Goal: Information Seeking & Learning: Check status

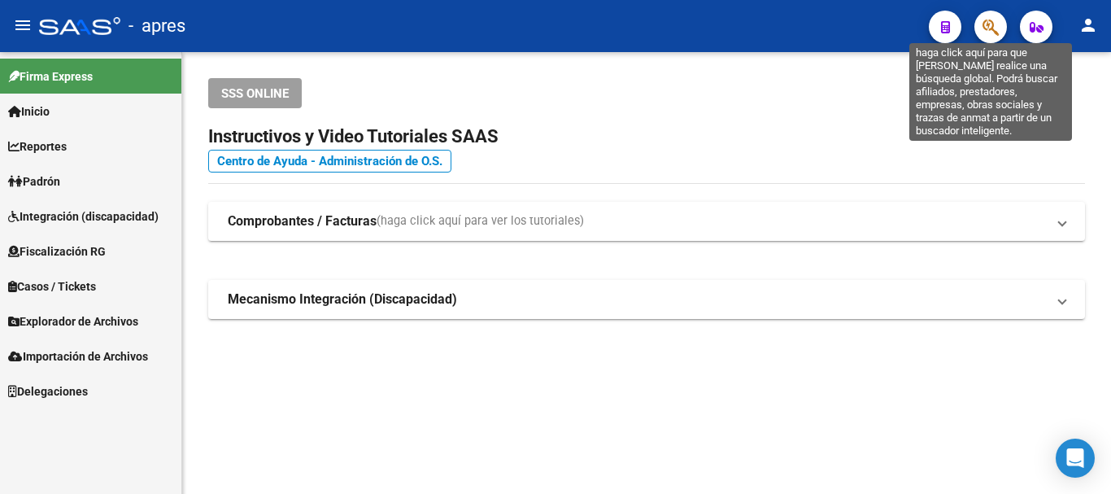
click at [988, 28] on icon "button" at bounding box center [990, 27] width 16 height 19
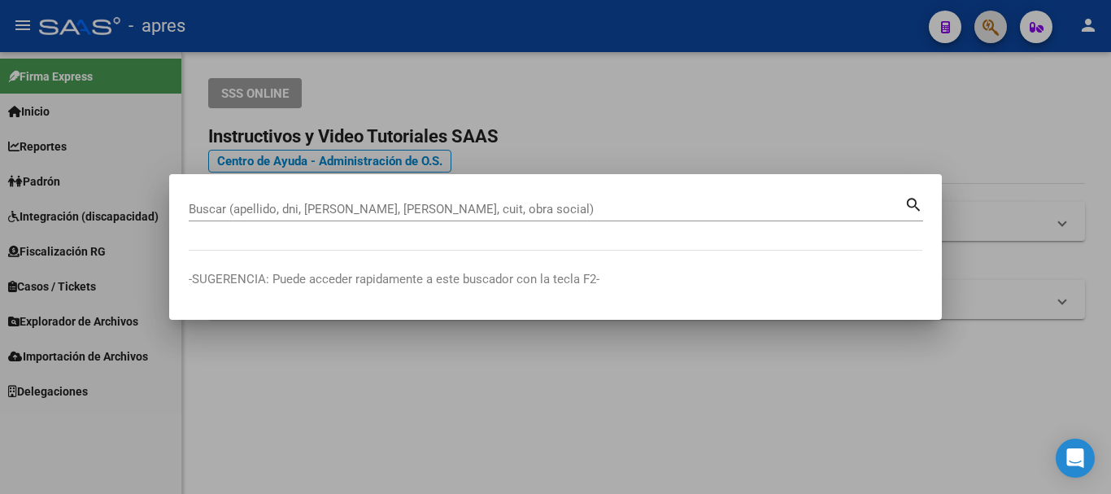
paste input "20415428104"
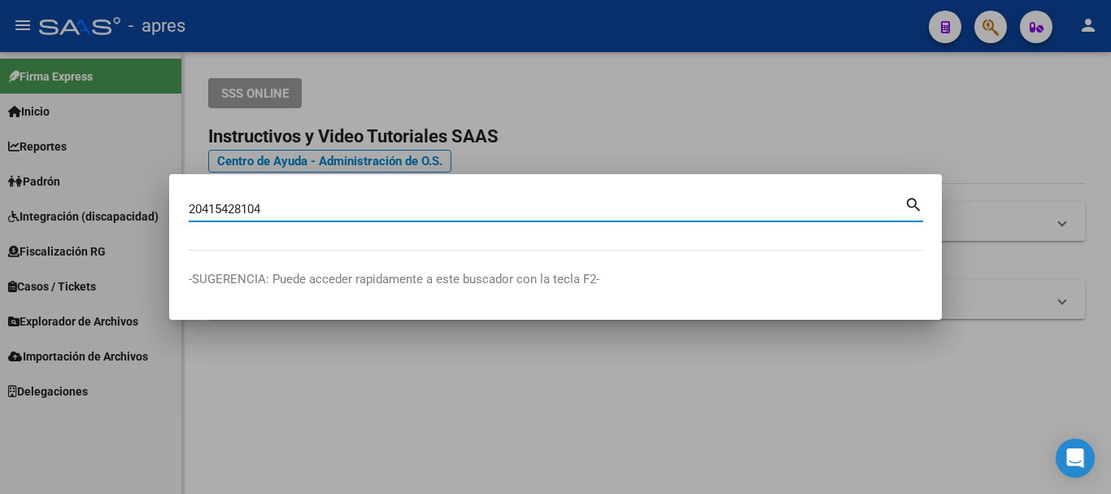
type input "20415428104"
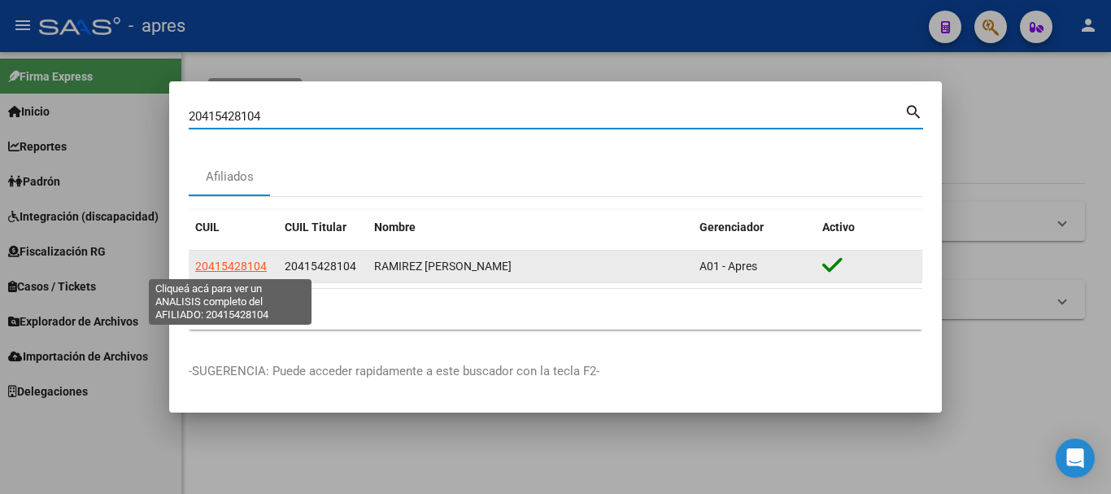
click at [232, 263] on span "20415428104" at bounding box center [231, 265] width 72 height 13
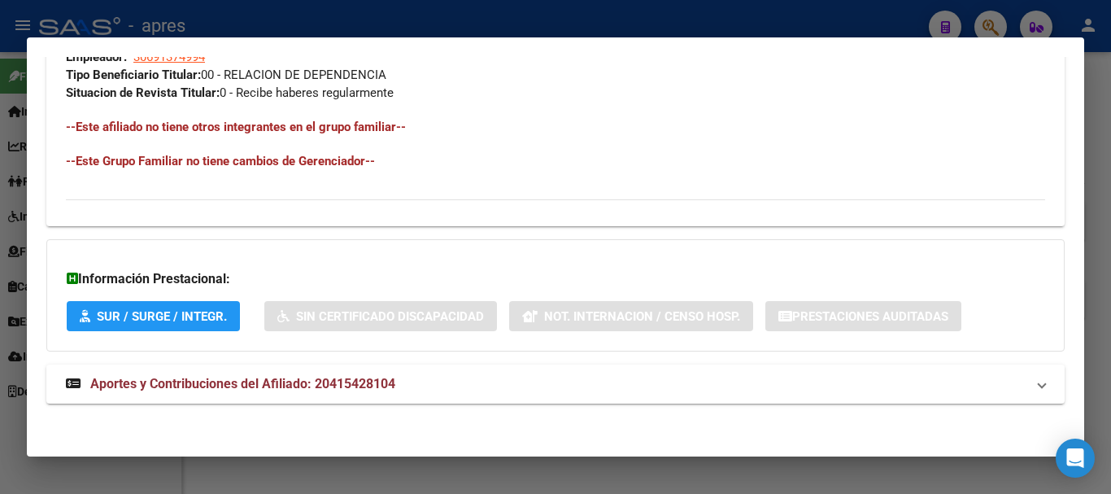
scroll to position [855, 0]
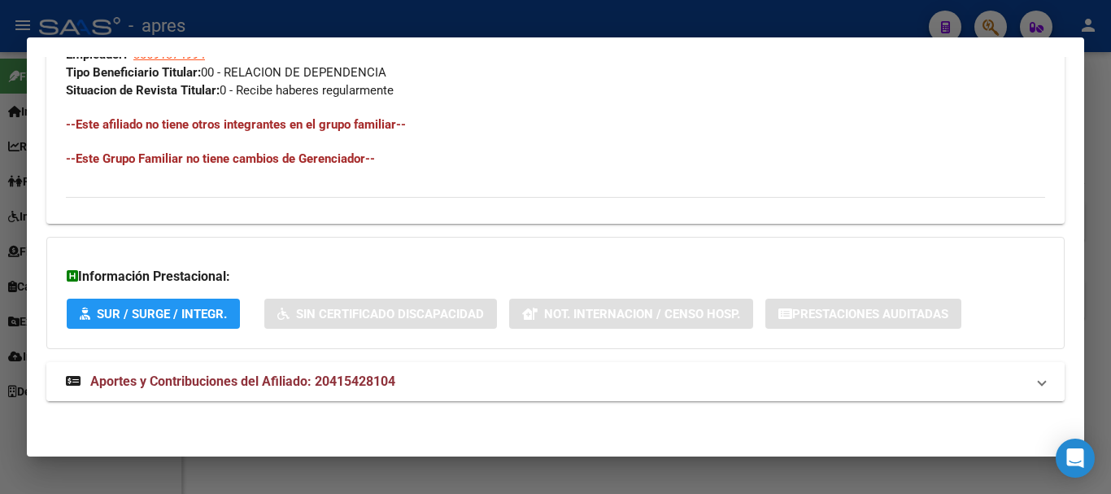
click at [547, 374] on mat-panel-title "Aportes y Contribuciones del Afiliado: 20415428104" at bounding box center [545, 382] width 959 height 20
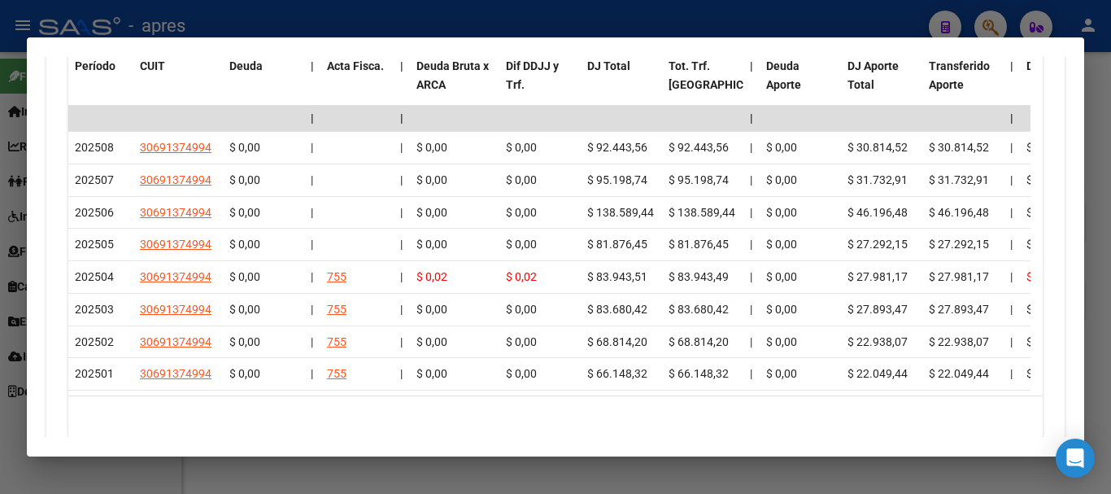
scroll to position [1507, 0]
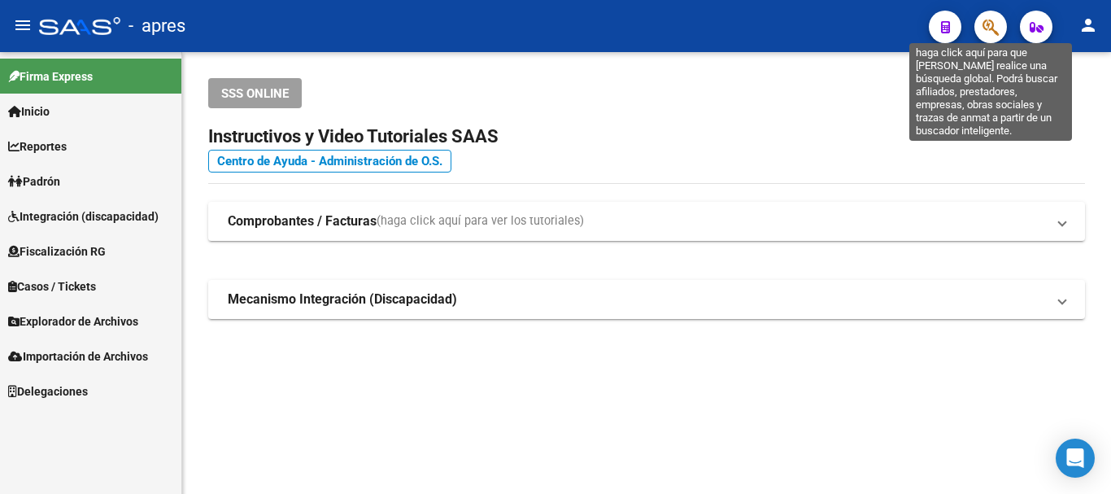
click at [988, 37] on icon "button" at bounding box center [990, 27] width 16 height 19
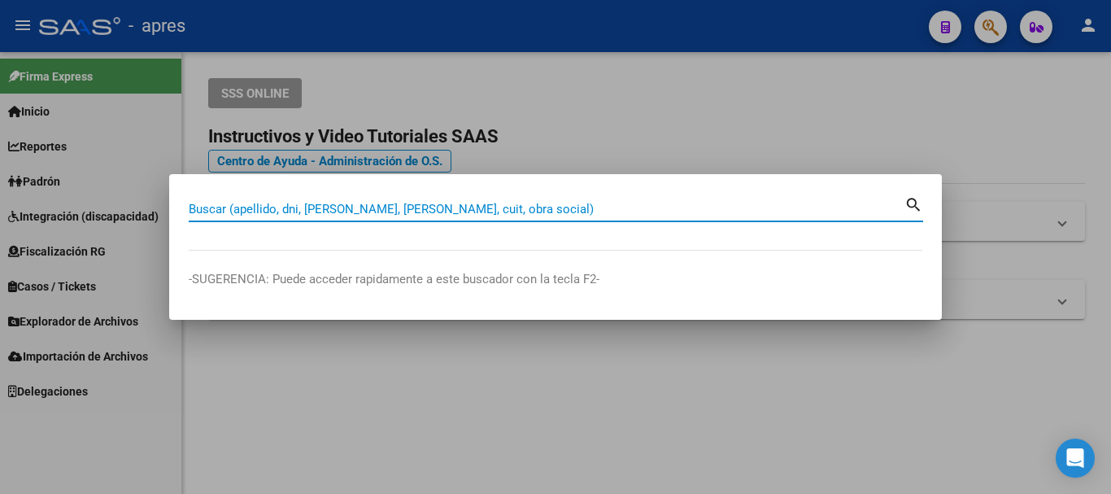
paste input "27367638872"
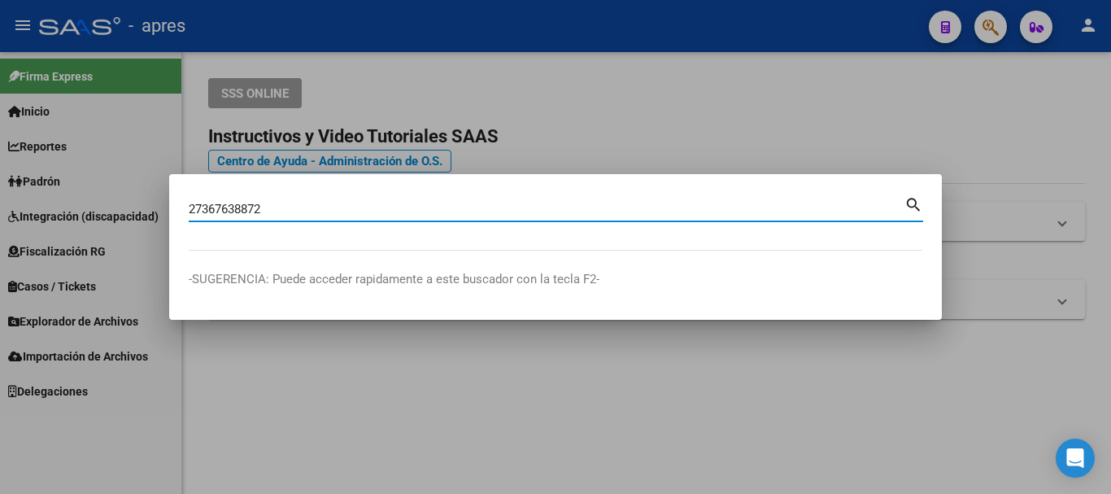
type input "27367638872"
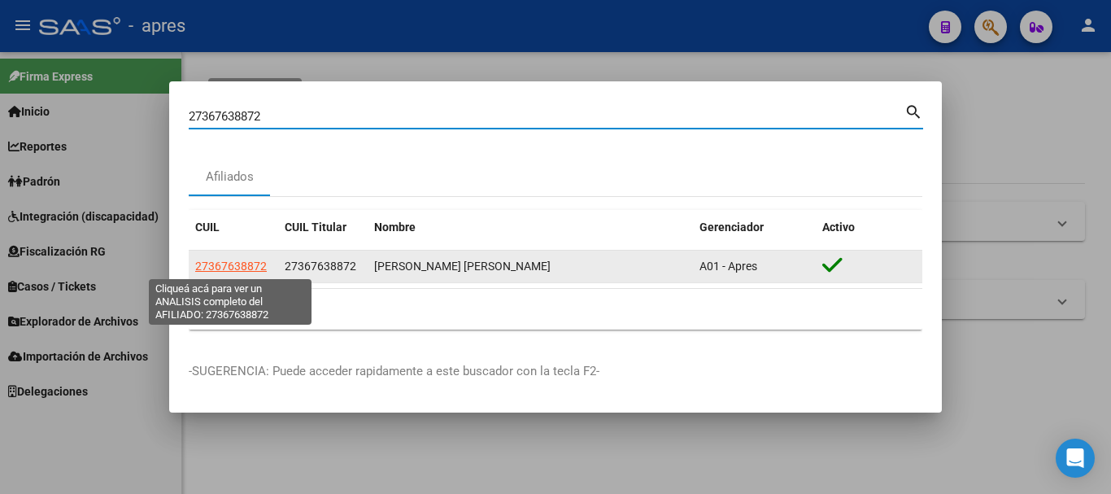
click at [221, 266] on span "27367638872" at bounding box center [231, 265] width 72 height 13
type textarea "27367638872"
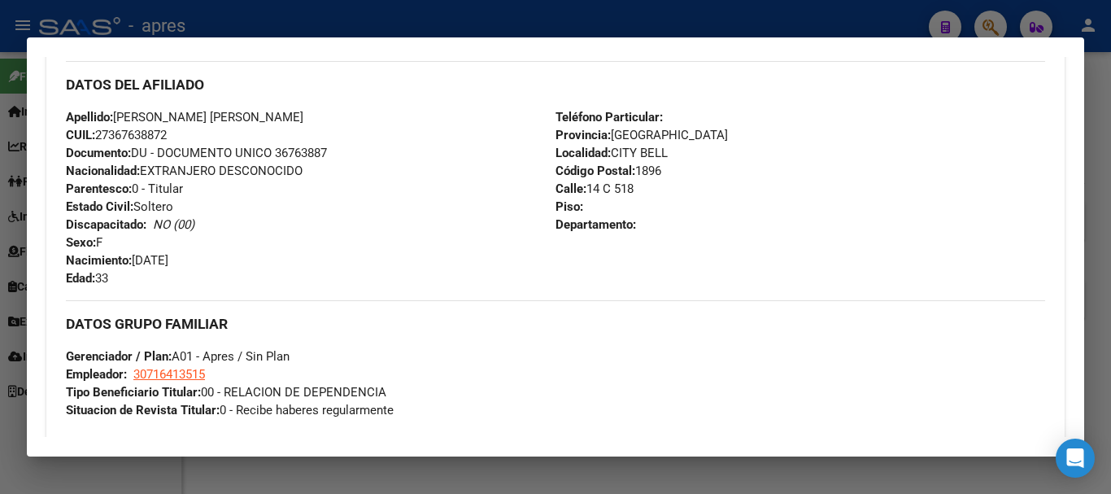
scroll to position [855, 0]
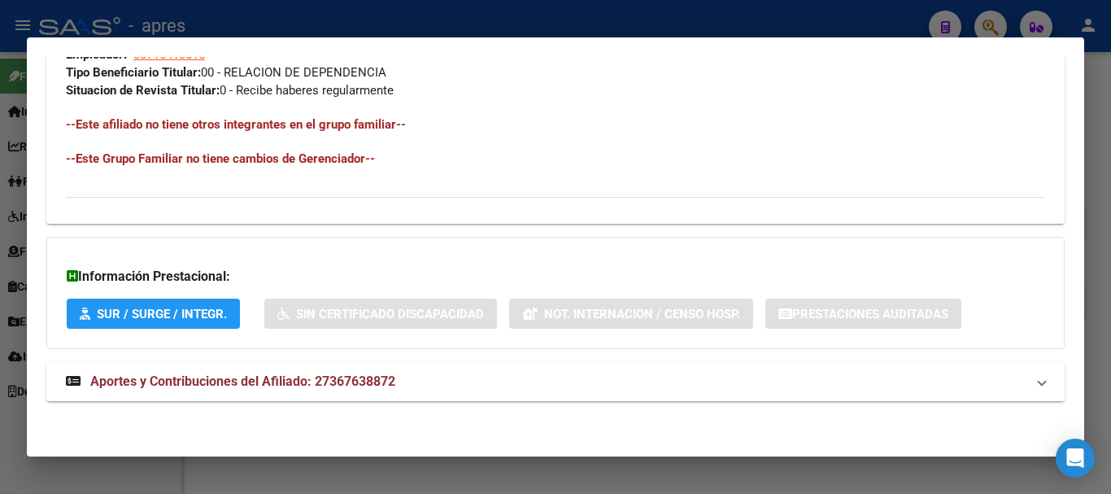
click at [424, 389] on mat-panel-title "Aportes y Contribuciones del Afiliado: 27367638872" at bounding box center [545, 382] width 959 height 20
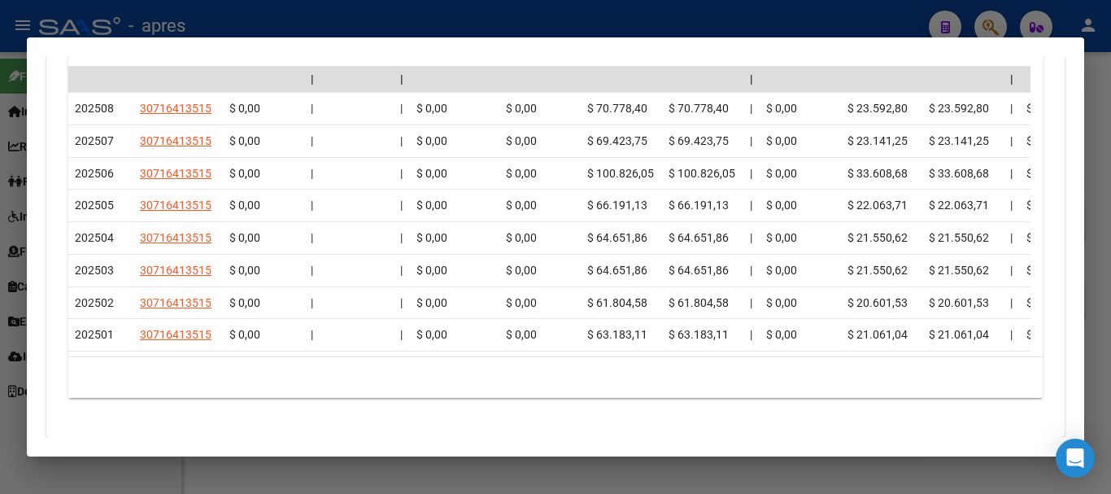
scroll to position [1588, 0]
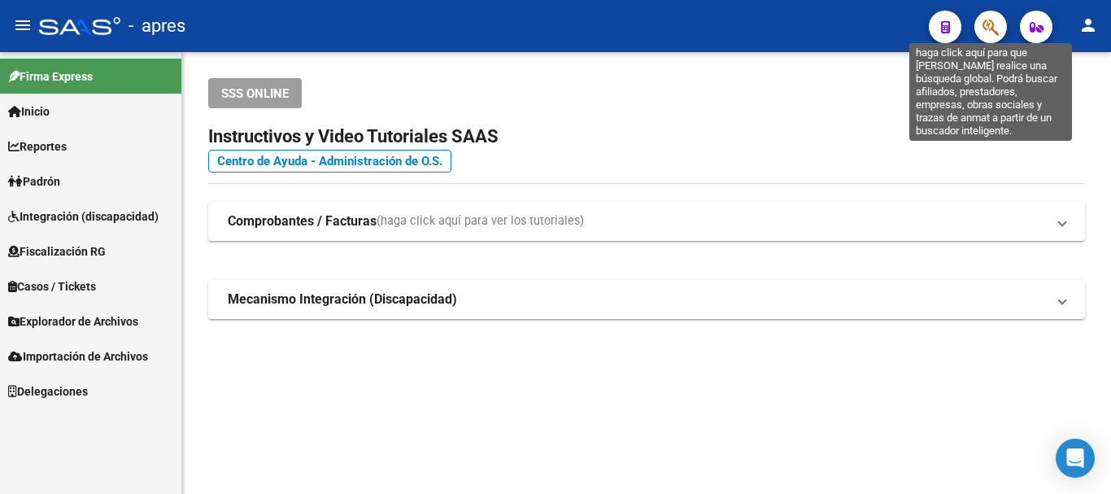
click at [991, 24] on icon "button" at bounding box center [990, 27] width 16 height 19
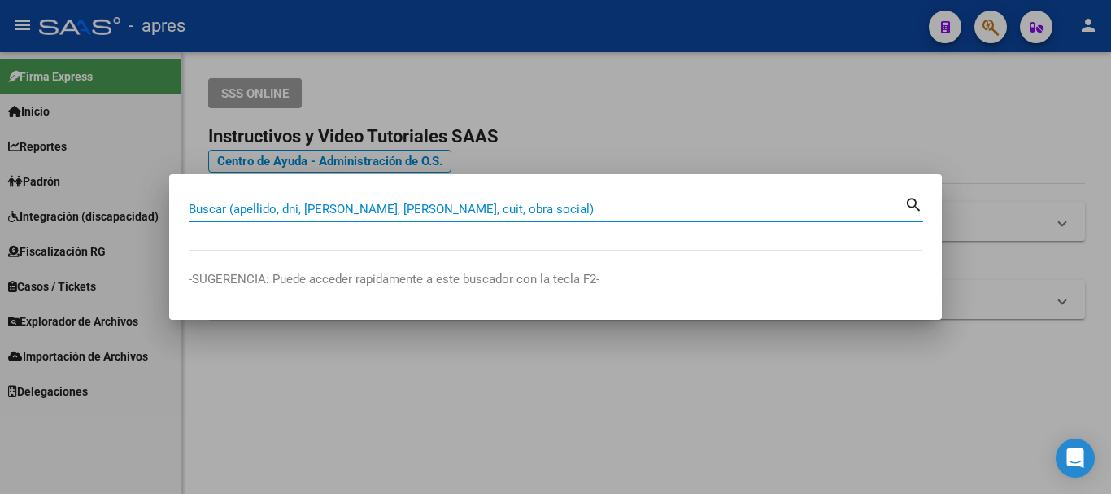
paste input "27367638872"
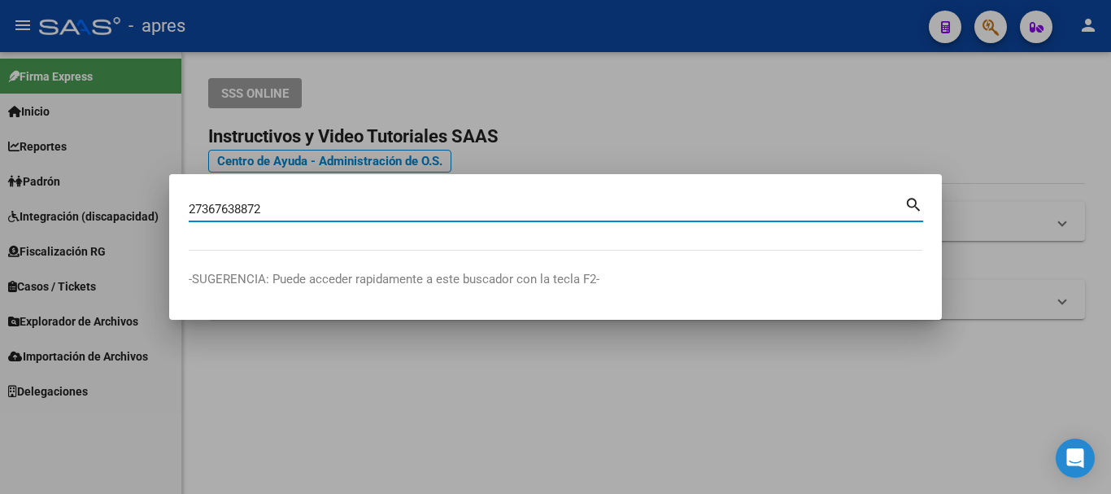
type input "27367638872"
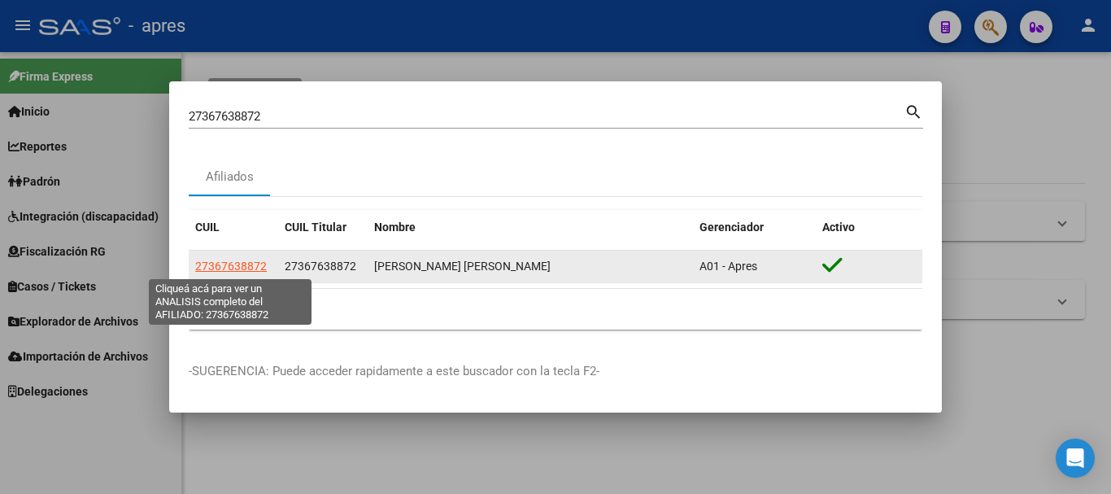
click at [238, 259] on span "27367638872" at bounding box center [231, 265] width 72 height 13
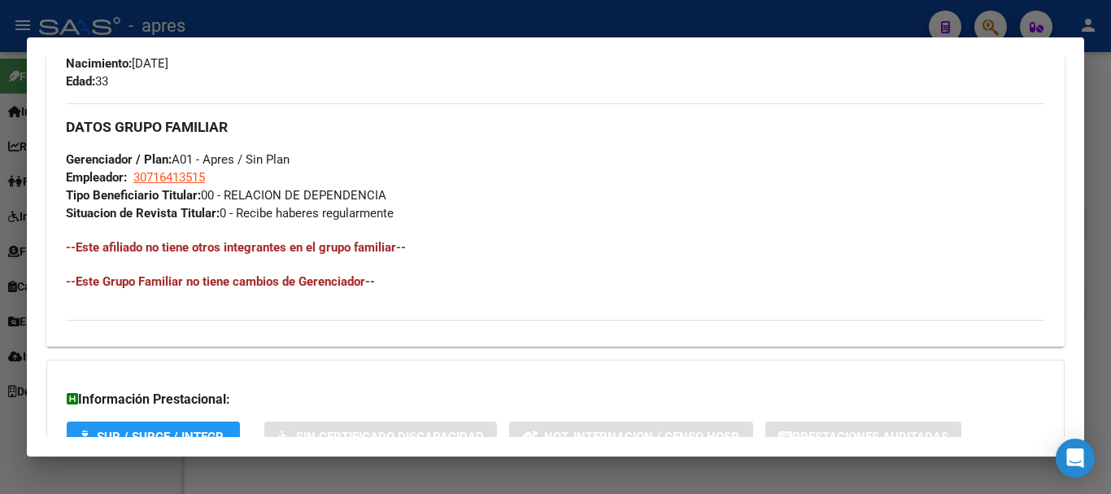
scroll to position [855, 0]
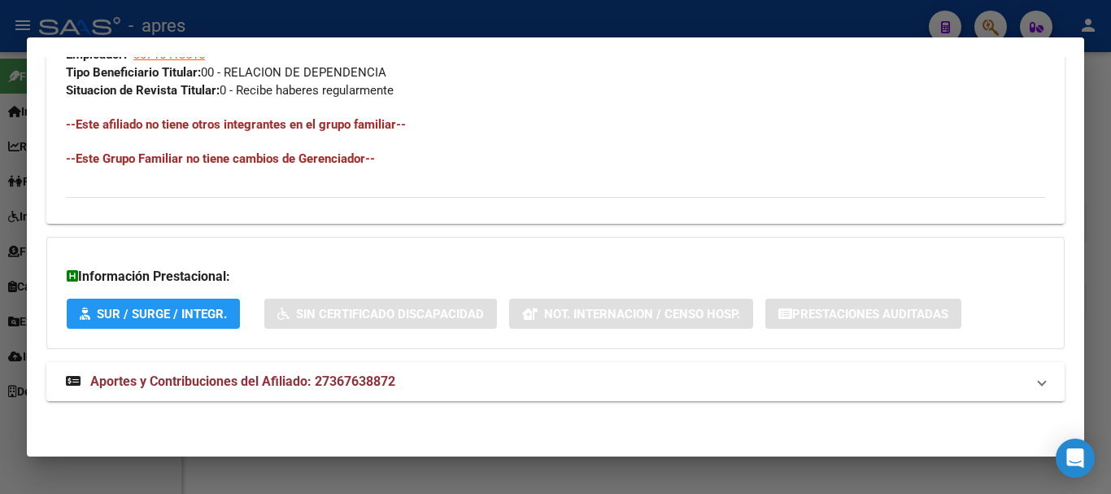
click at [312, 391] on mat-expansion-panel-header "Aportes y Contribuciones del Afiliado: 27367638872" at bounding box center [555, 381] width 1018 height 39
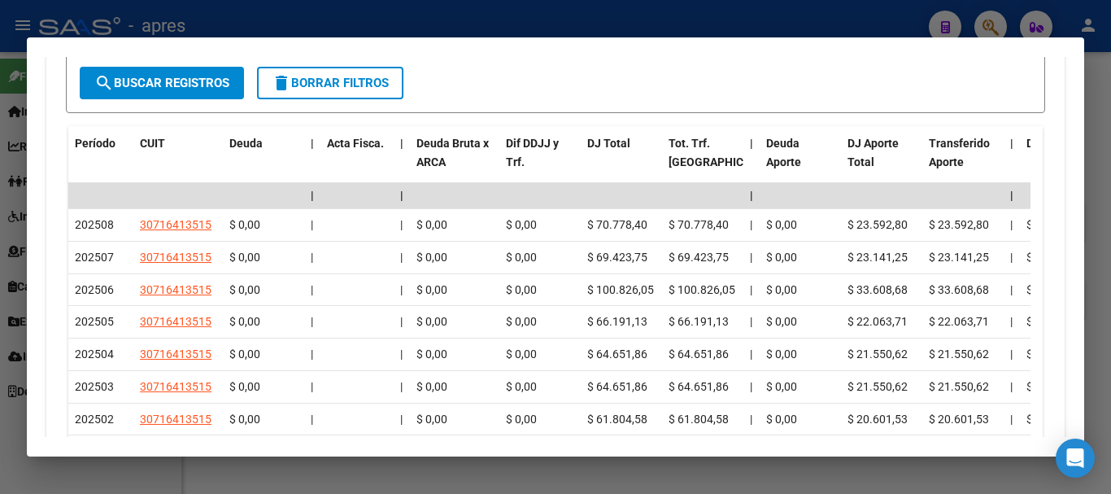
scroll to position [1425, 0]
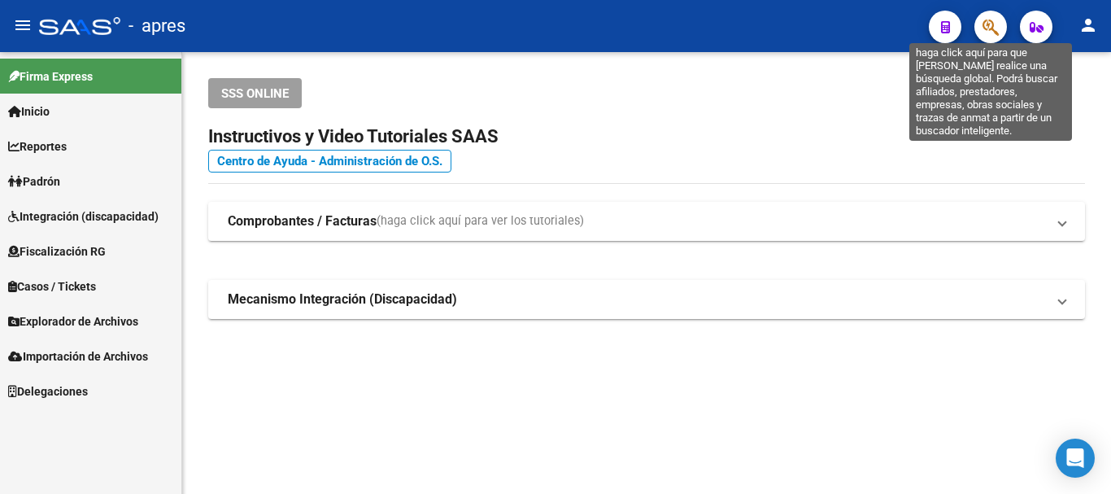
click at [996, 24] on icon "button" at bounding box center [990, 27] width 16 height 19
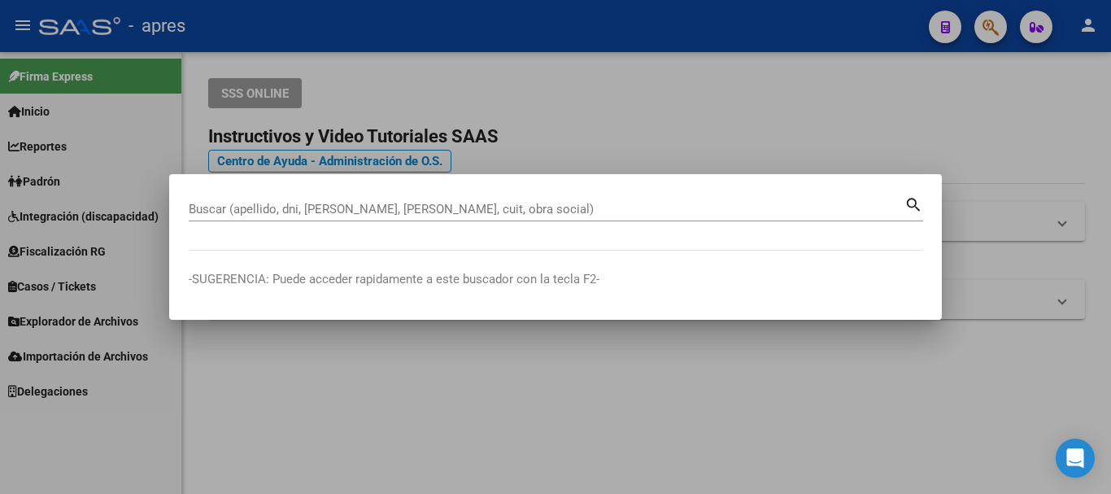
paste input "20502662725"
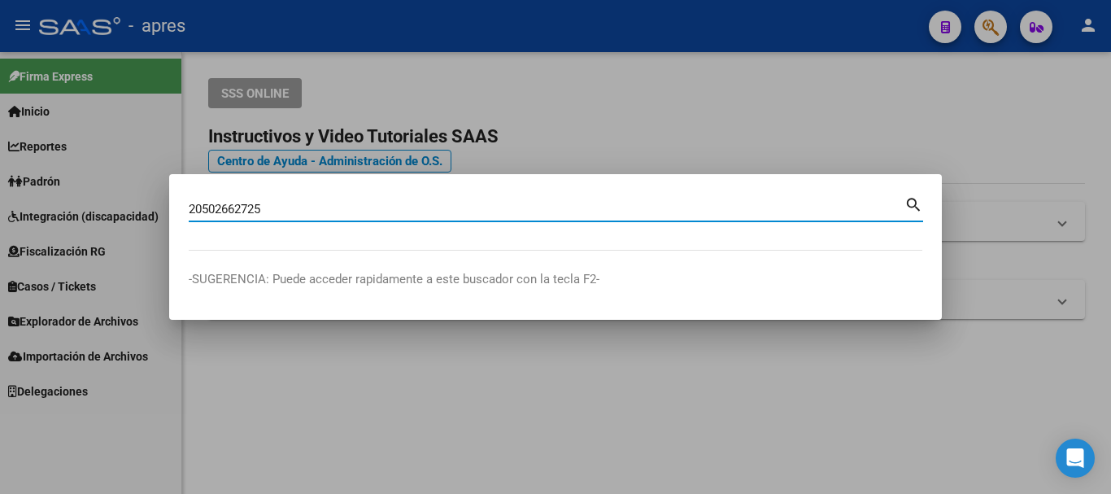
type input "20502662725"
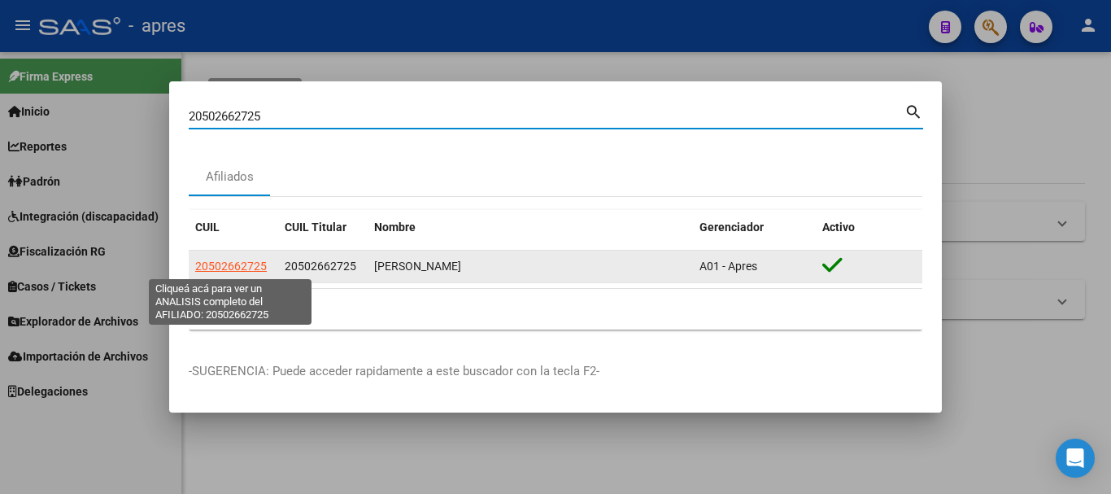
click at [230, 267] on span "20502662725" at bounding box center [231, 265] width 72 height 13
type textarea "20502662725"
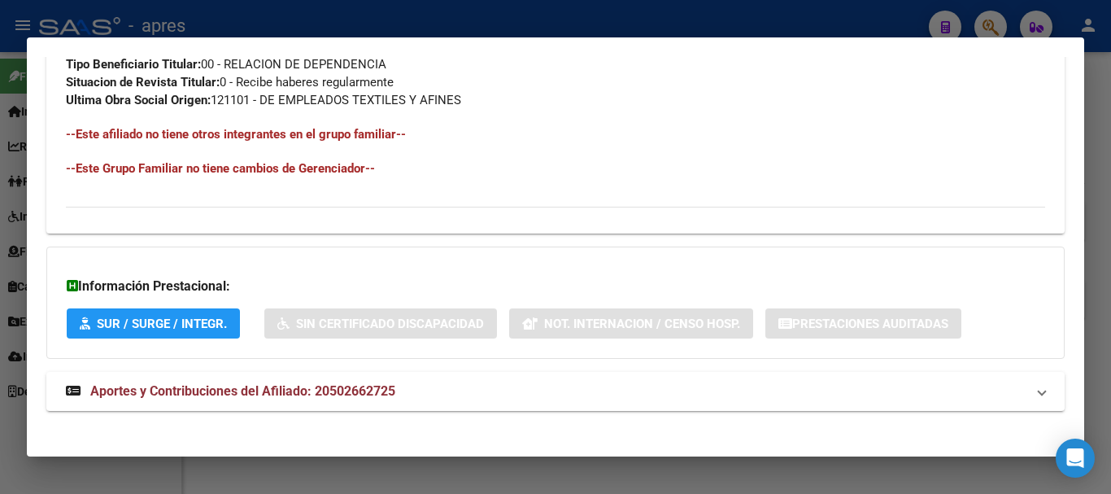
scroll to position [872, 0]
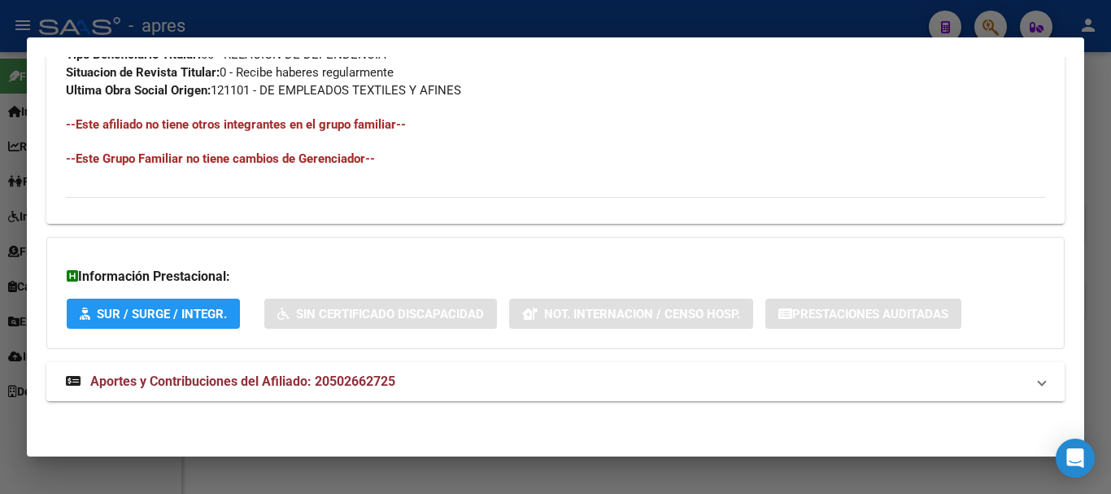
click at [530, 376] on mat-panel-title "Aportes y Contribuciones del Afiliado: 20502662725" at bounding box center [545, 382] width 959 height 20
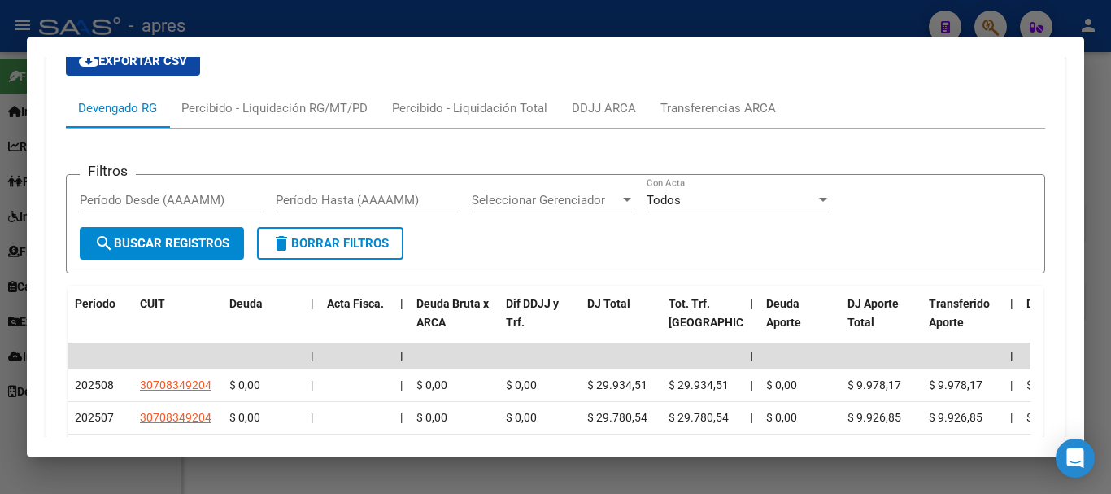
scroll to position [1511, 0]
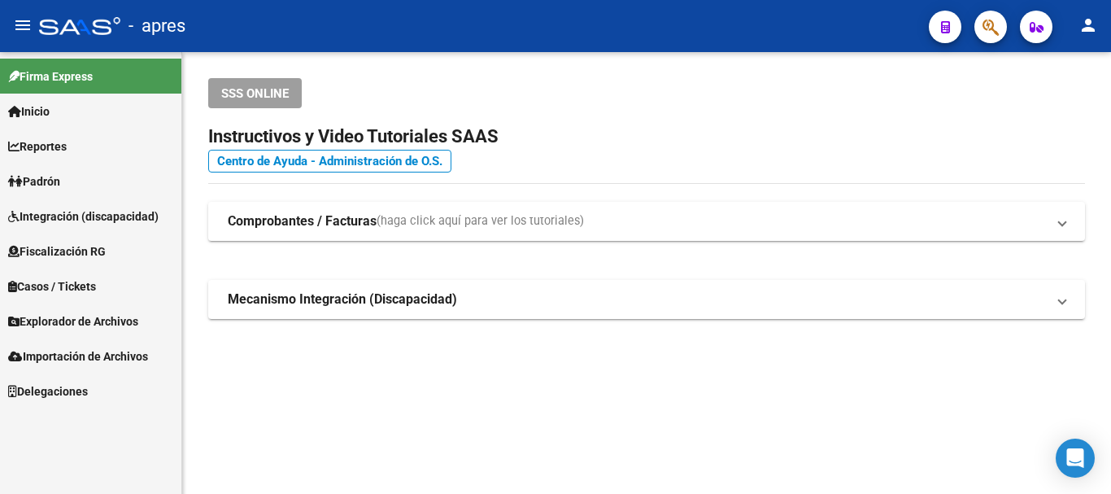
click at [986, 26] on icon "button" at bounding box center [990, 27] width 16 height 19
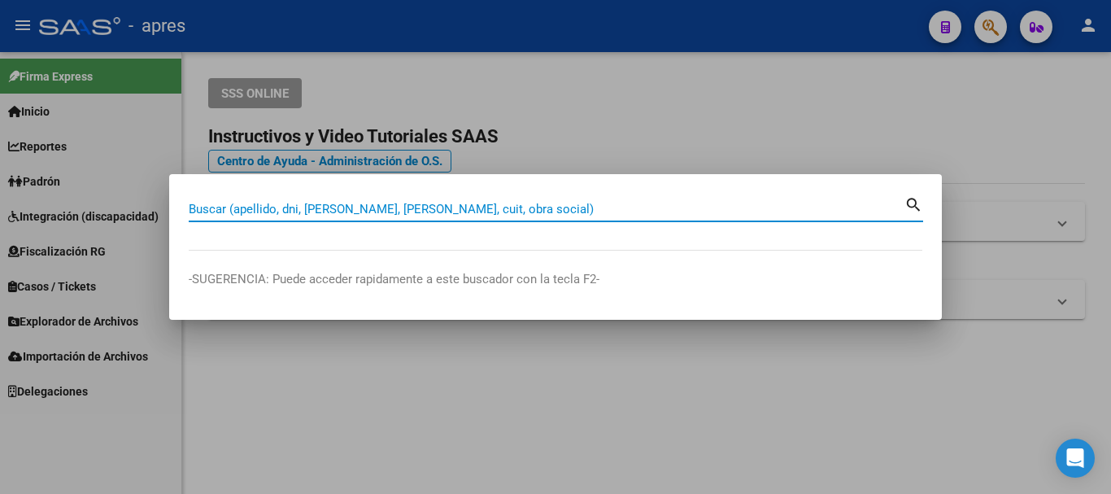
paste input "27415426955"
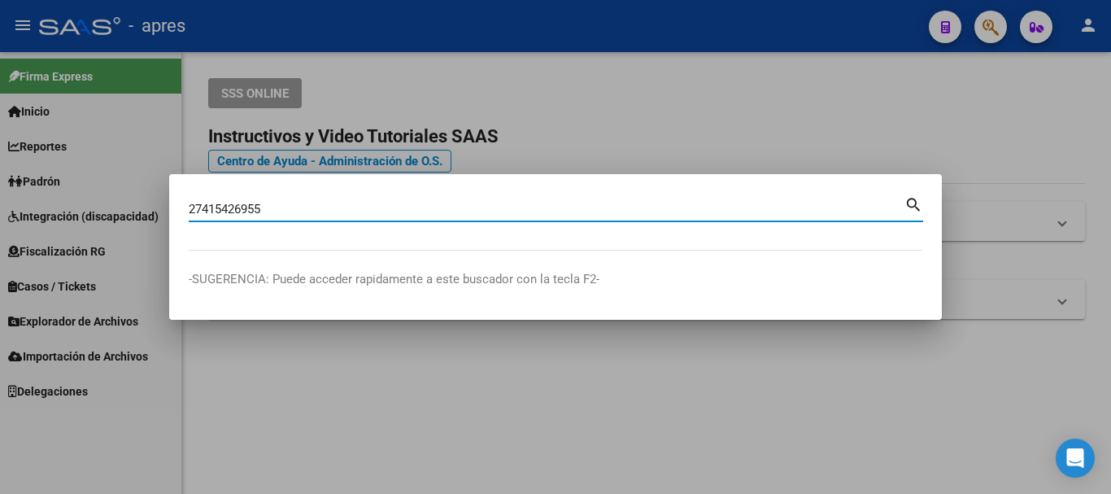
type input "27415426955"
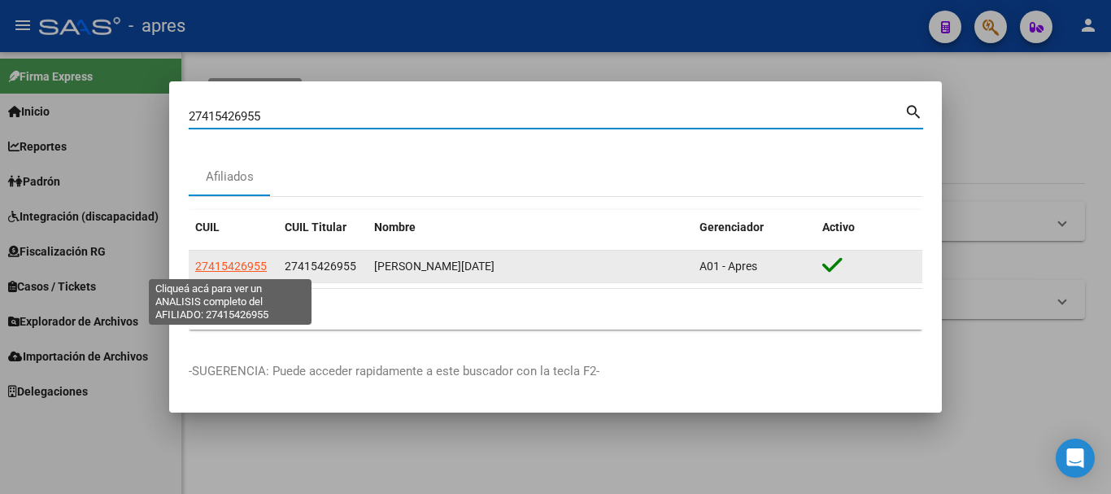
click at [234, 266] on span "27415426955" at bounding box center [231, 265] width 72 height 13
type textarea "27415426955"
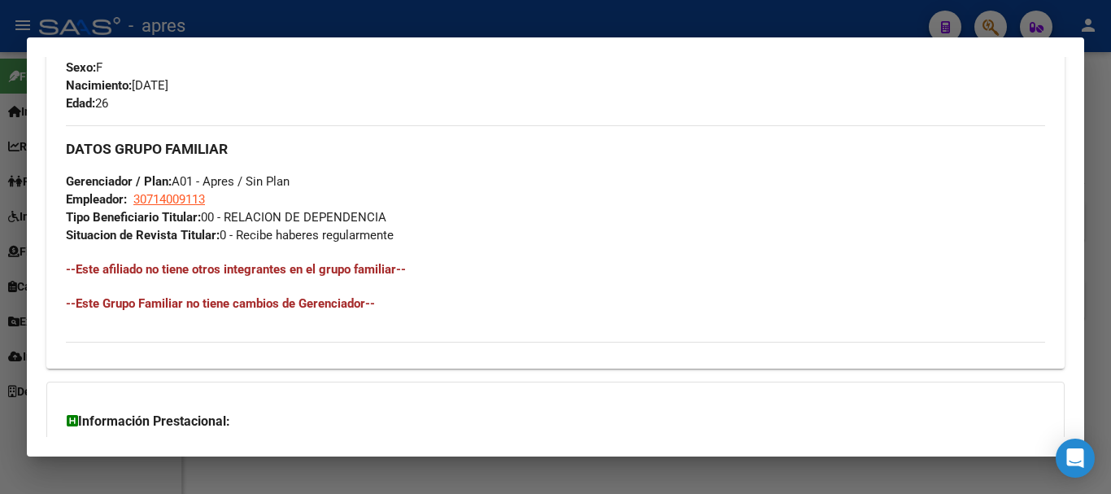
scroll to position [855, 0]
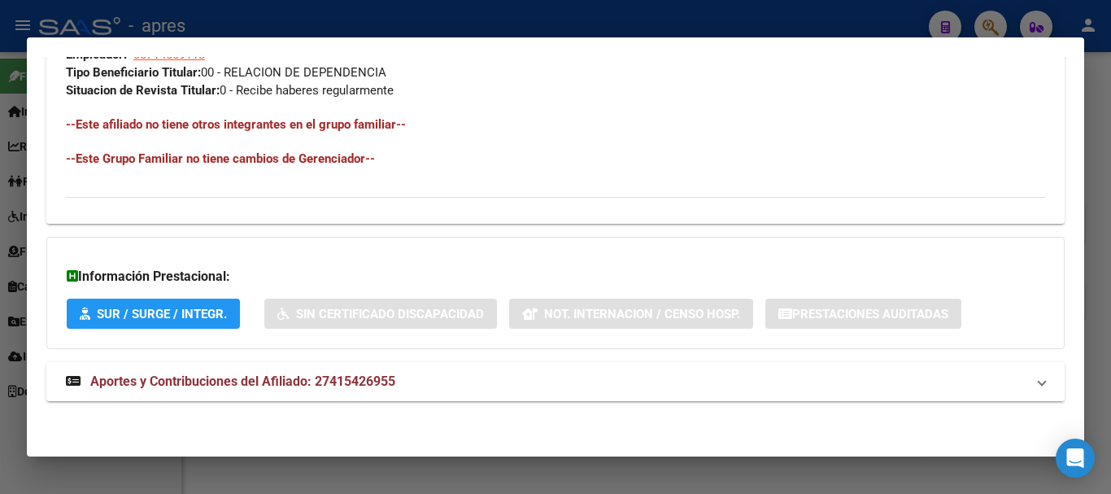
click at [295, 400] on mat-expansion-panel-header "Aportes y Contribuciones del Afiliado: 27415426955" at bounding box center [555, 381] width 1018 height 39
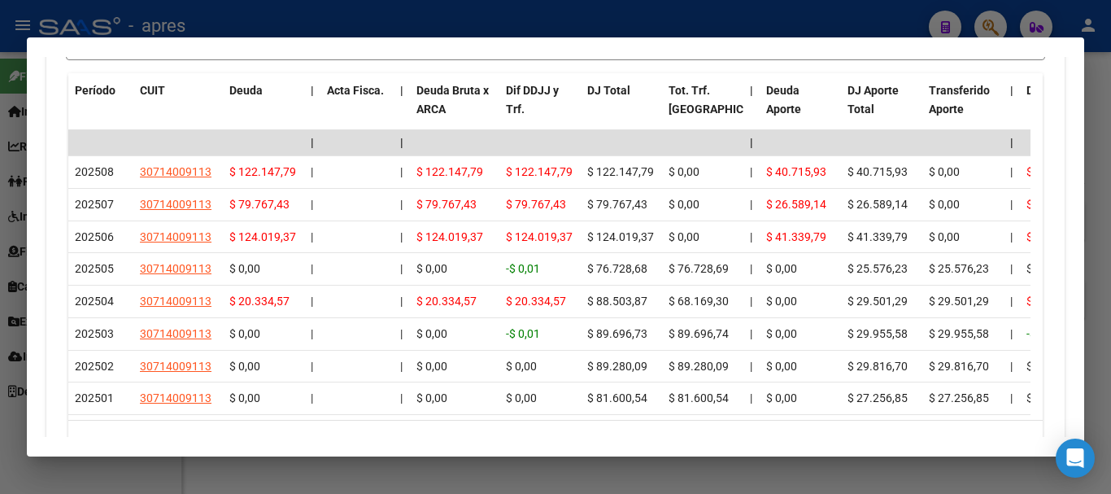
scroll to position [1507, 0]
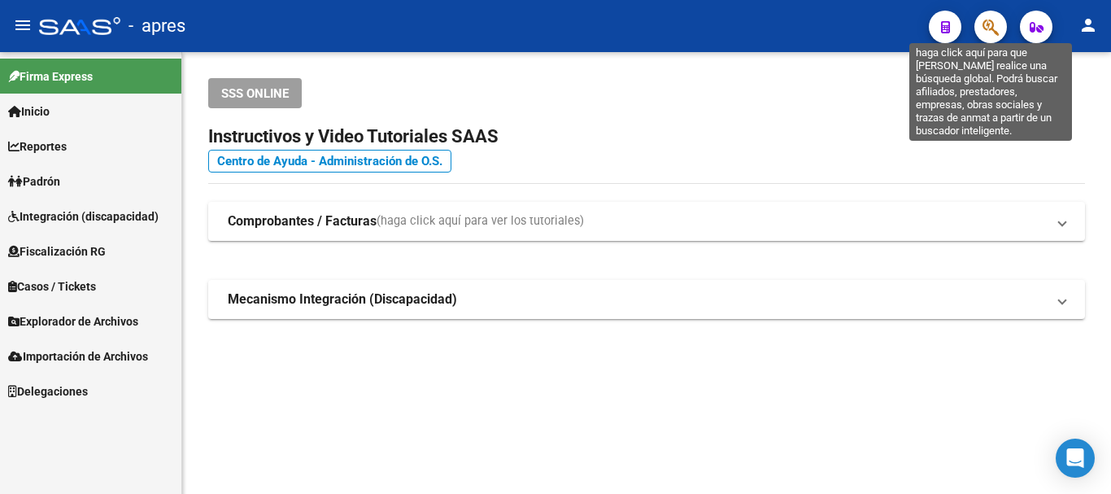
click at [984, 28] on icon "button" at bounding box center [990, 27] width 16 height 19
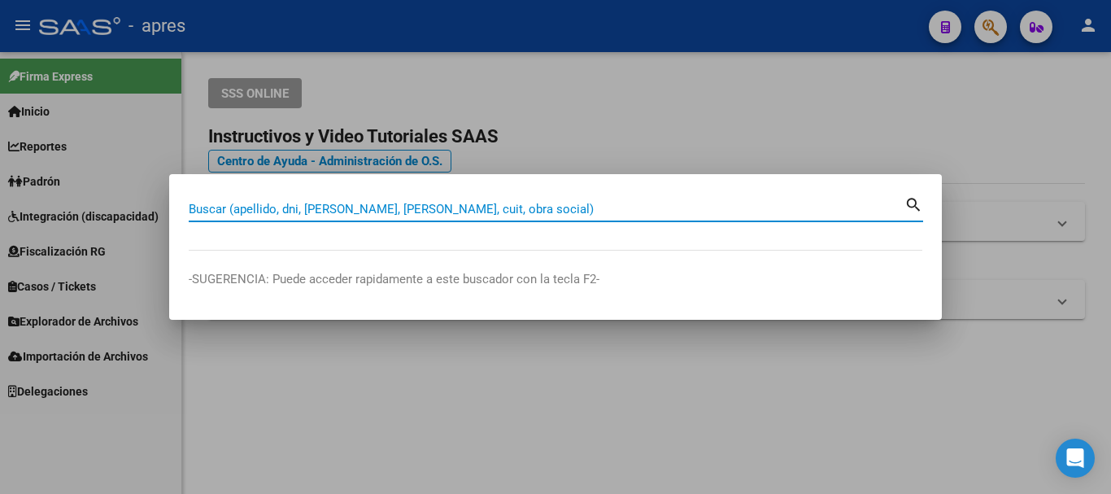
paste input "23439033509"
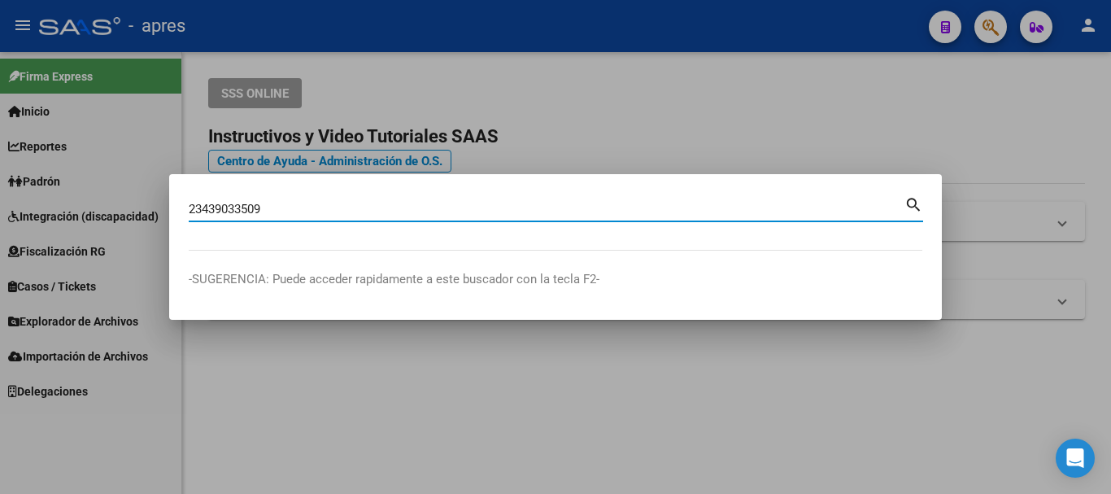
type input "23439033509"
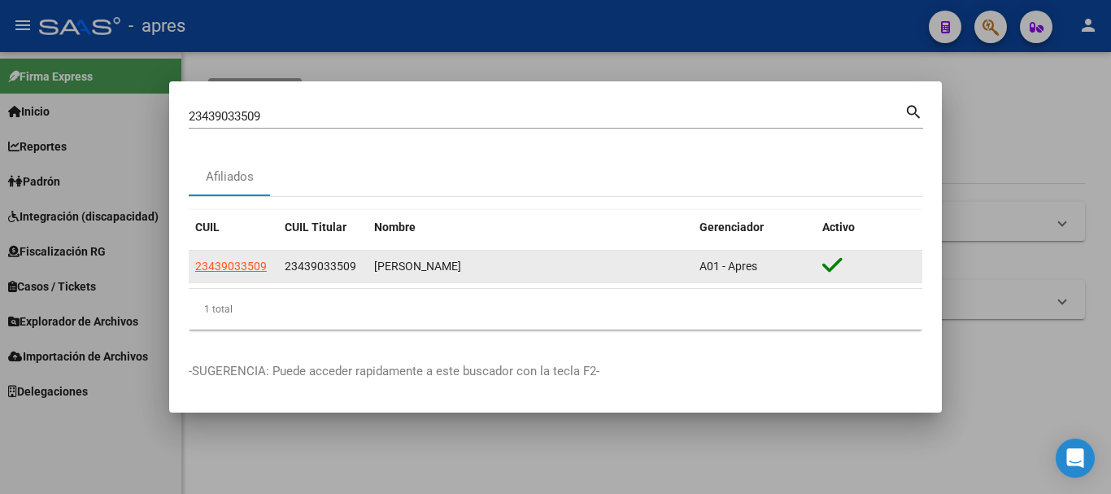
click at [256, 258] on app-link-go-to "23439033509" at bounding box center [231, 266] width 72 height 19
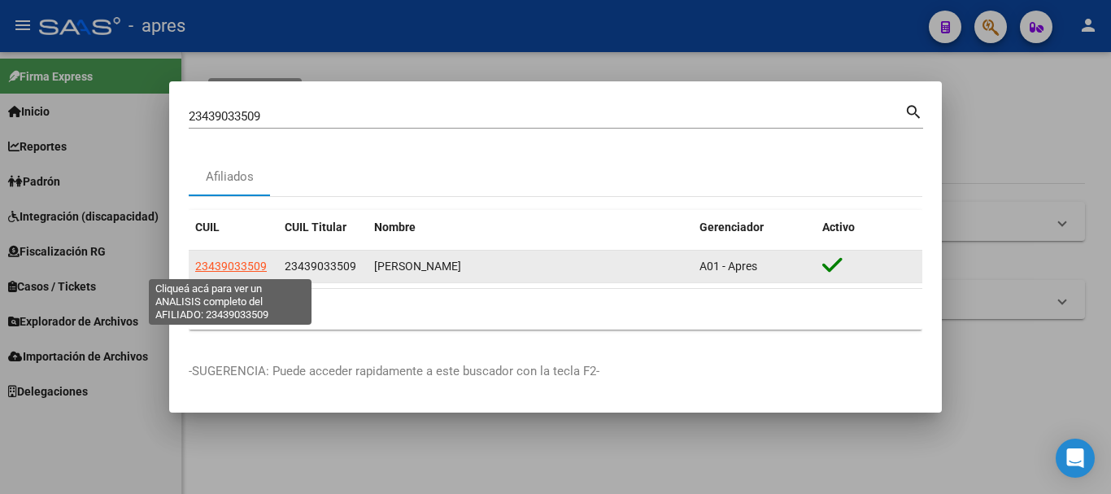
click at [251, 260] on span "23439033509" at bounding box center [231, 265] width 72 height 13
type textarea "23439033509"
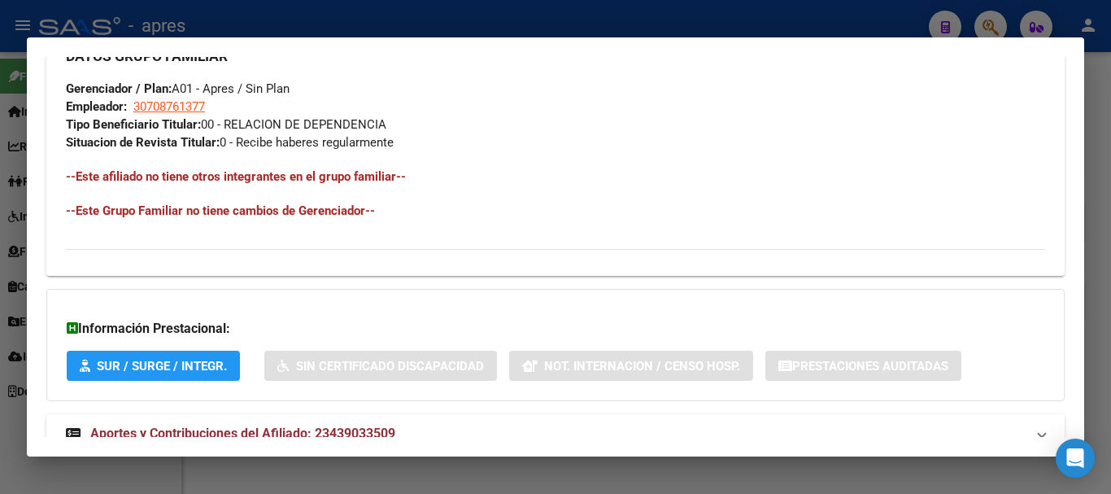
scroll to position [855, 0]
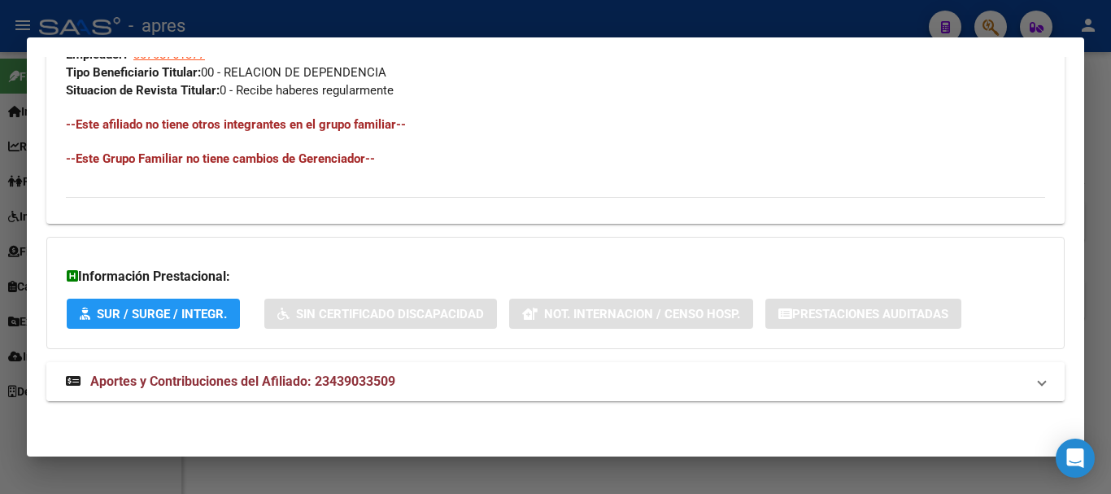
click at [613, 367] on mat-expansion-panel-header "Aportes y Contribuciones del Afiliado: 23439033509" at bounding box center [555, 381] width 1018 height 39
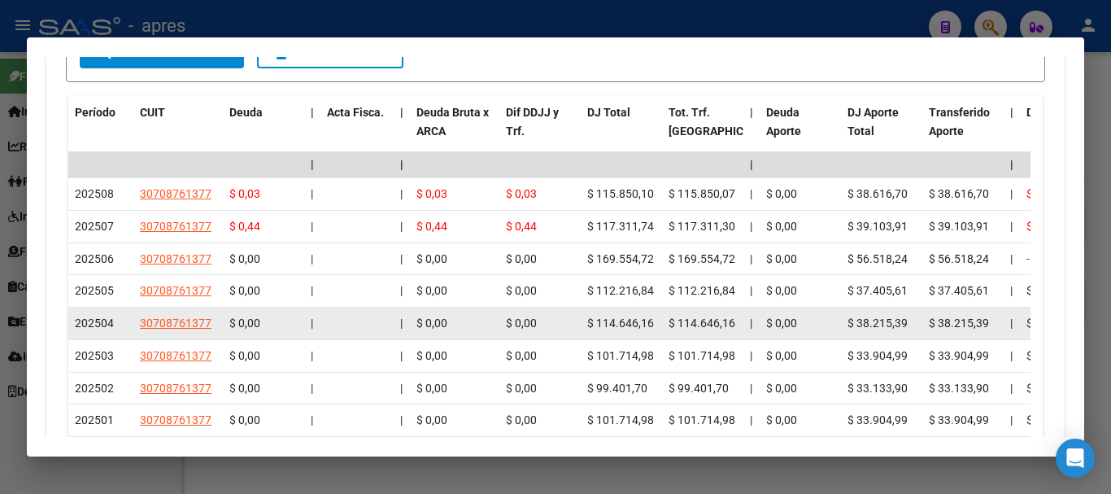
scroll to position [1430, 0]
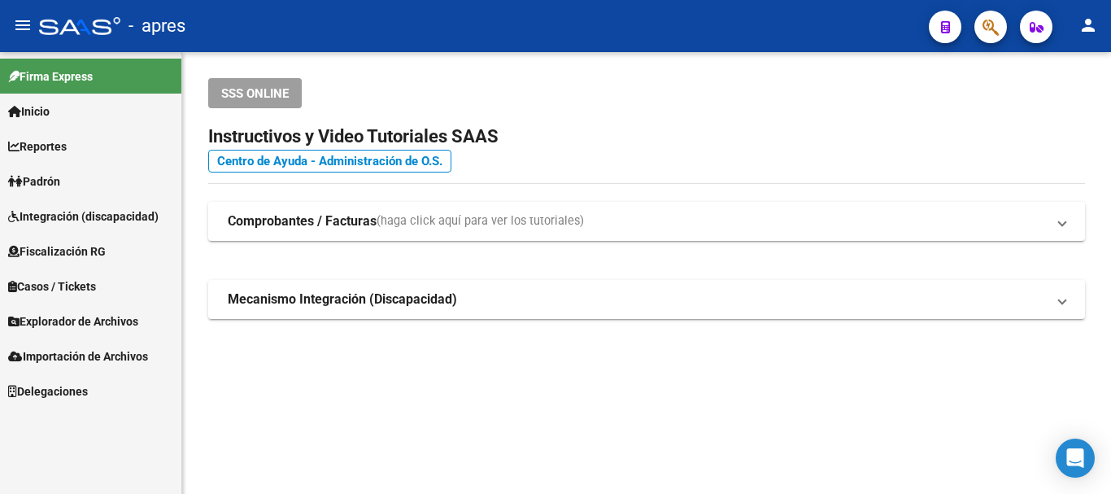
click at [1001, 30] on button "button" at bounding box center [990, 27] width 33 height 33
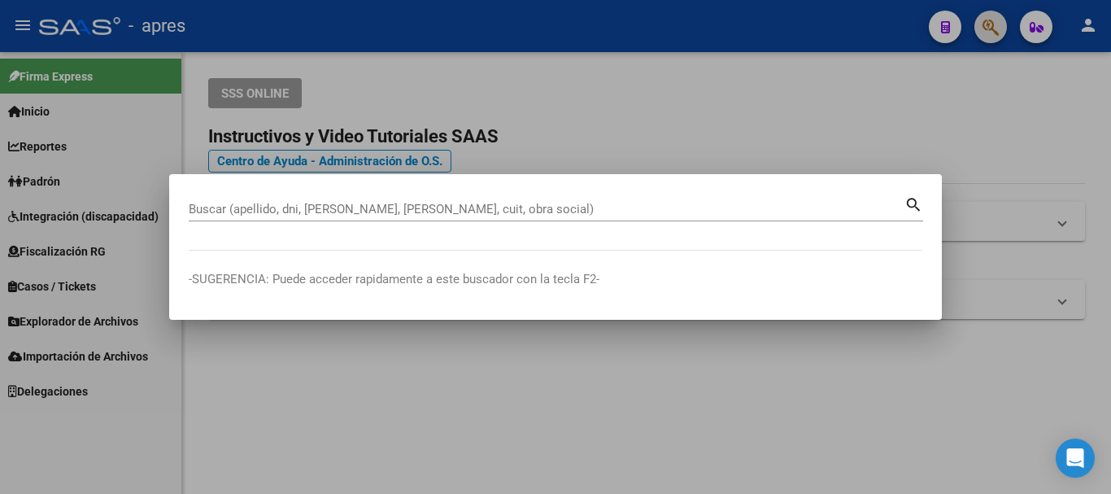
paste input "23439033509"
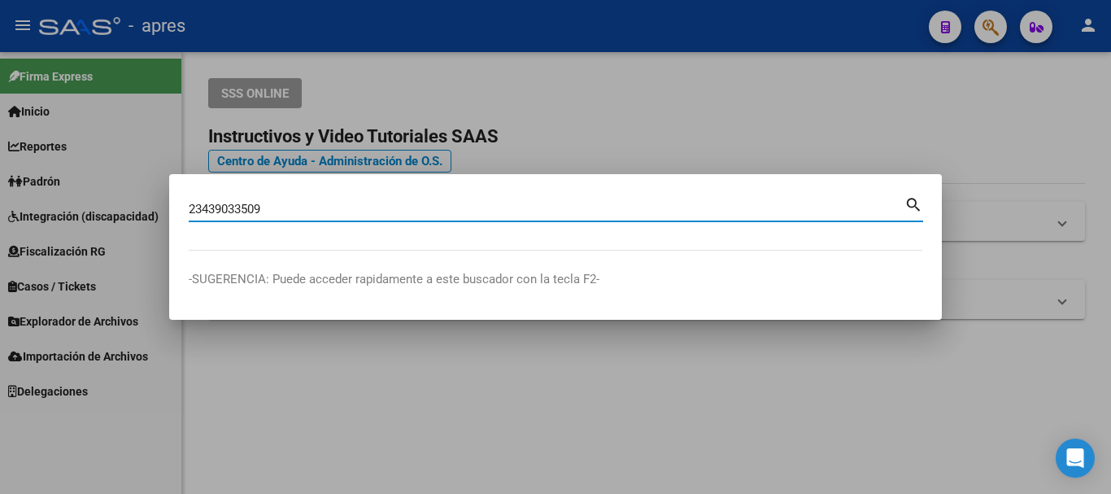
type input "23439033509"
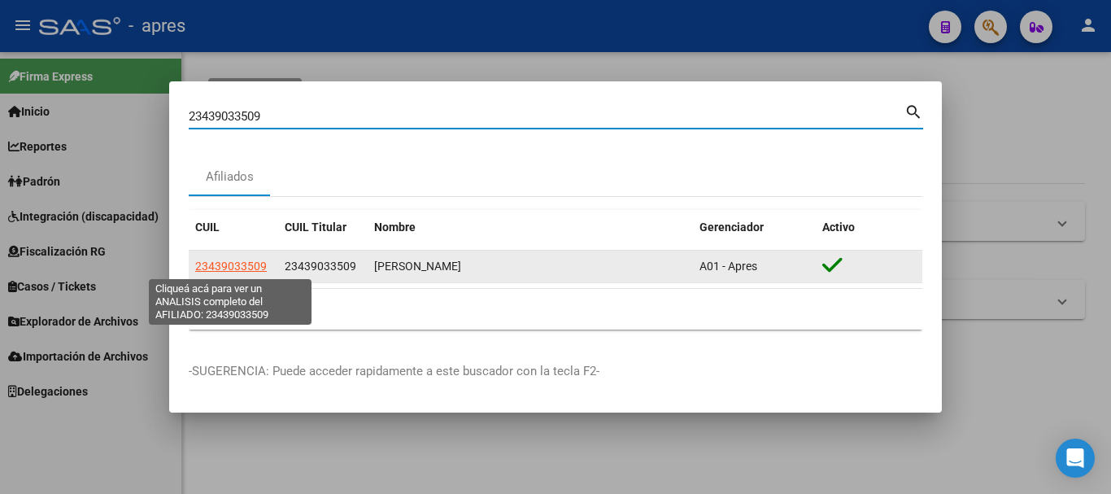
click at [254, 266] on span "23439033509" at bounding box center [231, 265] width 72 height 13
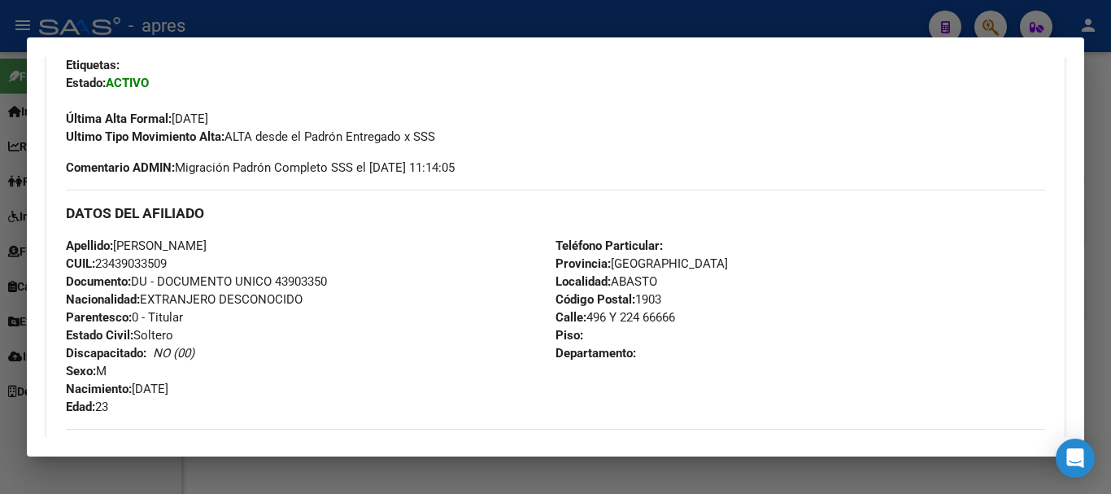
scroll to position [855, 0]
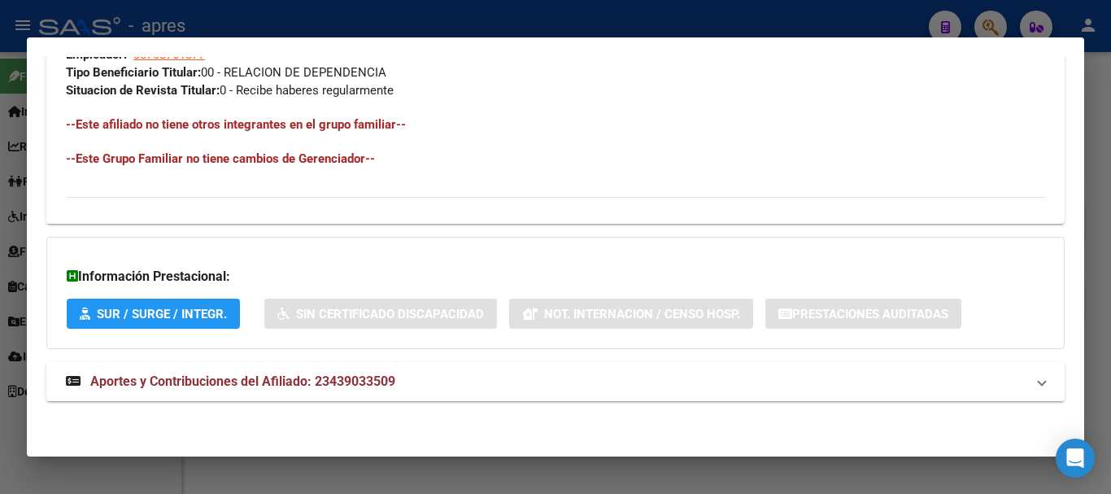
click at [343, 388] on span "Aportes y Contribuciones del Afiliado: 23439033509" at bounding box center [242, 380] width 305 height 15
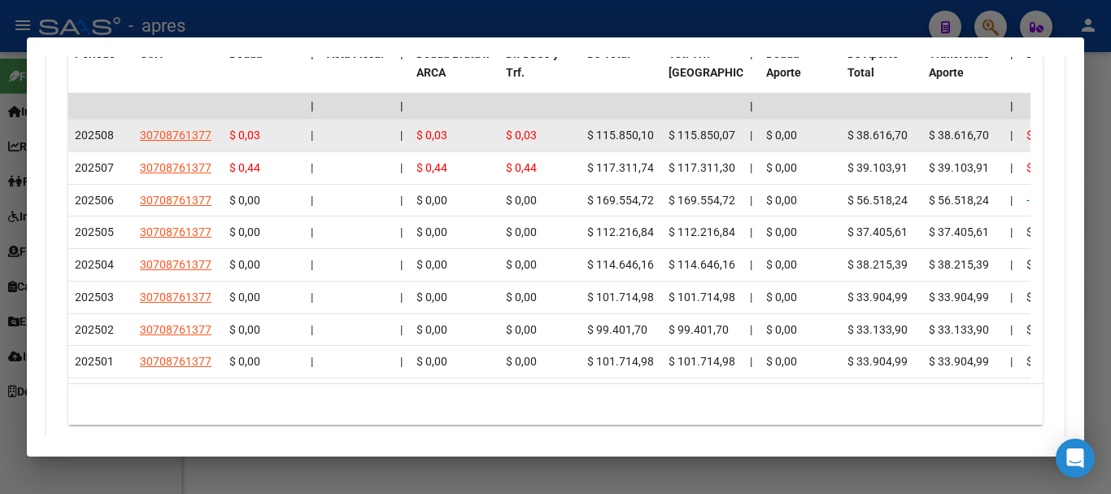
scroll to position [1593, 0]
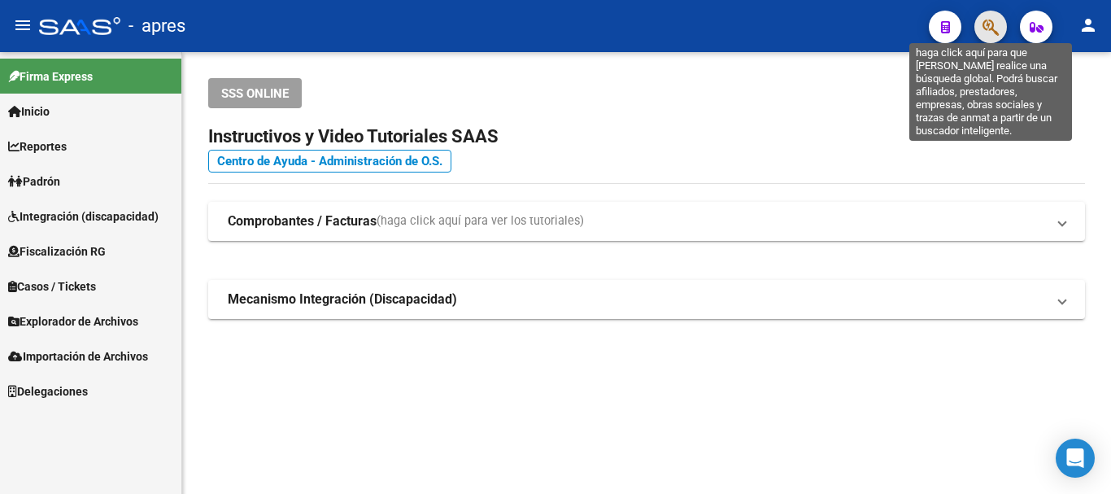
click at [992, 37] on icon "button" at bounding box center [990, 27] width 16 height 19
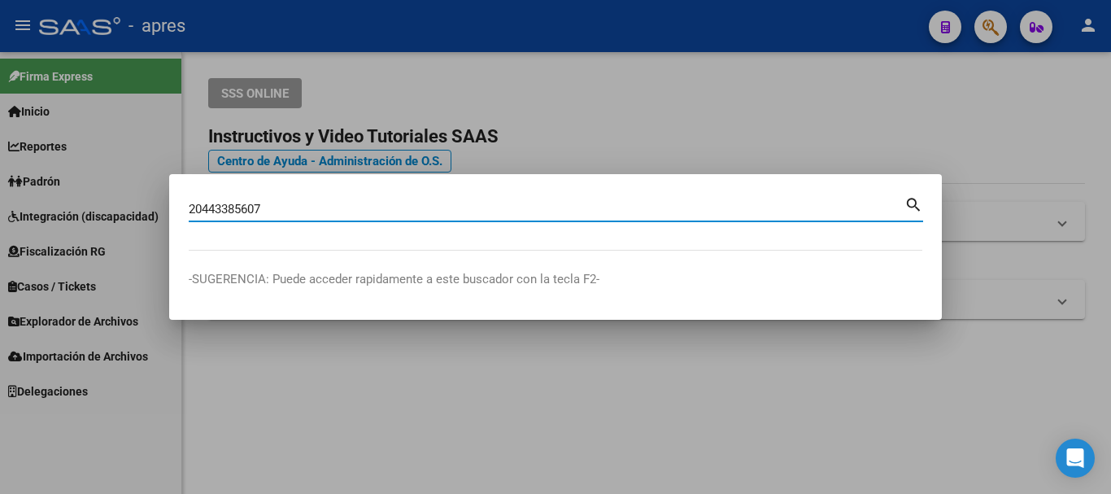
type input "20443385607"
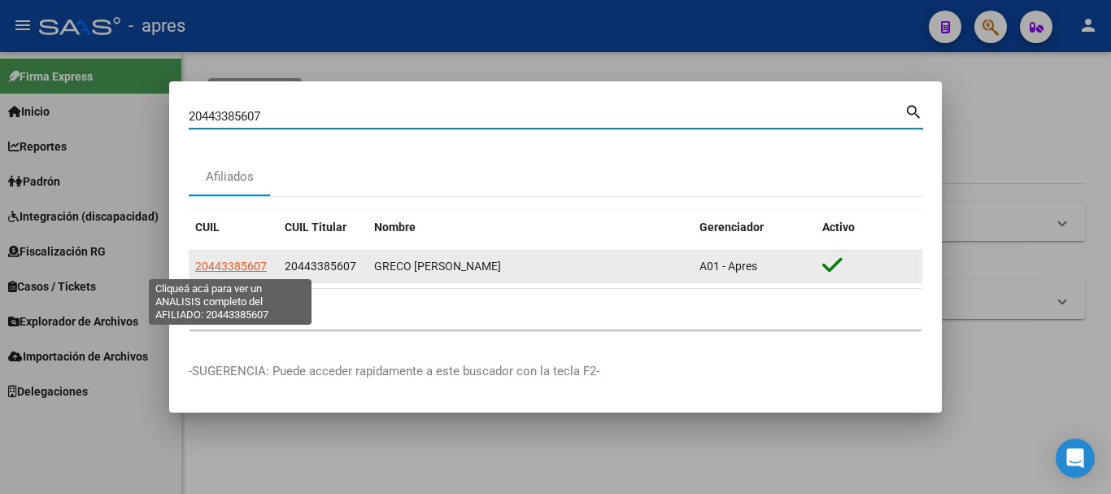
click at [252, 259] on span "20443385607" at bounding box center [231, 265] width 72 height 13
type textarea "20443385607"
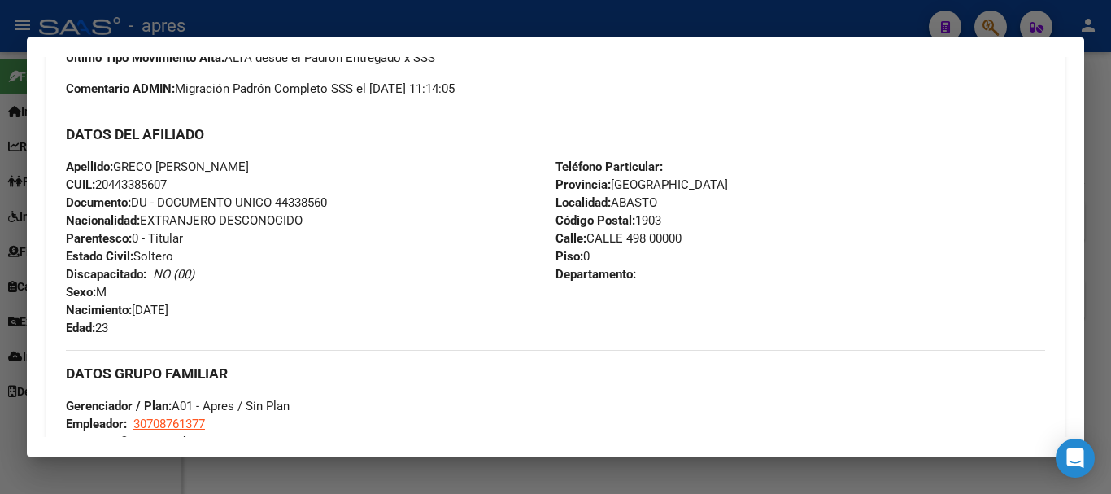
scroll to position [855, 0]
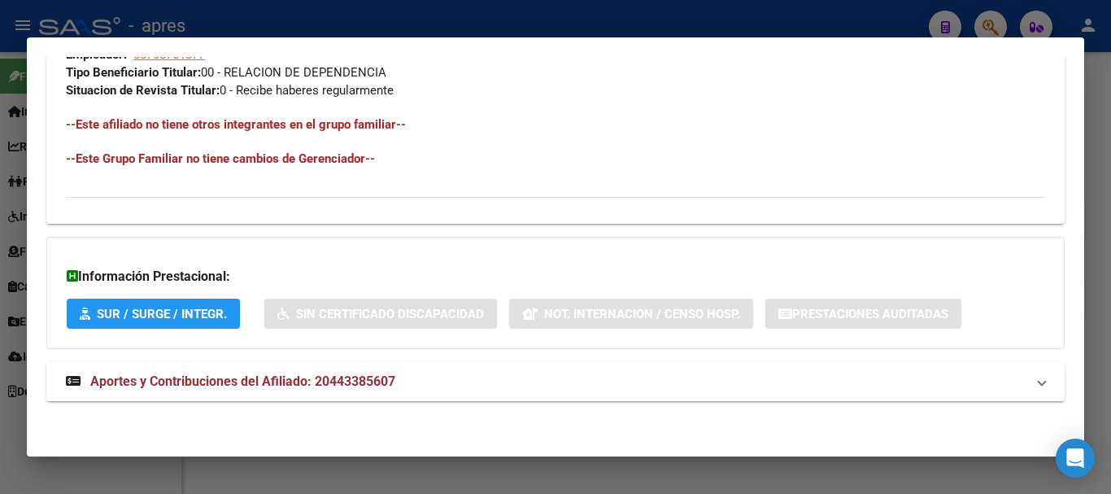
click at [534, 387] on mat-panel-title "Aportes y Contribuciones del Afiliado: 20443385607" at bounding box center [545, 382] width 959 height 20
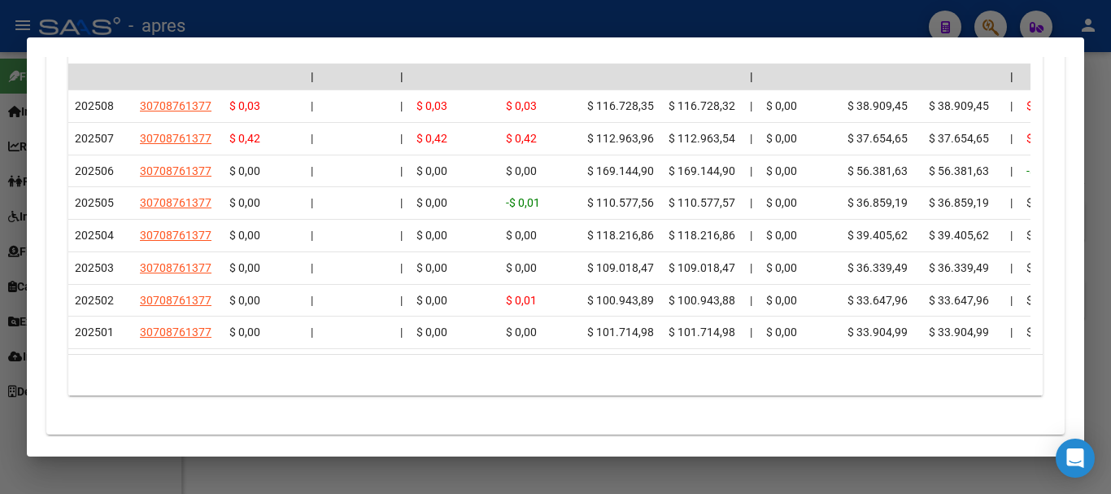
scroll to position [1511, 0]
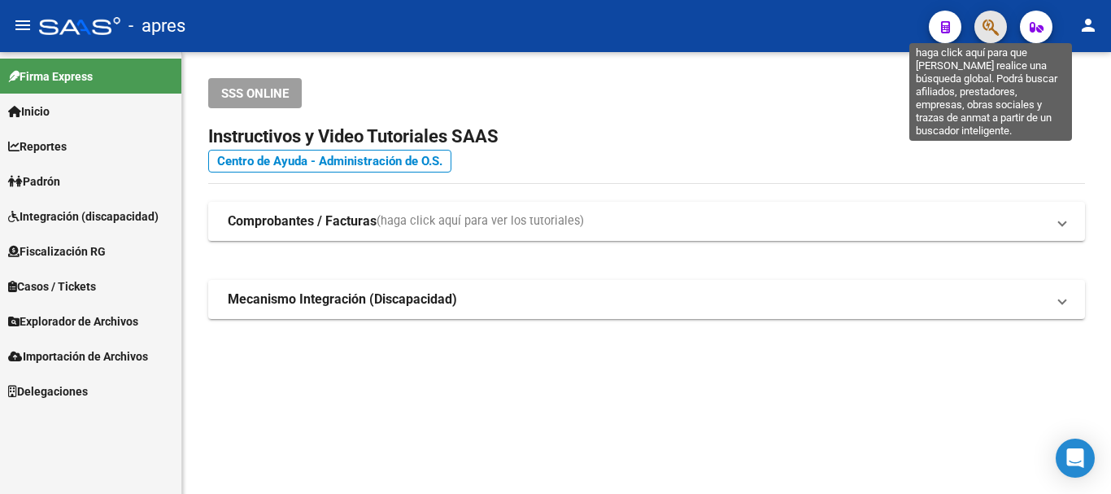
click at [996, 24] on icon "button" at bounding box center [990, 27] width 16 height 19
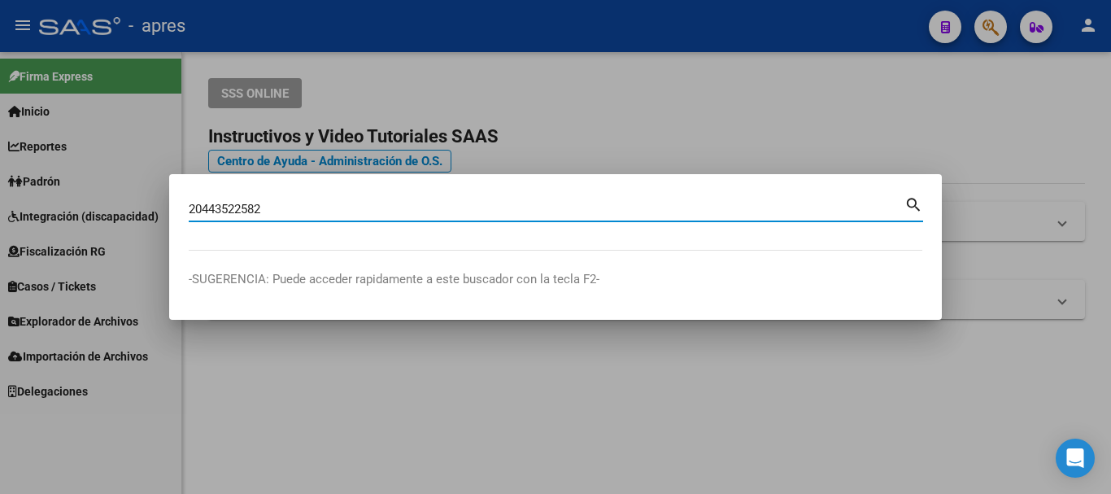
type input "20443522582"
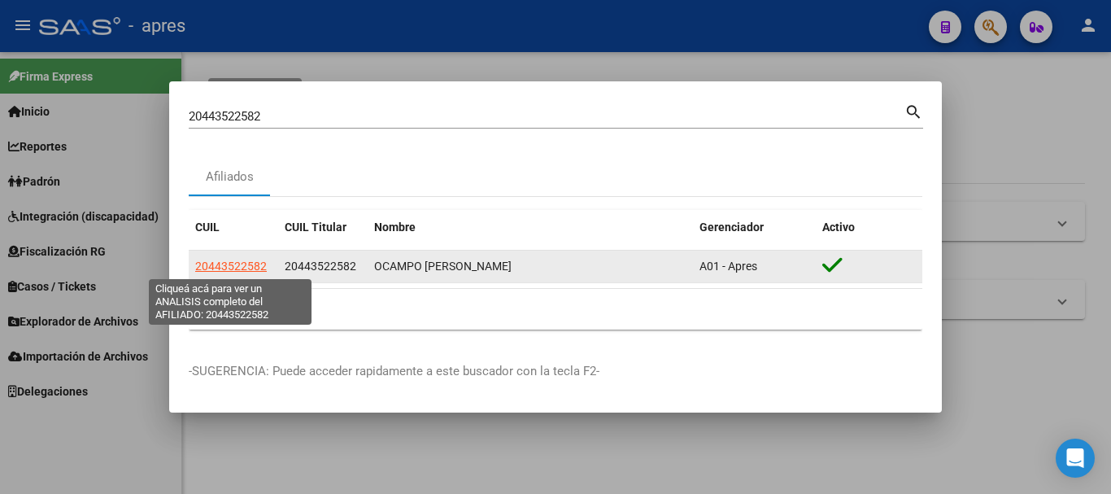
click at [255, 266] on span "20443522582" at bounding box center [231, 265] width 72 height 13
type textarea "20443522582"
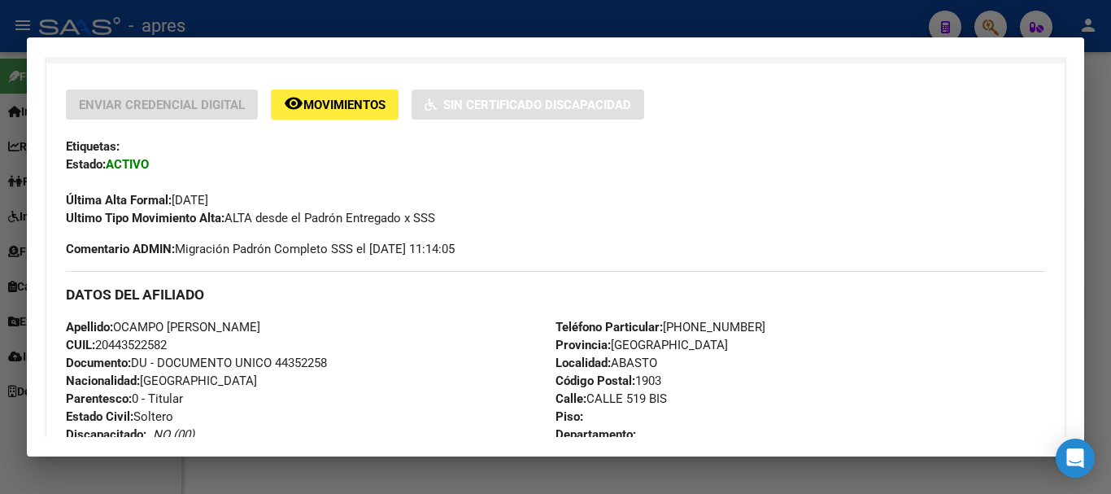
scroll to position [855, 0]
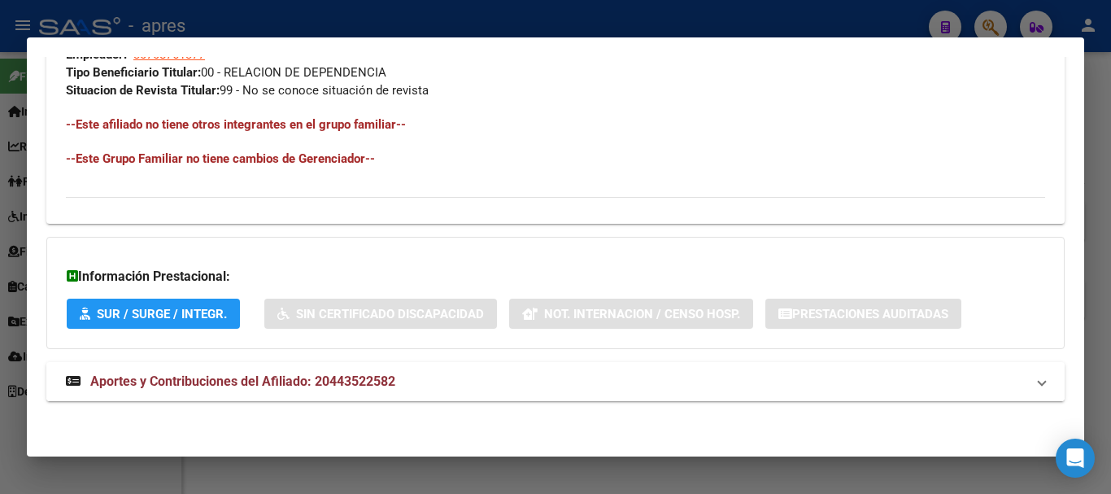
click at [293, 385] on span "Aportes y Contribuciones del Afiliado: 20443522582" at bounding box center [242, 380] width 305 height 15
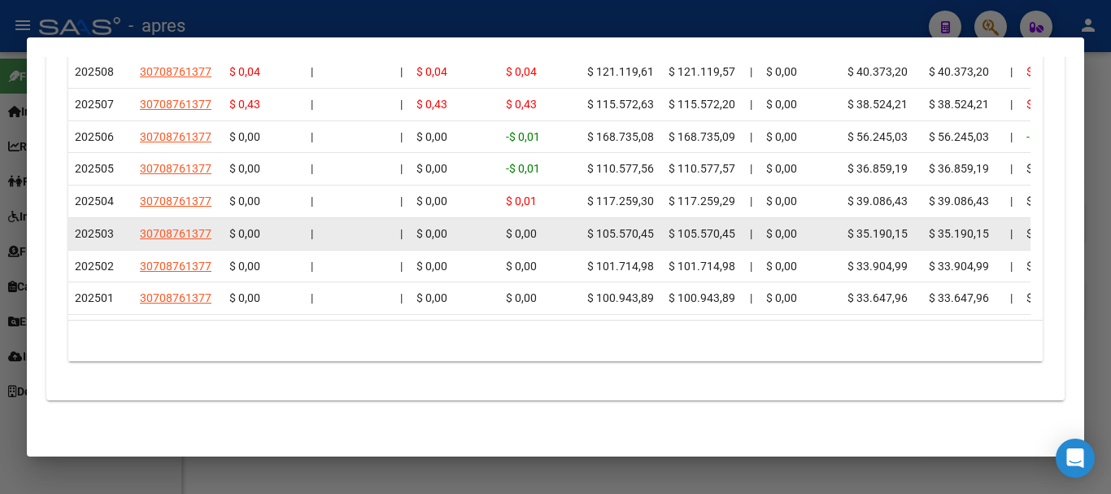
scroll to position [1586, 0]
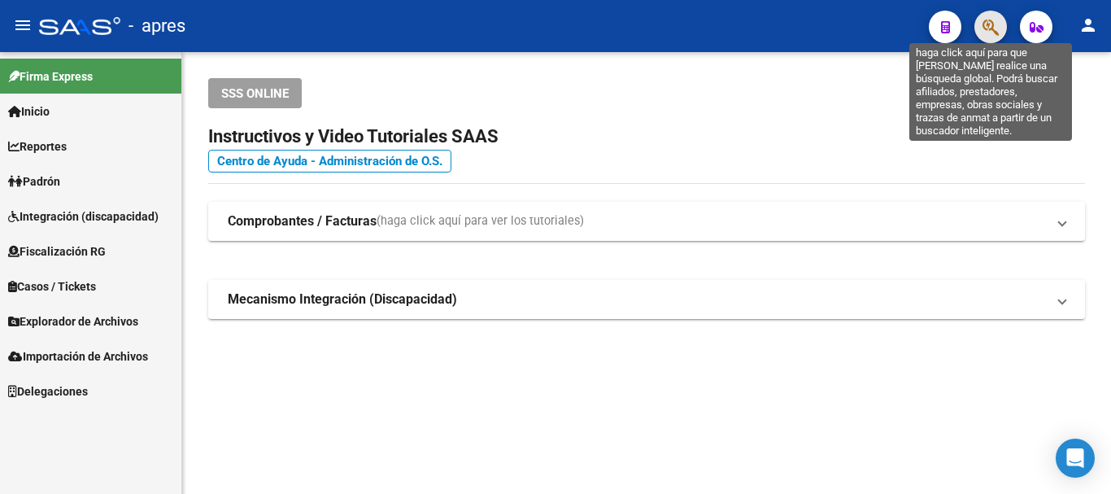
click at [989, 24] on icon "button" at bounding box center [990, 27] width 16 height 19
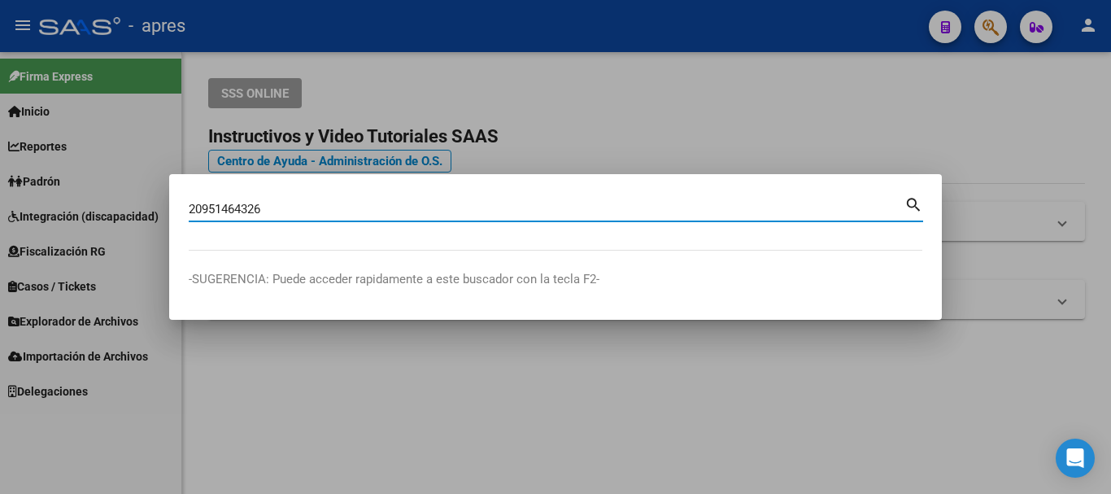
type input "20951464326"
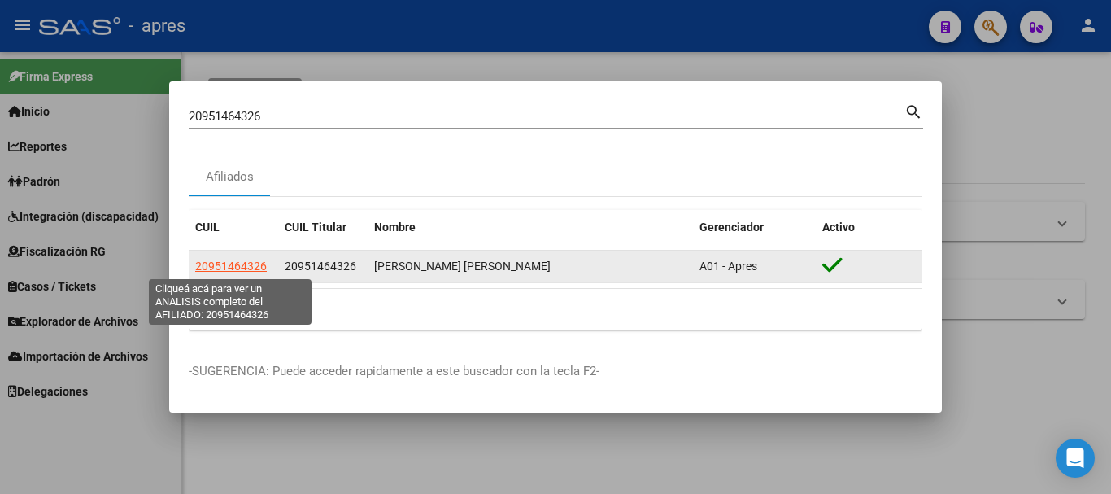
click at [228, 265] on span "20951464326" at bounding box center [231, 265] width 72 height 13
type textarea "20951464326"
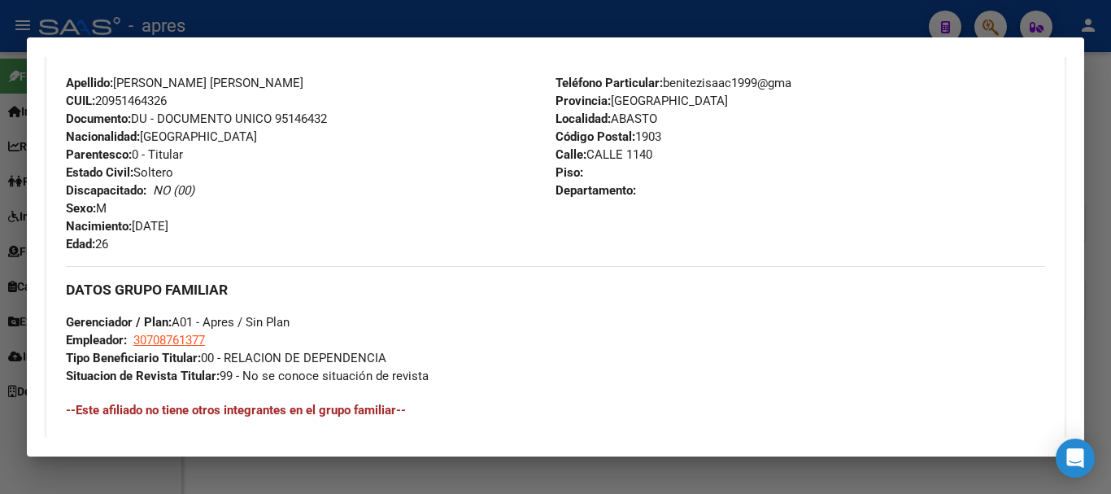
scroll to position [855, 0]
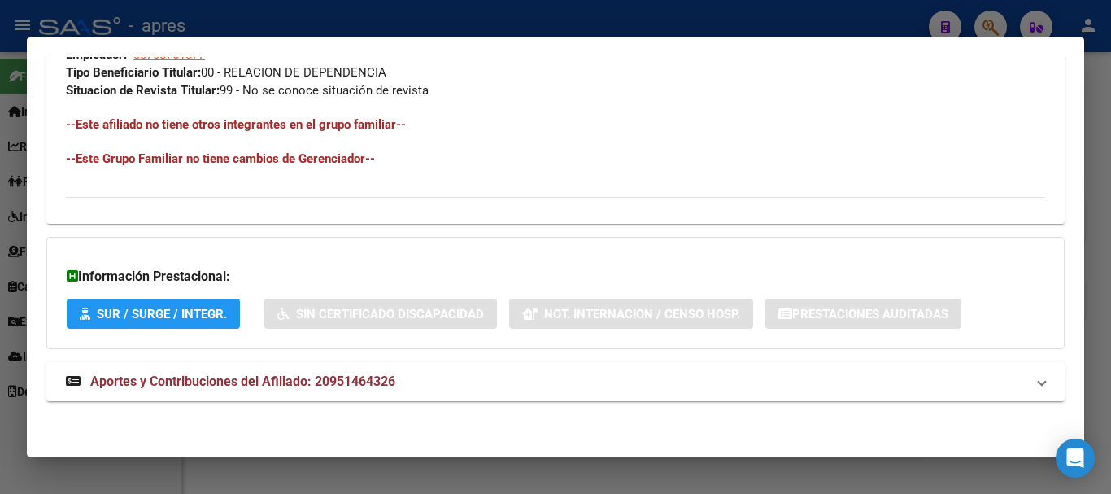
click at [446, 386] on mat-panel-title "Aportes y Contribuciones del Afiliado: 20951464326" at bounding box center [545, 382] width 959 height 20
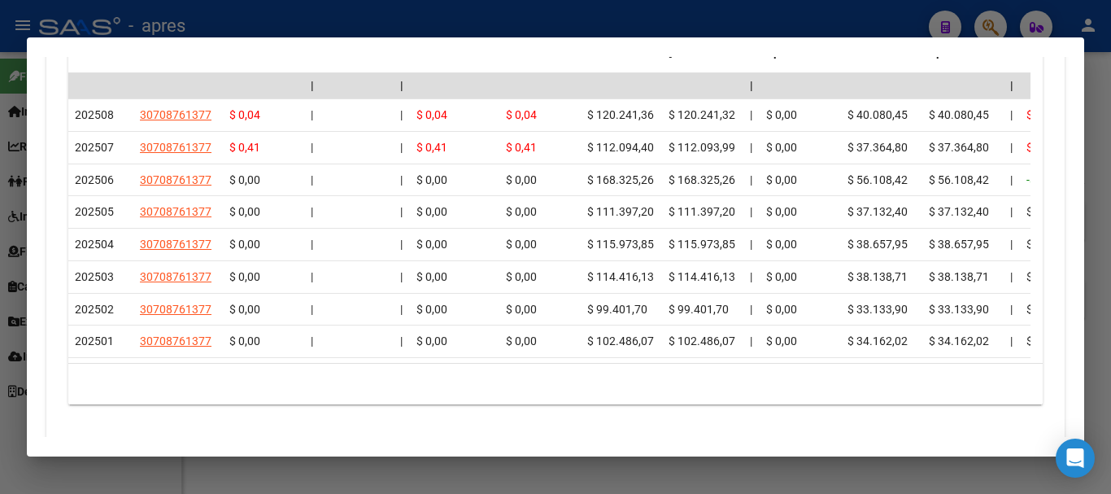
scroll to position [1586, 0]
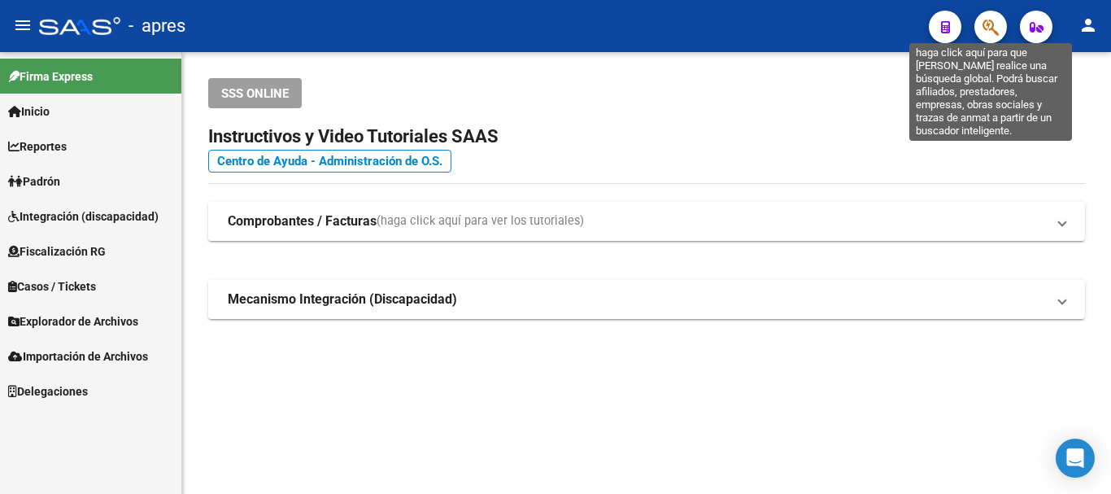
click at [986, 24] on icon "button" at bounding box center [990, 27] width 16 height 19
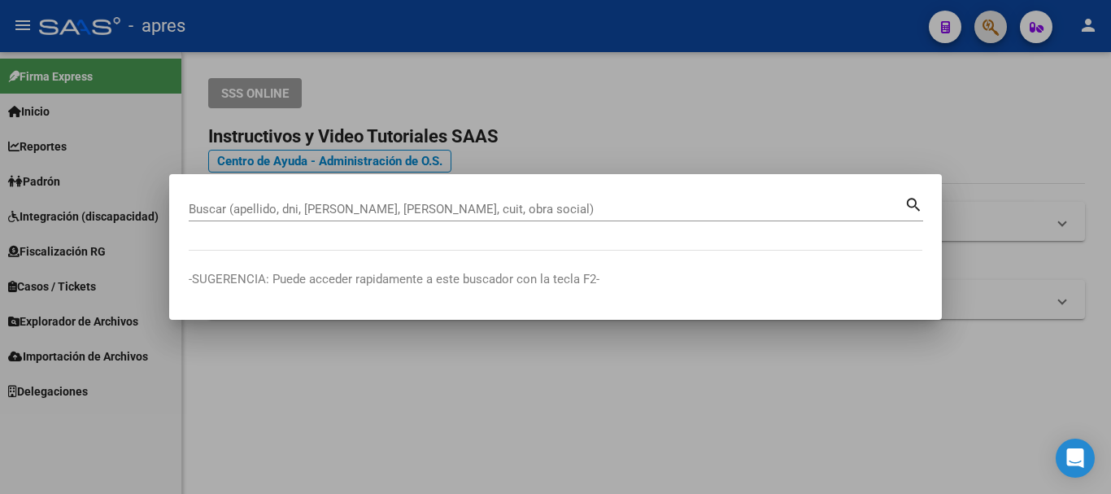
paste input "20450090795"
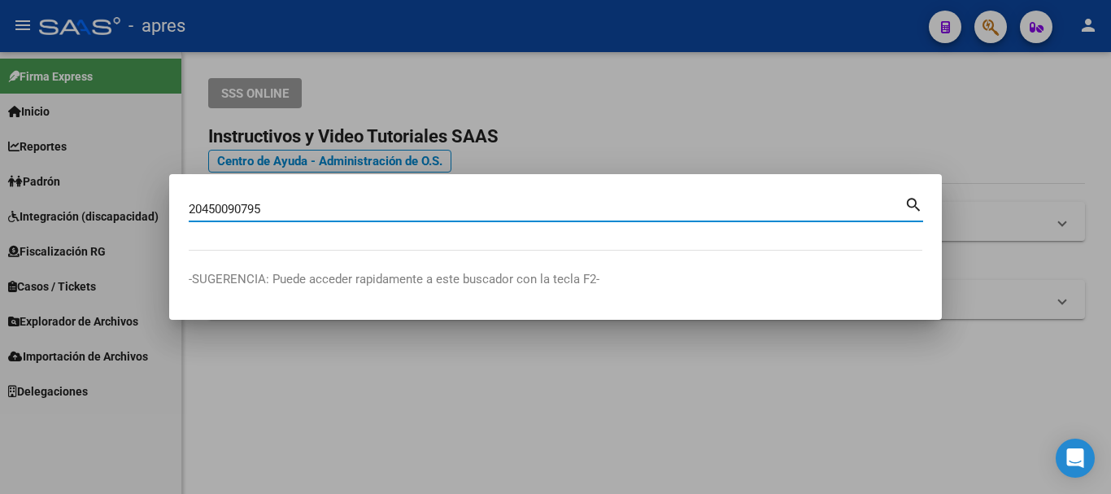
type input "20450090795"
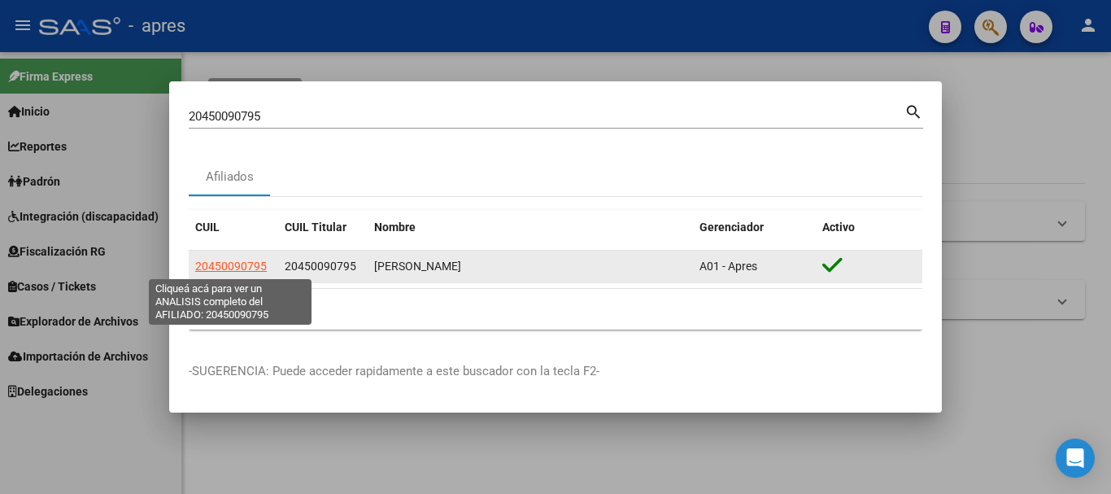
click at [241, 265] on span "20450090795" at bounding box center [231, 265] width 72 height 13
type textarea "20450090795"
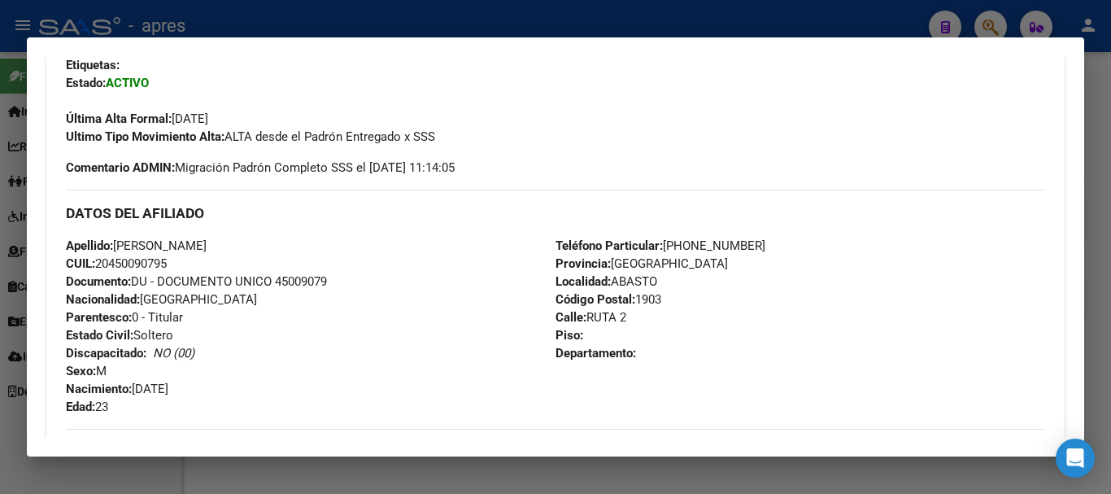
scroll to position [855, 0]
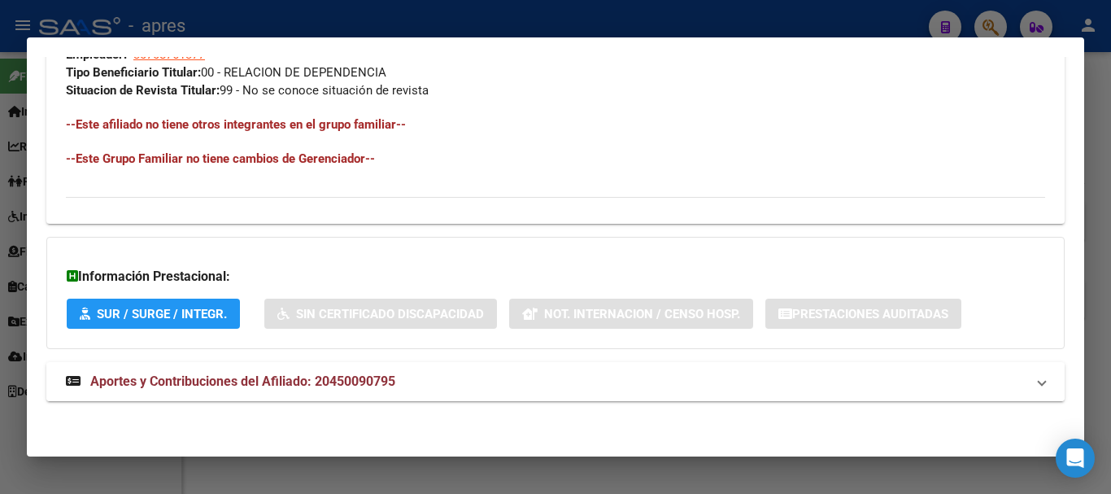
click at [324, 380] on span "Aportes y Contribuciones del Afiliado: 20450090795" at bounding box center [242, 380] width 305 height 15
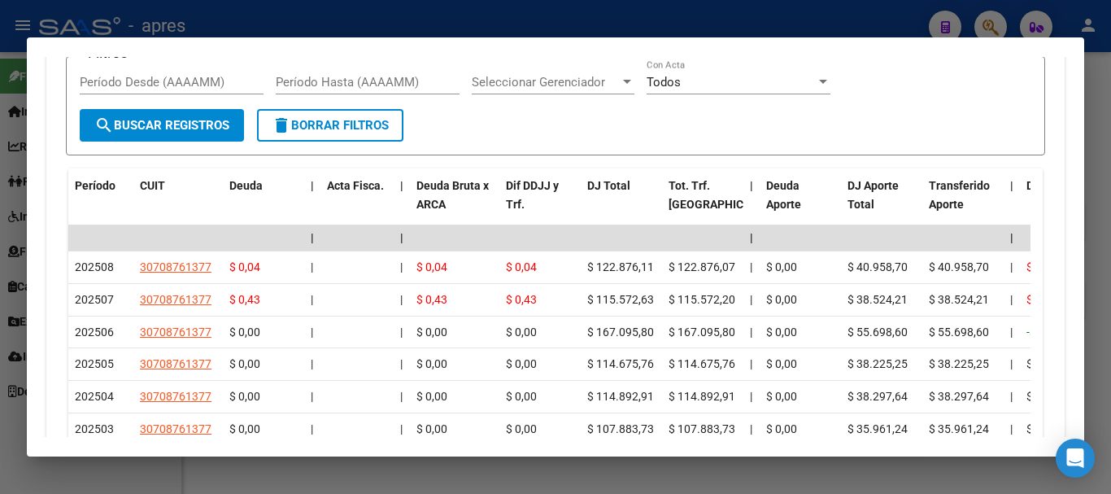
scroll to position [1424, 0]
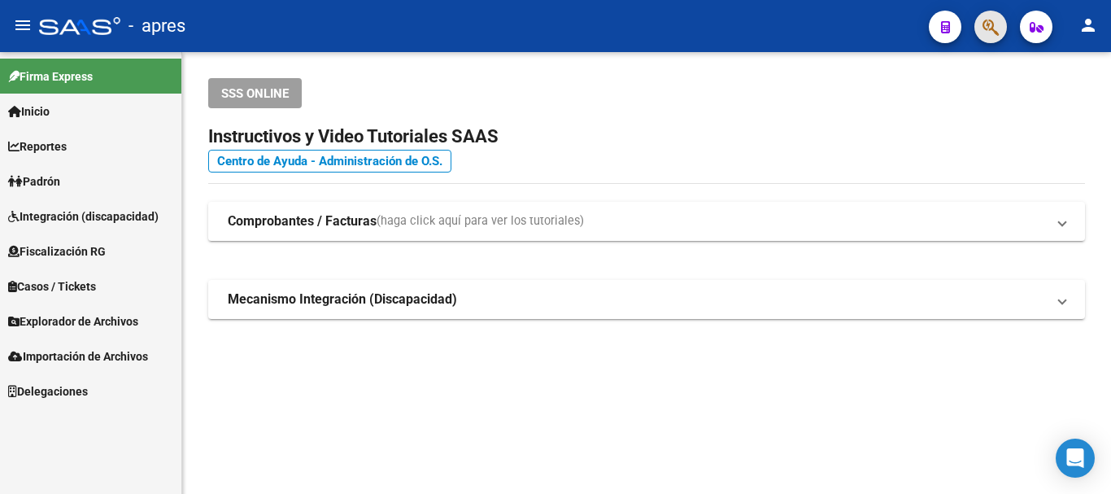
click at [996, 13] on span "button" at bounding box center [990, 27] width 16 height 33
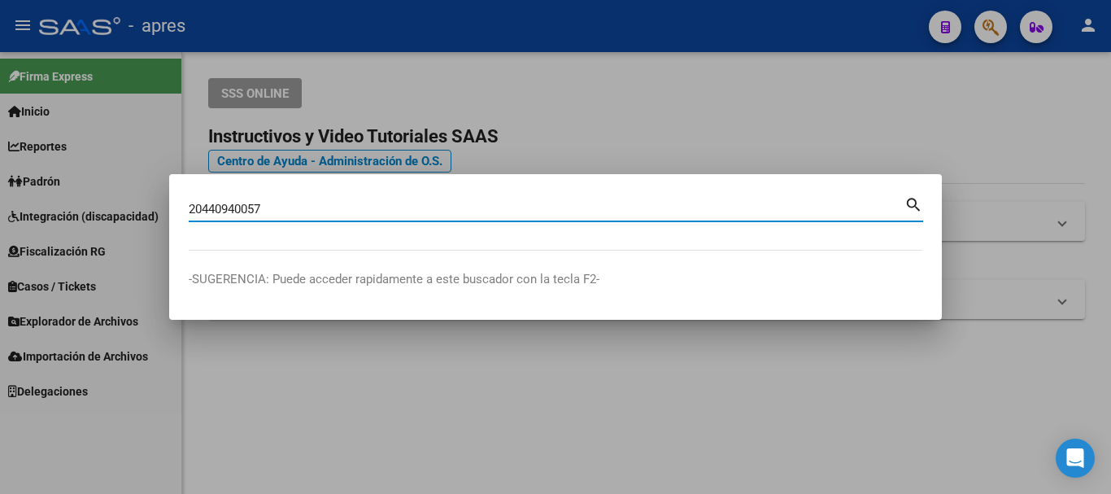
type input "20440940057"
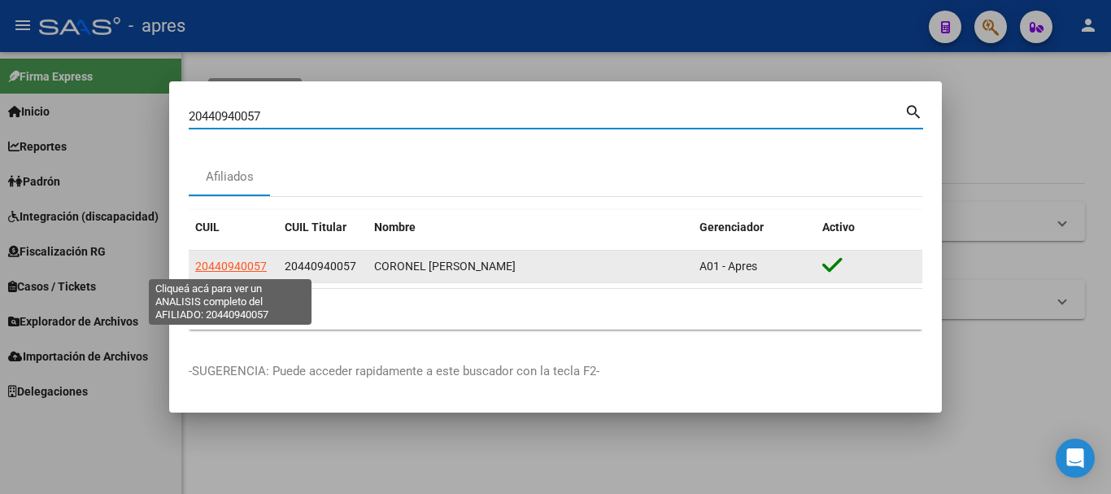
click at [229, 267] on span "20440940057" at bounding box center [231, 265] width 72 height 13
type textarea "20440940057"
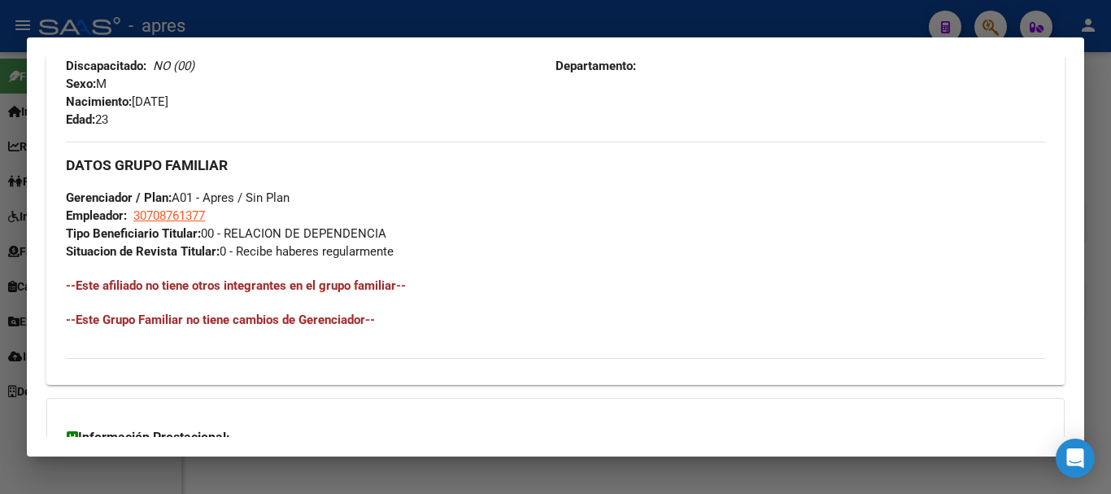
scroll to position [855, 0]
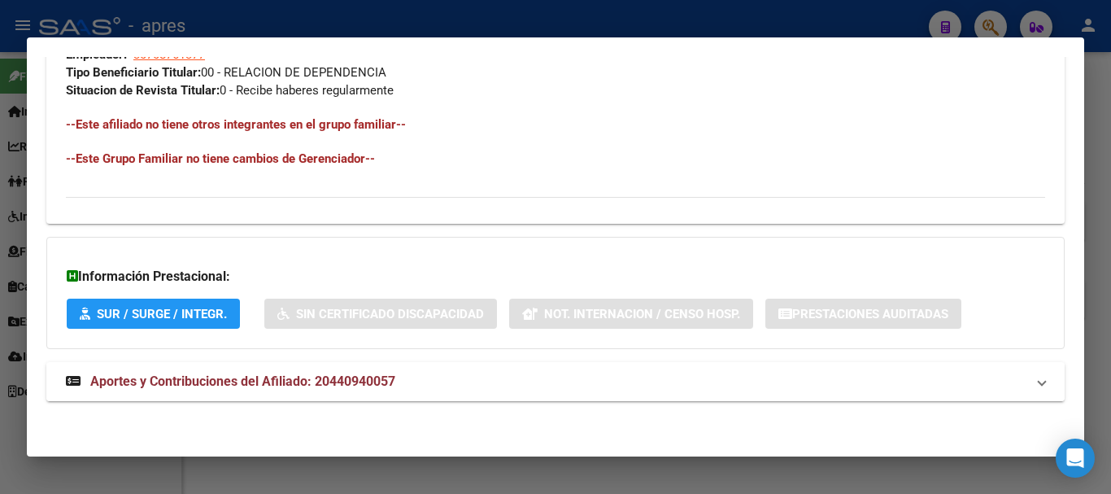
click at [327, 373] on span "Aportes y Contribuciones del Afiliado: 20440940057" at bounding box center [242, 380] width 305 height 15
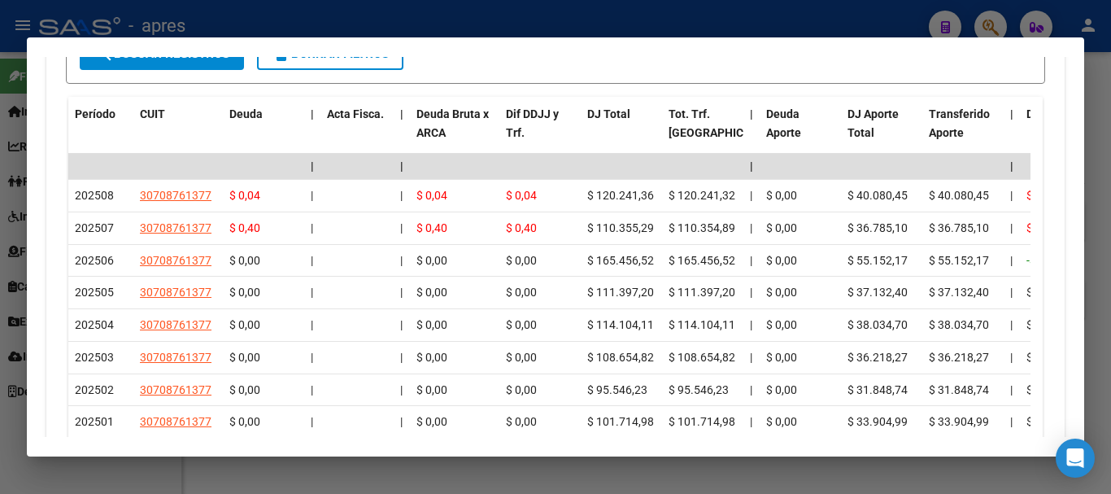
scroll to position [1451, 0]
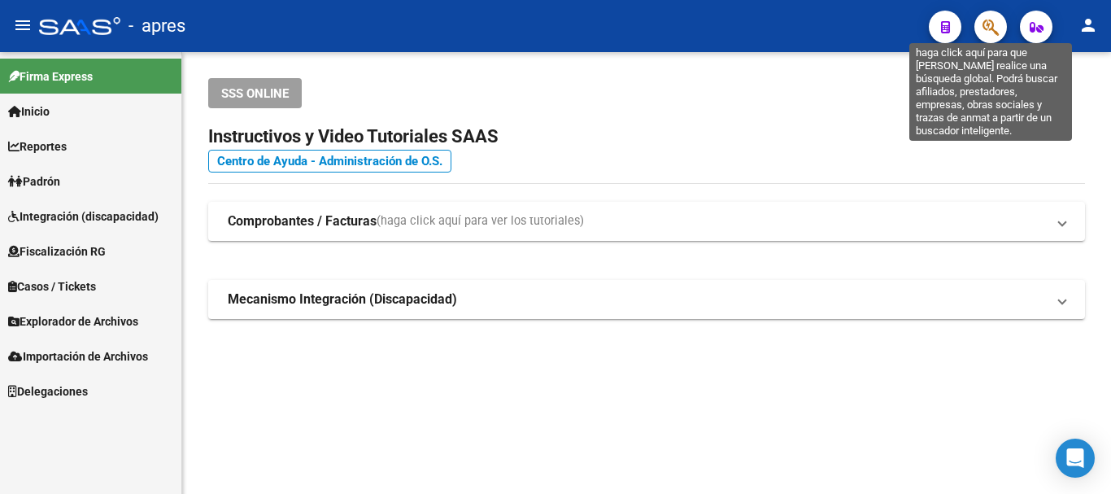
click at [988, 33] on icon "button" at bounding box center [990, 27] width 16 height 19
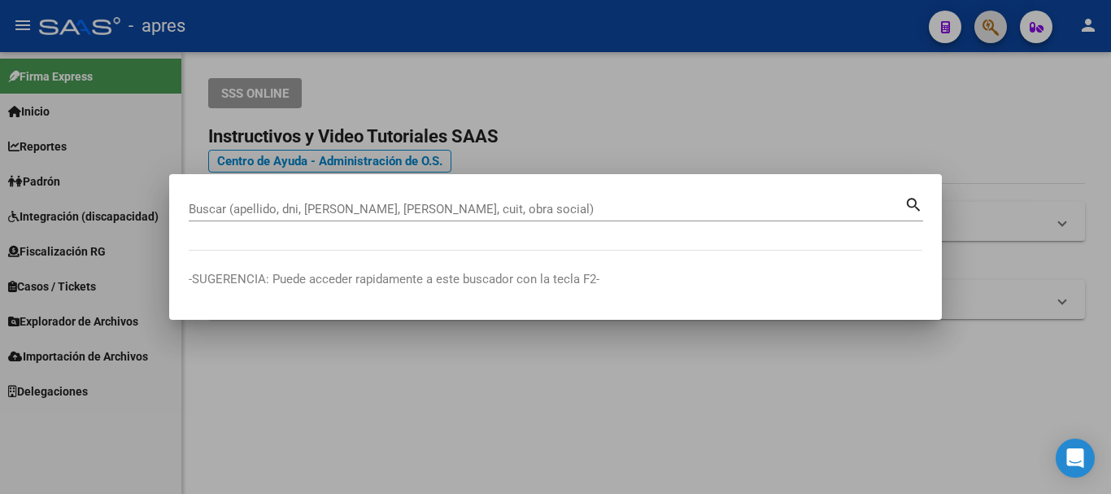
paste input "27444615023"
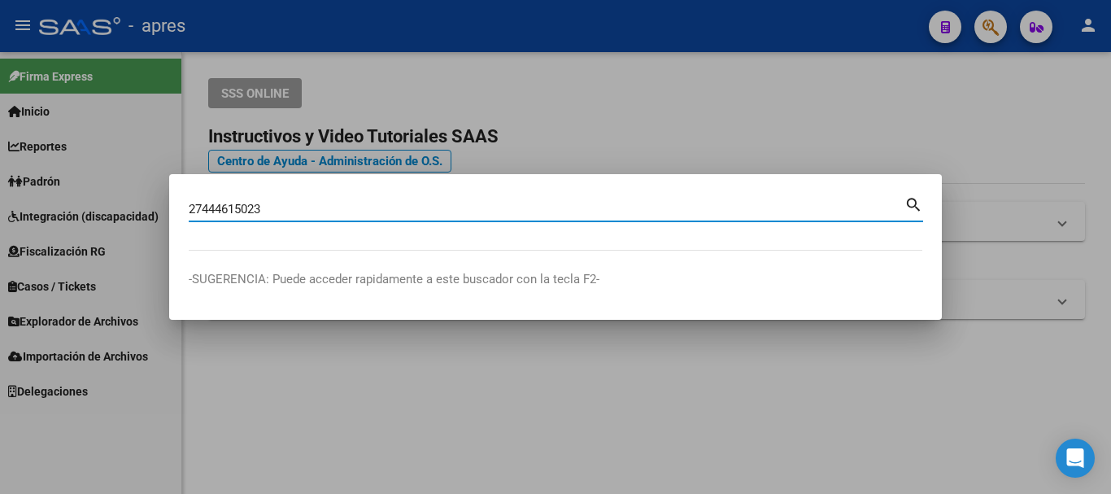
type input "27444615023"
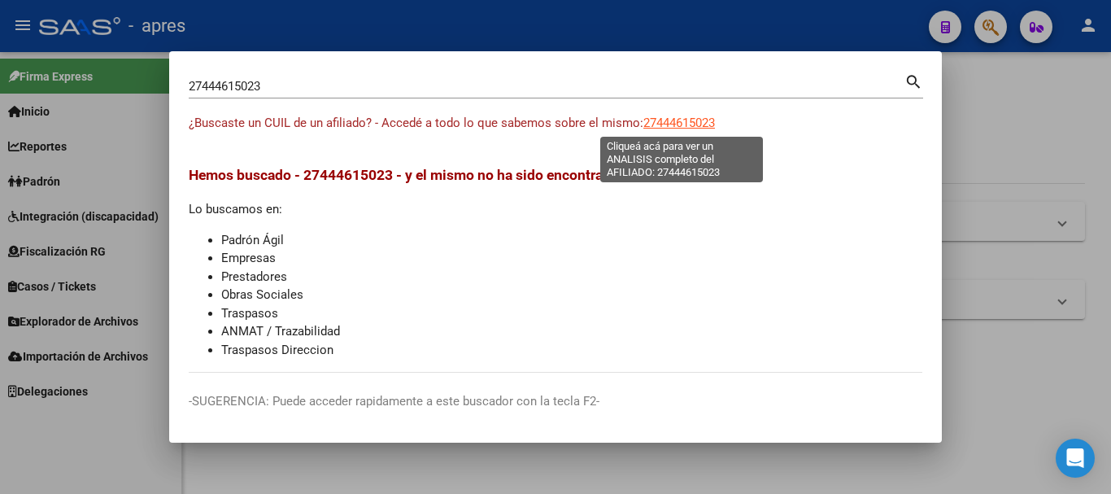
click at [655, 121] on span "27444615023" at bounding box center [679, 122] width 72 height 15
type textarea "27444615023"
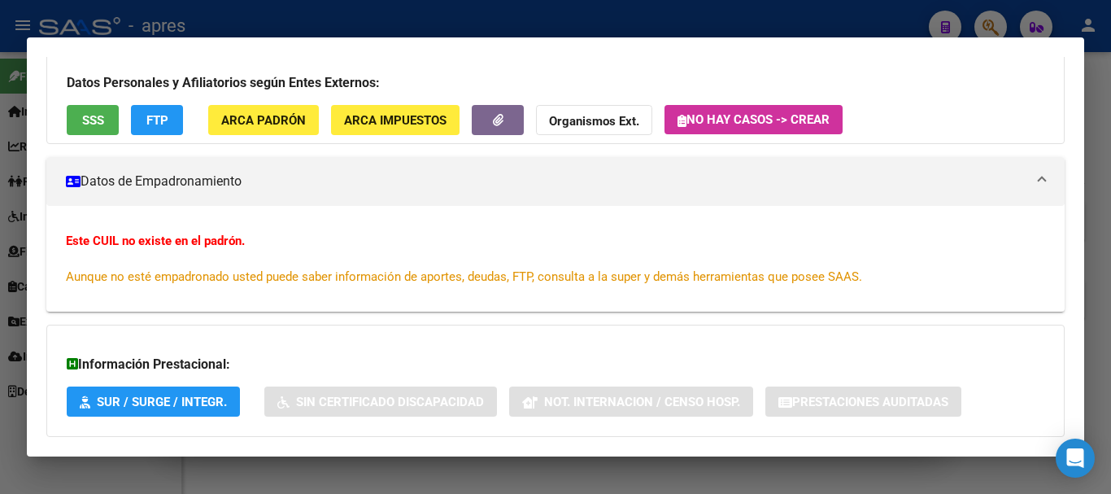
scroll to position [213, 0]
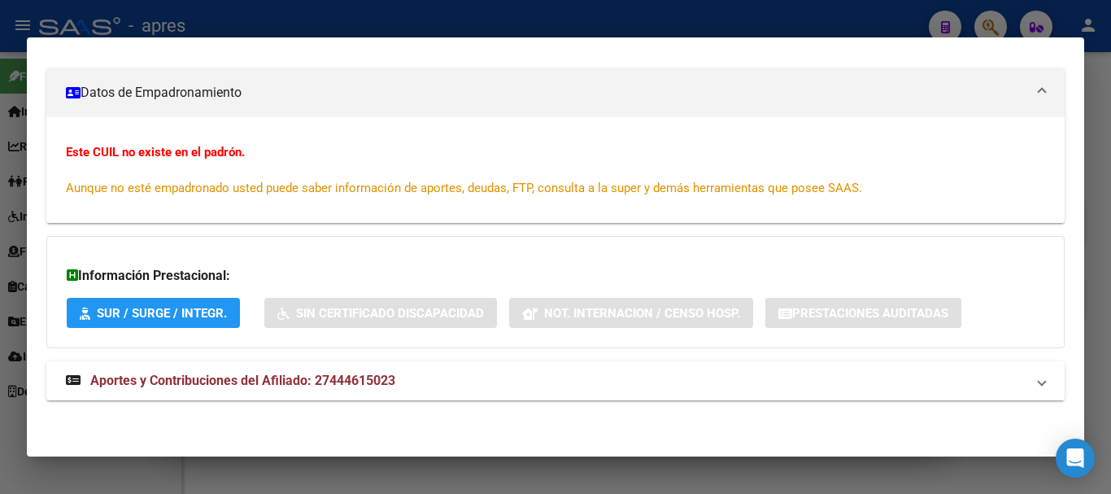
click at [431, 373] on mat-panel-title "Aportes y Contribuciones del Afiliado: 27444615023" at bounding box center [545, 381] width 959 height 20
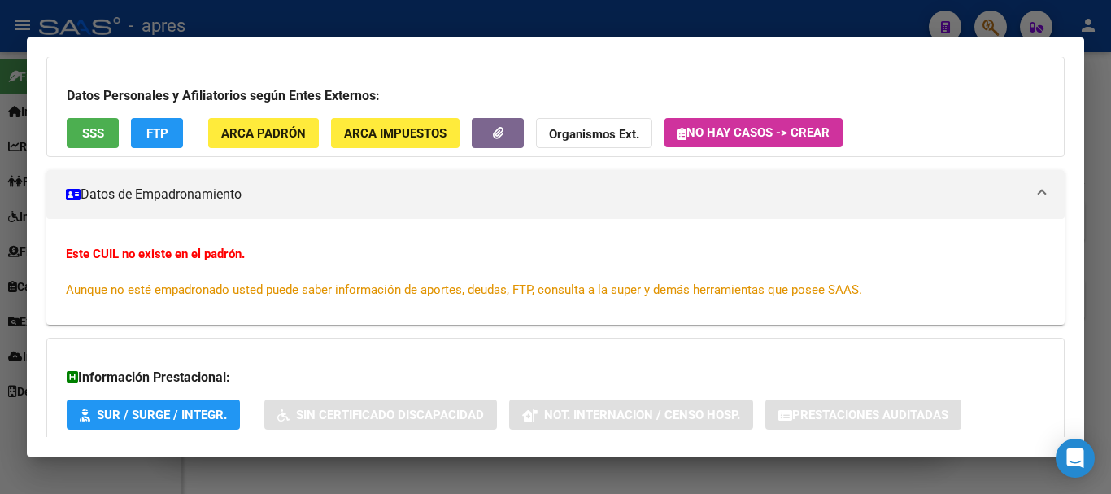
scroll to position [0, 0]
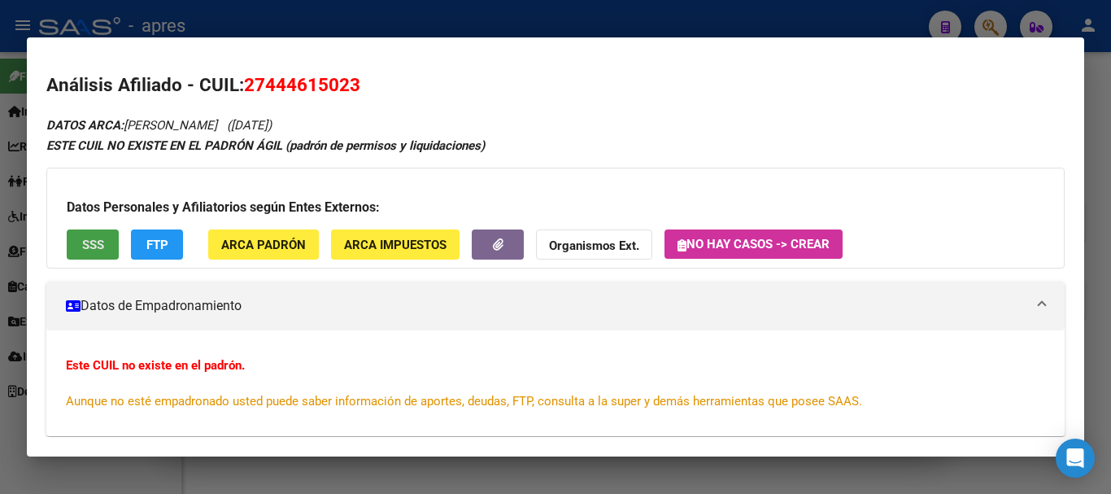
click at [98, 244] on span "SSS" at bounding box center [93, 244] width 22 height 15
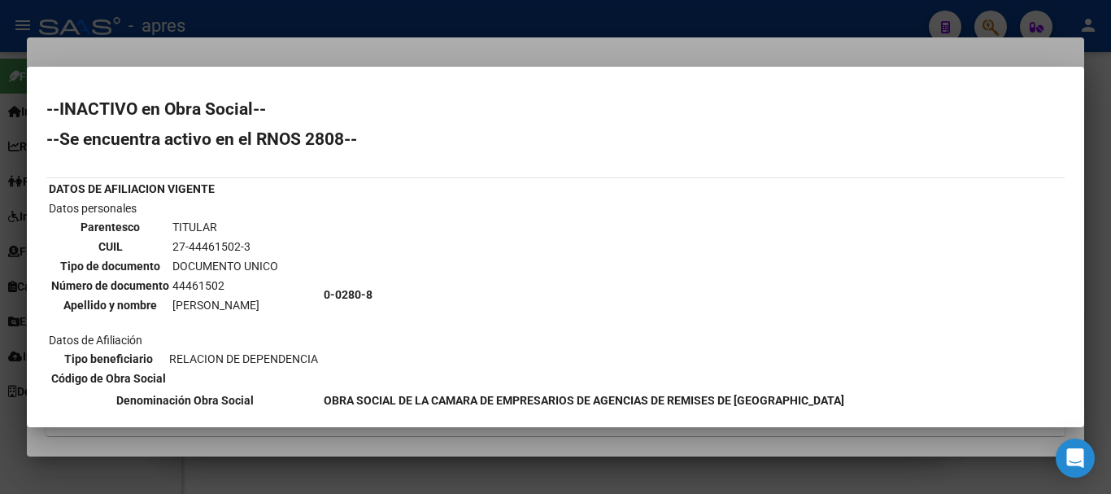
scroll to position [81, 0]
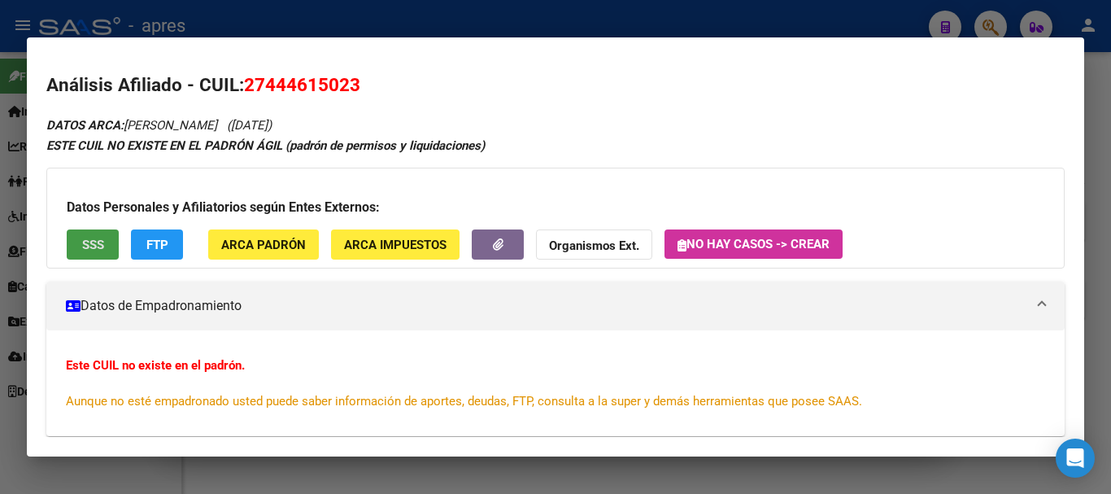
click at [99, 241] on span "SSS" at bounding box center [93, 244] width 22 height 15
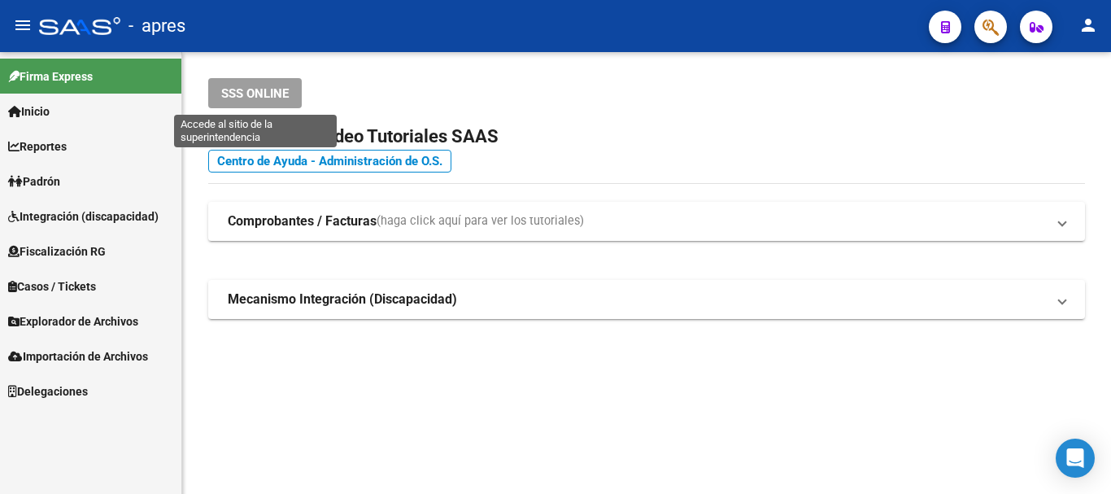
click at [249, 93] on span "SSS ONLINE" at bounding box center [254, 93] width 67 height 15
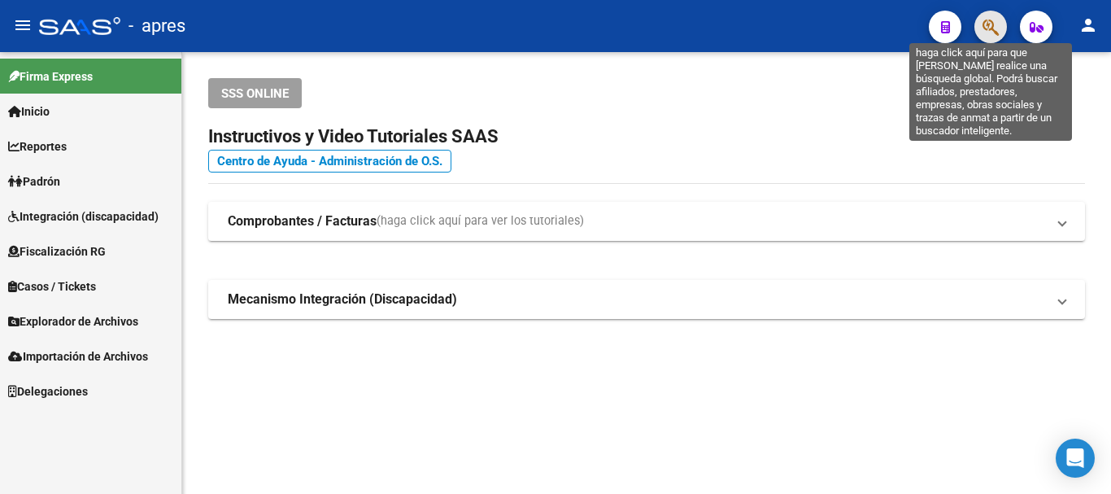
click at [995, 32] on icon "button" at bounding box center [990, 27] width 16 height 19
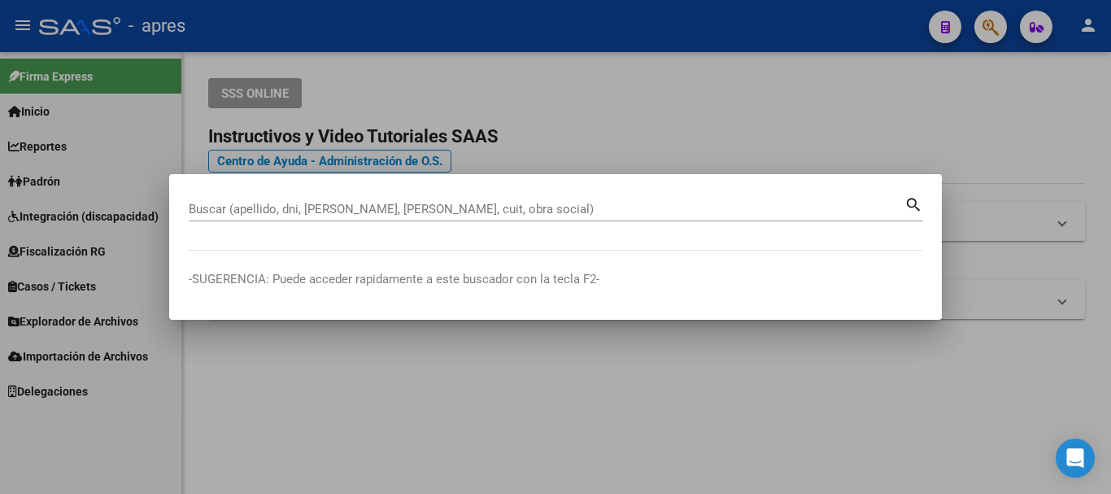
paste input "20430500938"
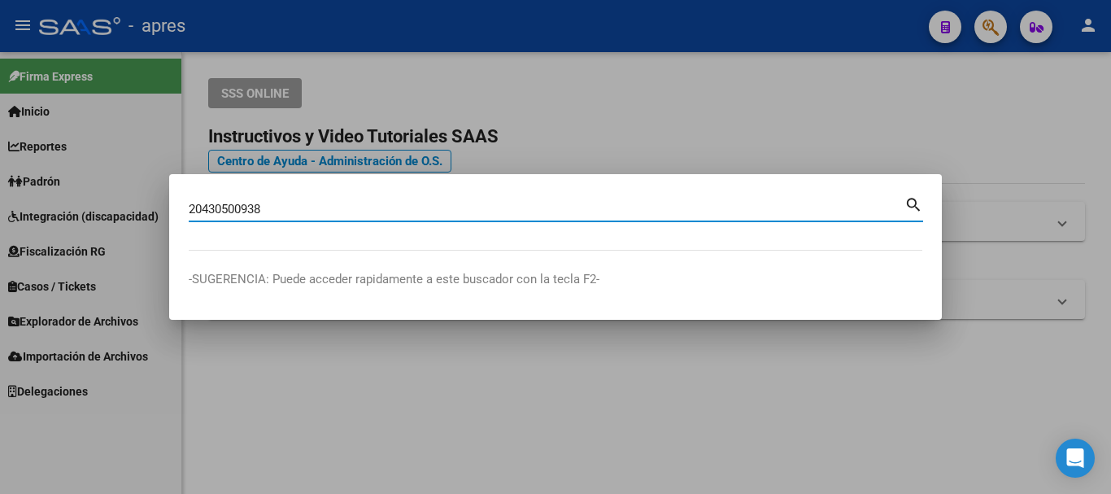
type input "20430500938"
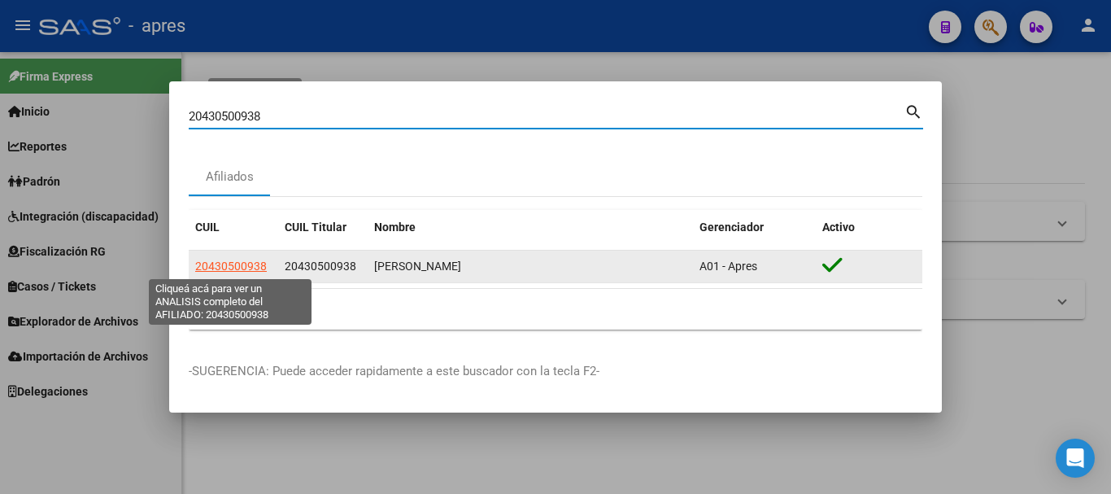
click at [223, 263] on span "20430500938" at bounding box center [231, 265] width 72 height 13
type textarea "20430500938"
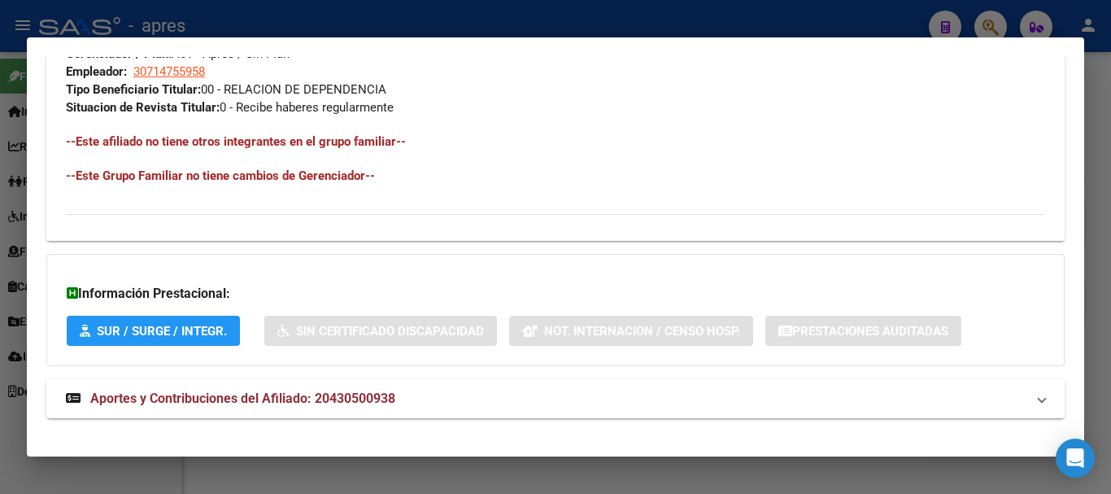
scroll to position [855, 0]
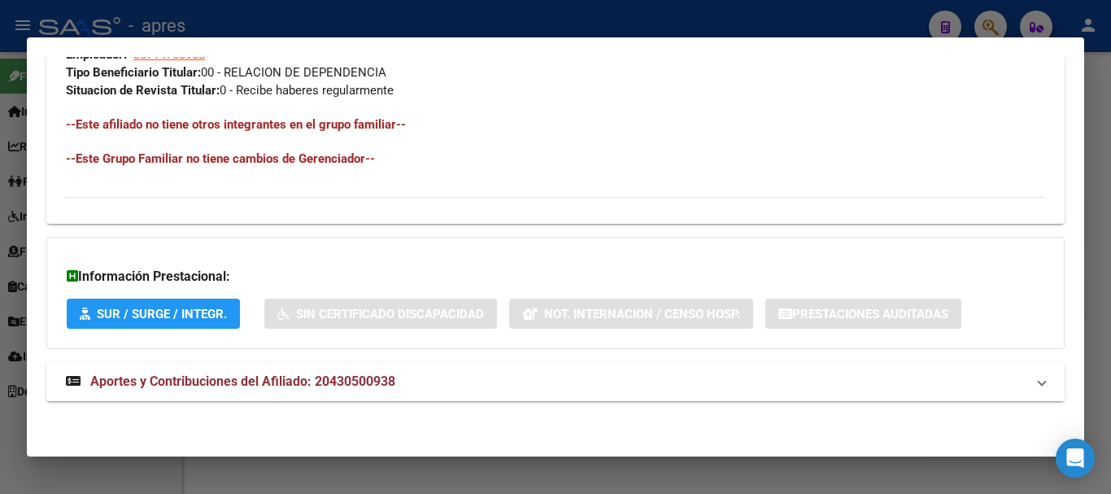
click at [386, 373] on span "Aportes y Contribuciones del Afiliado: 20430500938" at bounding box center [242, 380] width 305 height 15
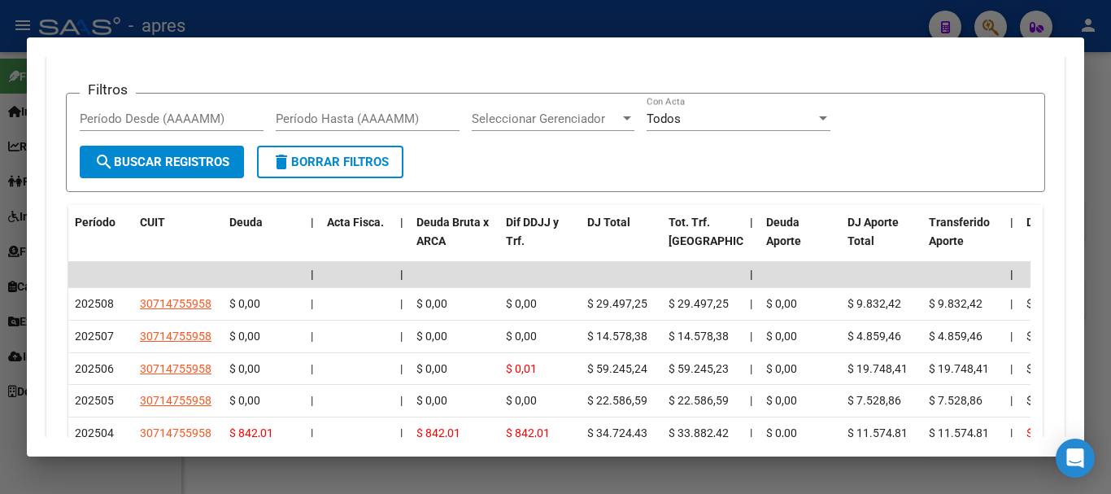
scroll to position [1476, 0]
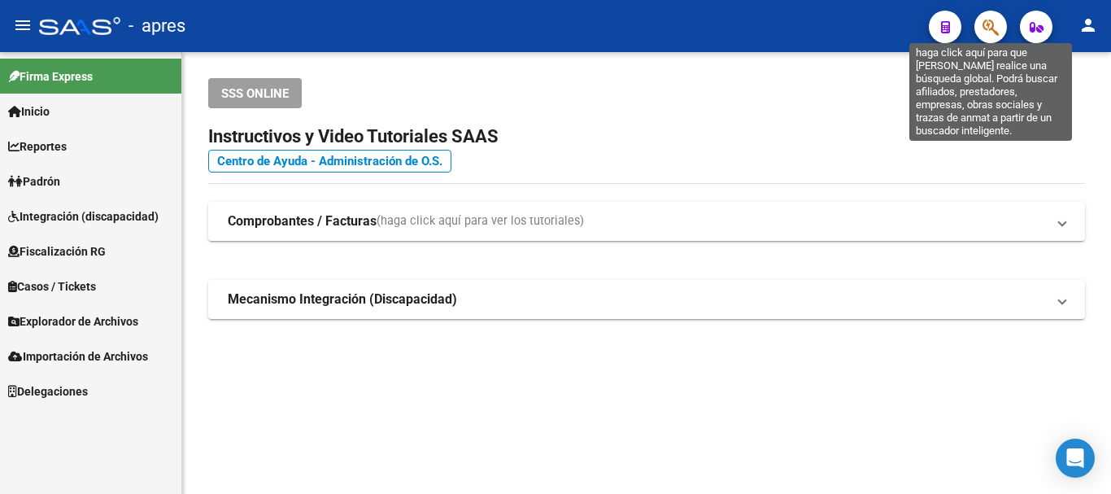
click at [988, 20] on icon "button" at bounding box center [990, 27] width 16 height 19
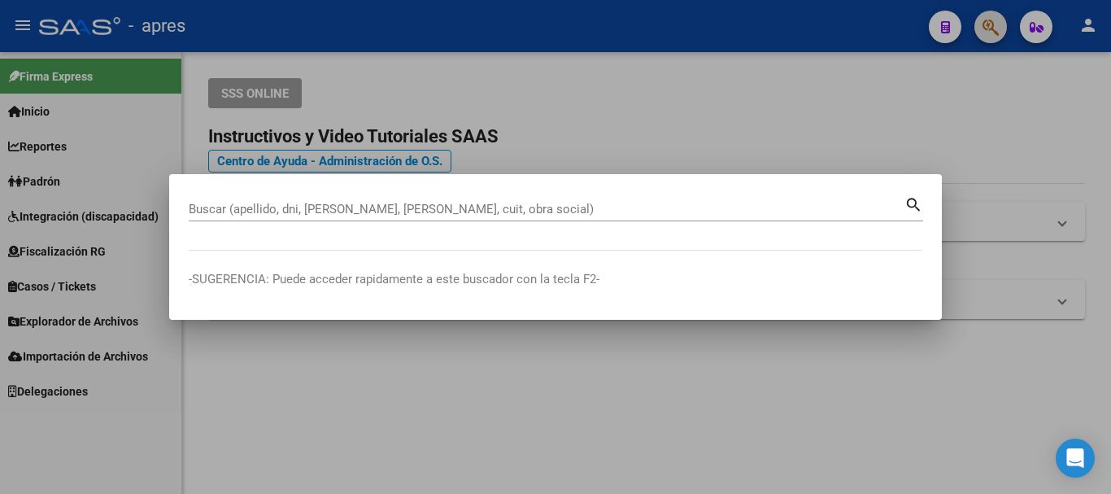
paste input "20439802066"
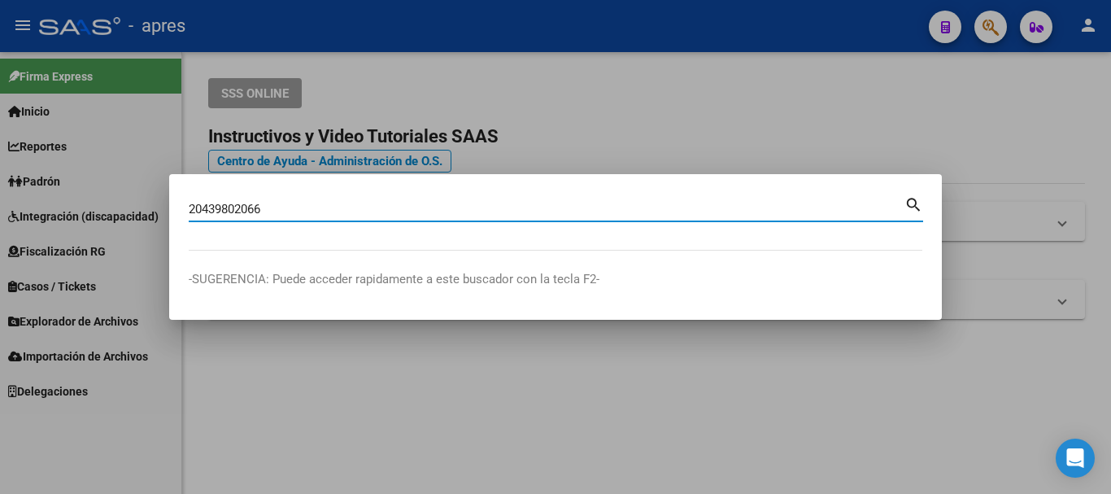
type input "20439802066"
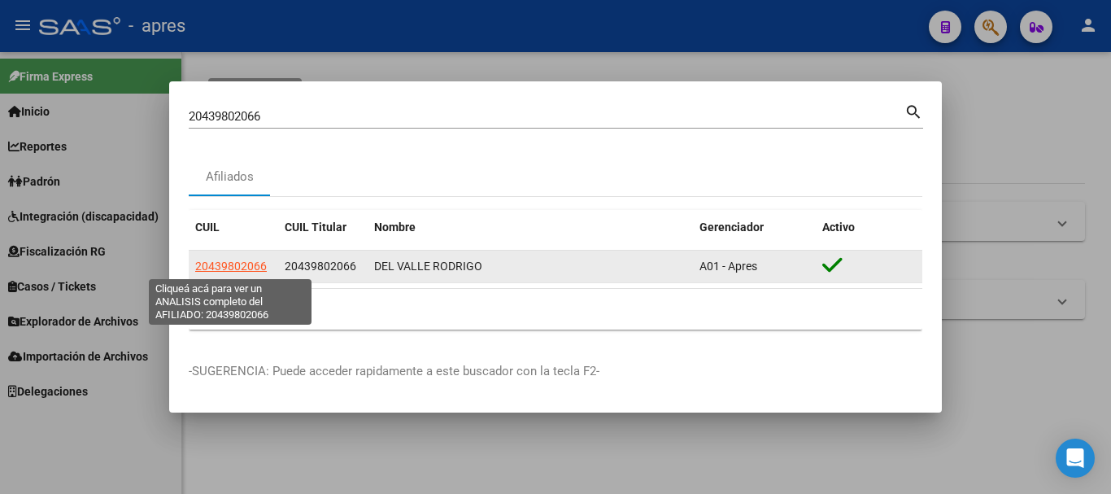
click at [245, 260] on span "20439802066" at bounding box center [231, 265] width 72 height 13
type textarea "20439802066"
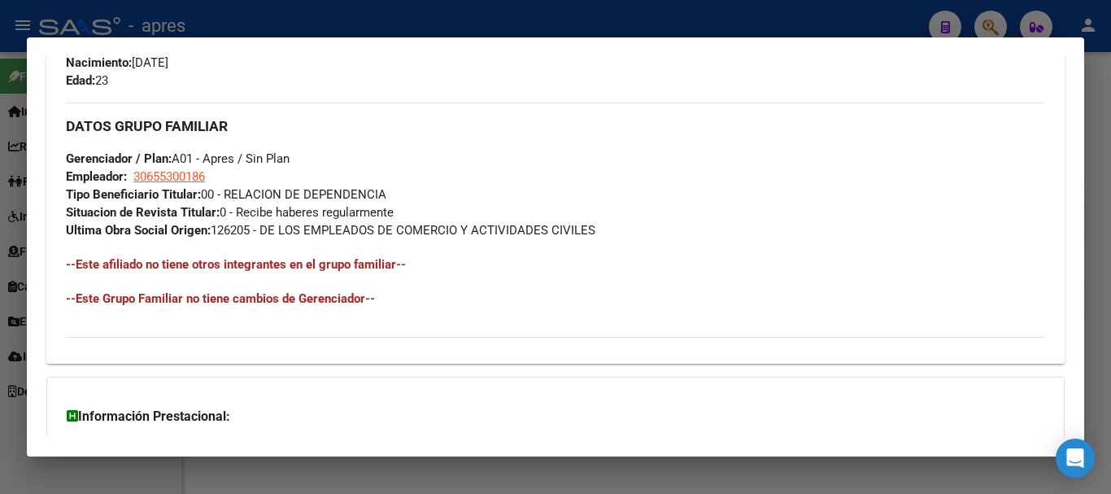
scroll to position [872, 0]
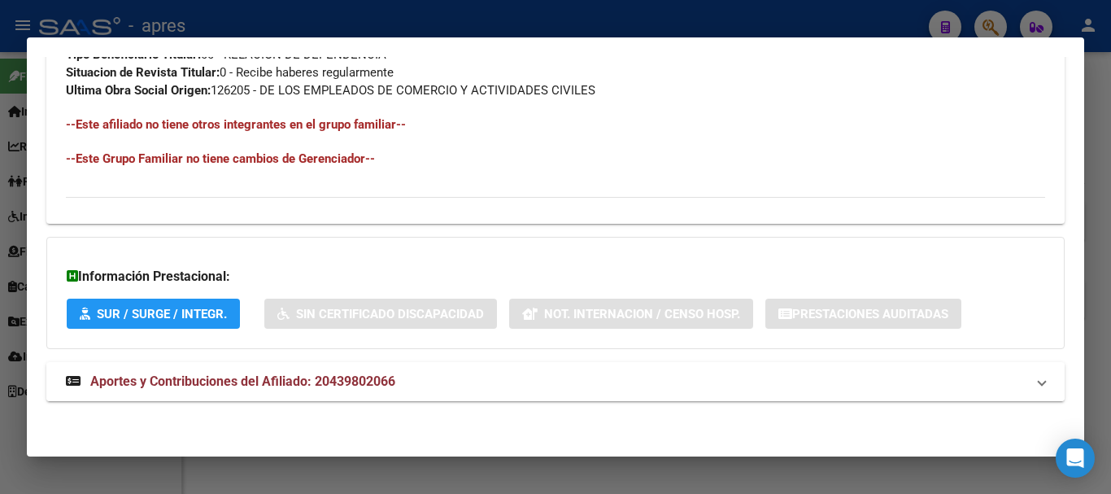
click at [391, 373] on span "Aportes y Contribuciones del Afiliado: 20439802066" at bounding box center [242, 380] width 305 height 15
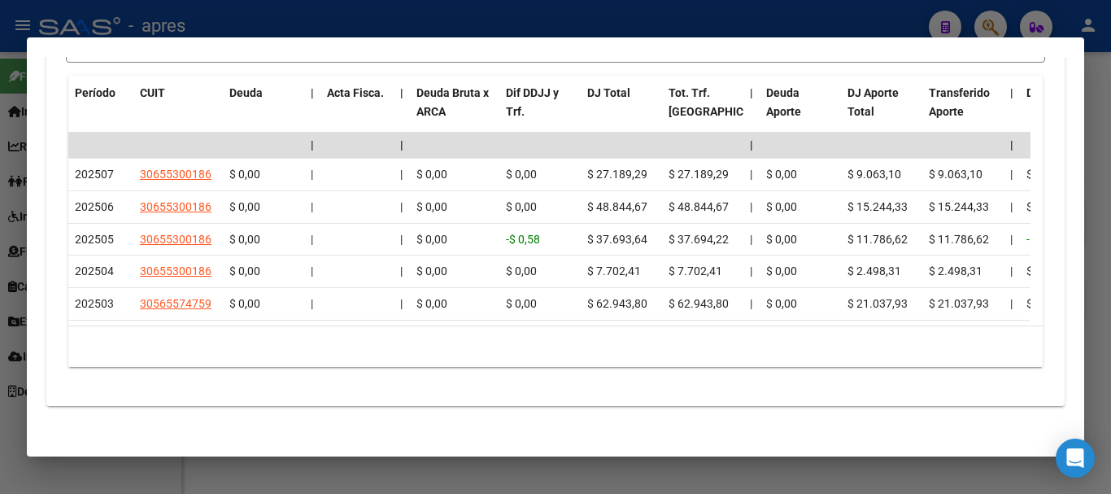
scroll to position [1511, 0]
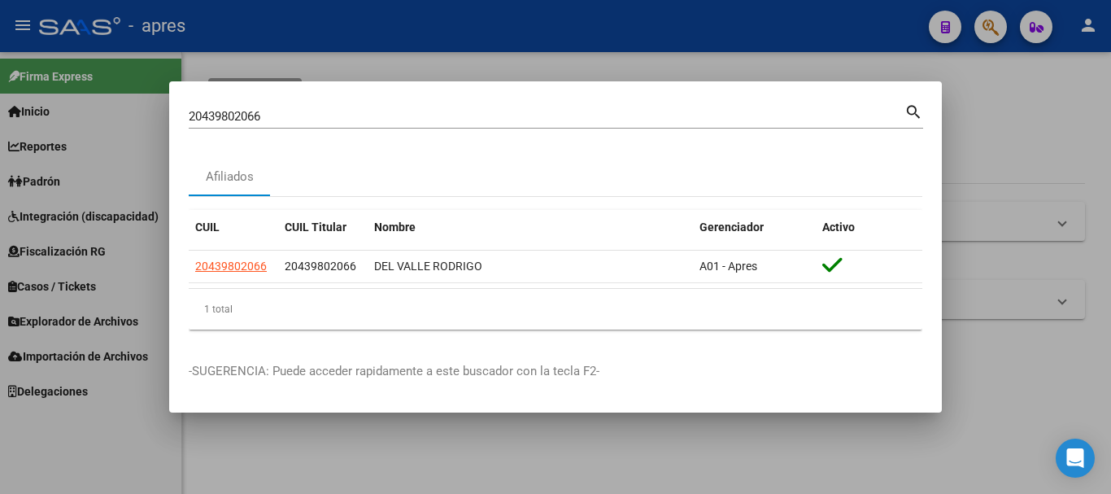
click at [999, 20] on div at bounding box center [555, 247] width 1111 height 494
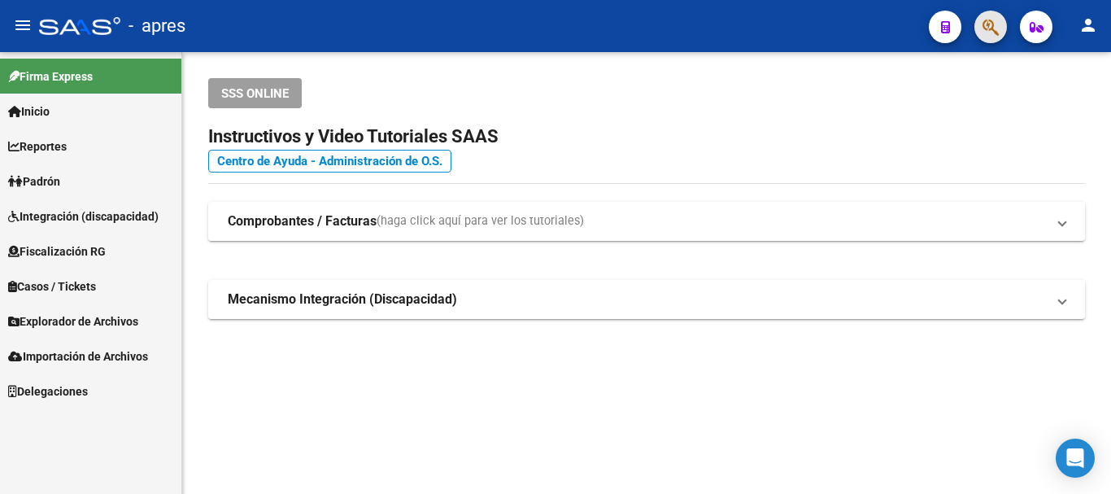
click at [999, 20] on button "button" at bounding box center [990, 27] width 33 height 33
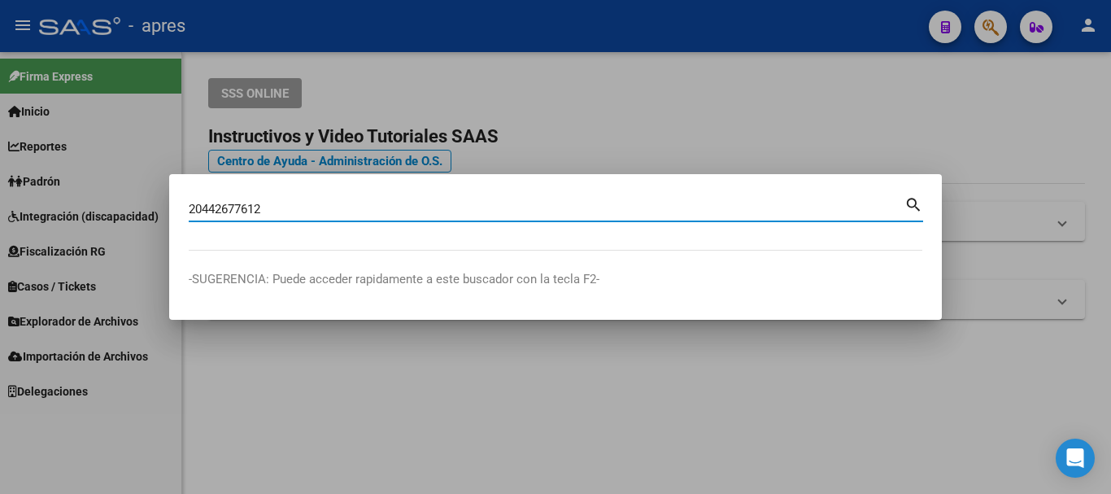
type input "20442677612"
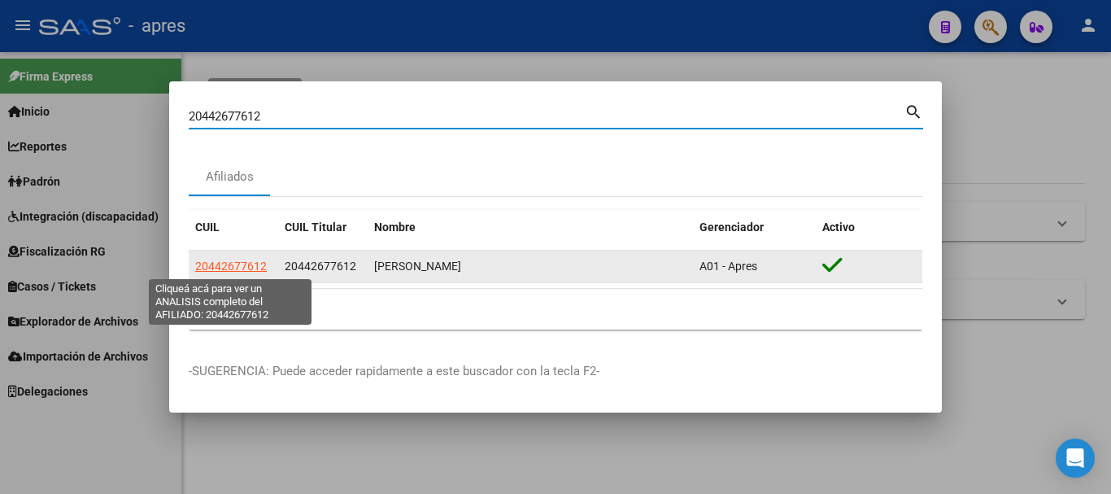
click at [259, 263] on span "20442677612" at bounding box center [231, 265] width 72 height 13
type textarea "20442677612"
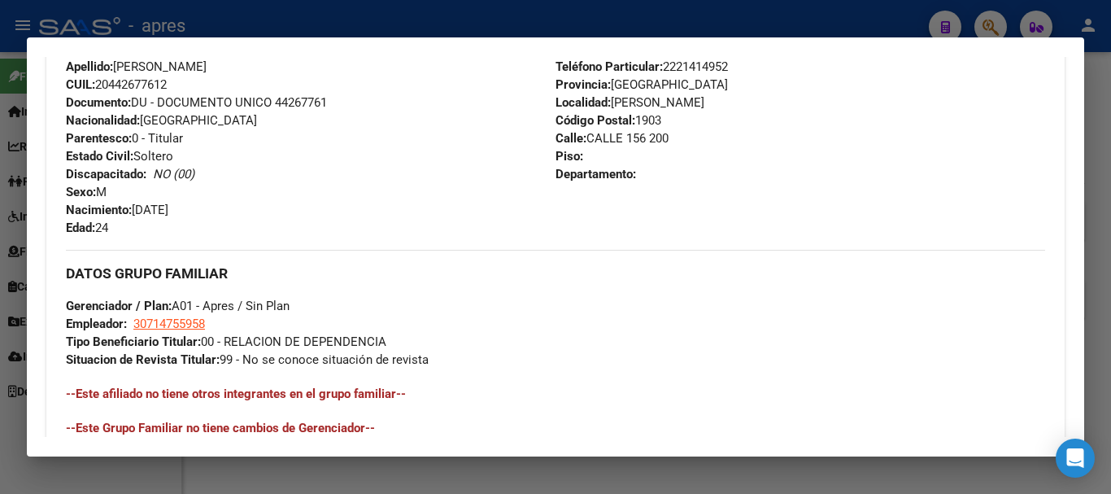
scroll to position [855, 0]
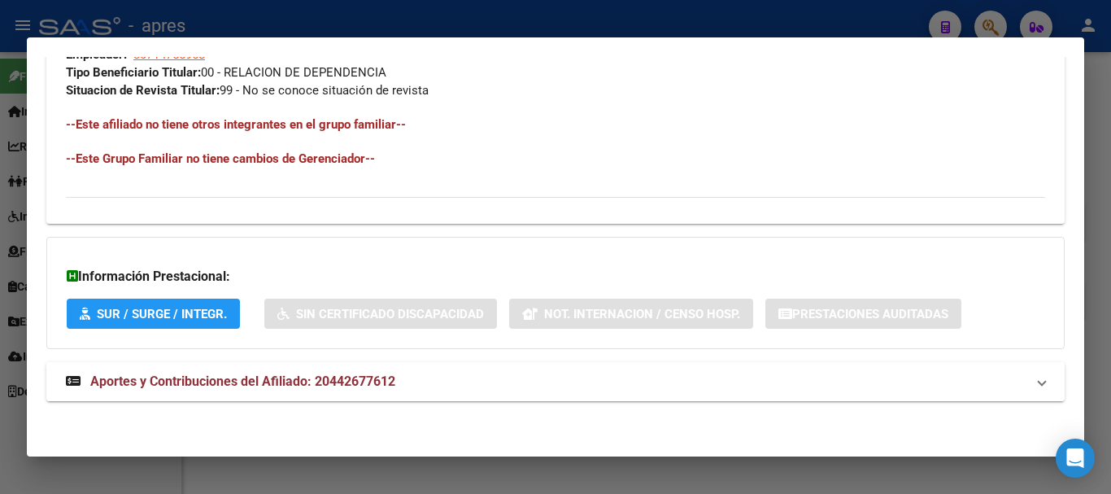
click at [463, 394] on mat-expansion-panel-header "Aportes y Contribuciones del Afiliado: 20442677612" at bounding box center [555, 381] width 1018 height 39
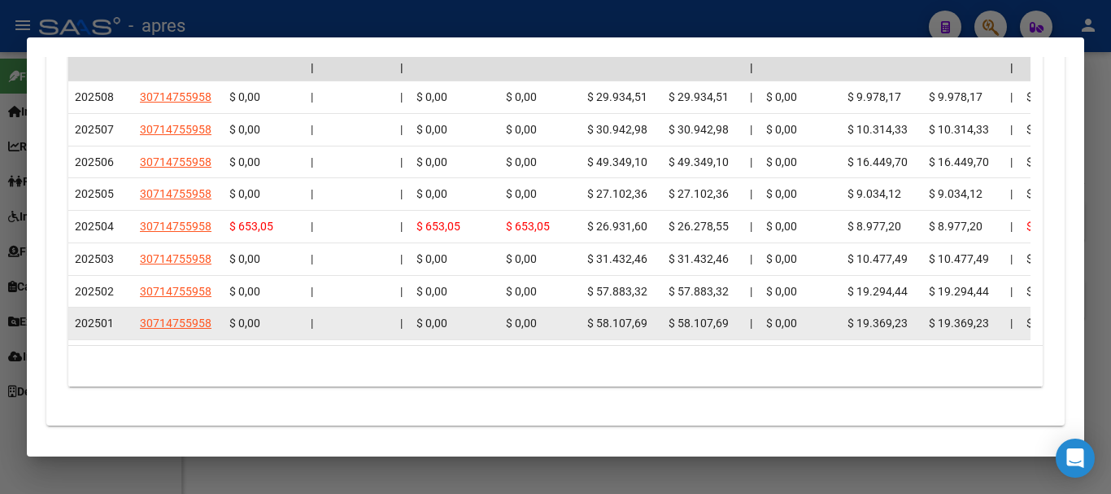
scroll to position [1430, 0]
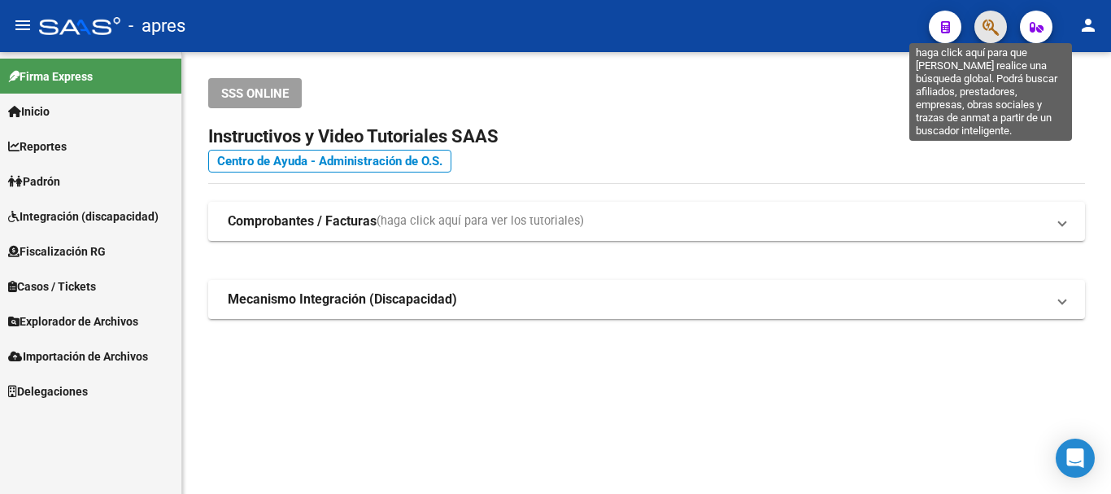
click at [984, 19] on icon "button" at bounding box center [990, 27] width 16 height 19
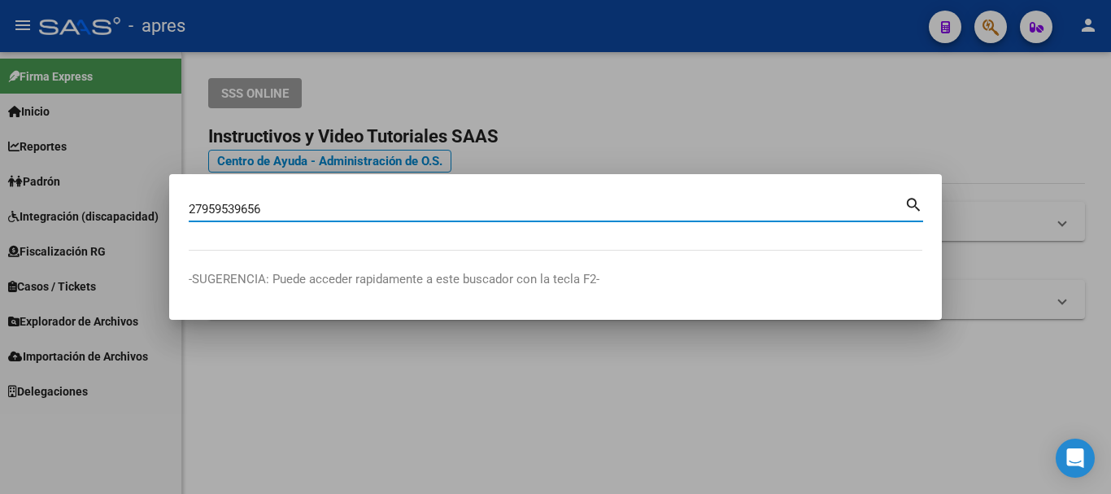
type input "27959539656"
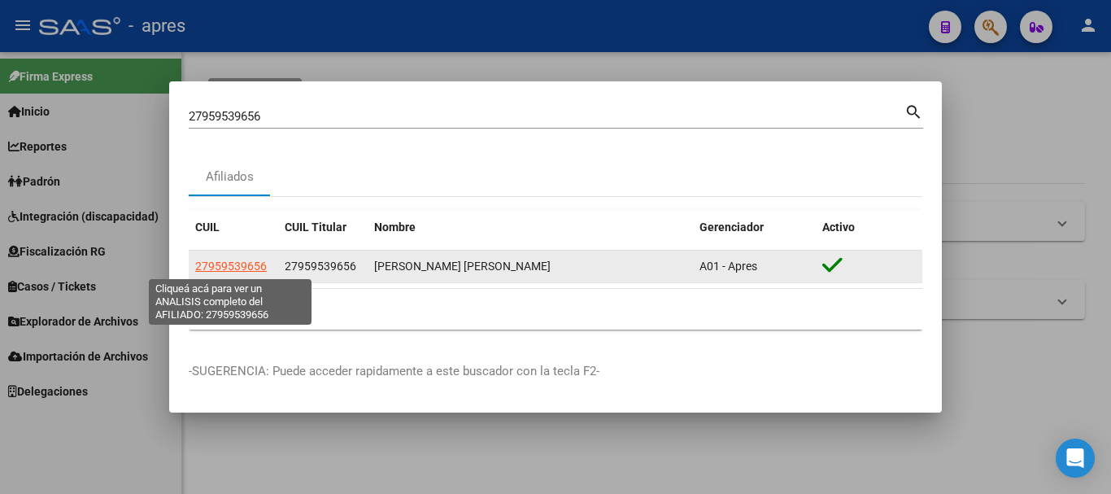
click at [214, 267] on span "27959539656" at bounding box center [231, 265] width 72 height 13
type textarea "27959539656"
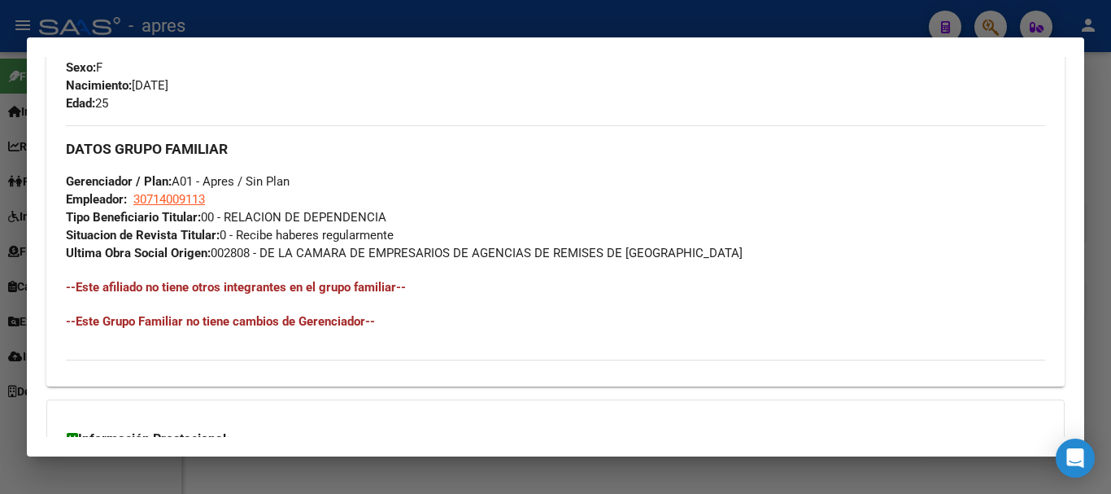
scroll to position [872, 0]
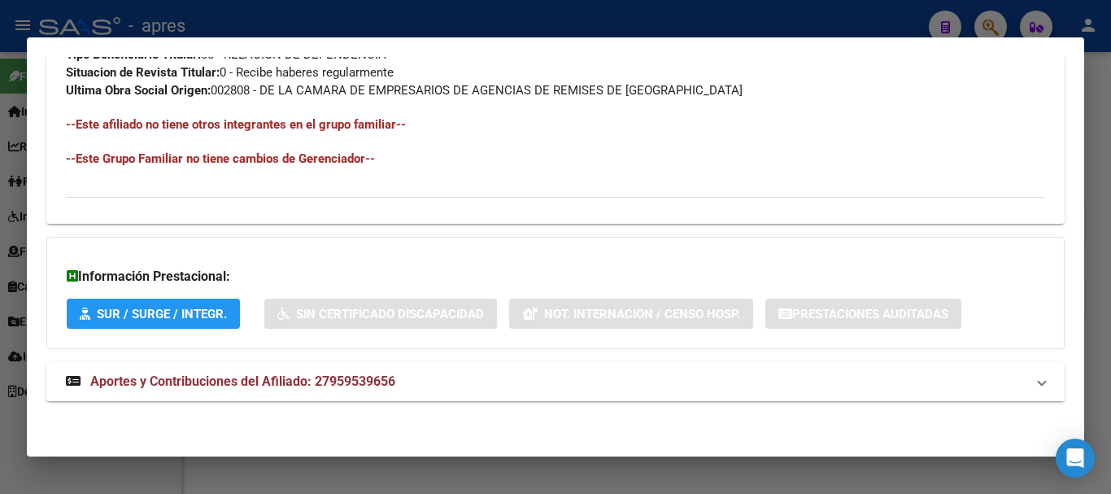
click at [452, 367] on mat-expansion-panel-header "Aportes y Contribuciones del Afiliado: 27959539656" at bounding box center [555, 381] width 1018 height 39
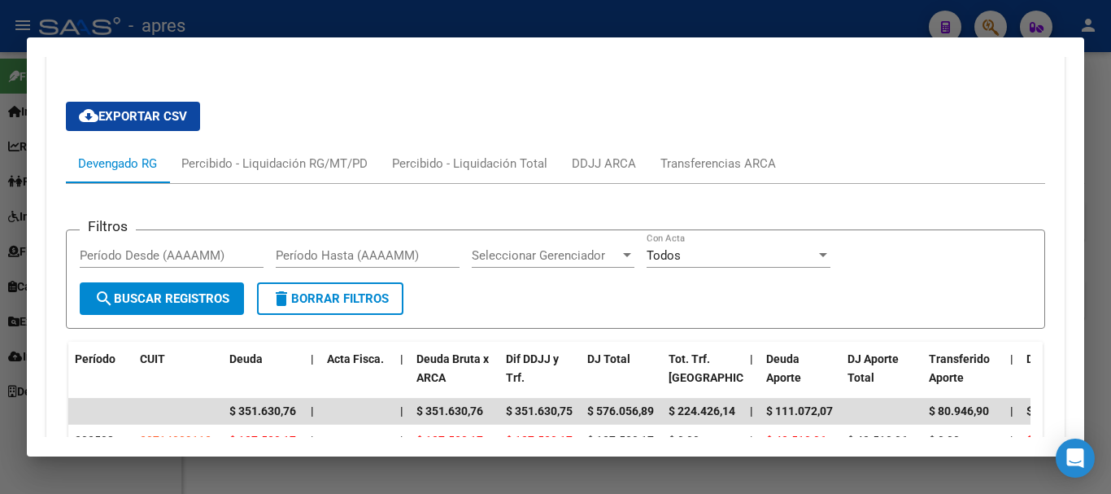
scroll to position [1544, 0]
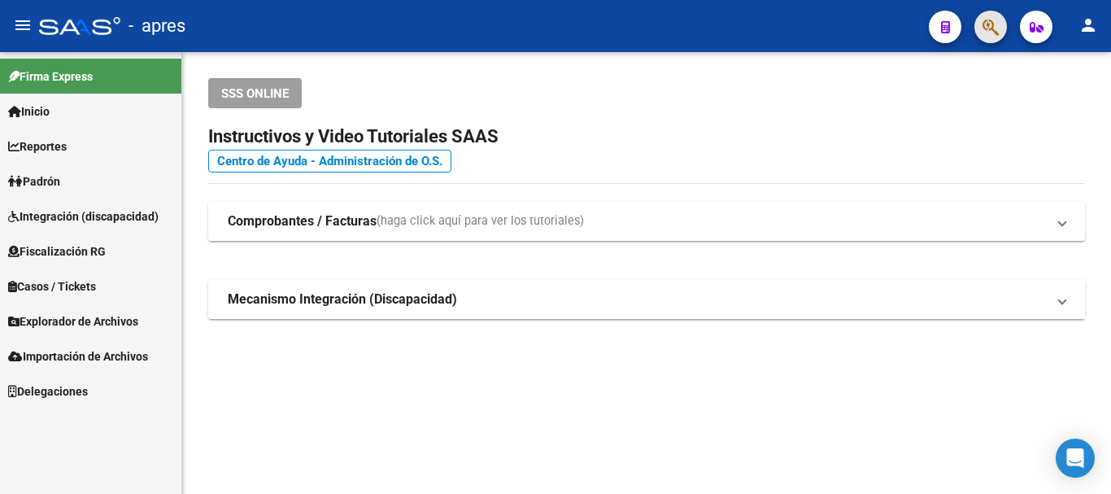
click at [981, 28] on button "button" at bounding box center [990, 27] width 33 height 33
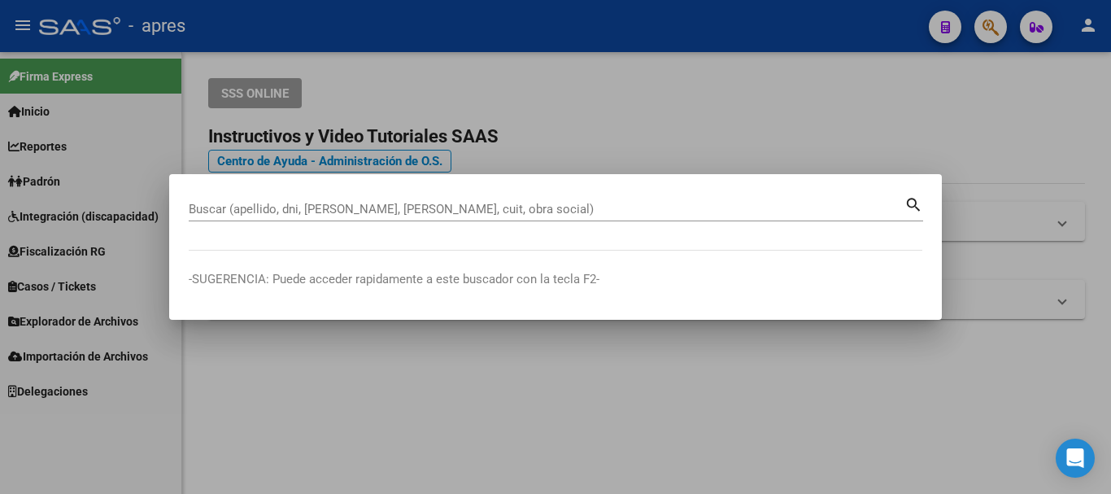
paste input "27959539656"
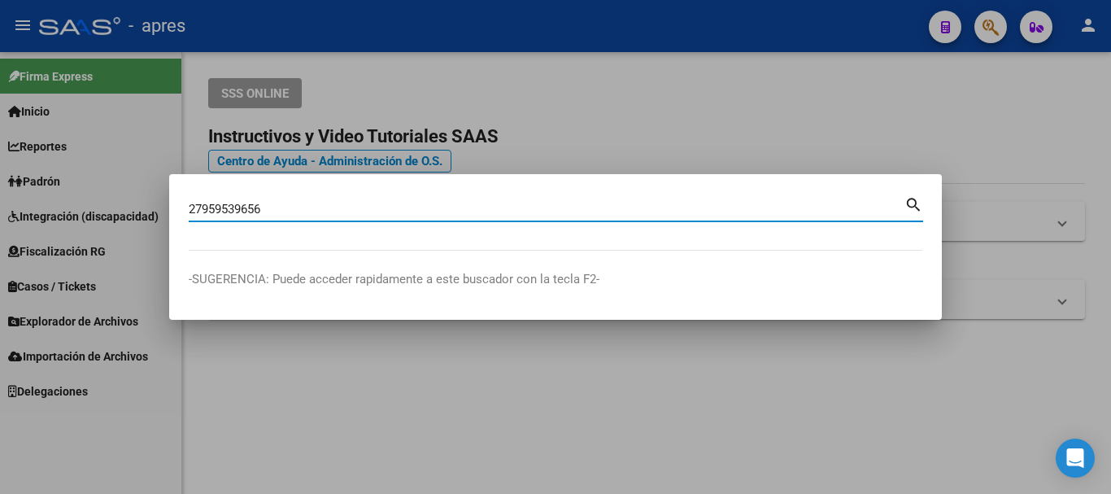
type input "27959539656"
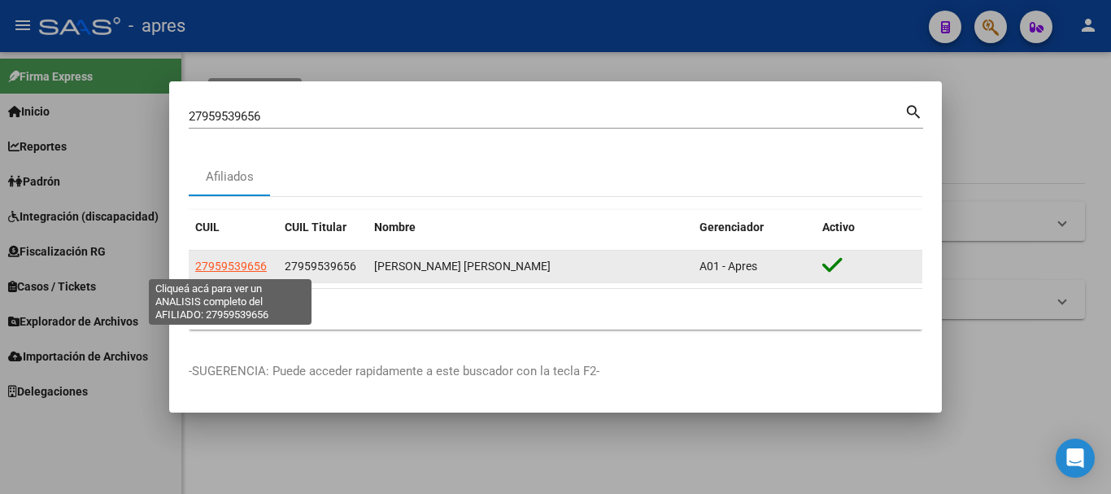
click at [225, 270] on span "27959539656" at bounding box center [231, 265] width 72 height 13
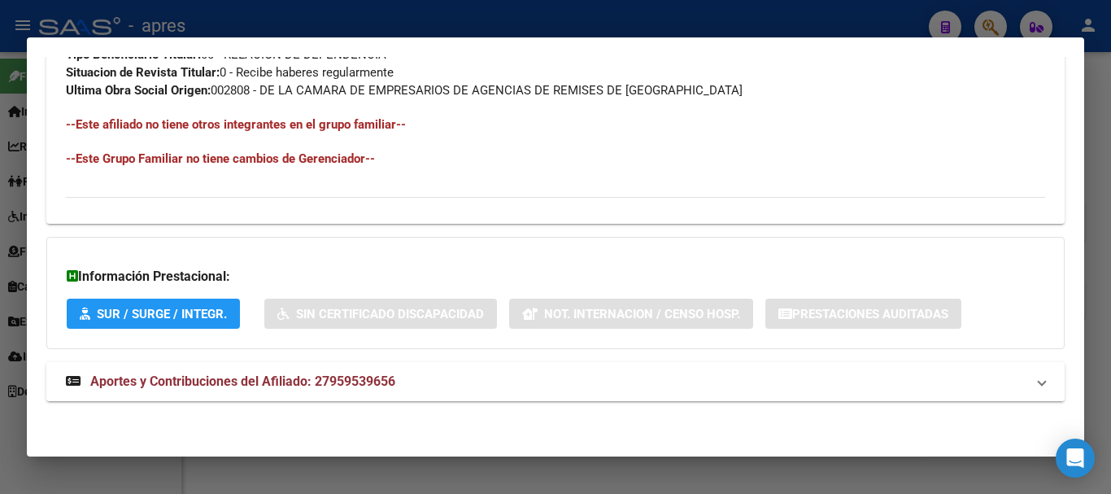
click at [528, 374] on mat-panel-title "Aportes y Contribuciones del Afiliado: 27959539656" at bounding box center [545, 382] width 959 height 20
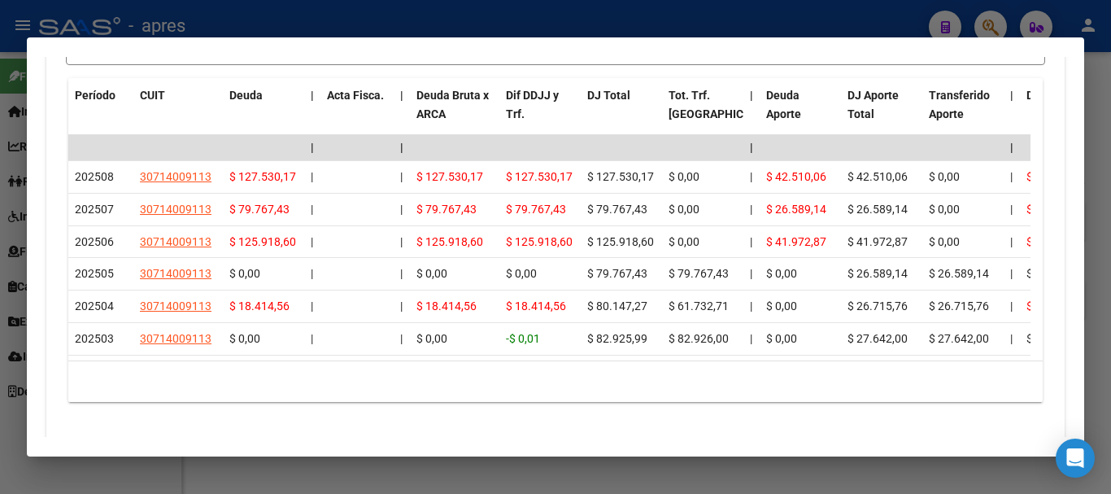
scroll to position [1495, 0]
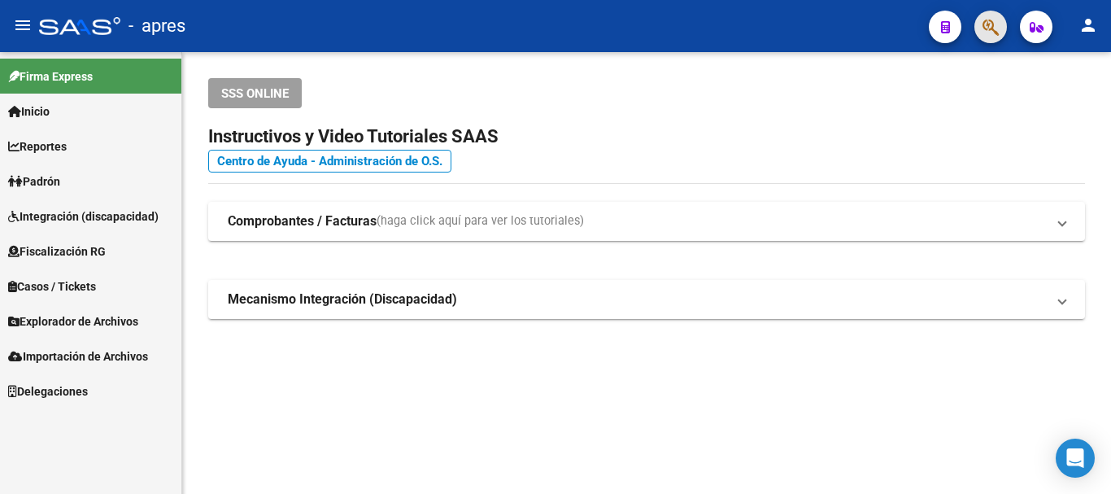
click at [1001, 21] on button "button" at bounding box center [990, 27] width 33 height 33
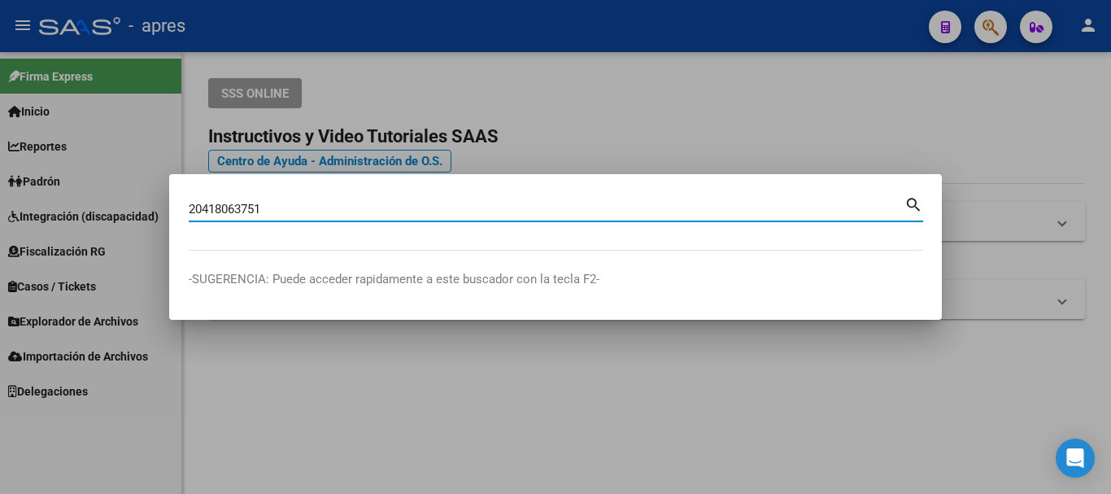
type input "20418063751"
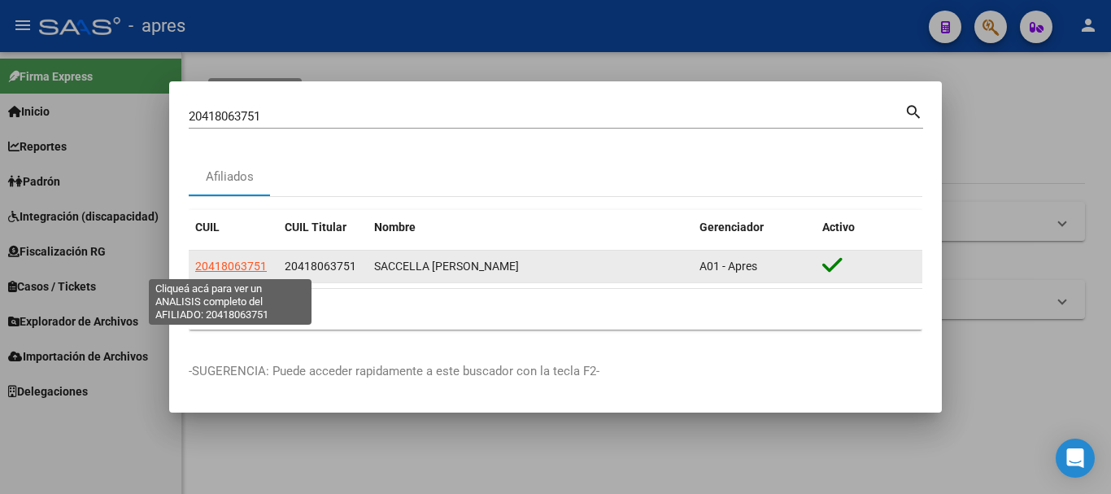
click at [212, 267] on span "20418063751" at bounding box center [231, 265] width 72 height 13
type textarea "20418063751"
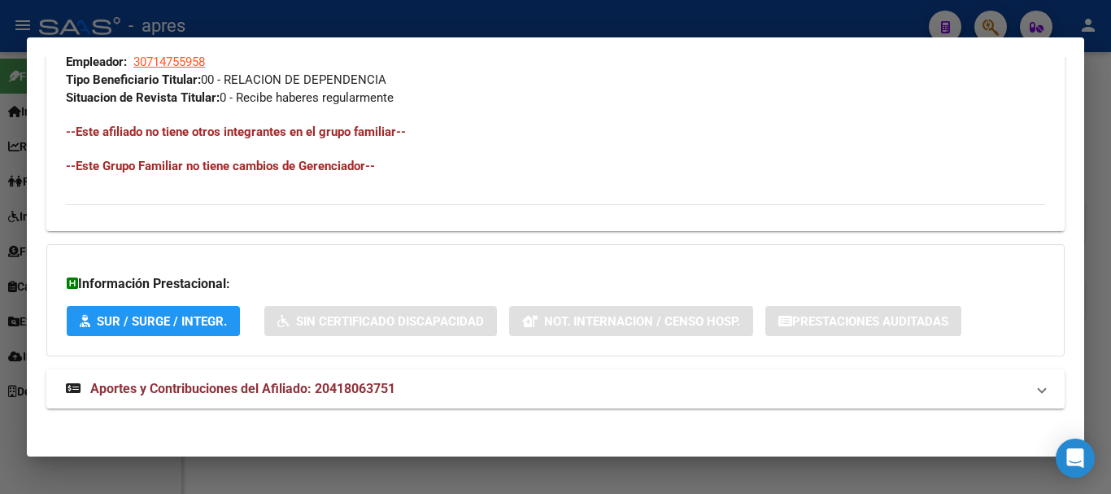
scroll to position [855, 0]
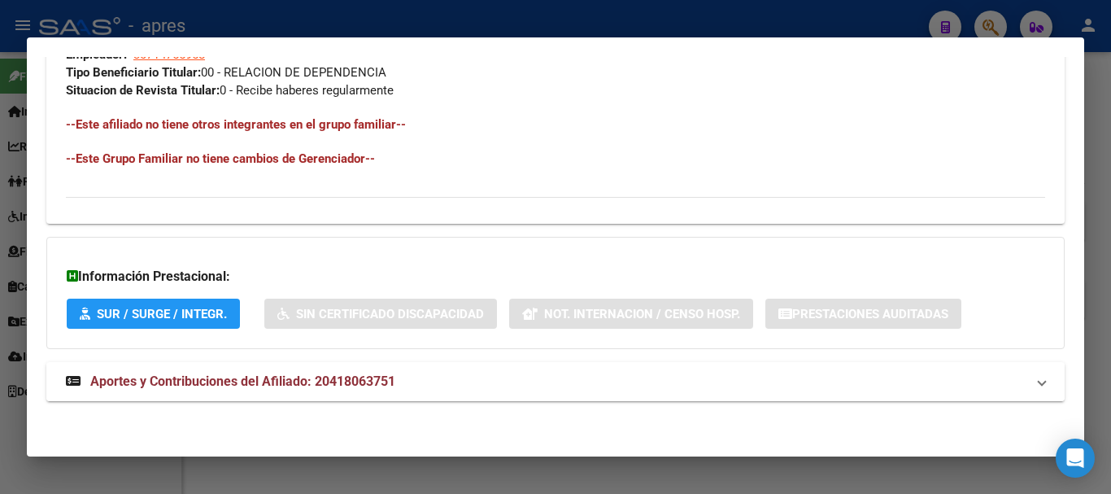
click at [637, 384] on mat-panel-title "Aportes y Contribuciones del Afiliado: 20418063751" at bounding box center [545, 382] width 959 height 20
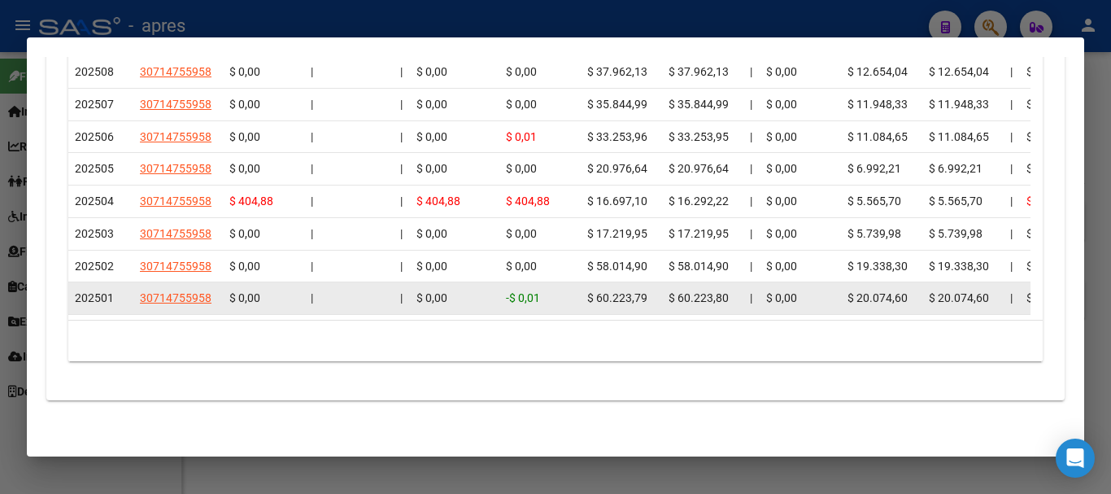
scroll to position [1511, 0]
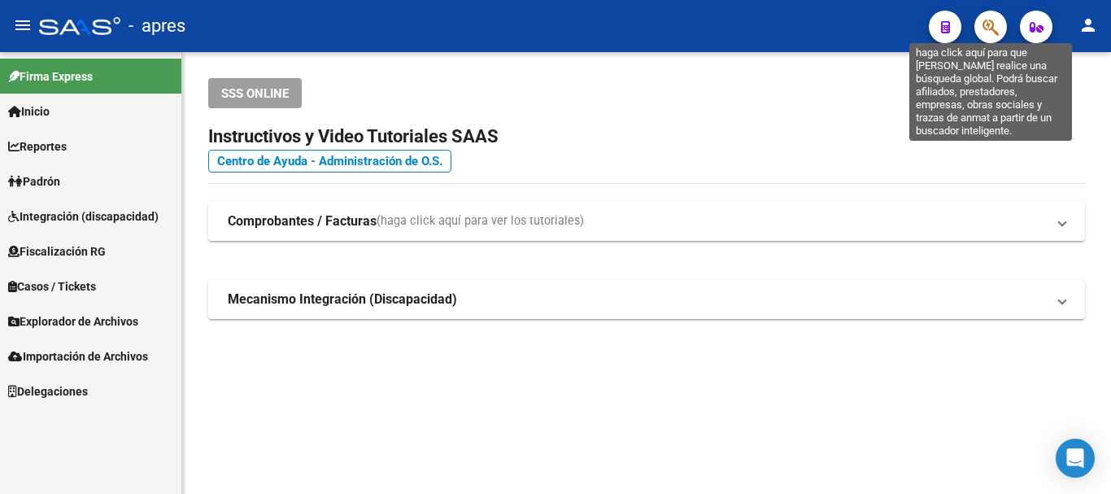
click at [998, 37] on icon "button" at bounding box center [990, 27] width 16 height 19
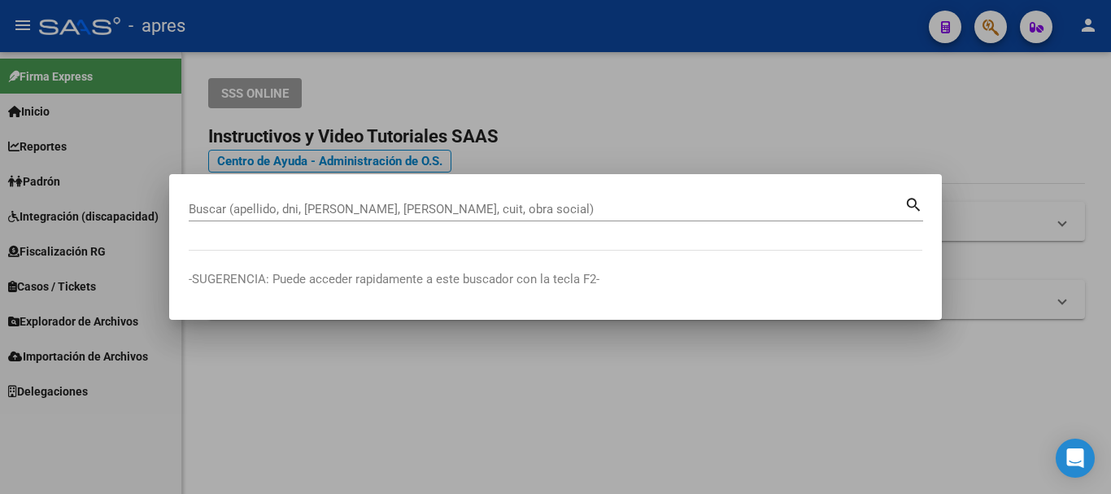
paste input "20462029358"
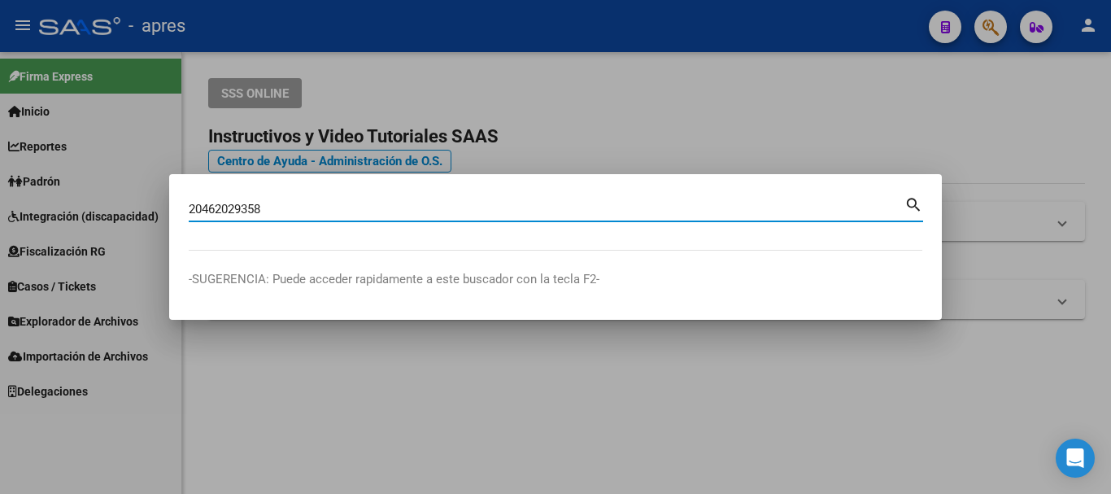
type input "20462029358"
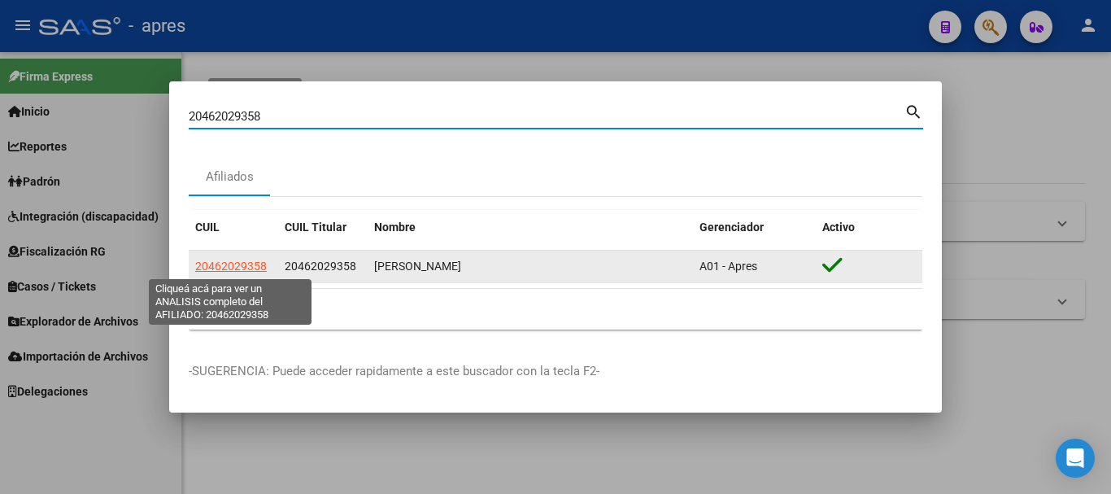
click at [223, 263] on span "20462029358" at bounding box center [231, 265] width 72 height 13
type textarea "20462029358"
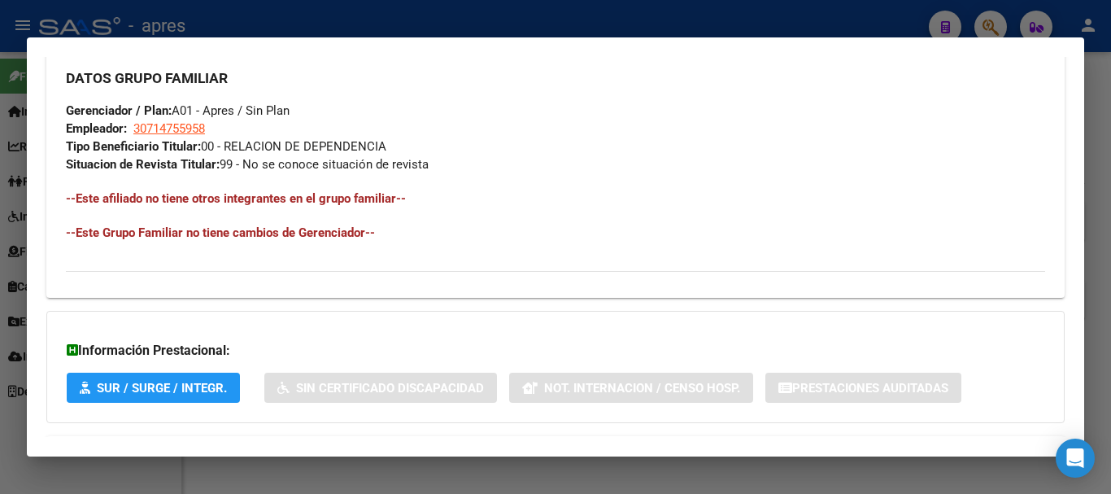
scroll to position [855, 0]
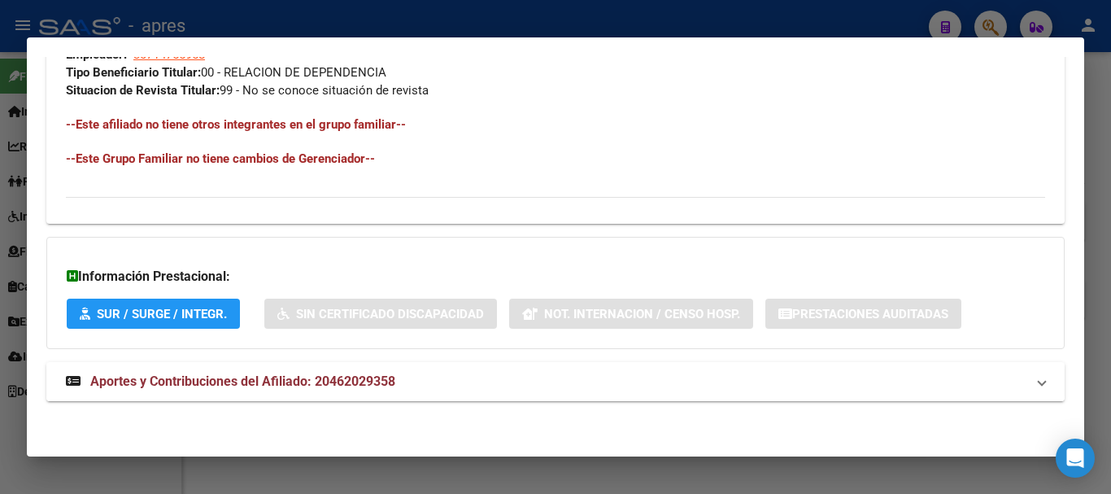
click at [220, 383] on span "Aportes y Contribuciones del Afiliado: 20462029358" at bounding box center [242, 380] width 305 height 15
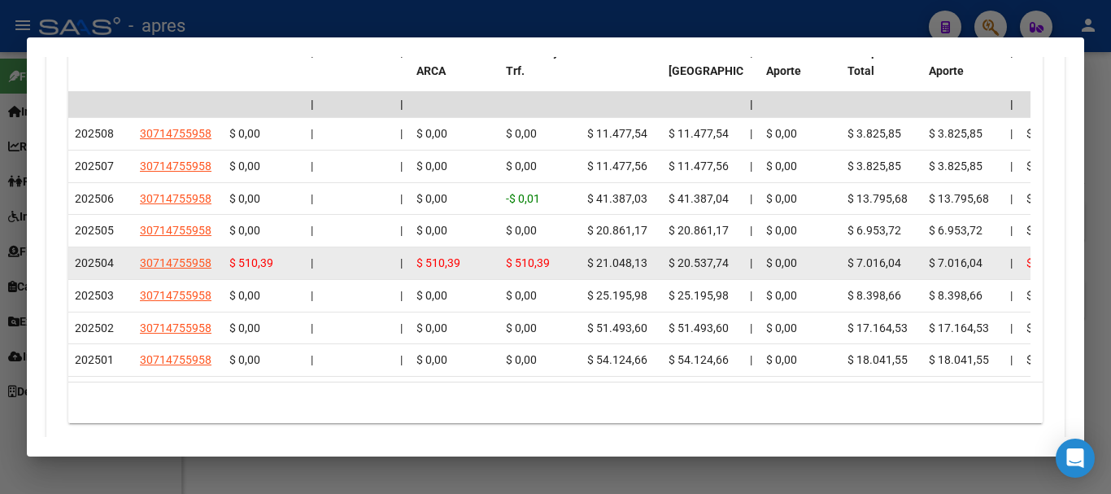
scroll to position [1511, 0]
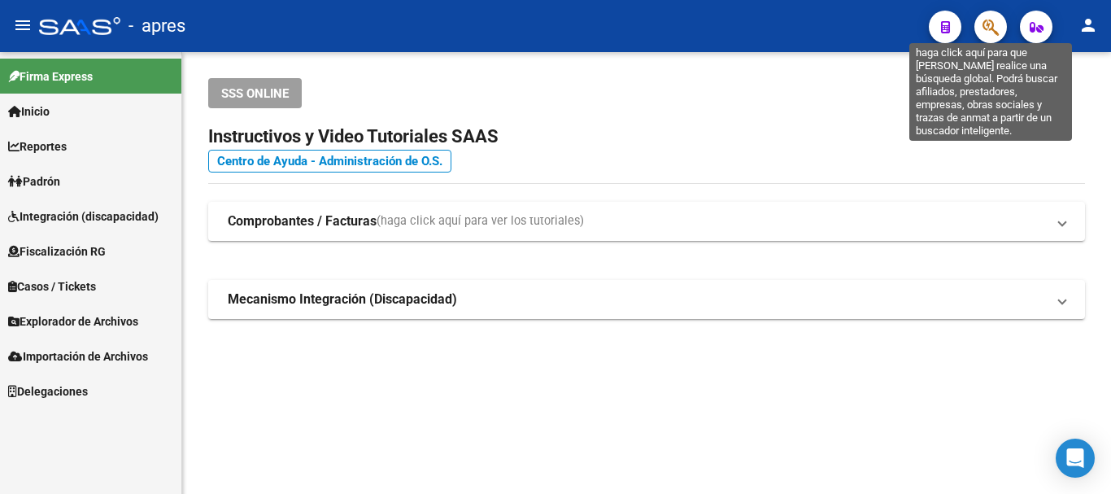
click at [992, 34] on icon "button" at bounding box center [990, 27] width 16 height 19
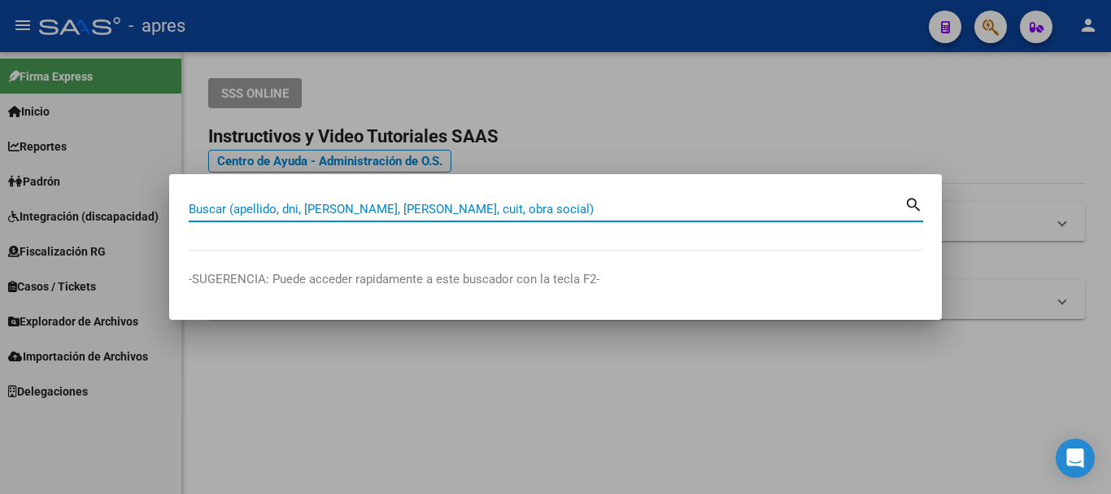
paste input "27423122434"
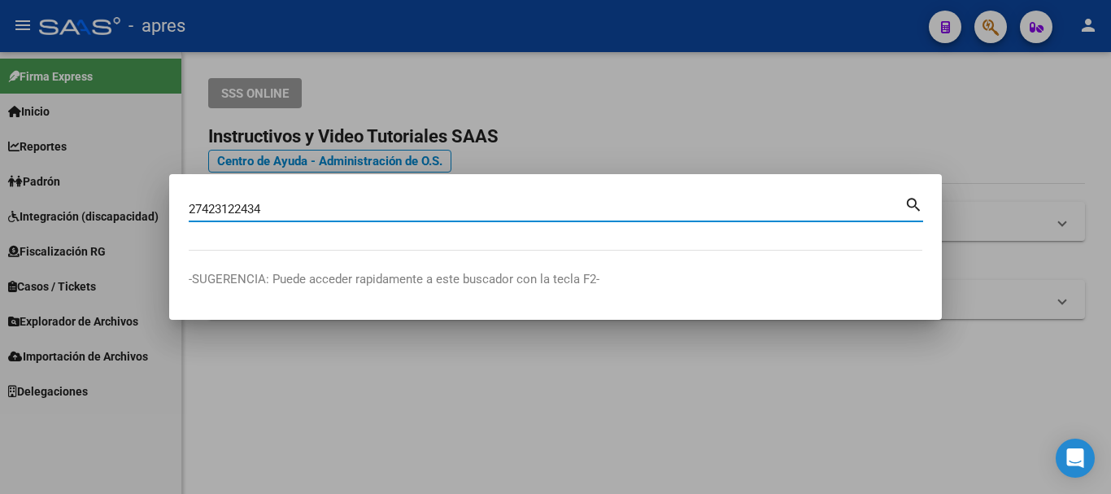
type input "27423122434"
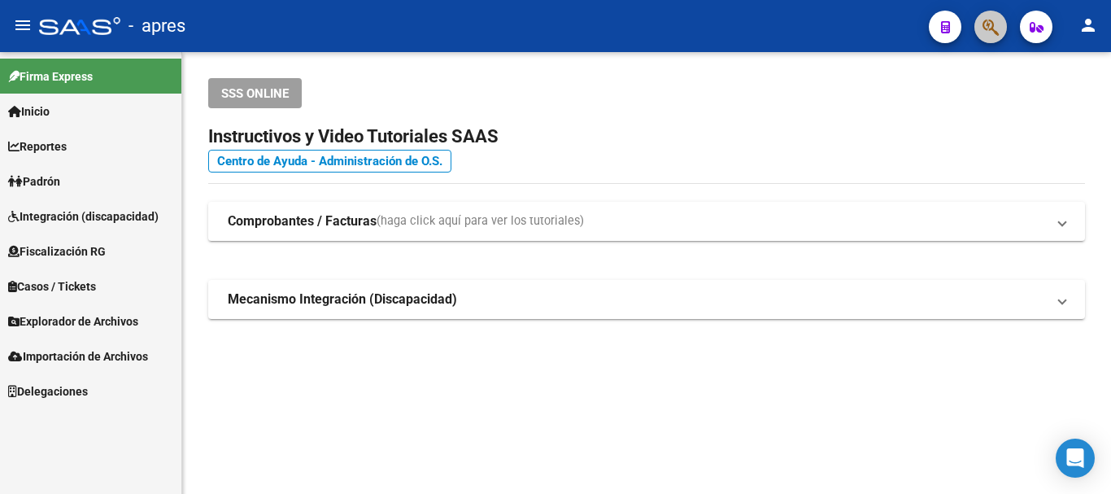
click at [990, 39] on span "button" at bounding box center [990, 27] width 16 height 33
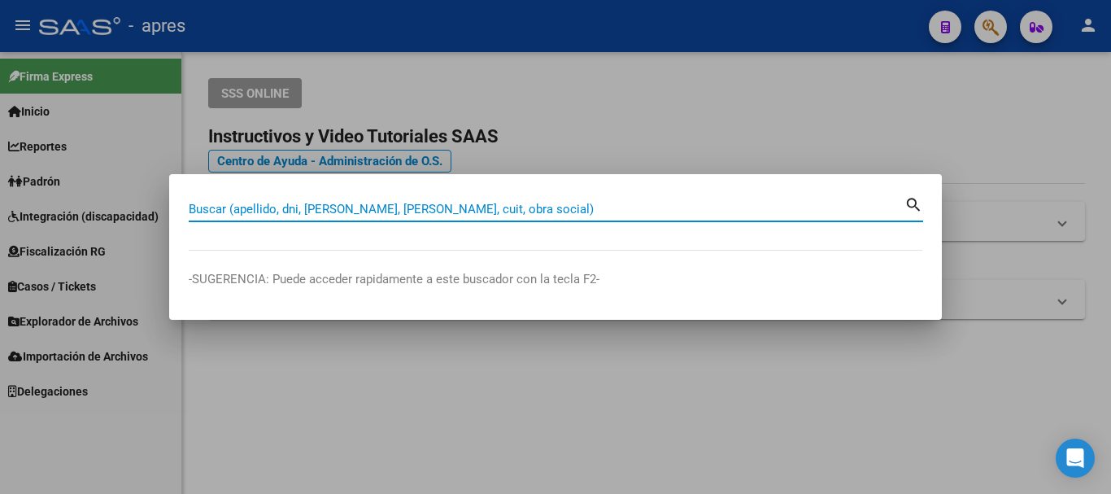
paste input "27473865179"
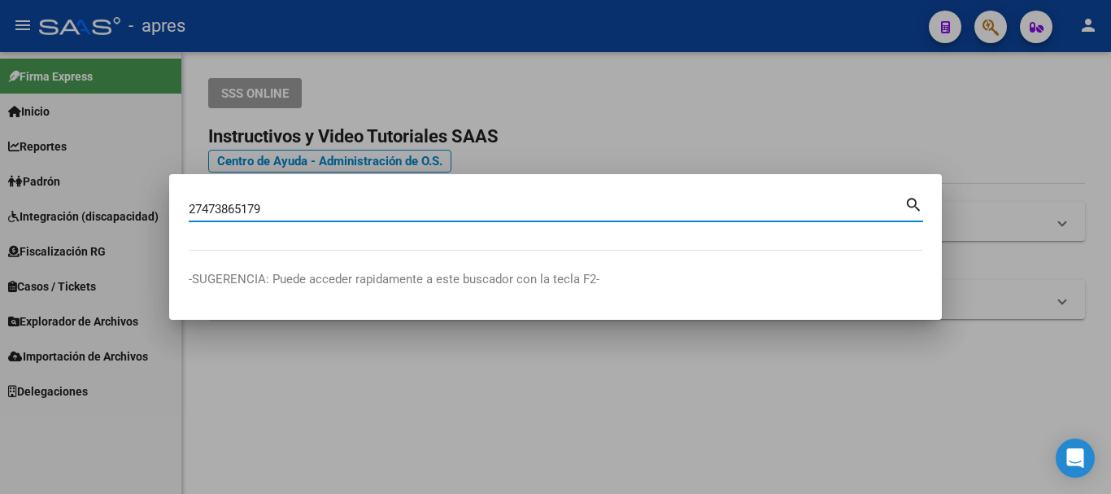
type input "27473865179"
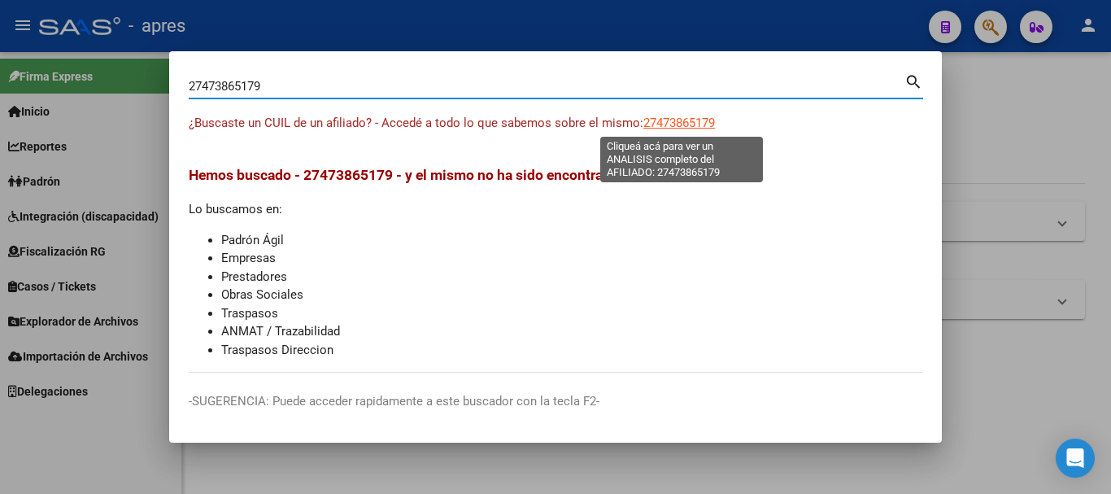
click at [672, 121] on span "27473865179" at bounding box center [679, 122] width 72 height 15
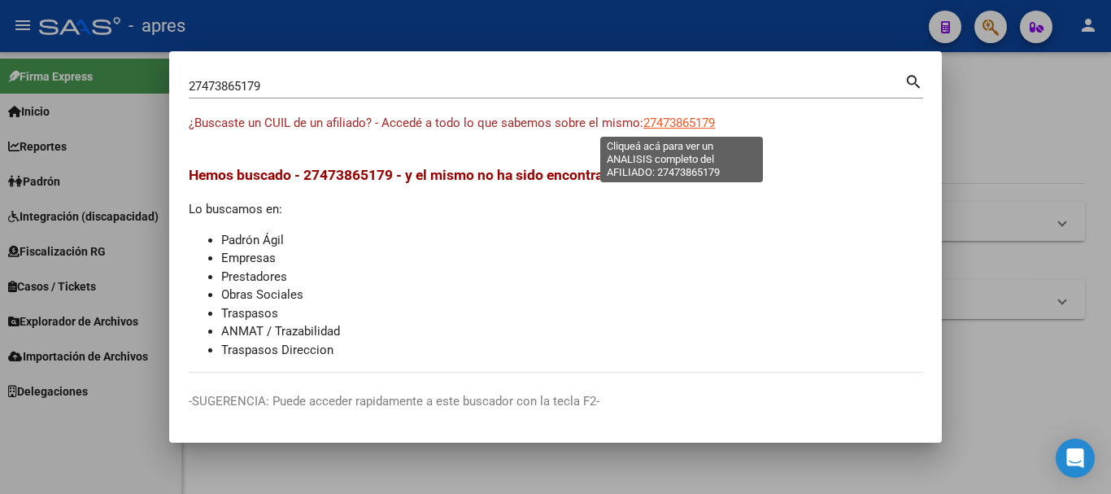
type textarea "27473865179"
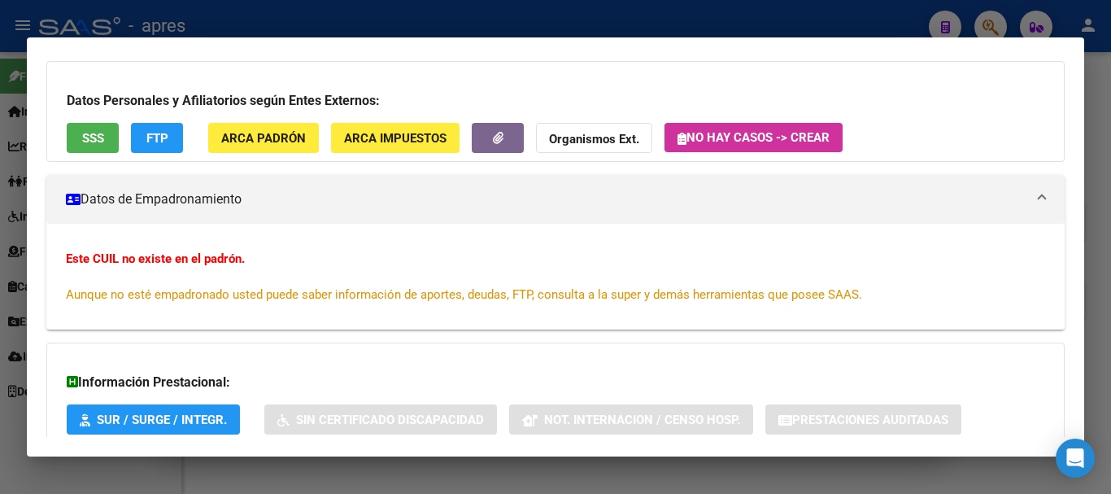
scroll to position [213, 0]
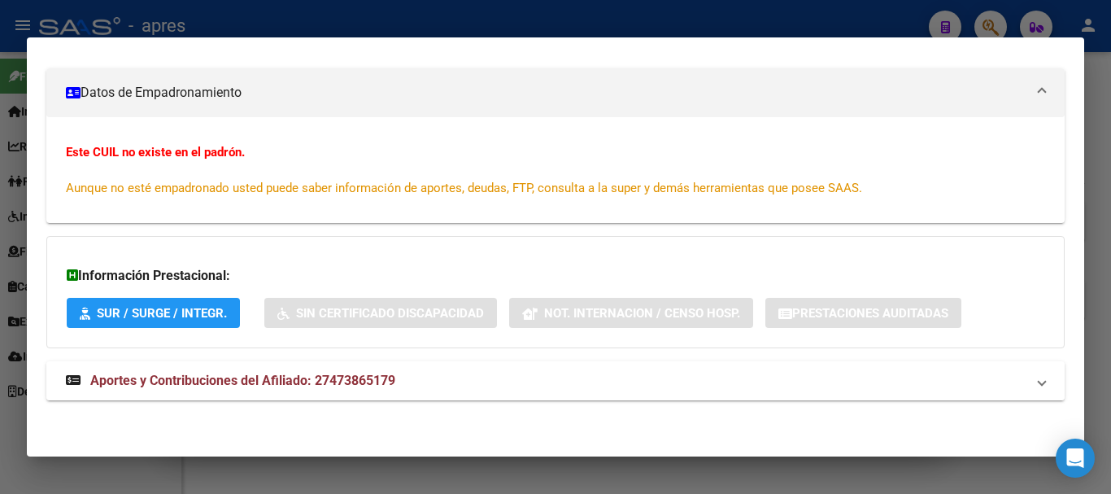
click at [326, 391] on mat-expansion-panel-header "Aportes y Contribuciones del Afiliado: 27473865179" at bounding box center [555, 380] width 1018 height 39
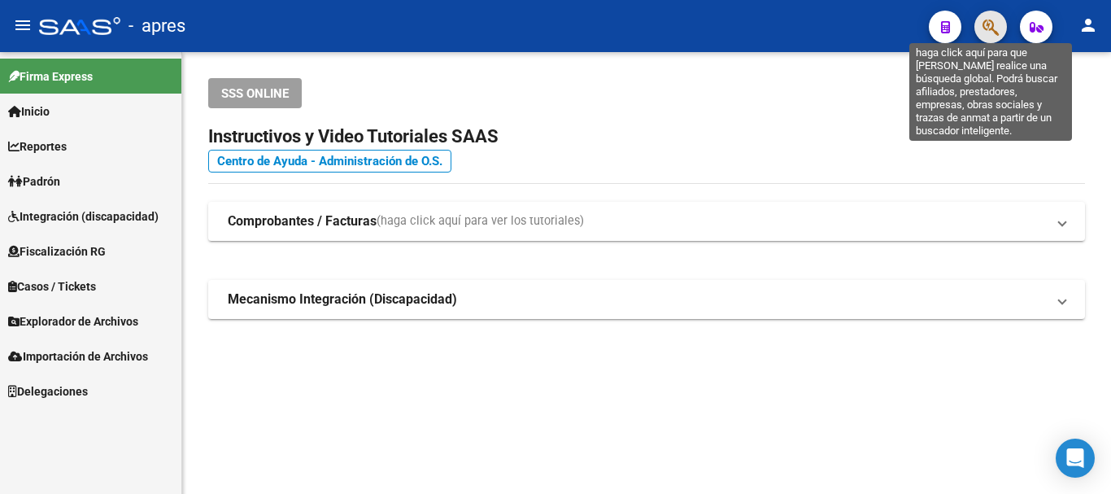
click at [984, 20] on icon "button" at bounding box center [990, 27] width 16 height 19
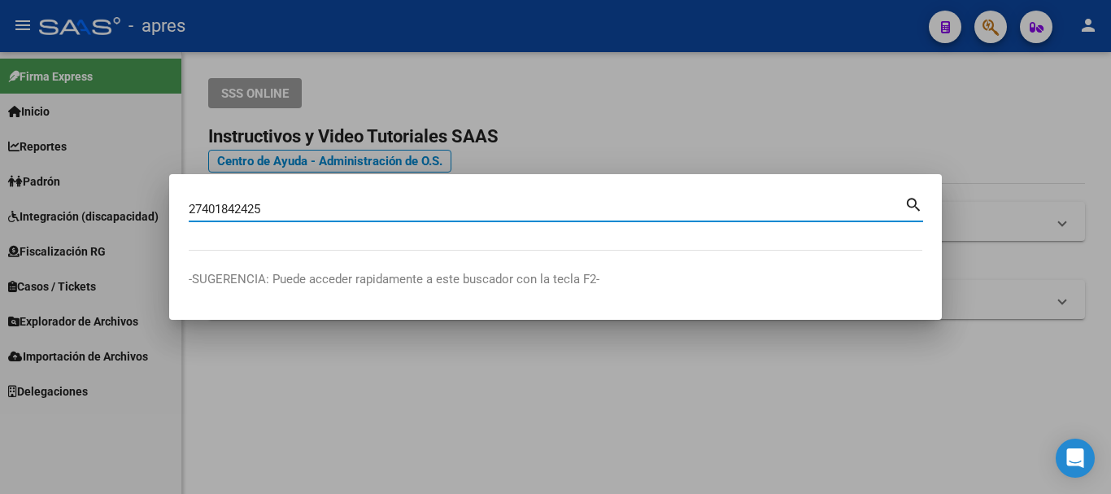
type input "27401842425"
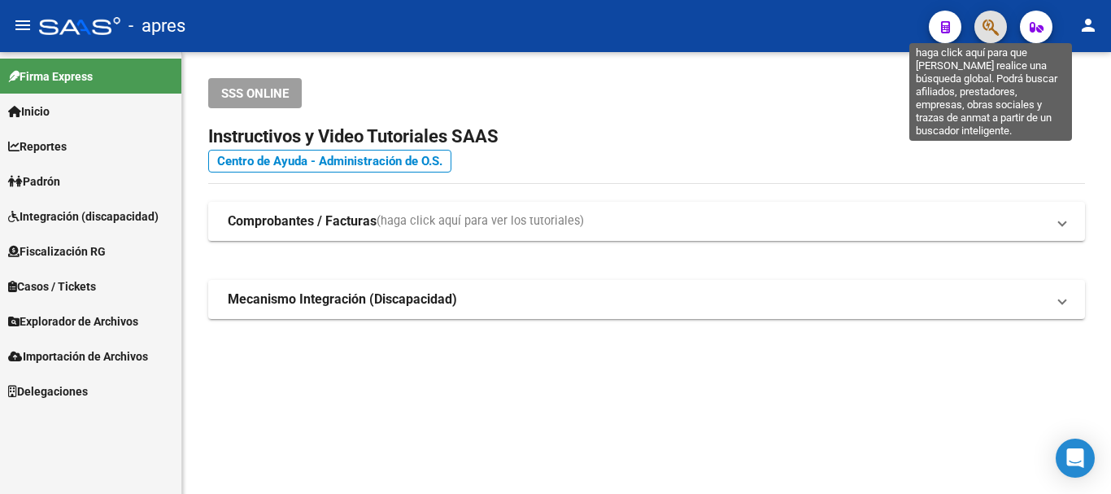
click at [996, 31] on icon "button" at bounding box center [990, 27] width 16 height 19
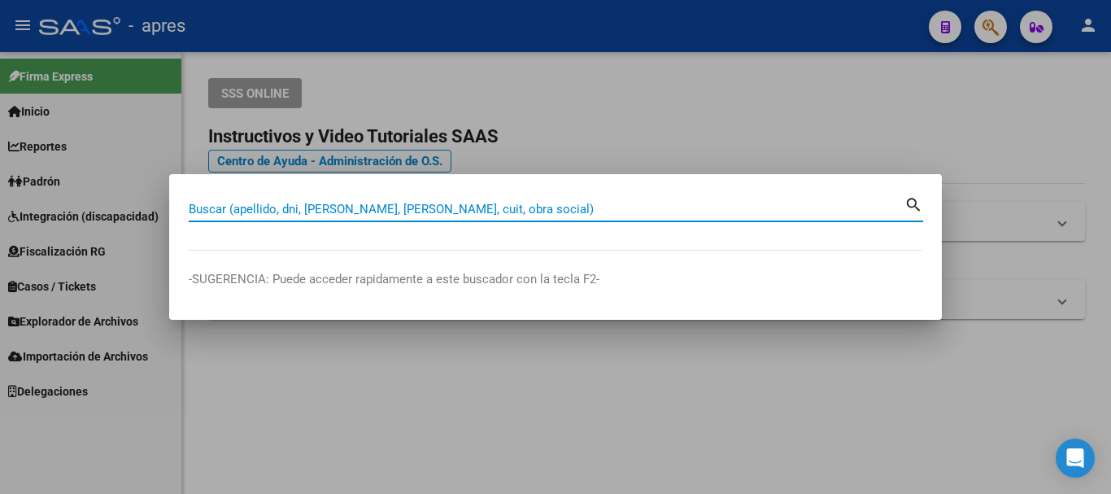
paste input "27401842425"
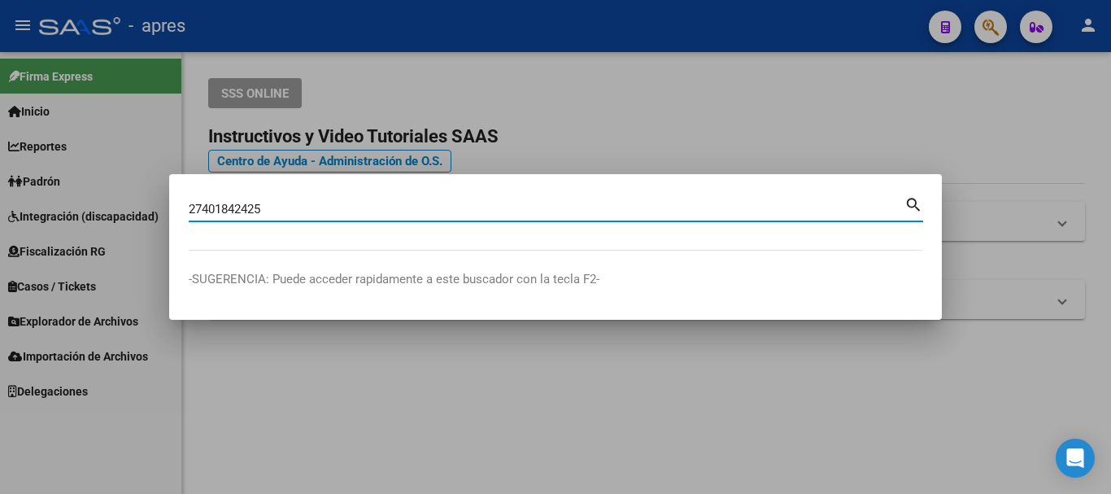
type input "27401842425"
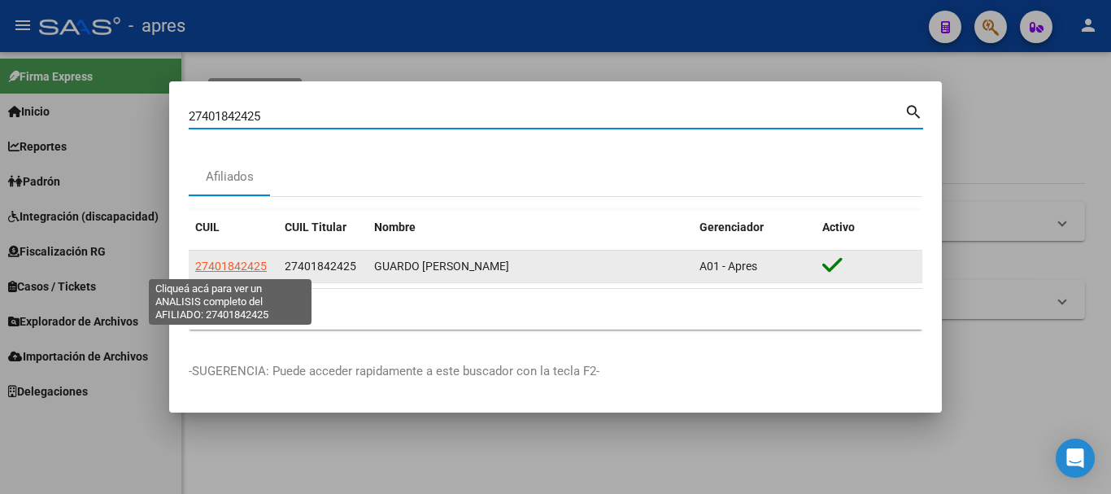
click at [241, 264] on span "27401842425" at bounding box center [231, 265] width 72 height 13
type textarea "27401842425"
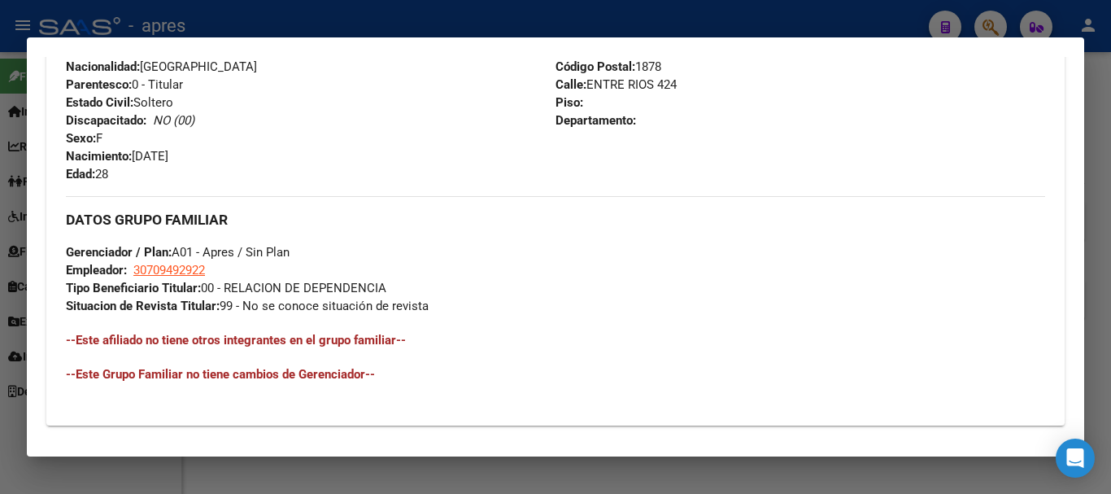
scroll to position [841, 0]
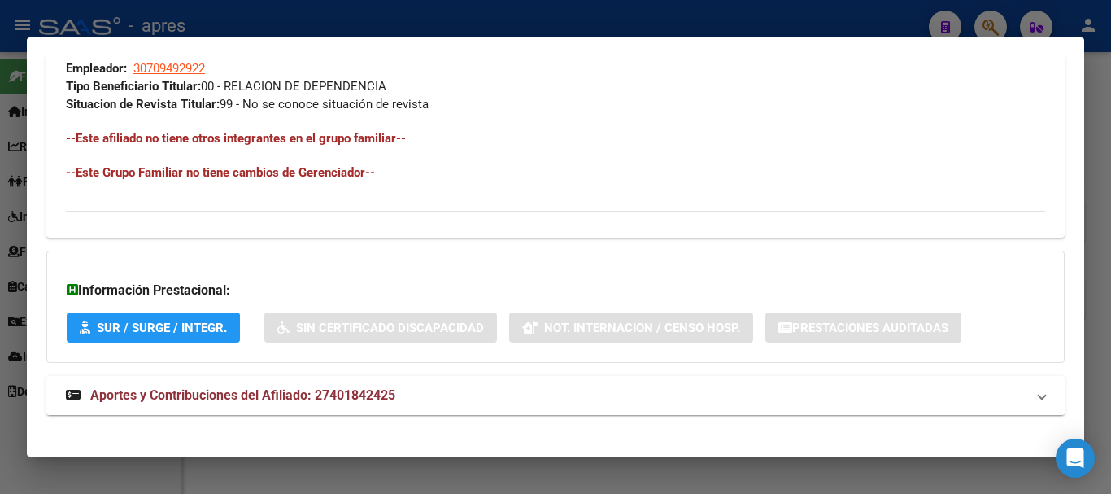
click at [424, 391] on mat-panel-title "Aportes y Contribuciones del Afiliado: 27401842425" at bounding box center [545, 395] width 959 height 20
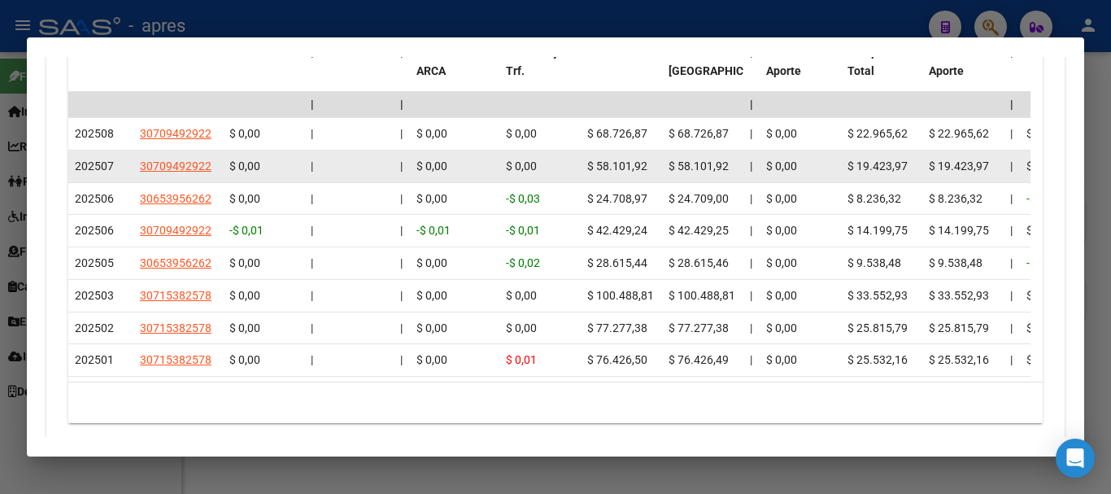
scroll to position [1511, 0]
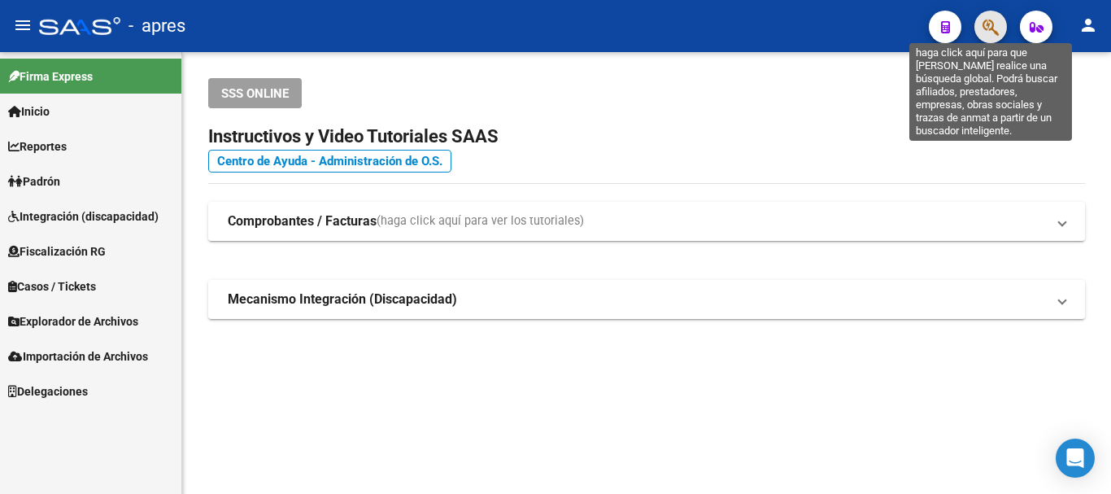
click at [987, 31] on icon "button" at bounding box center [990, 27] width 16 height 19
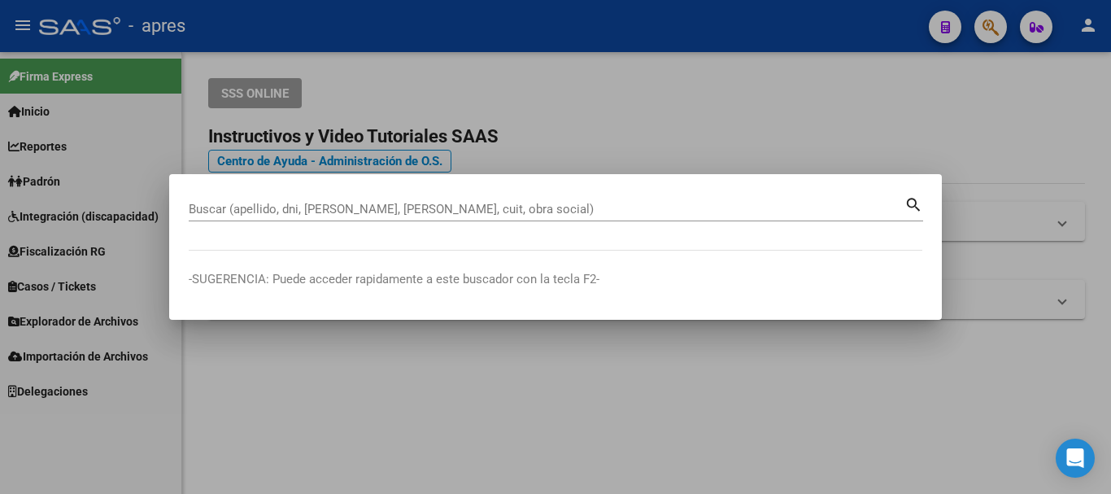
paste input "20419980022"
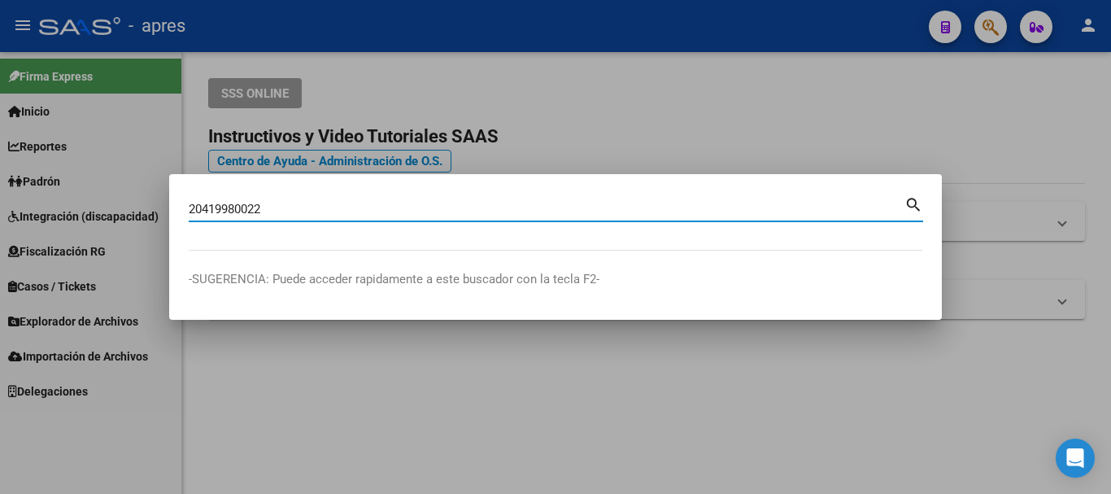
type input "20419980022"
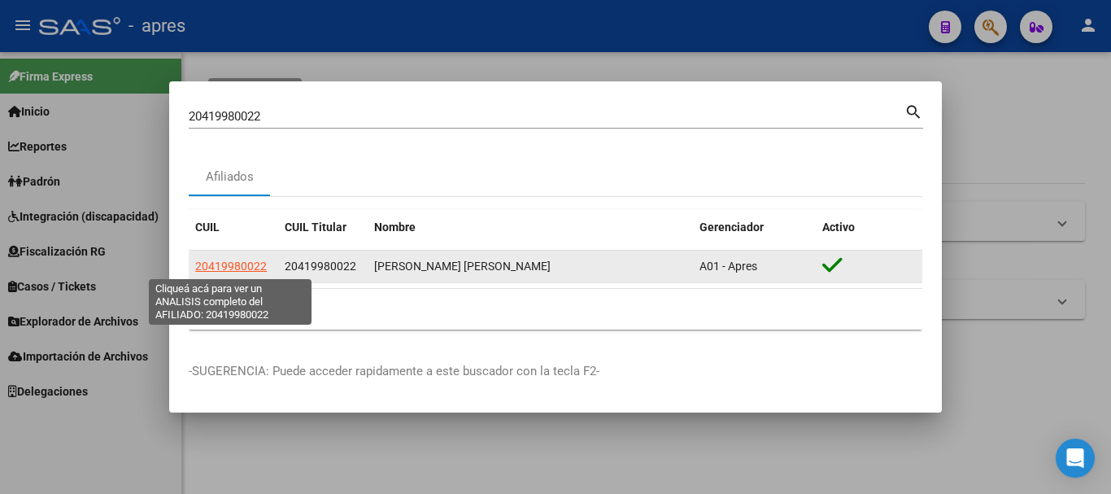
click at [220, 262] on span "20419980022" at bounding box center [231, 265] width 72 height 13
type textarea "20419980022"
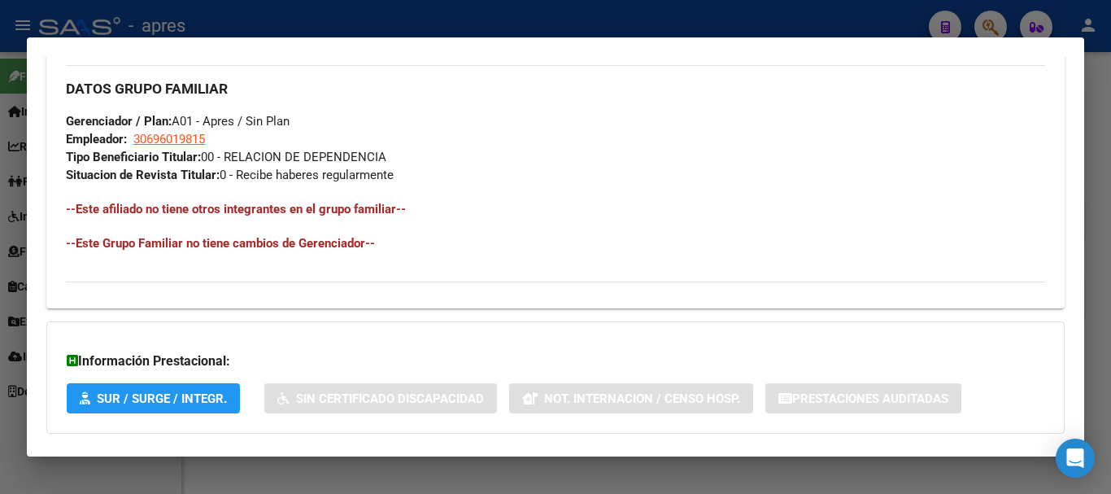
scroll to position [855, 0]
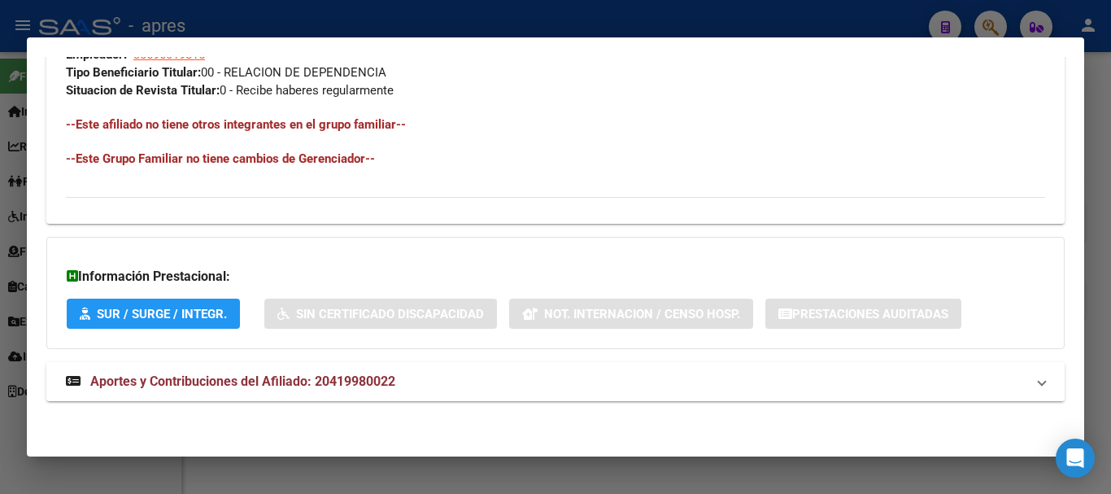
click at [687, 381] on mat-panel-title "Aportes y Contribuciones del Afiliado: 20419980022" at bounding box center [545, 382] width 959 height 20
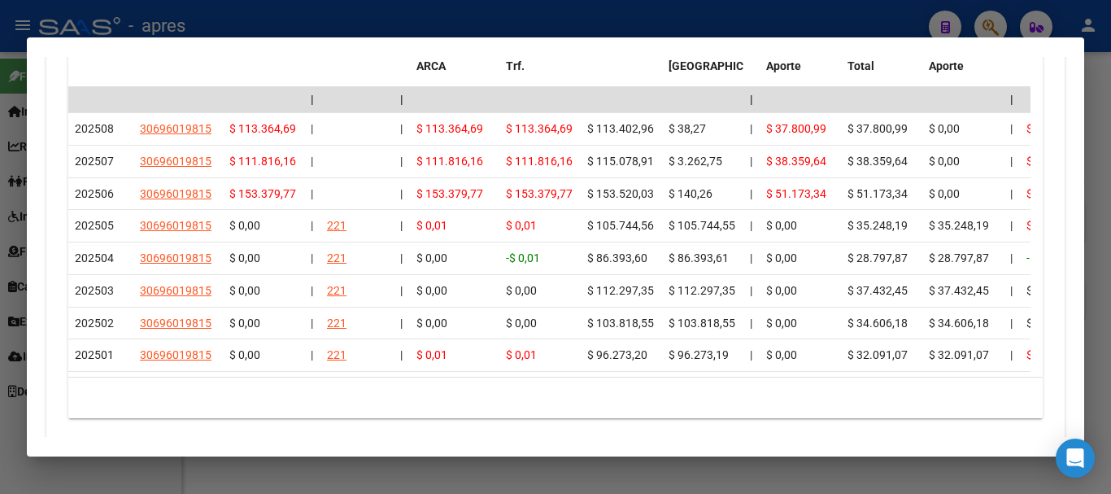
scroll to position [1533, 0]
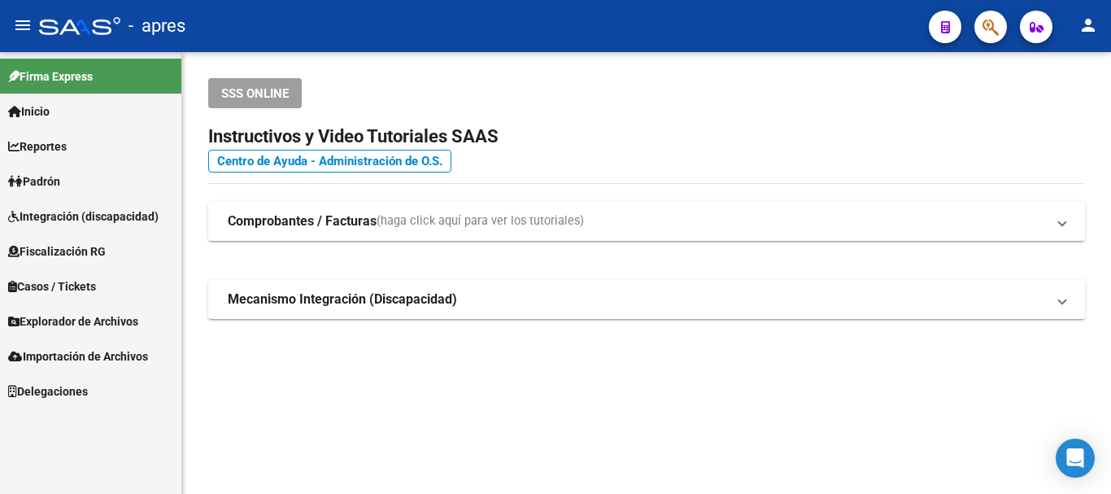
click at [1008, 13] on mat-toolbar "menu - apres person" at bounding box center [555, 26] width 1111 height 52
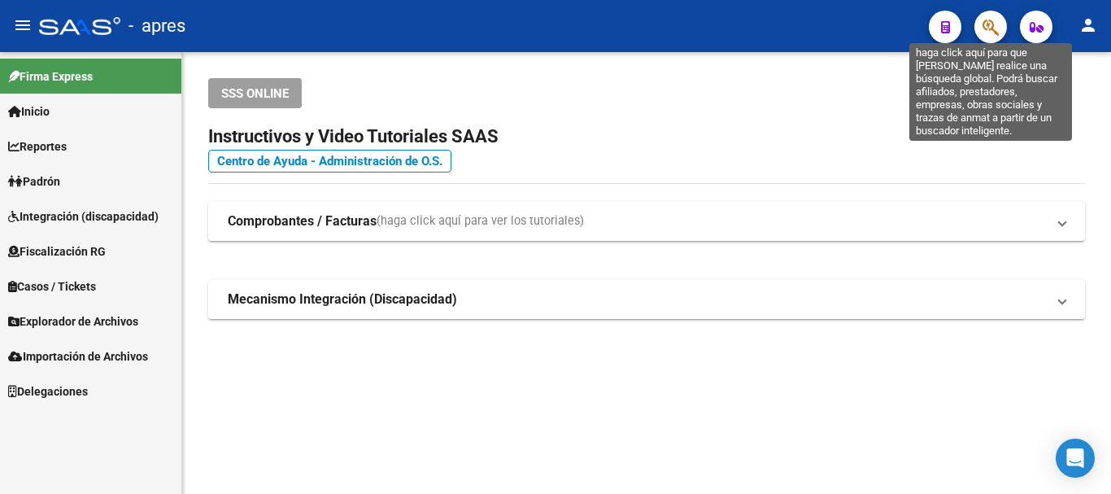
click at [988, 24] on icon "button" at bounding box center [990, 27] width 16 height 19
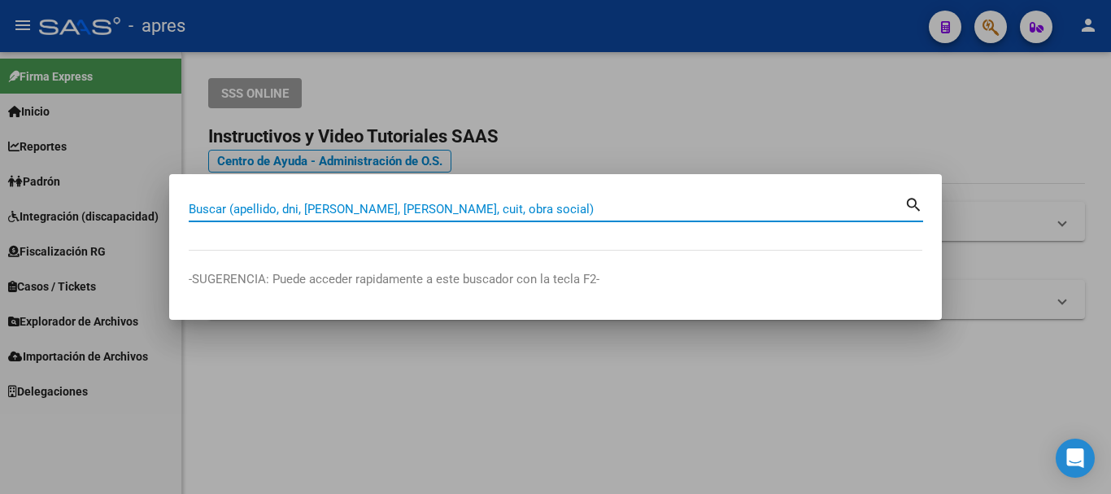
click at [523, 210] on input "Buscar (apellido, dni, [PERSON_NAME], [PERSON_NAME], cuit, obra social)" at bounding box center [546, 209] width 715 height 15
paste input "20392689940"
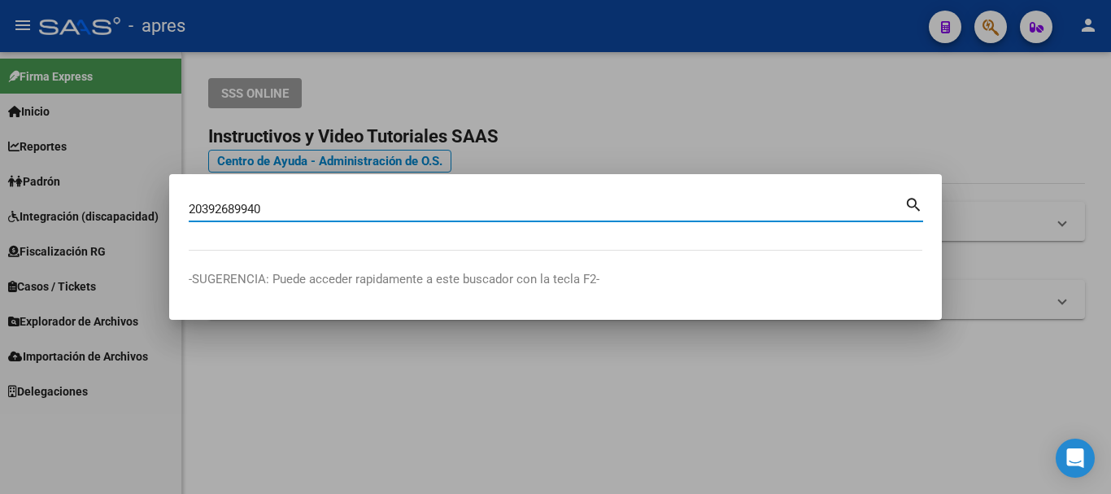
type input "20392689940"
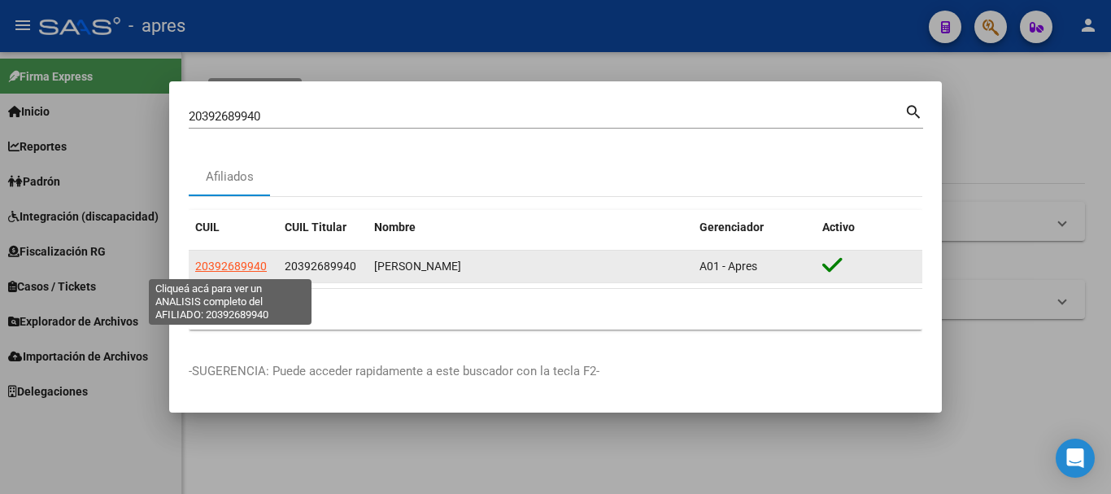
click at [233, 266] on span "20392689940" at bounding box center [231, 265] width 72 height 13
type textarea "20392689940"
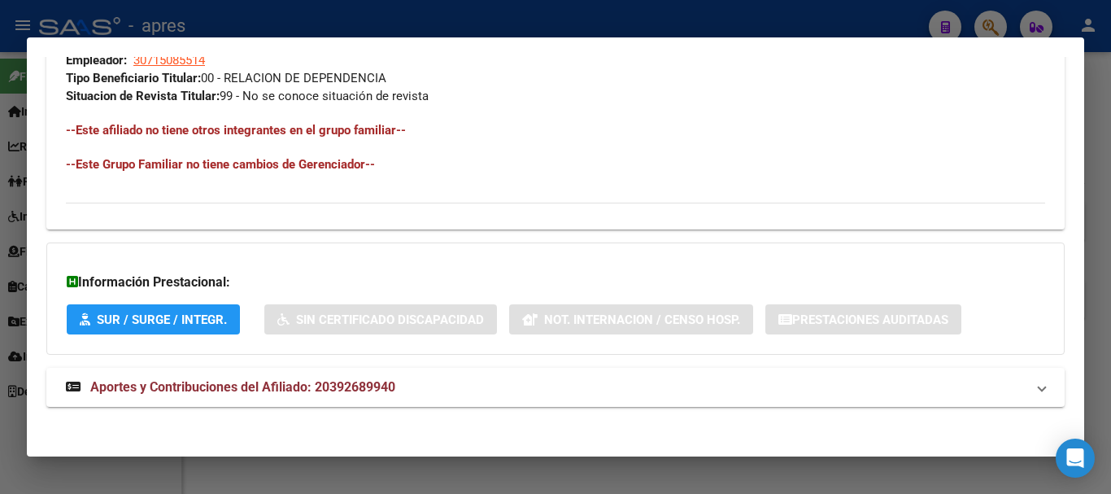
scroll to position [855, 0]
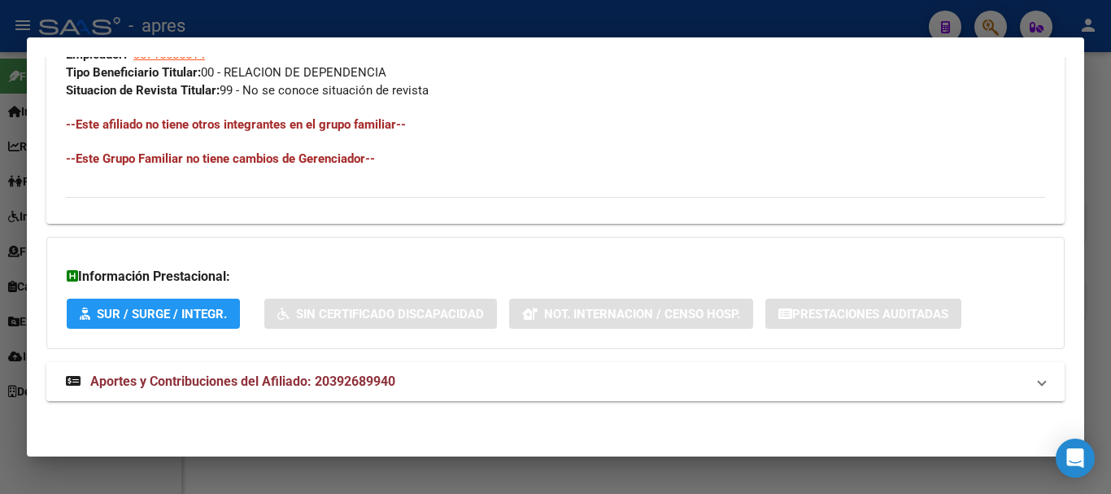
drag, startPoint x: 385, startPoint y: 418, endPoint x: 399, endPoint y: 381, distance: 40.2
click at [400, 378] on mat-panel-title "Aportes y Contribuciones del Afiliado: 20392689940" at bounding box center [545, 382] width 959 height 20
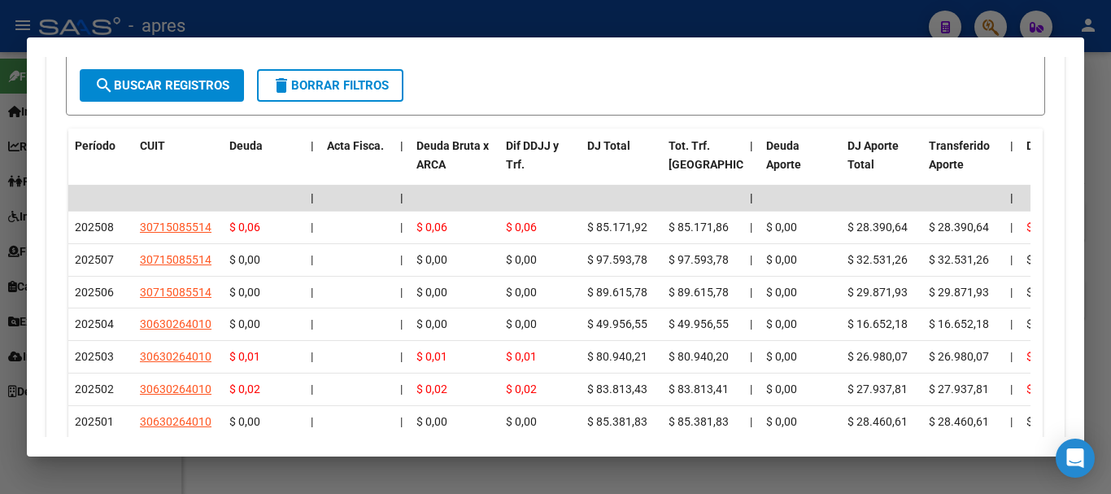
scroll to position [1507, 0]
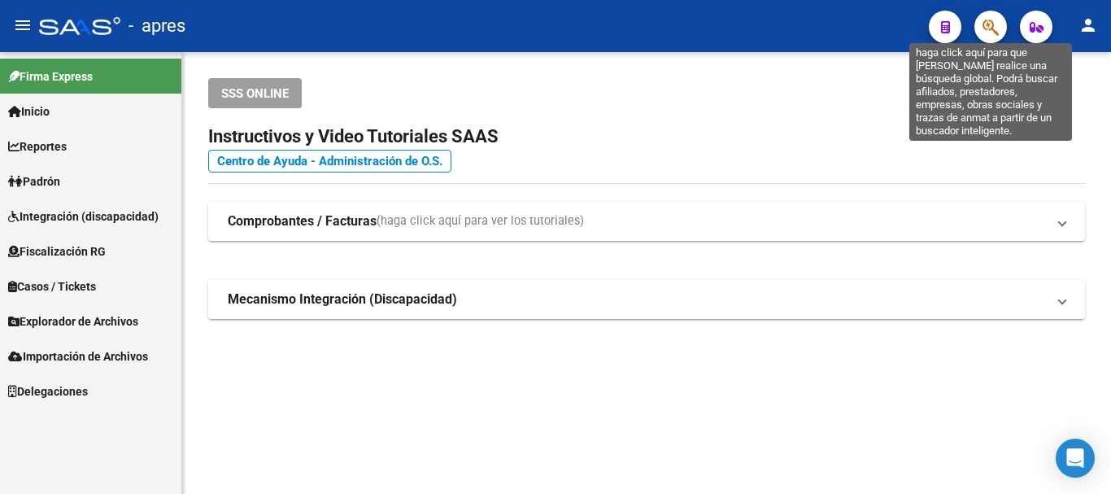
click at [983, 25] on icon "button" at bounding box center [990, 27] width 16 height 19
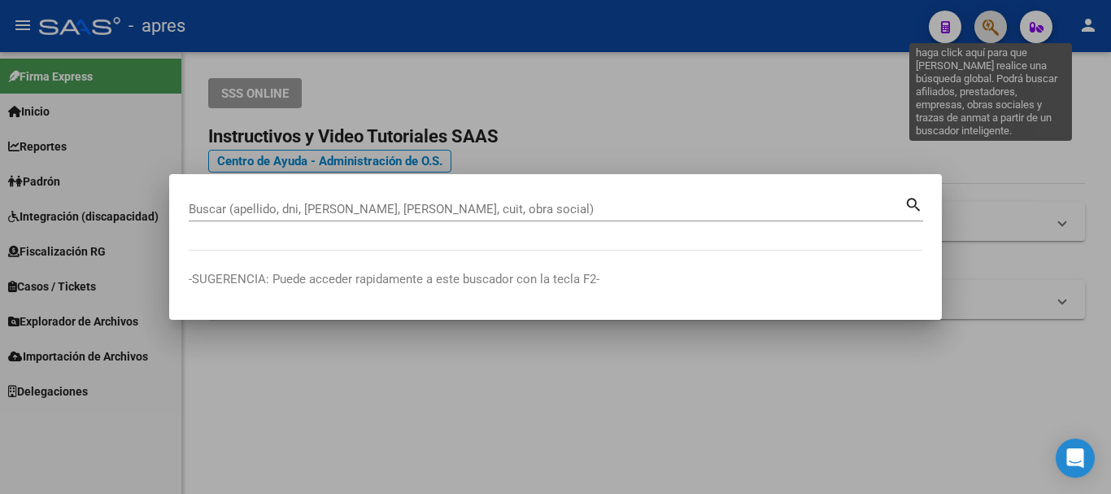
paste input "23447298309"
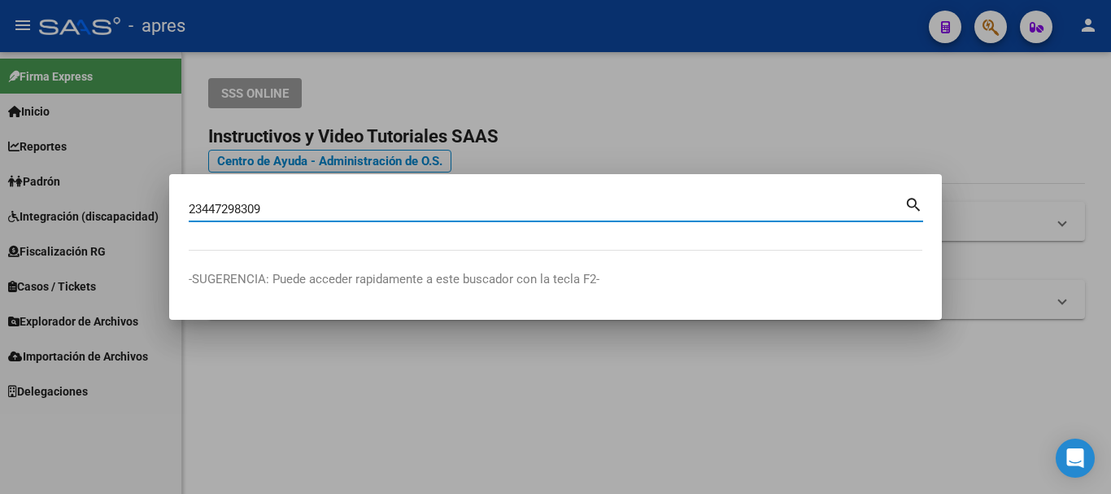
type input "23447298309"
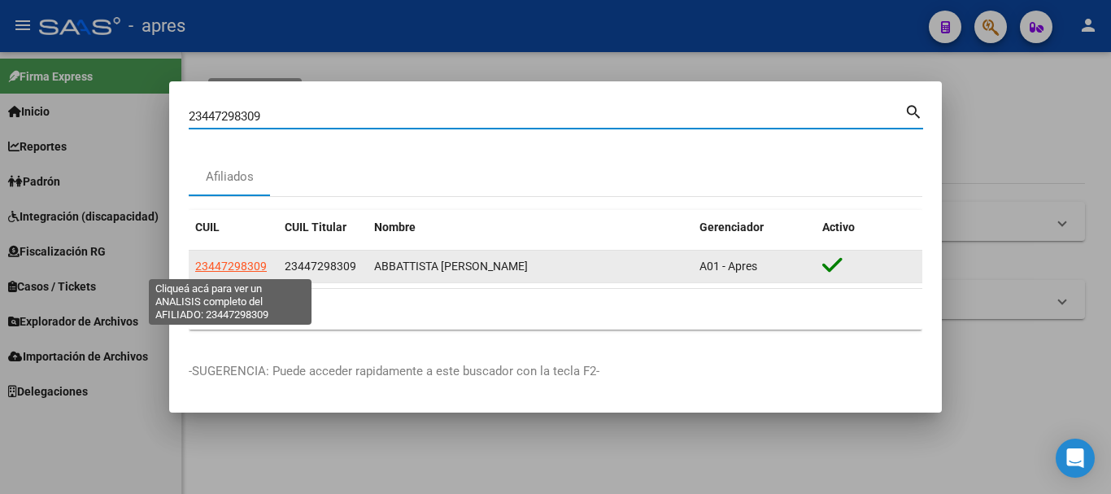
click at [228, 263] on span "23447298309" at bounding box center [231, 265] width 72 height 13
type textarea "23447298309"
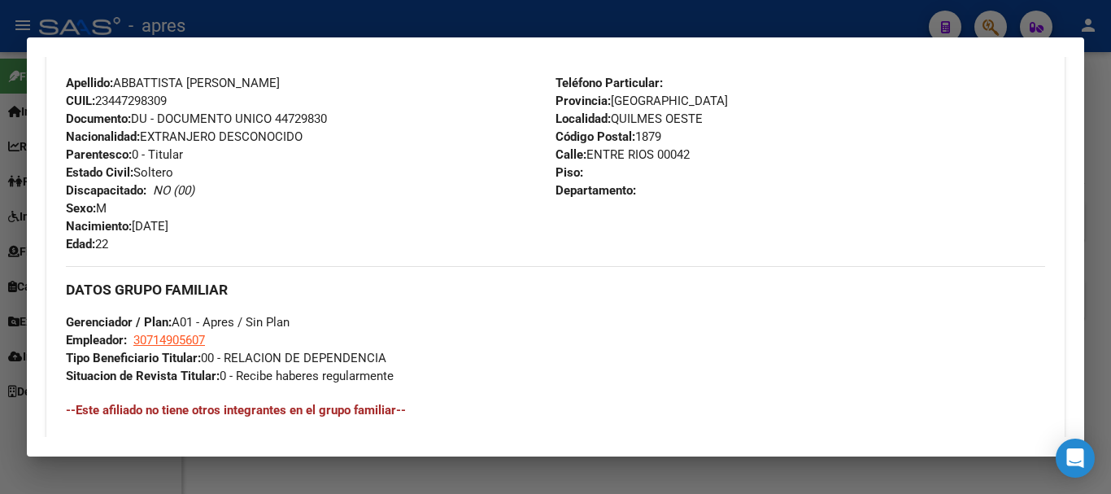
scroll to position [855, 0]
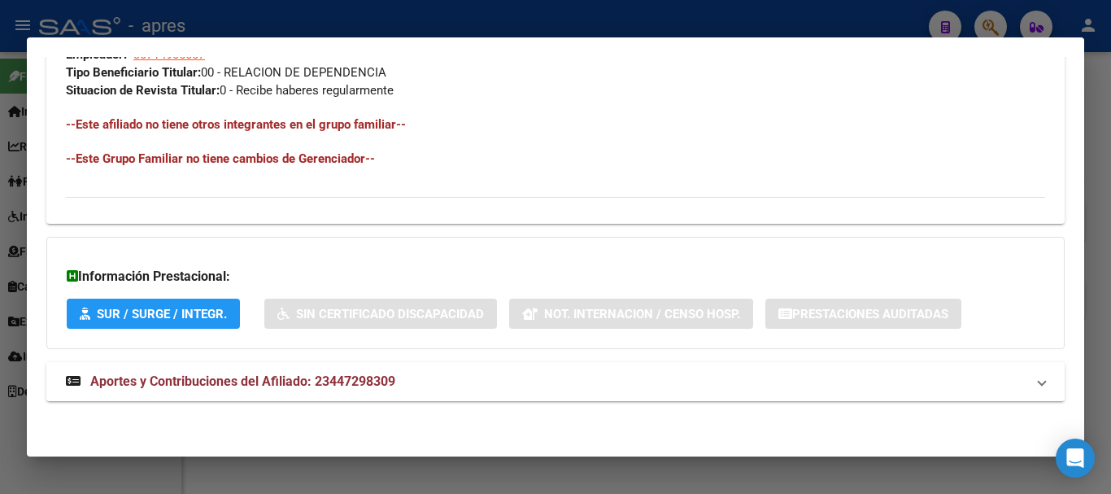
click at [396, 368] on mat-expansion-panel-header "Aportes y Contribuciones del Afiliado: 23447298309" at bounding box center [555, 381] width 1018 height 39
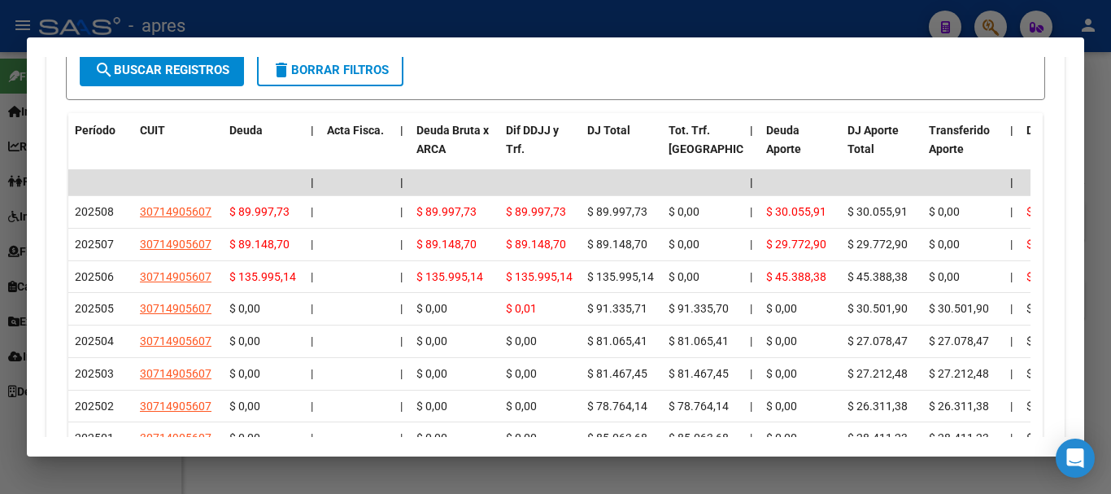
scroll to position [1438, 0]
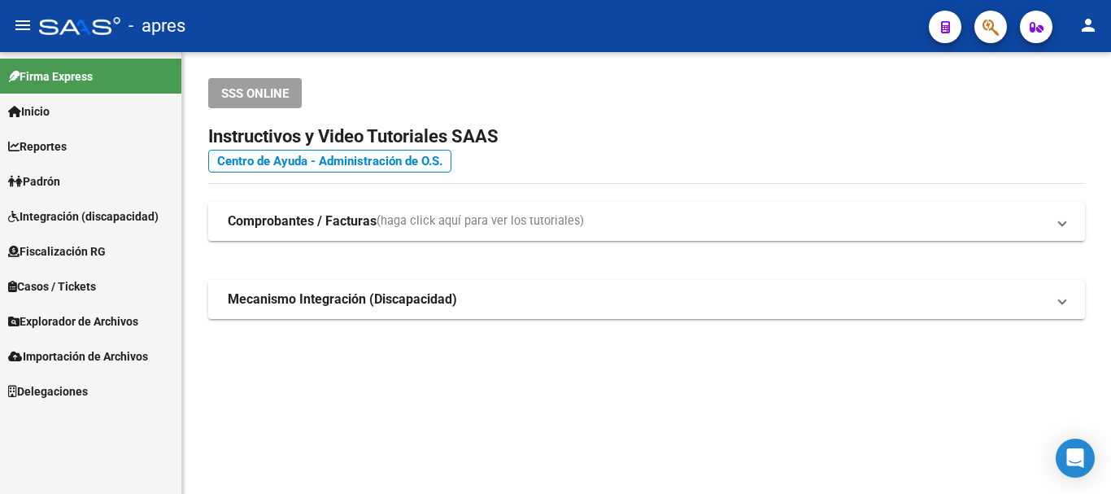
click at [999, 24] on button "button" at bounding box center [990, 27] width 33 height 33
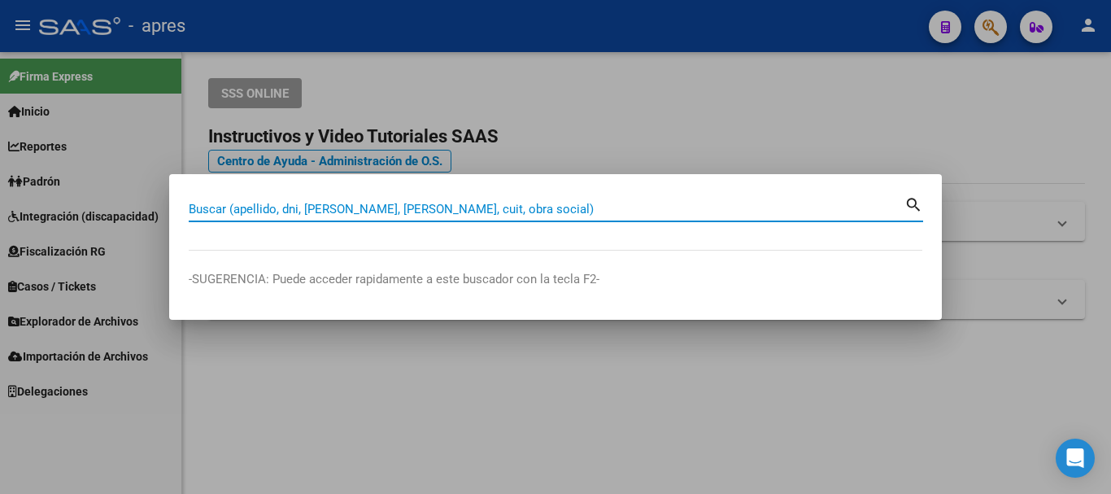
paste input "27431978968"
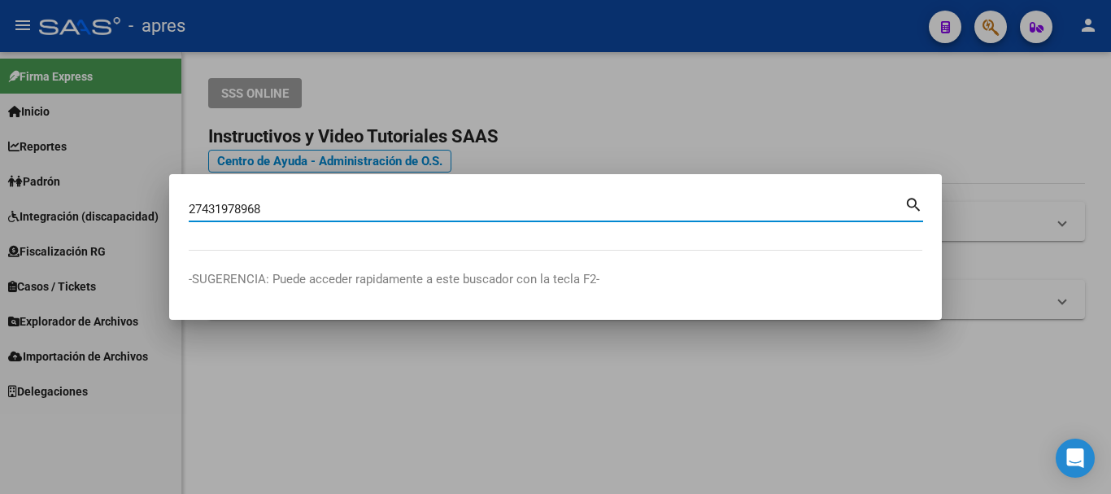
type input "27431978968"
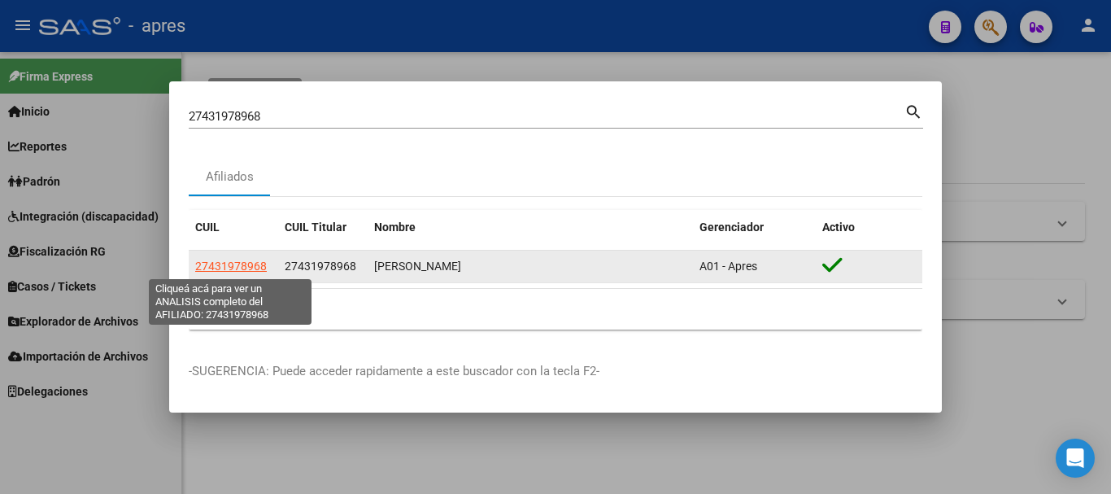
click at [247, 266] on span "27431978968" at bounding box center [231, 265] width 72 height 13
type textarea "27431978968"
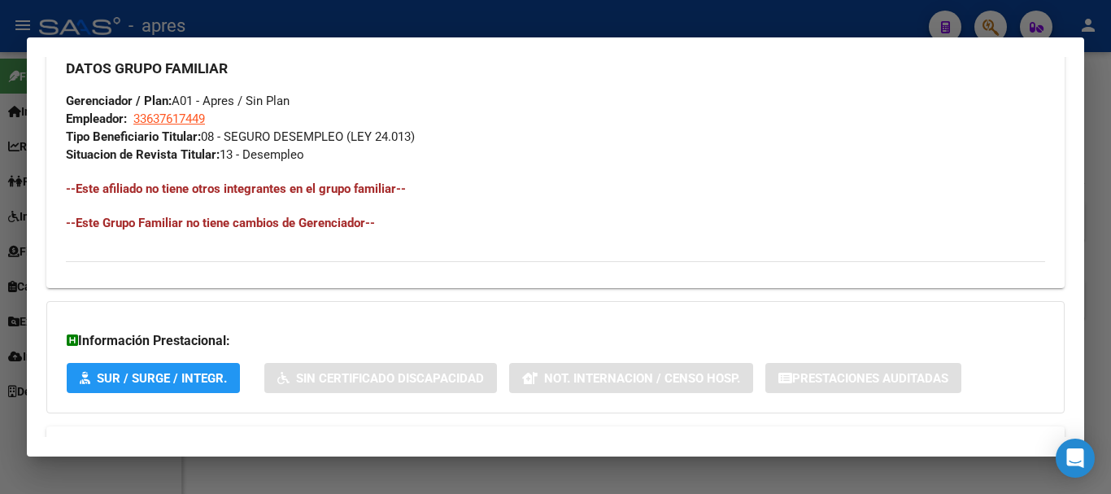
scroll to position [855, 0]
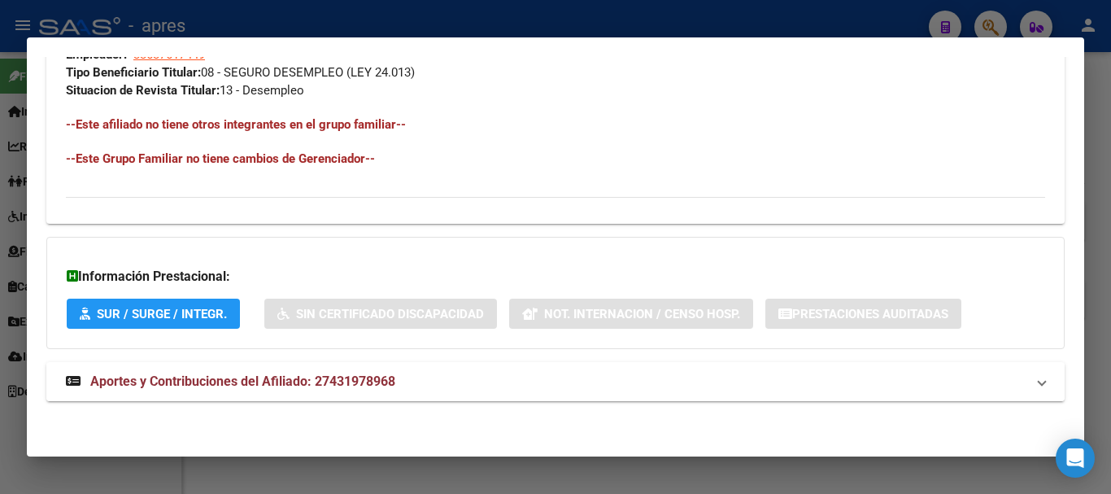
click at [415, 372] on mat-panel-title "Aportes y Contribuciones del Afiliado: 27431978968" at bounding box center [545, 382] width 959 height 20
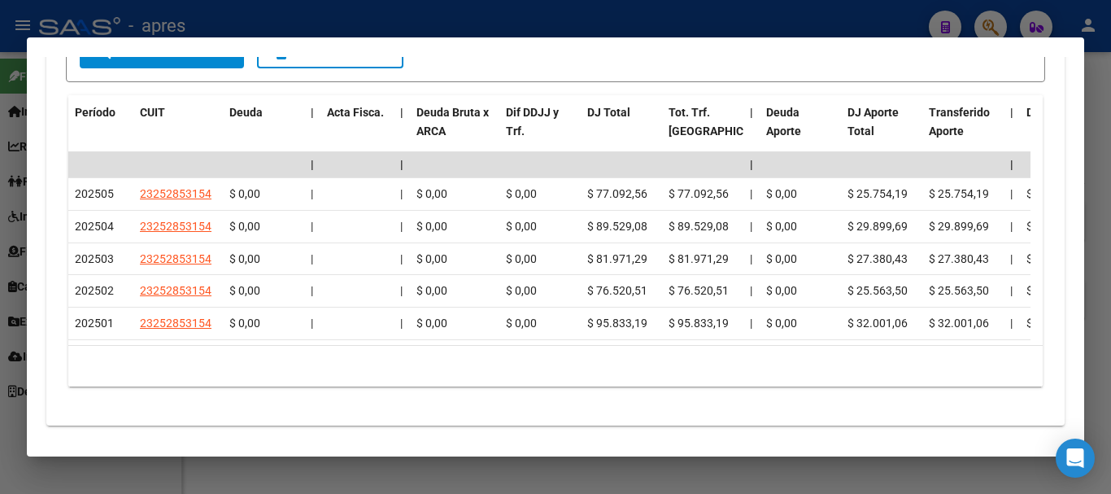
scroll to position [1477, 0]
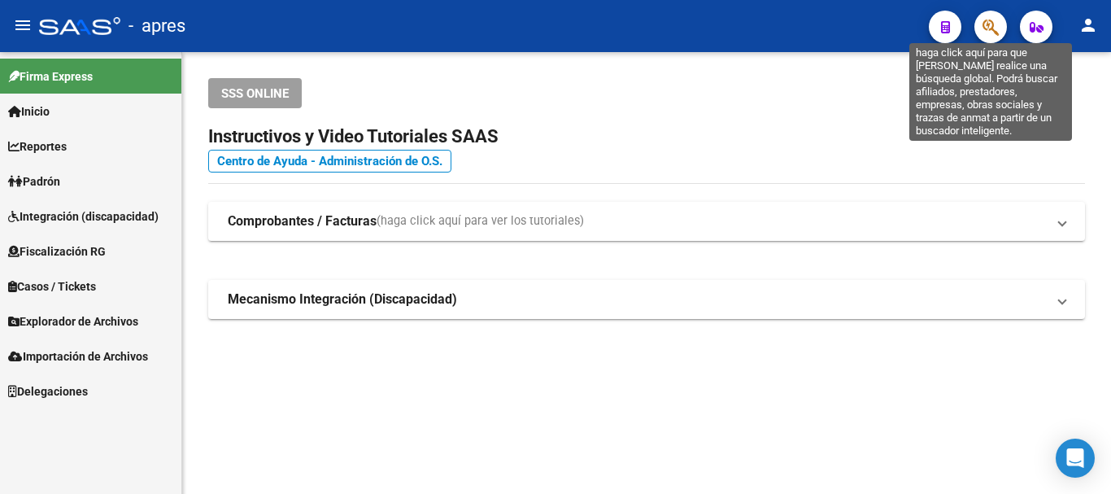
click at [993, 27] on icon "button" at bounding box center [990, 27] width 16 height 19
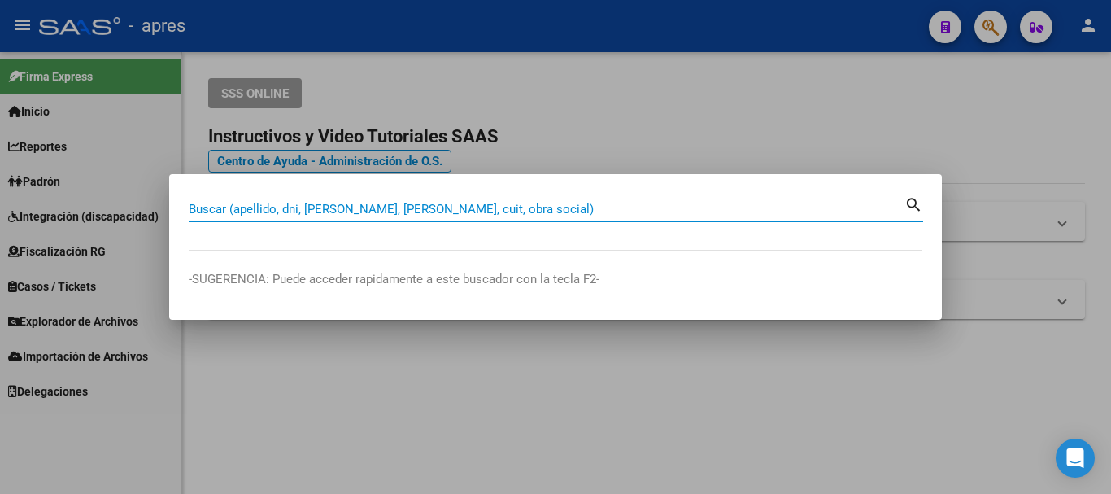
paste input "23397475859"
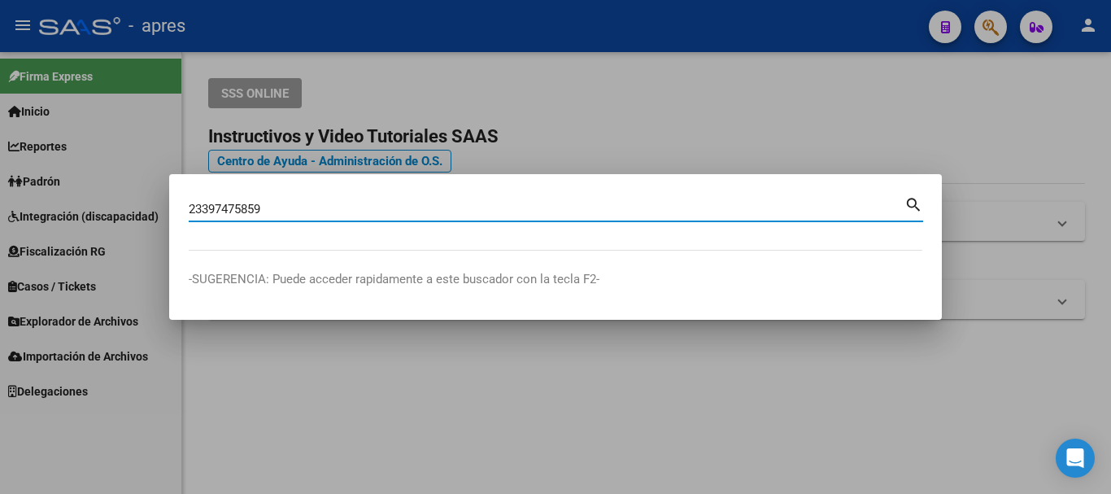
type input "23397475859"
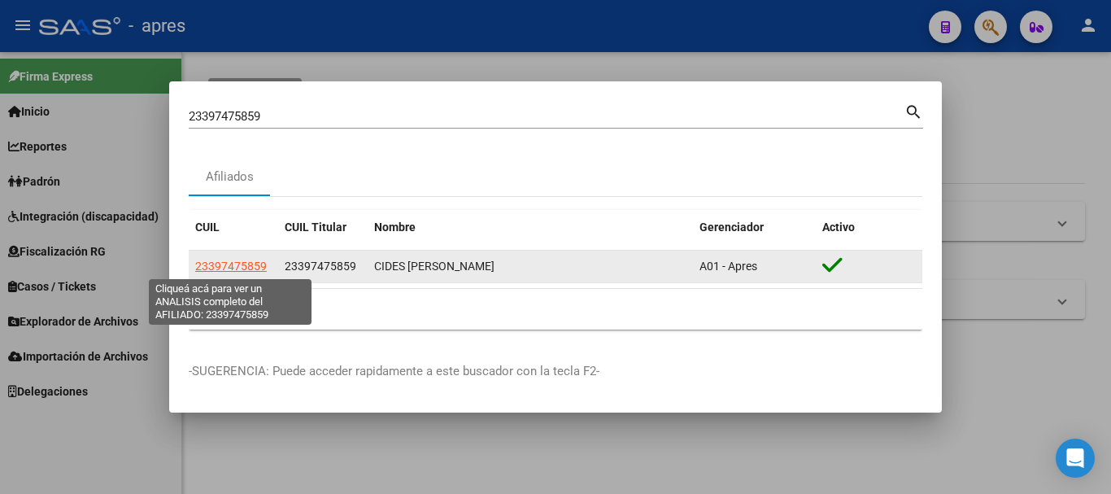
click at [226, 267] on span "23397475859" at bounding box center [231, 265] width 72 height 13
type textarea "23397475859"
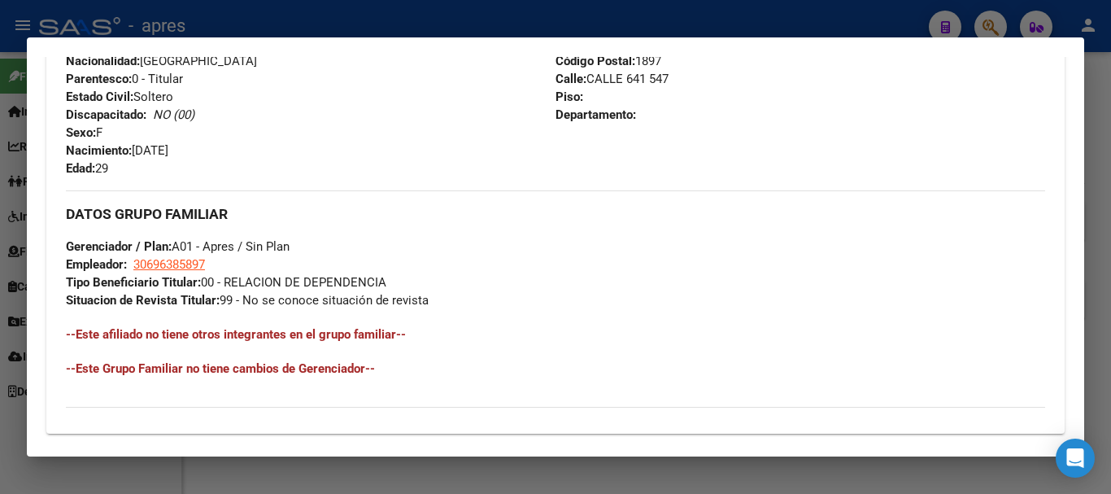
scroll to position [855, 0]
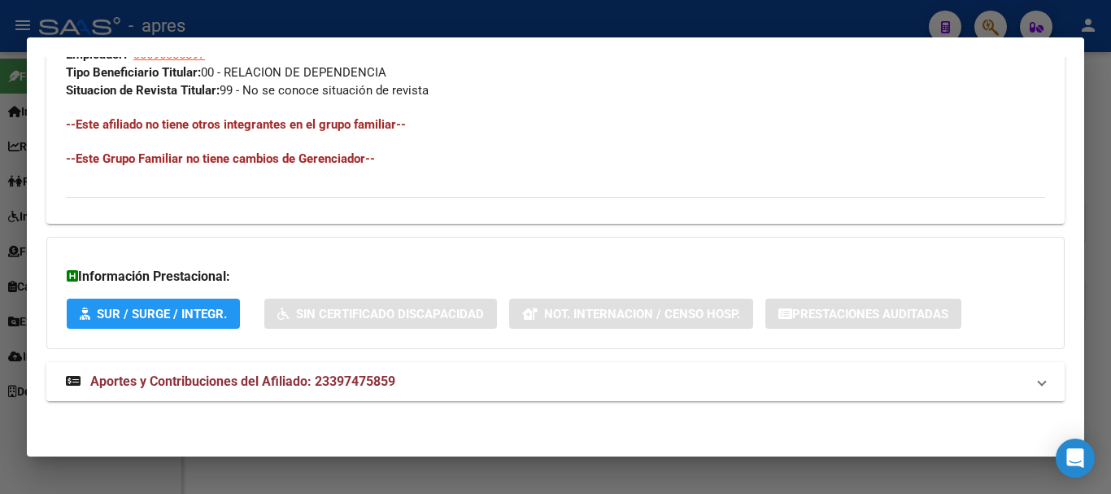
click at [401, 391] on mat-expansion-panel-header "Aportes y Contribuciones del Afiliado: 23397475859" at bounding box center [555, 381] width 1018 height 39
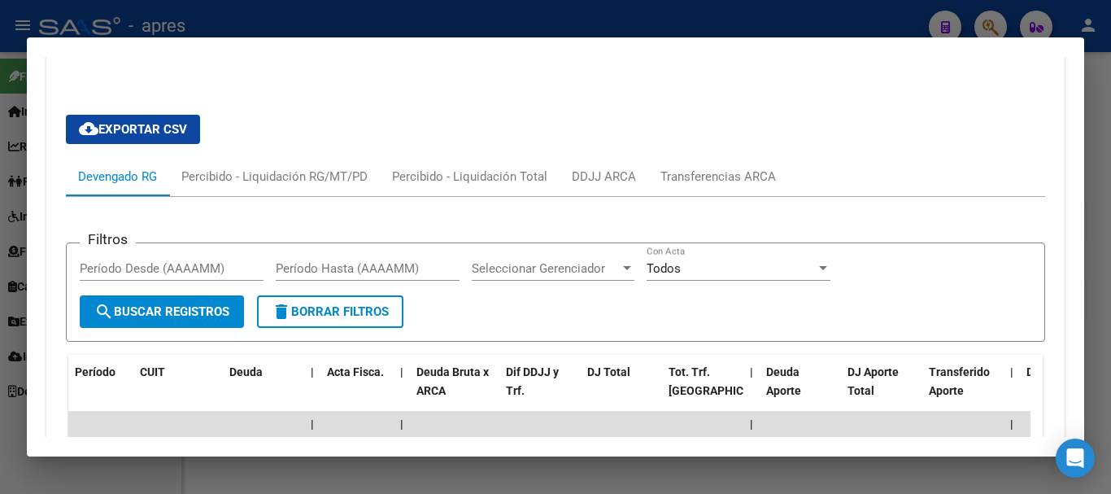
scroll to position [1186, 0]
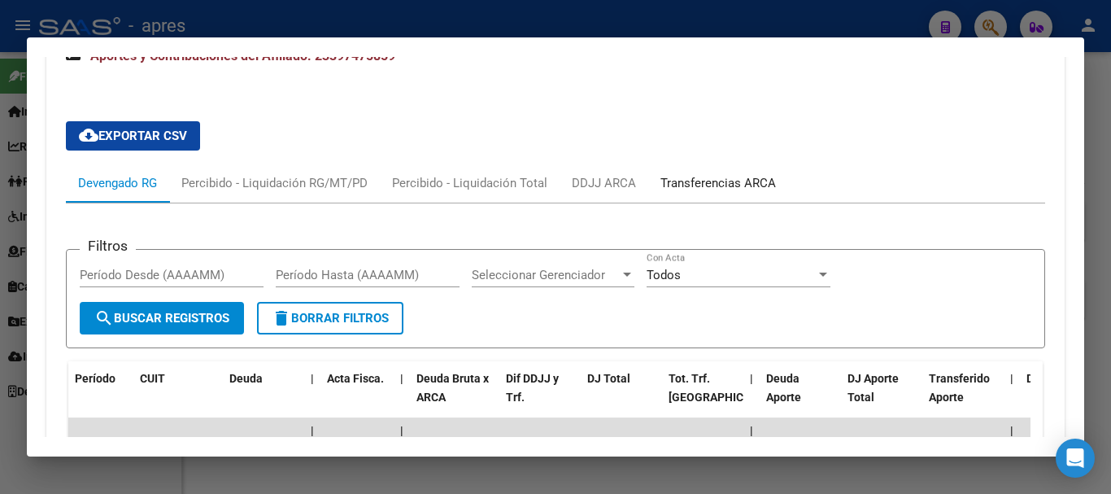
click at [711, 186] on div "Transferencias ARCA" at bounding box center [717, 183] width 115 height 18
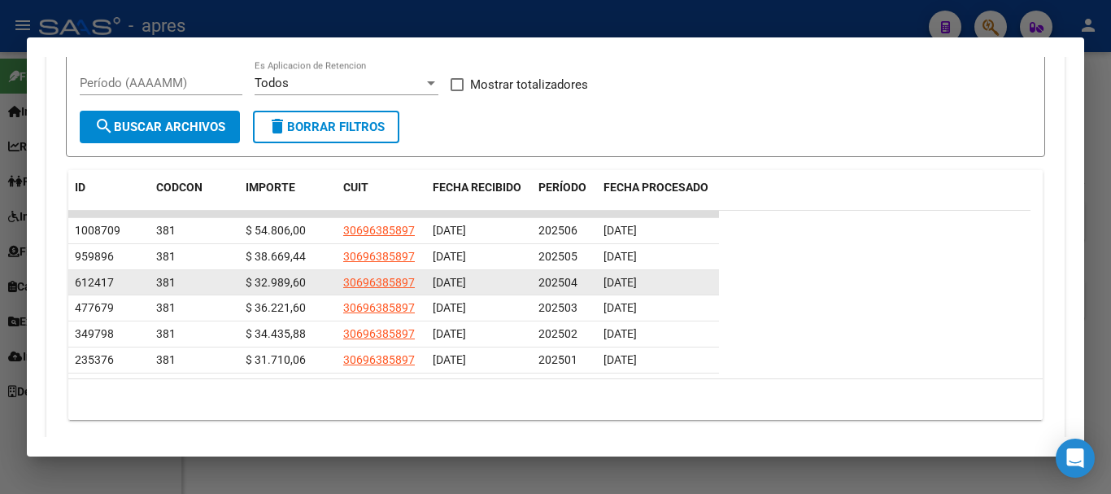
scroll to position [1475, 0]
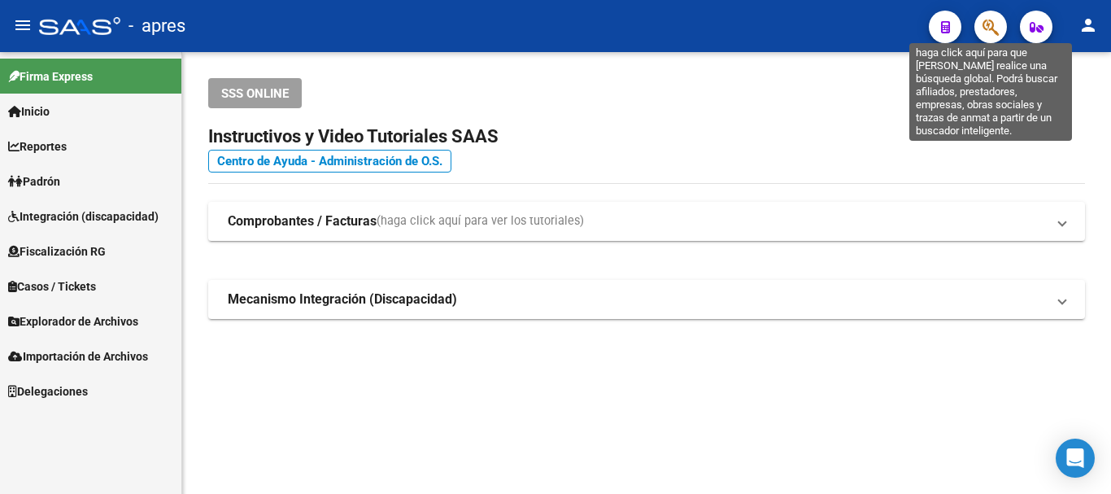
click at [989, 31] on icon "button" at bounding box center [990, 27] width 16 height 19
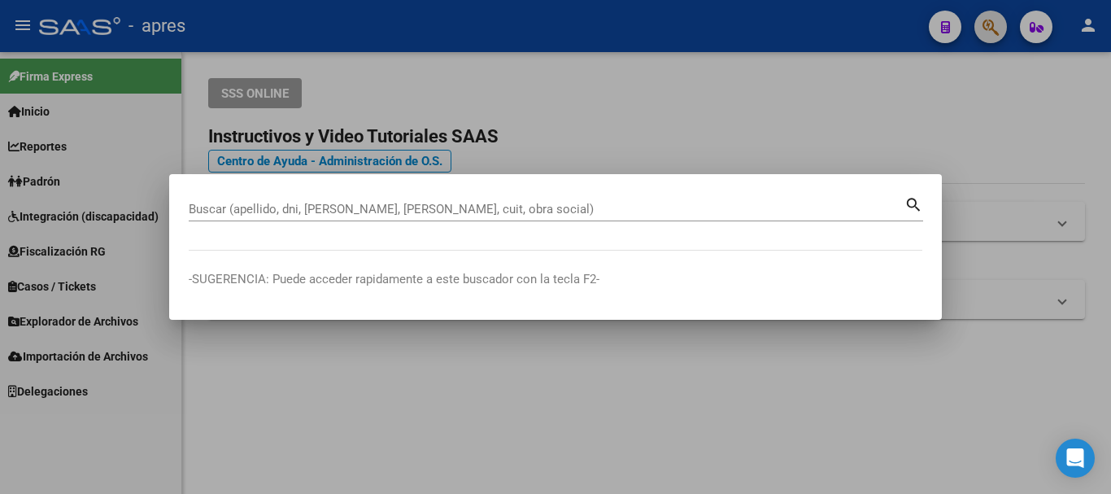
paste input "20466383857"
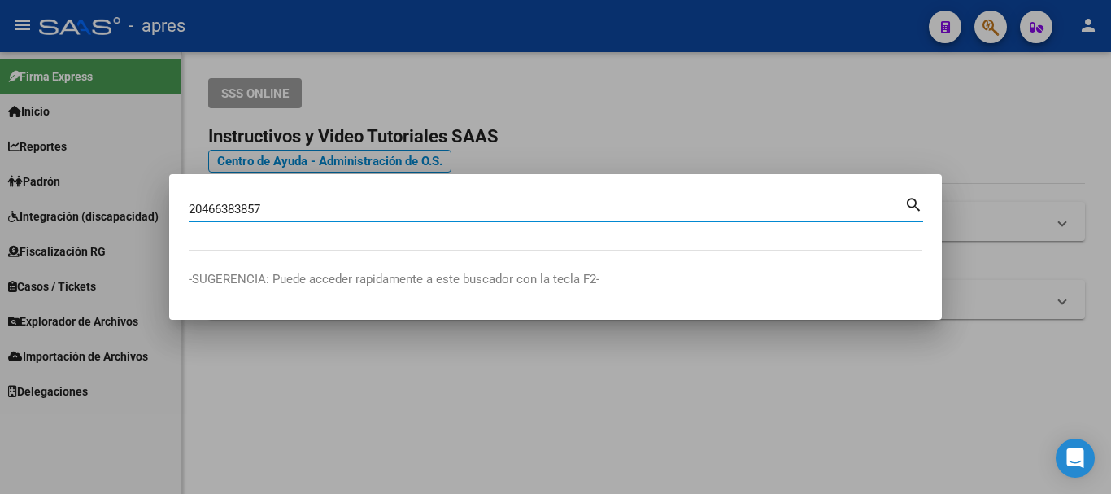
type input "20466383857"
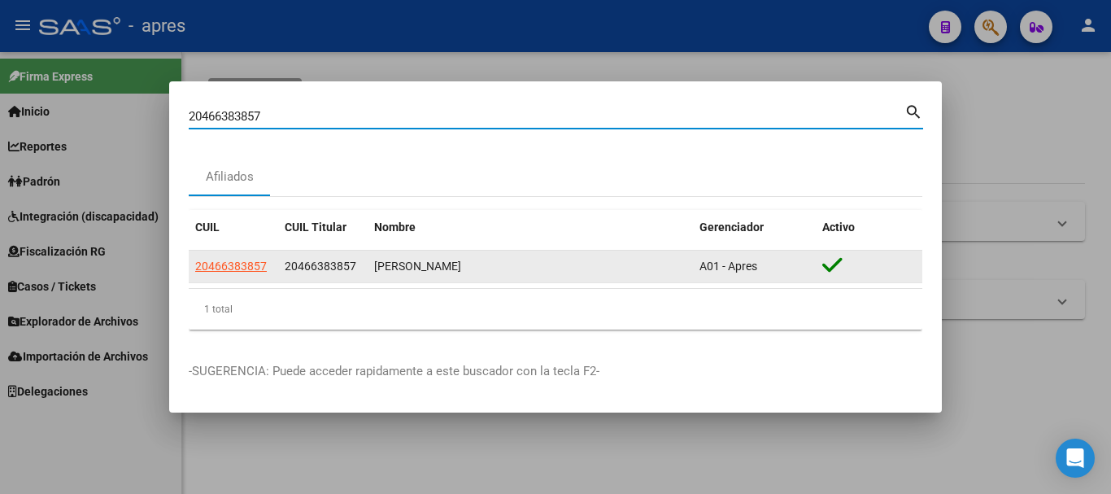
click at [239, 273] on app-link-go-to "20466383857" at bounding box center [231, 266] width 72 height 19
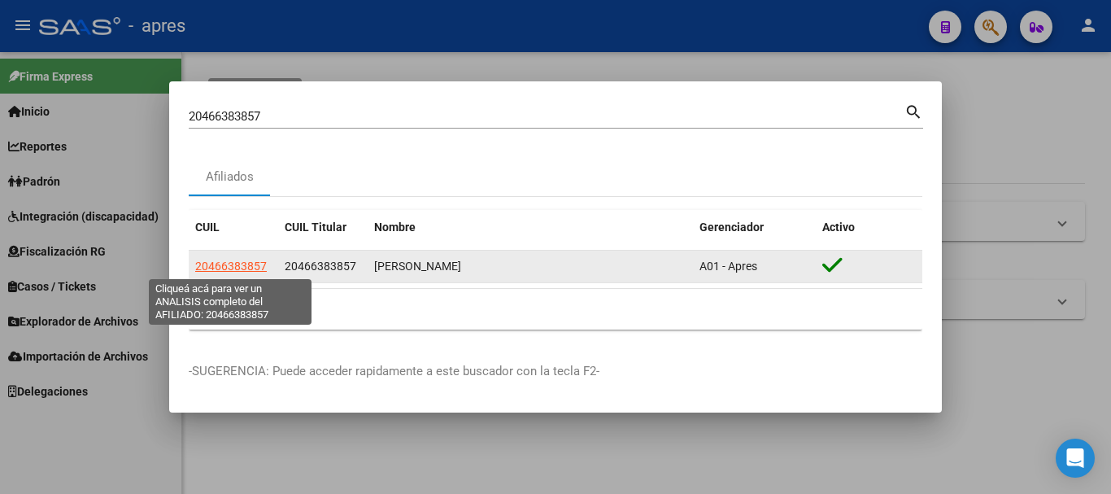
click at [236, 272] on span "20466383857" at bounding box center [231, 265] width 72 height 13
type textarea "20466383857"
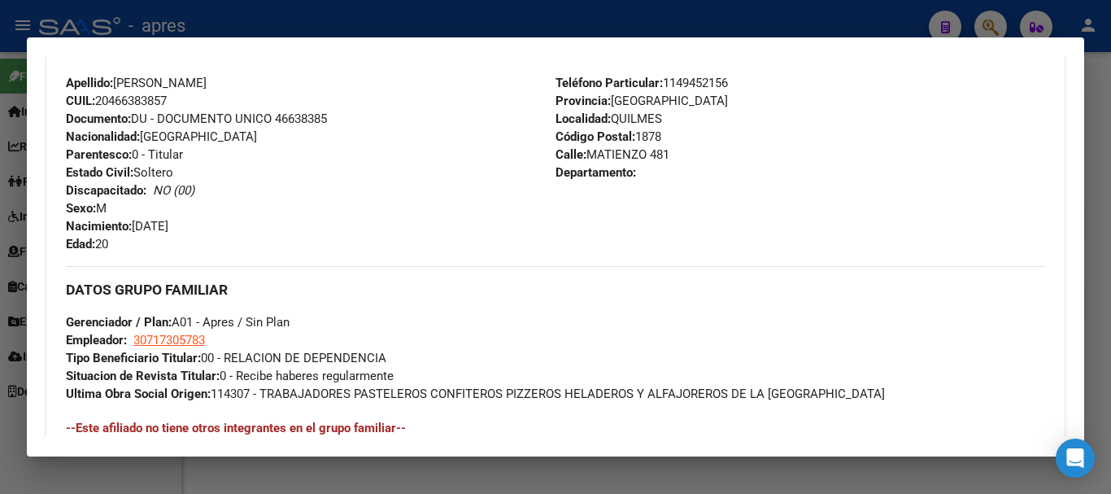
scroll to position [872, 0]
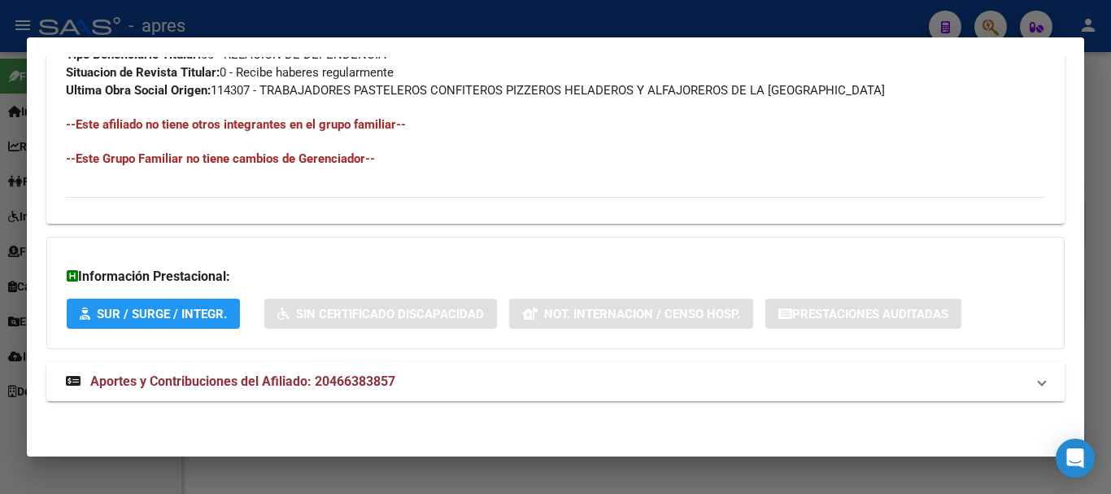
click at [401, 375] on mat-panel-title "Aportes y Contribuciones del Afiliado: 20466383857" at bounding box center [545, 382] width 959 height 20
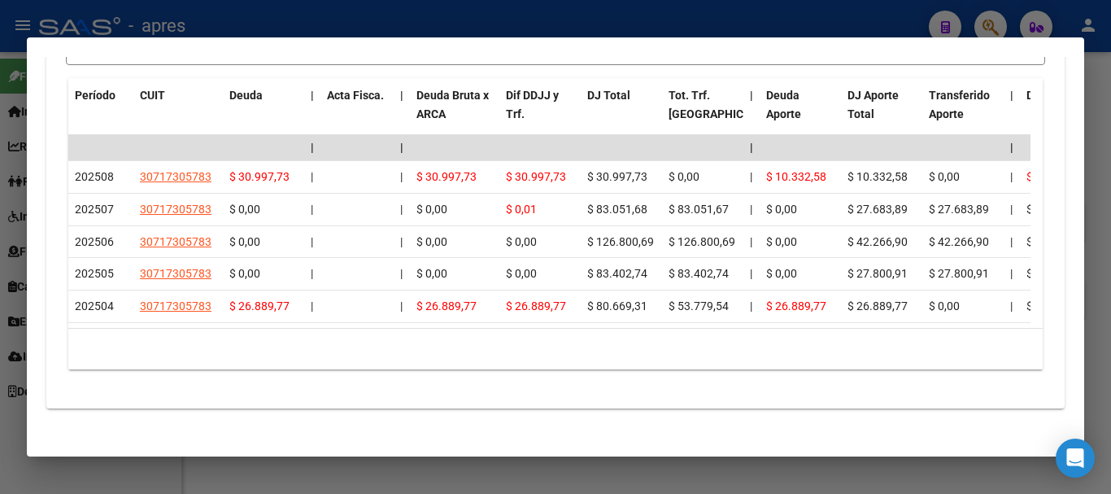
scroll to position [1511, 0]
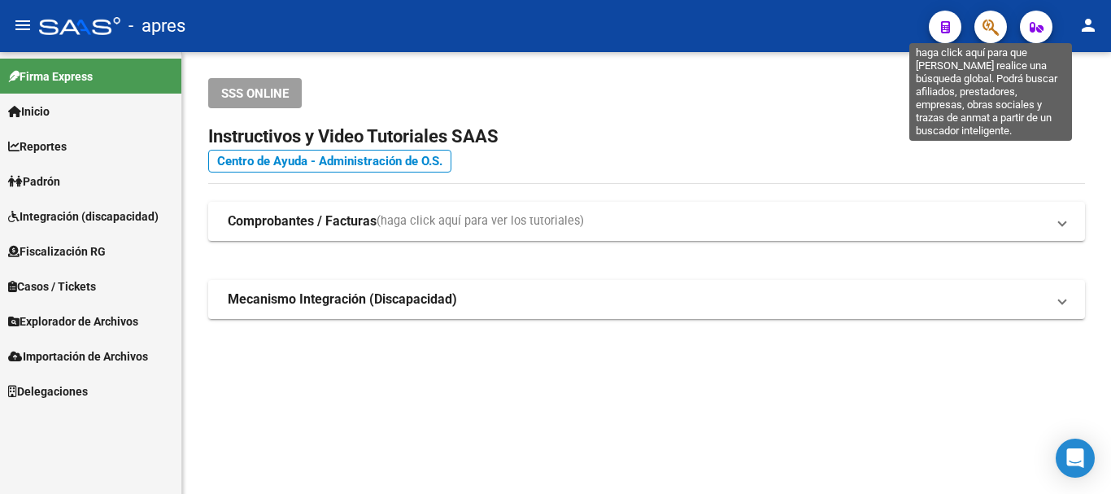
click at [995, 32] on icon "button" at bounding box center [990, 27] width 16 height 19
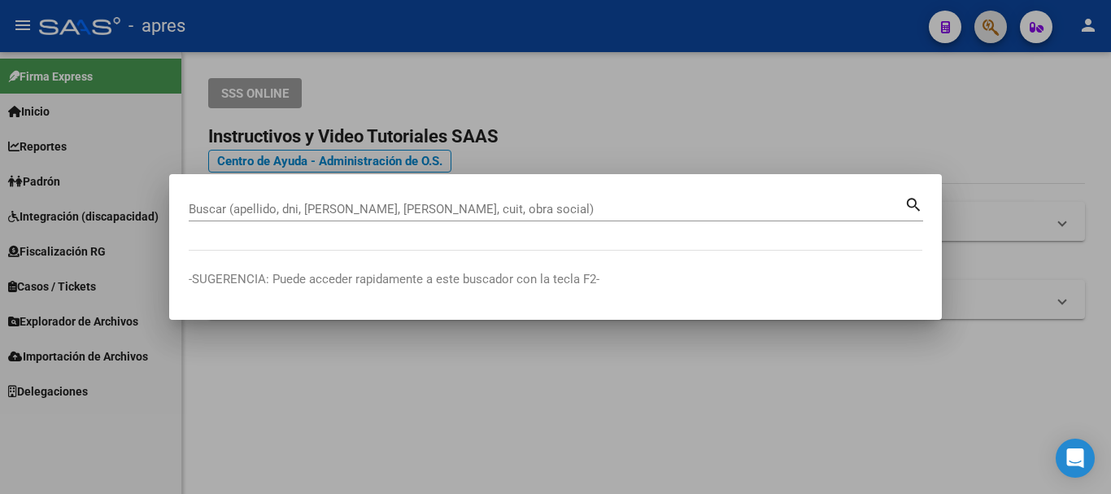
paste input "20421384836"
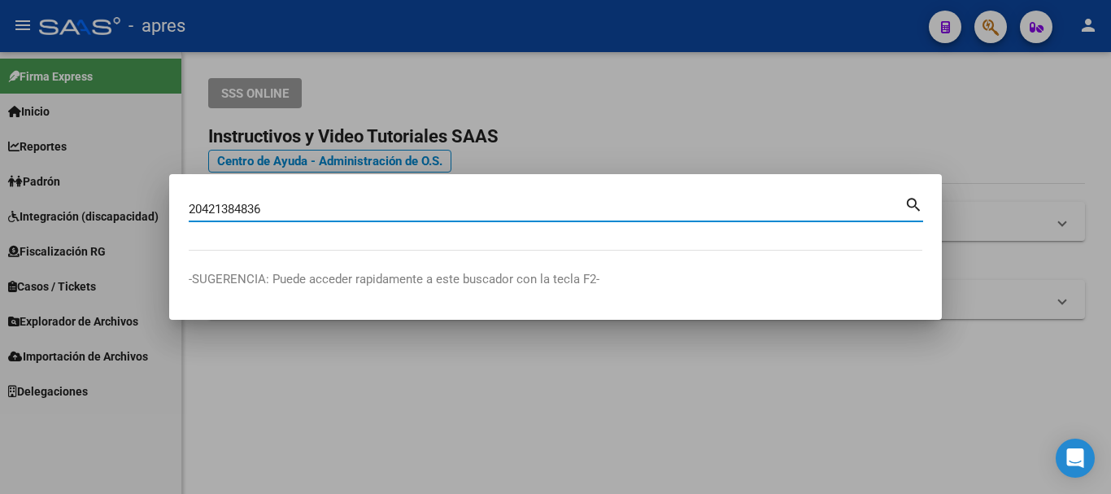
type input "20421384836"
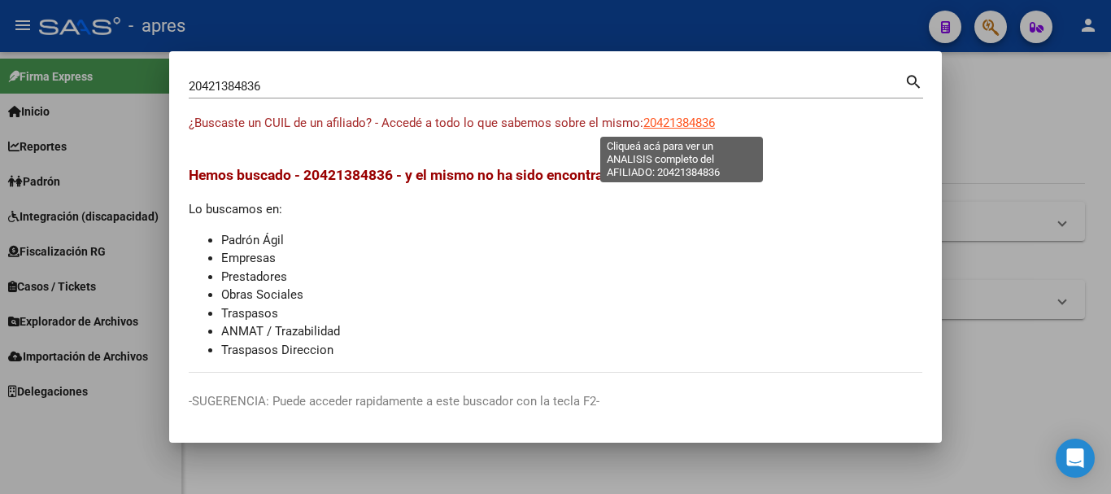
click at [686, 117] on span "20421384836" at bounding box center [679, 122] width 72 height 15
type textarea "20421384836"
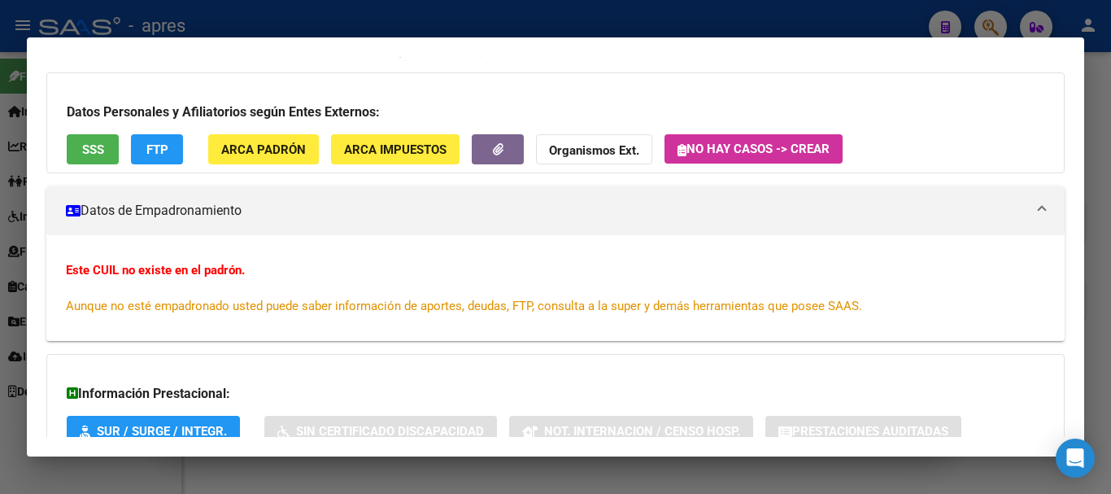
scroll to position [213, 0]
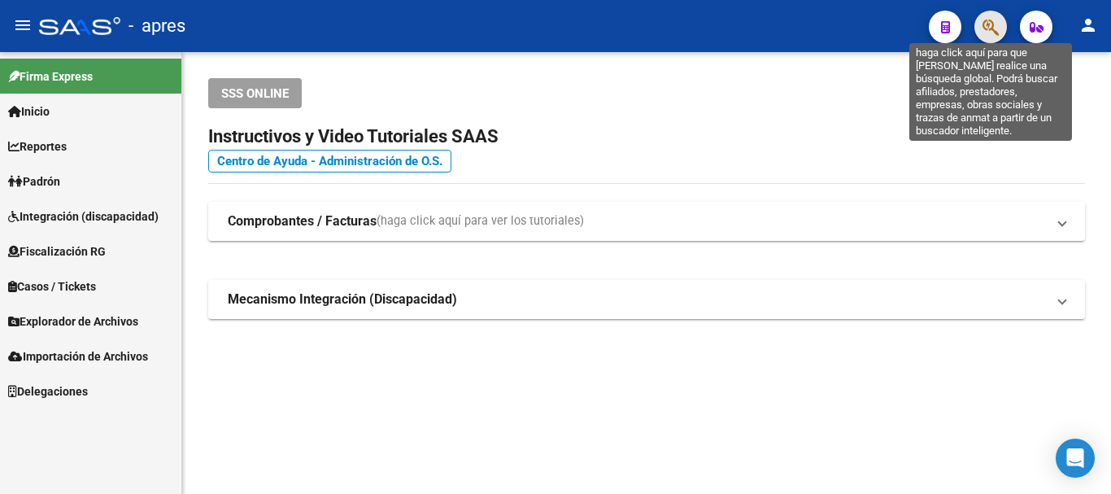
click at [985, 21] on icon "button" at bounding box center [990, 27] width 16 height 19
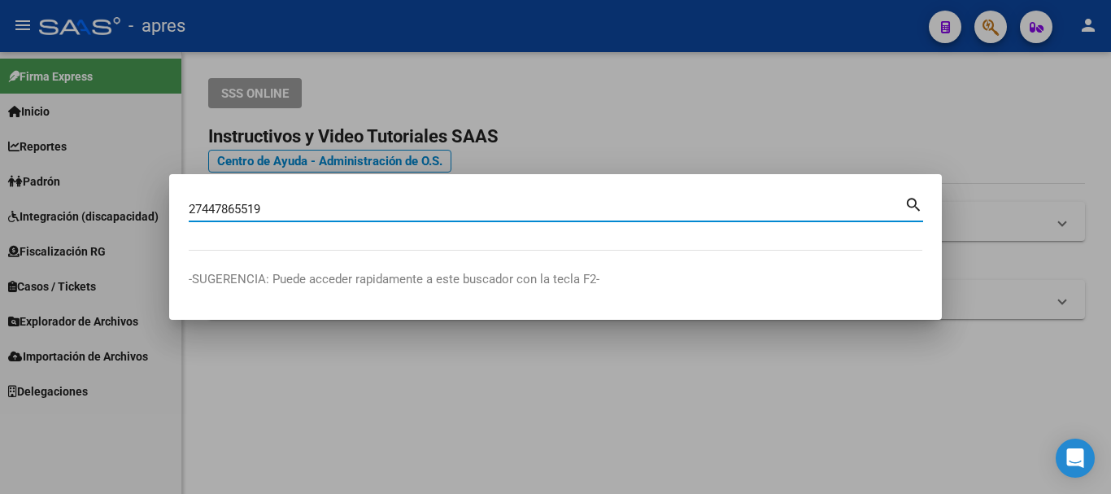
type input "27447865519"
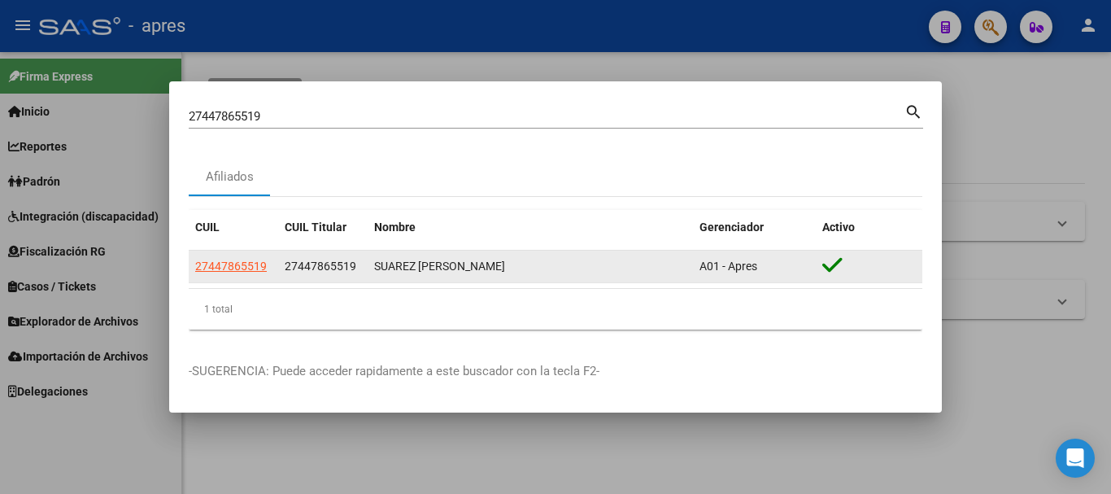
click at [246, 256] on datatable-body-cell "27447865519" at bounding box center [233, 266] width 89 height 32
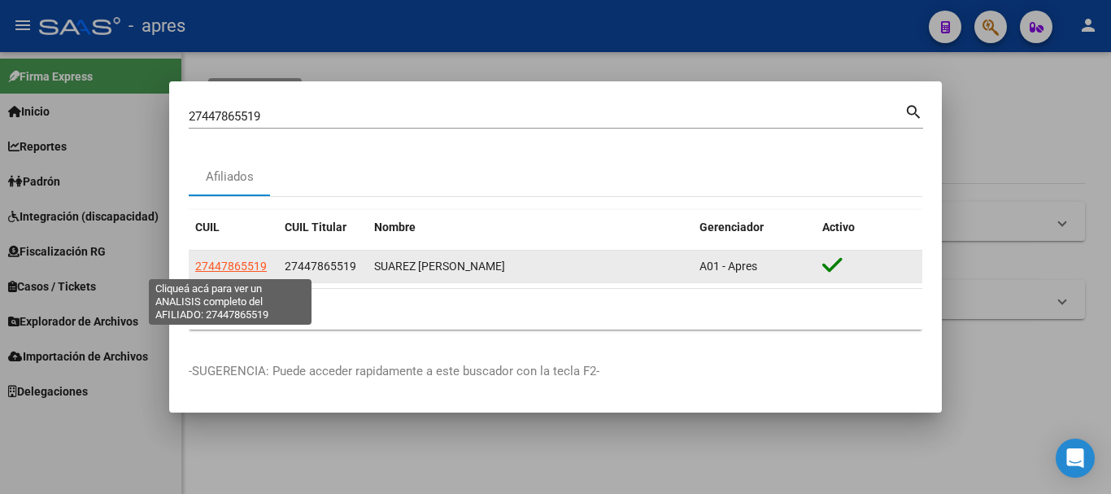
click at [249, 261] on span "27447865519" at bounding box center [231, 265] width 72 height 13
type textarea "27447865519"
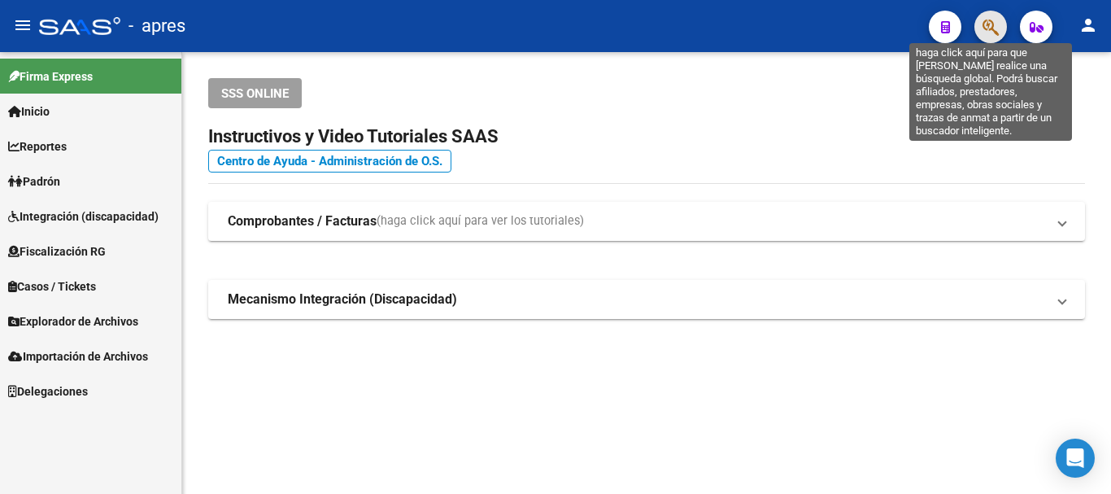
click at [985, 35] on icon "button" at bounding box center [990, 27] width 16 height 19
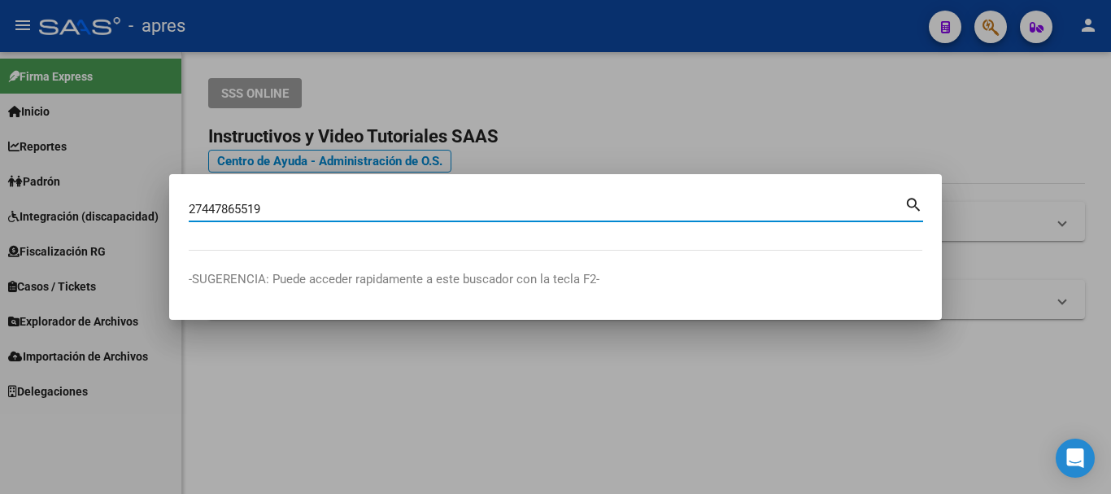
type input "27447865519"
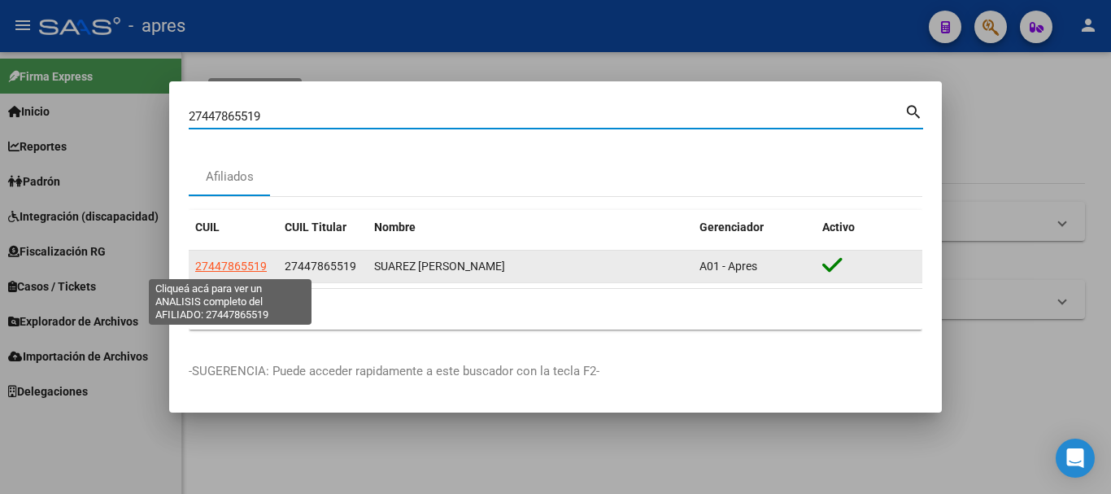
click at [259, 263] on span "27447865519" at bounding box center [231, 265] width 72 height 13
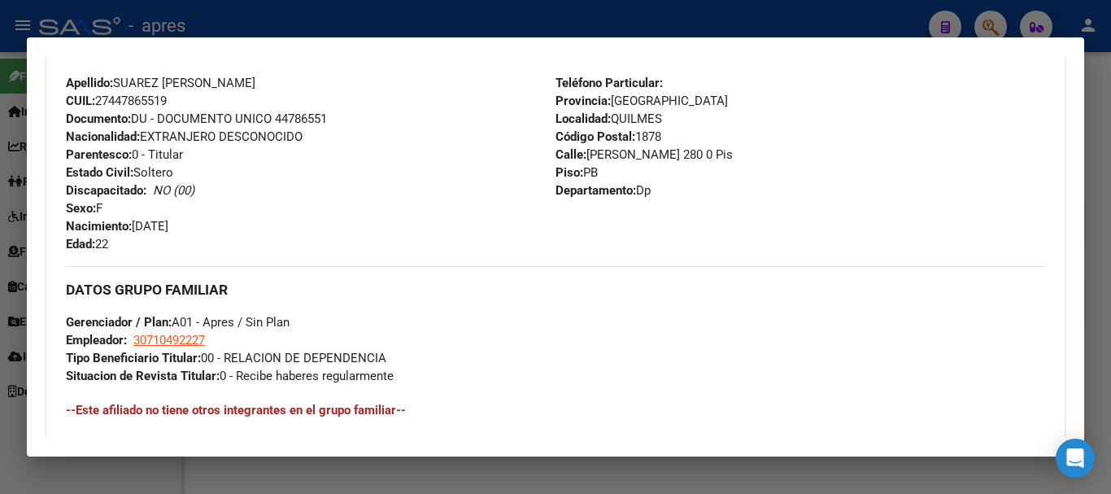
scroll to position [855, 0]
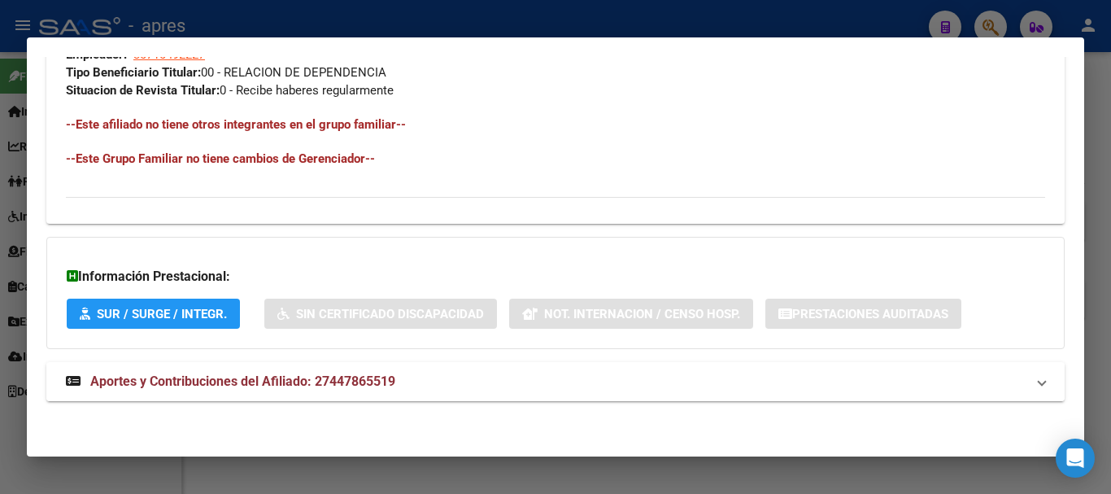
click at [498, 385] on mat-panel-title "Aportes y Contribuciones del Afiliado: 27447865519" at bounding box center [545, 382] width 959 height 20
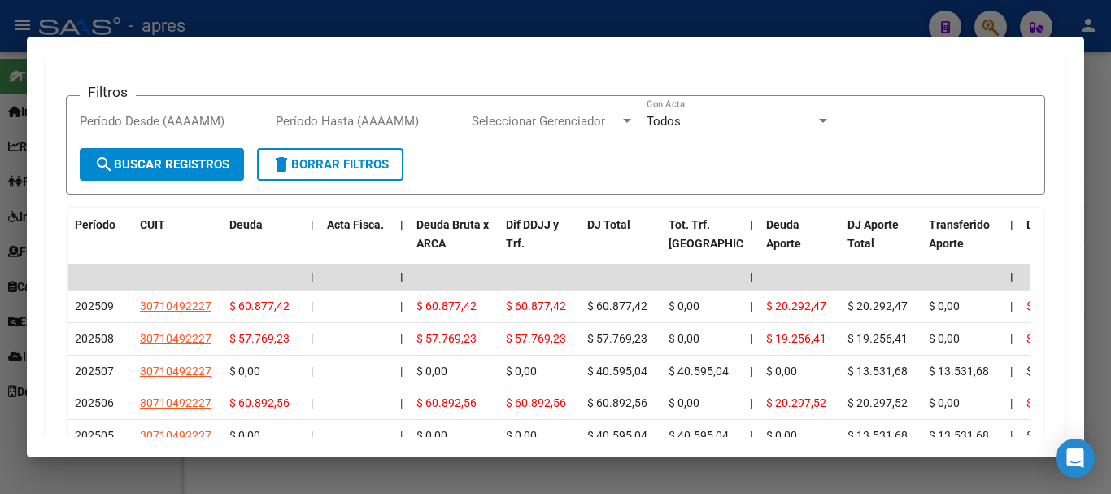
scroll to position [1588, 0]
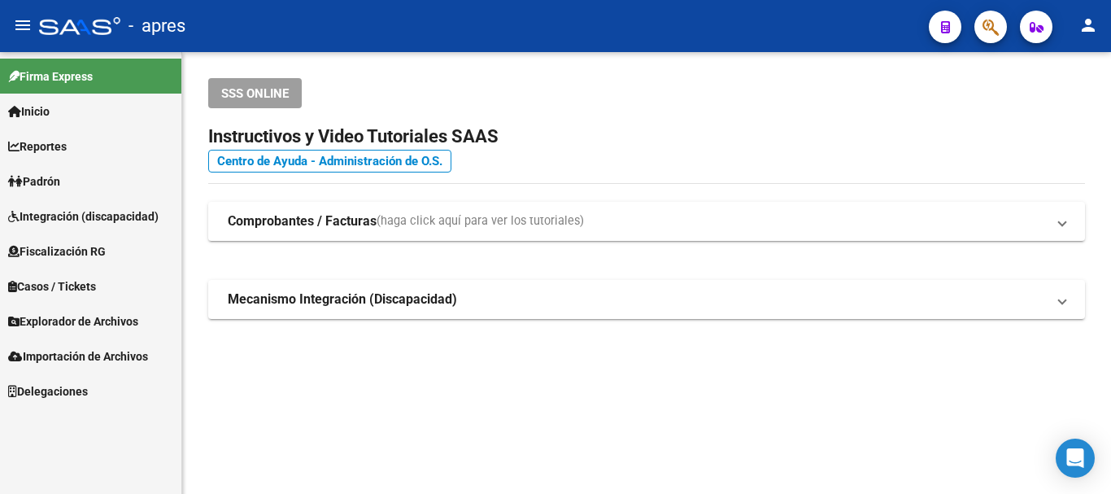
click at [997, 24] on icon "button" at bounding box center [990, 27] width 16 height 19
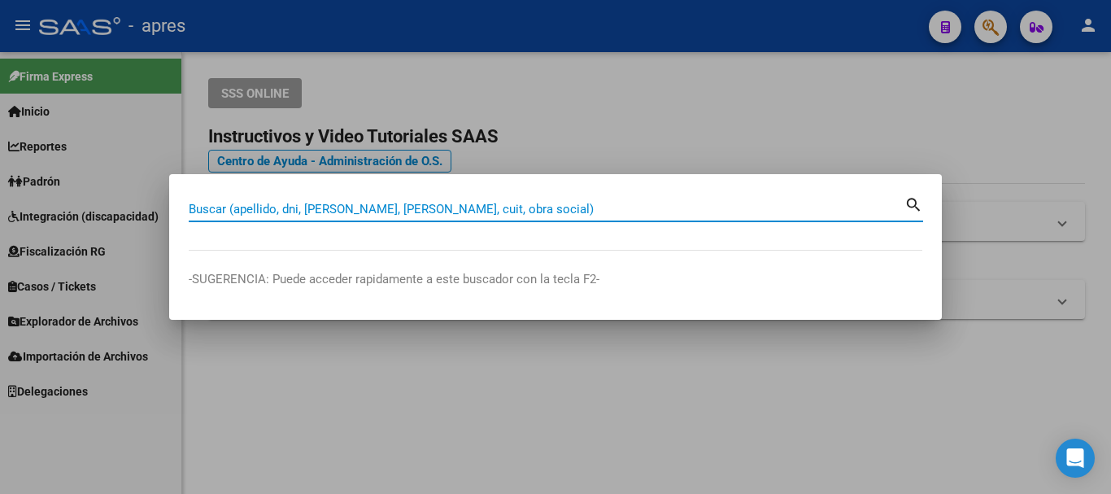
paste input "27435167026"
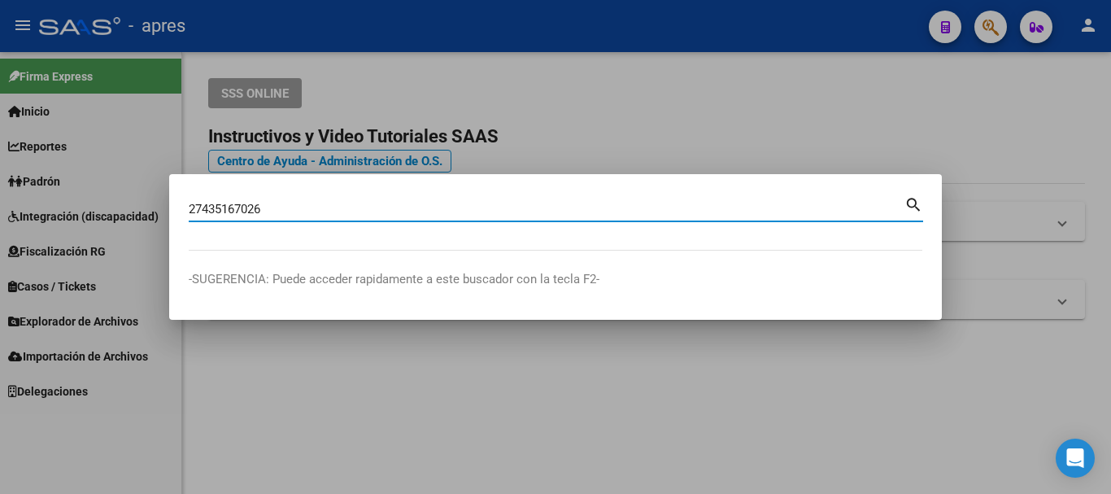
type input "27435167026"
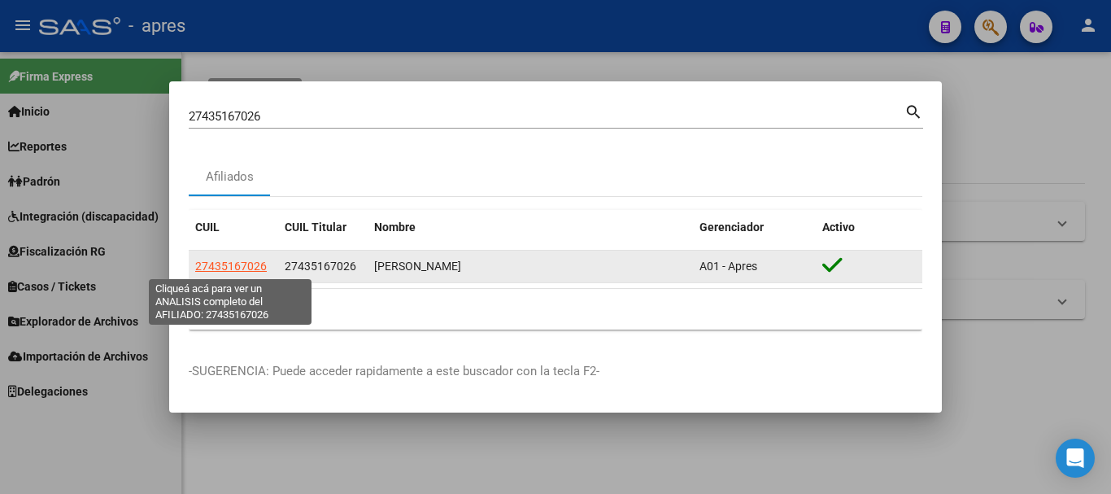
click at [245, 265] on span "27435167026" at bounding box center [231, 265] width 72 height 13
type textarea "27435167026"
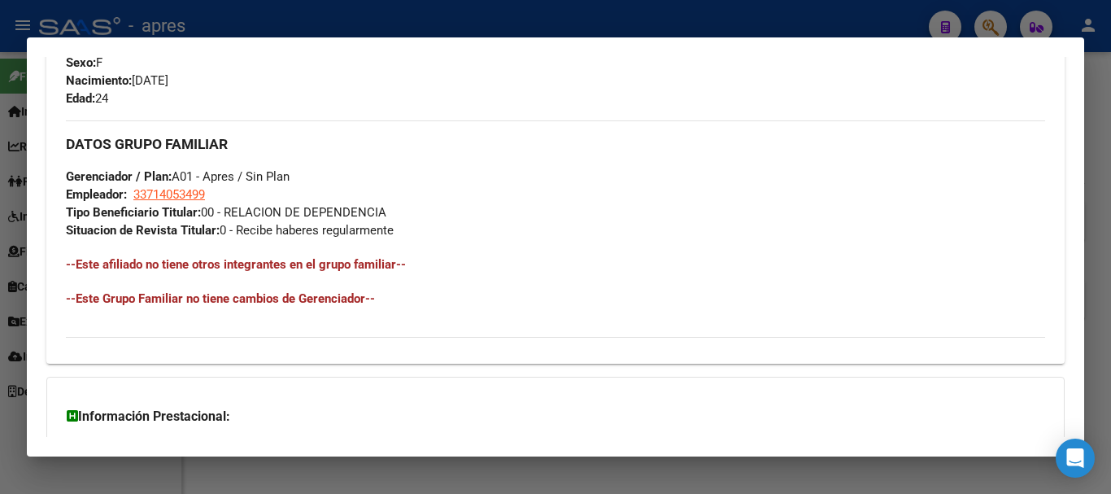
scroll to position [855, 0]
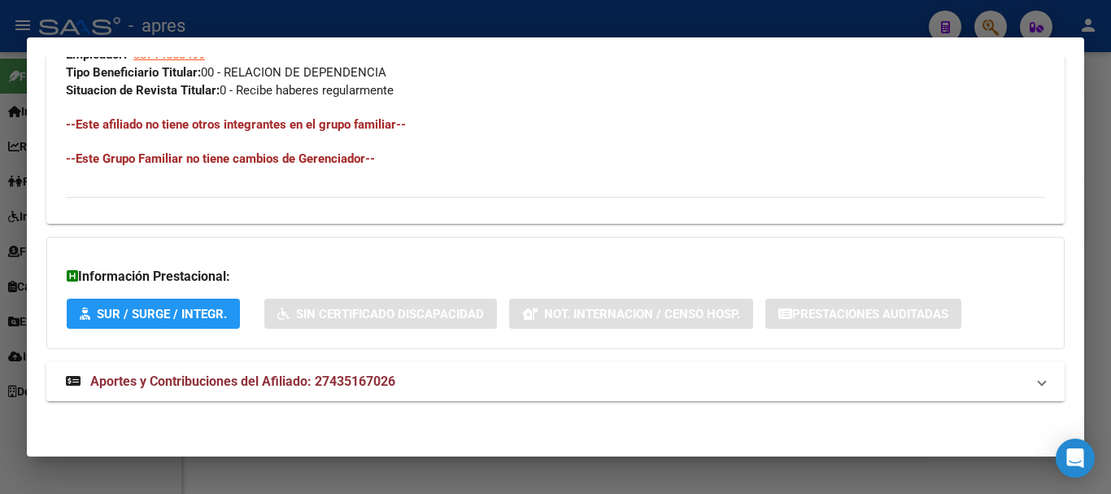
click at [502, 383] on mat-panel-title "Aportes y Contribuciones del Afiliado: 27435167026" at bounding box center [545, 382] width 959 height 20
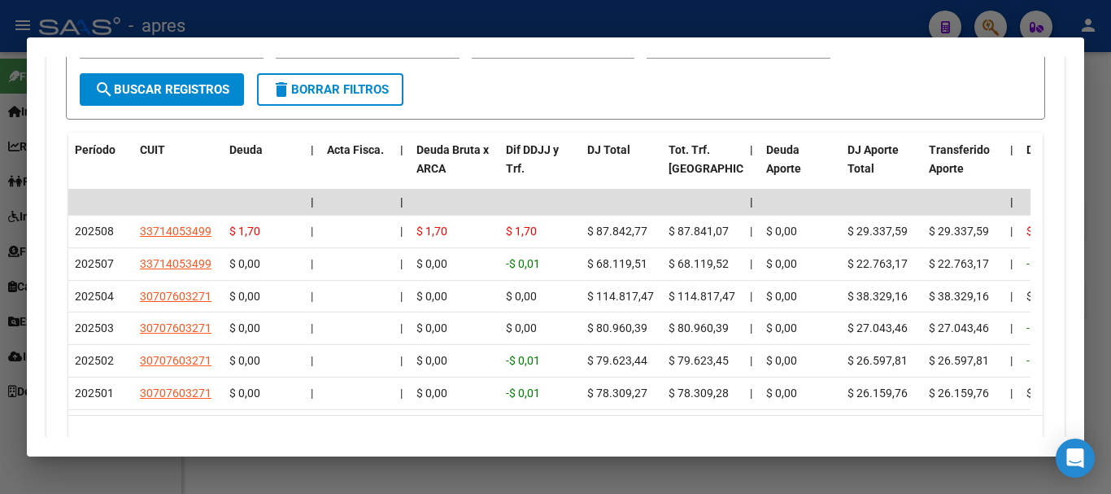
scroll to position [1438, 0]
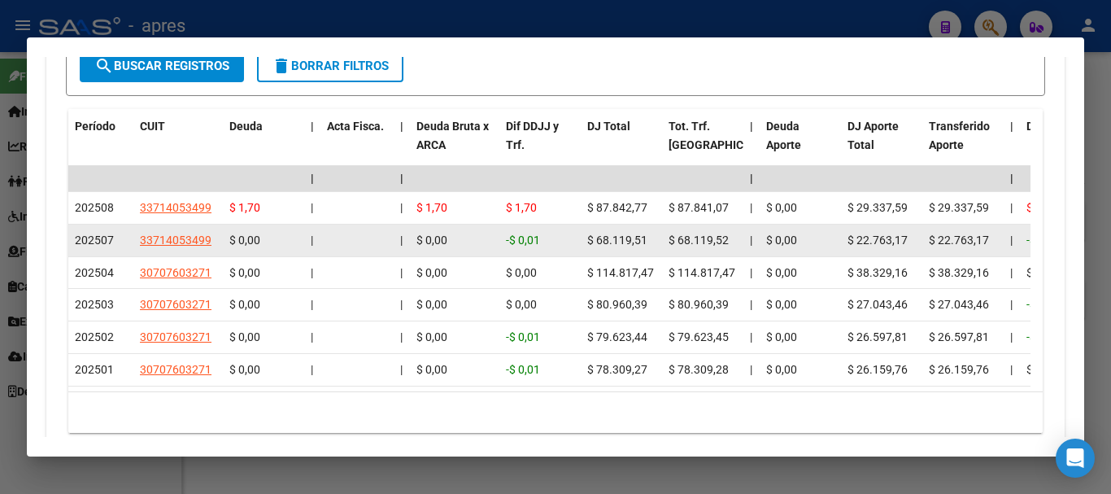
drag, startPoint x: 668, startPoint y: 246, endPoint x: 609, endPoint y: 226, distance: 62.5
click at [587, 237] on span "$ 68.119,51" at bounding box center [617, 239] width 60 height 13
drag, startPoint x: 630, startPoint y: 235, endPoint x: 675, endPoint y: 231, distance: 44.9
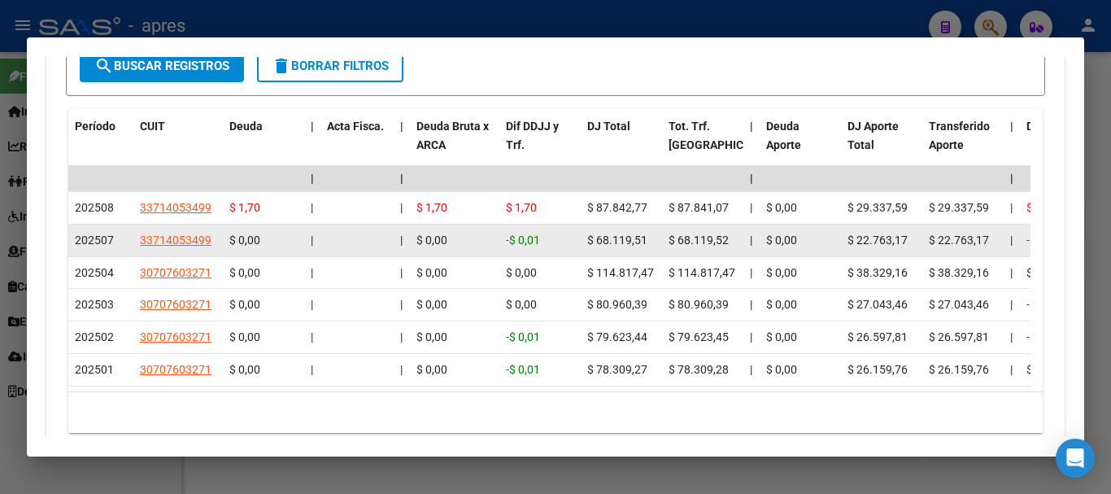
click at [675, 231] on datatable-body-cell "$ 68.119,52" at bounding box center [702, 240] width 81 height 32
drag, startPoint x: 559, startPoint y: 238, endPoint x: 755, endPoint y: 250, distance: 195.5
click at [755, 250] on datatable-body-cell "|" at bounding box center [751, 240] width 16 height 32
drag, startPoint x: 731, startPoint y: 246, endPoint x: 628, endPoint y: 238, distance: 103.5
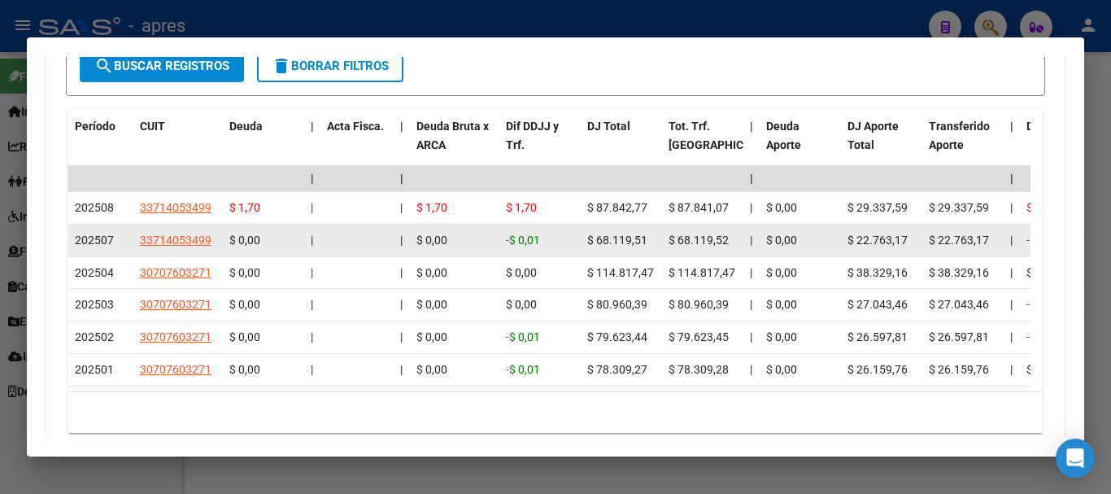
click at [625, 238] on span "$ 68.119,51" at bounding box center [617, 239] width 60 height 13
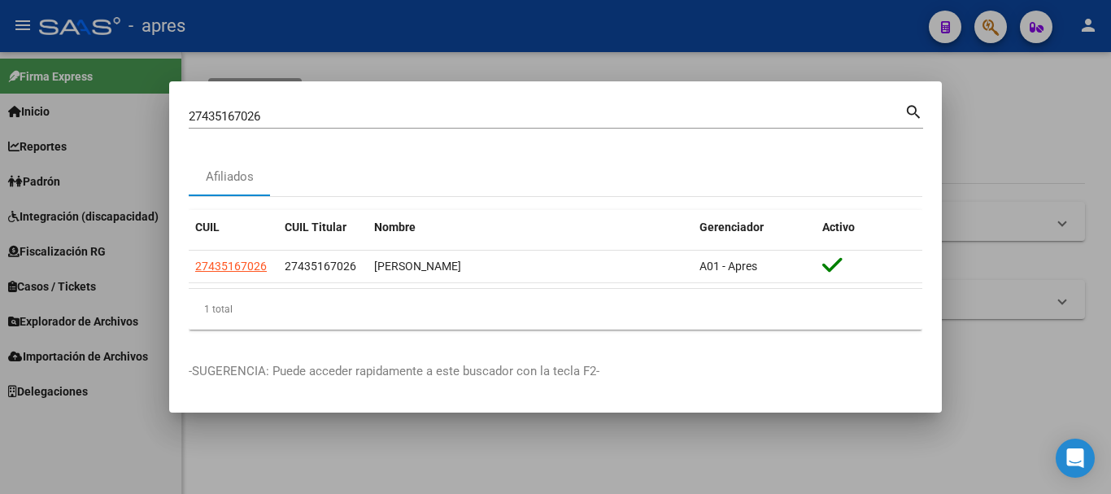
click at [993, 28] on div at bounding box center [555, 247] width 1111 height 494
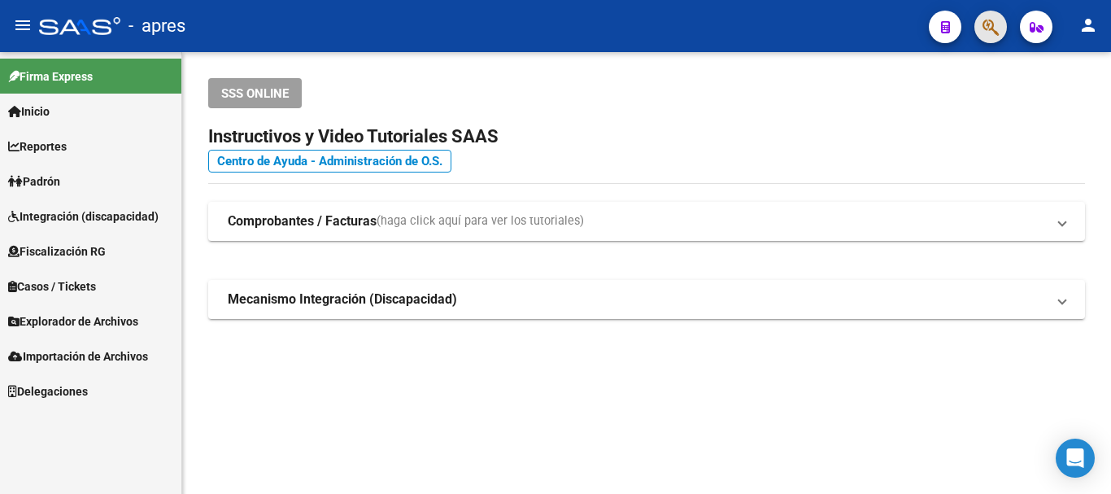
click at [993, 28] on icon "button" at bounding box center [990, 27] width 16 height 19
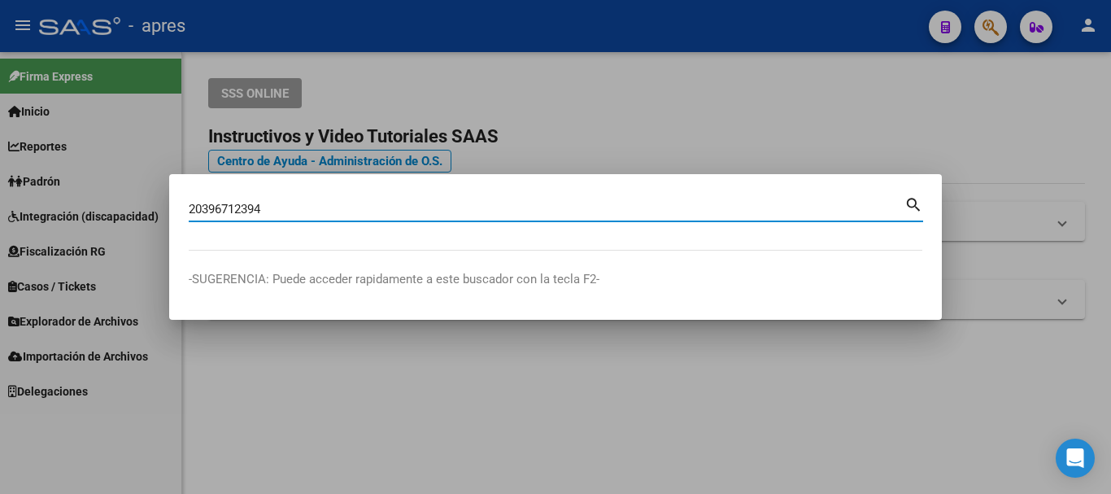
type input "20396712394"
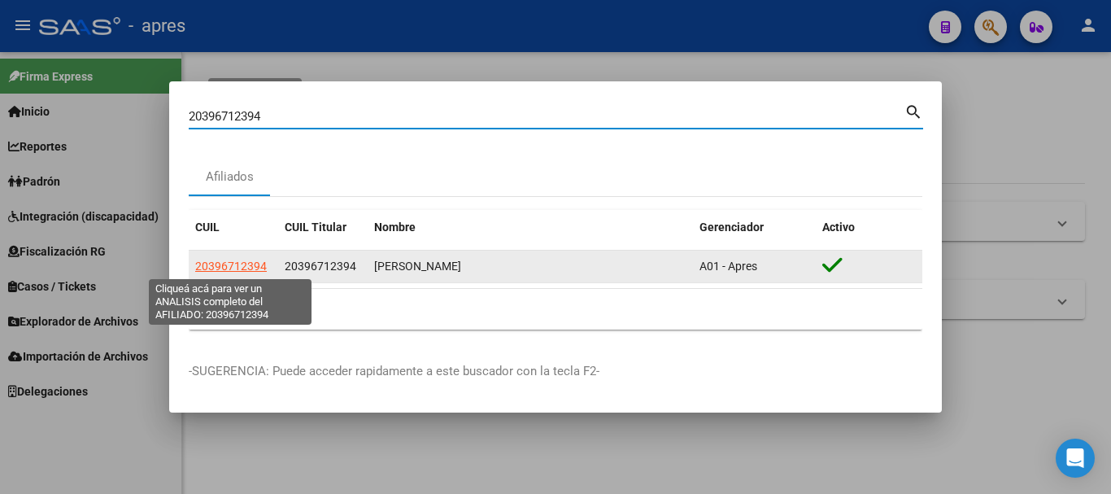
click at [241, 264] on span "20396712394" at bounding box center [231, 265] width 72 height 13
type textarea "20396712394"
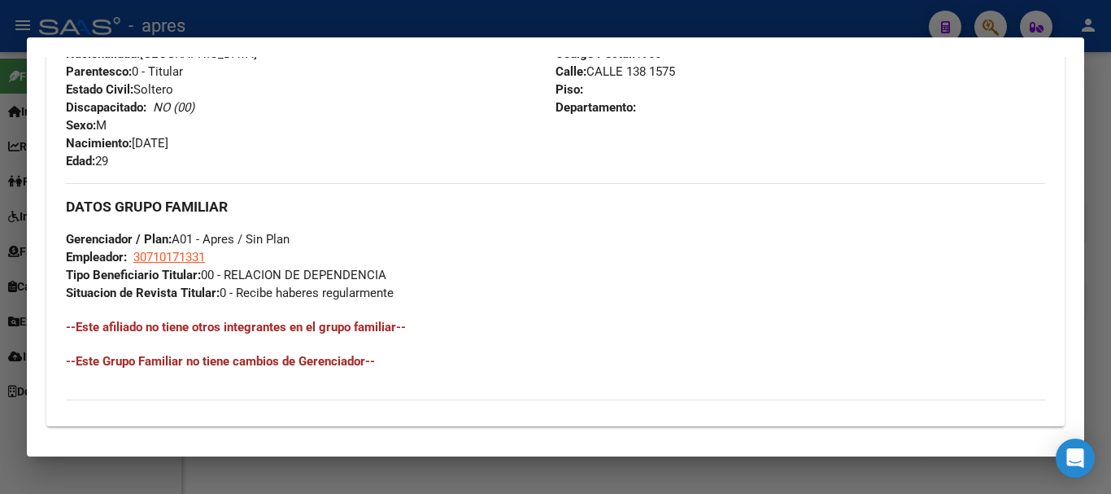
scroll to position [855, 0]
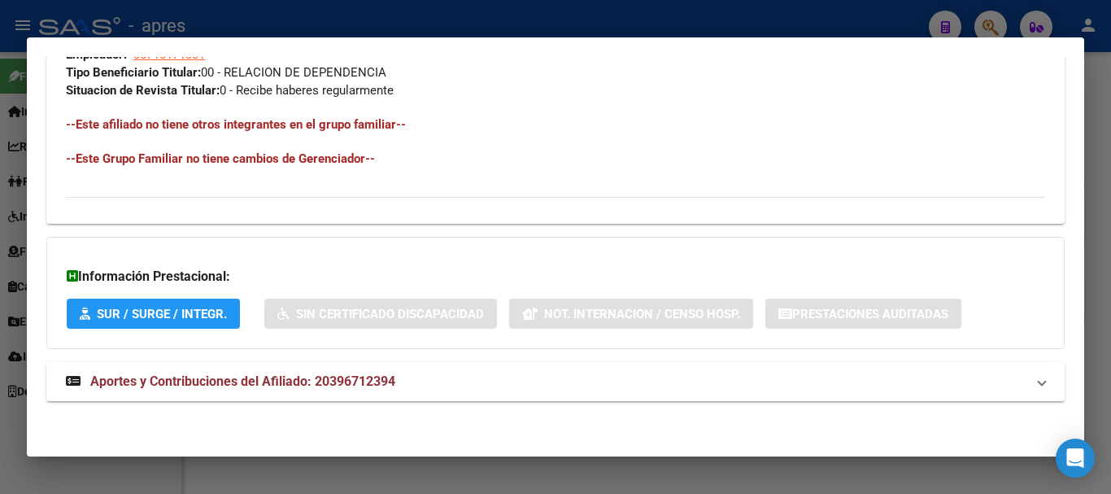
click at [365, 388] on strong "Aportes y Contribuciones del Afiliado: 20396712394" at bounding box center [230, 382] width 329 height 20
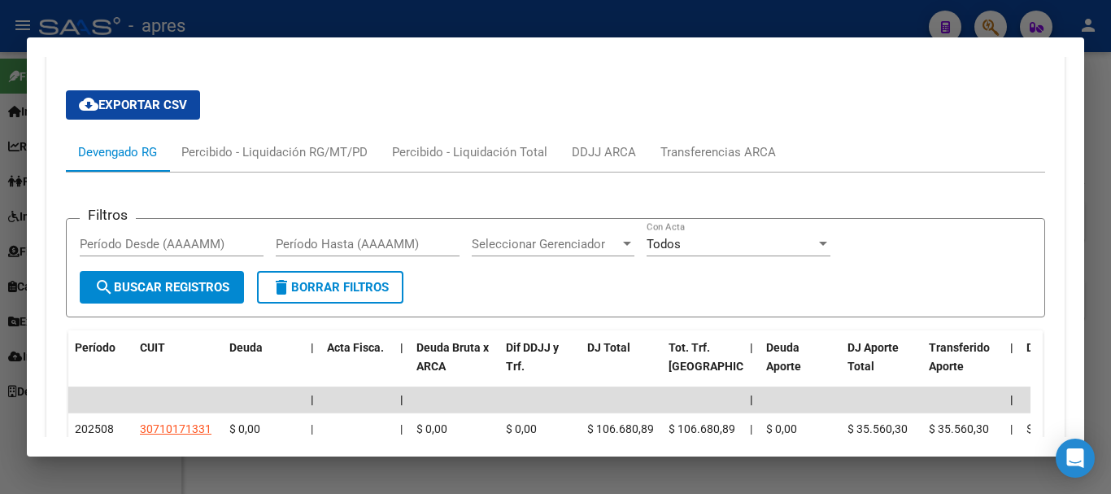
scroll to position [1289, 0]
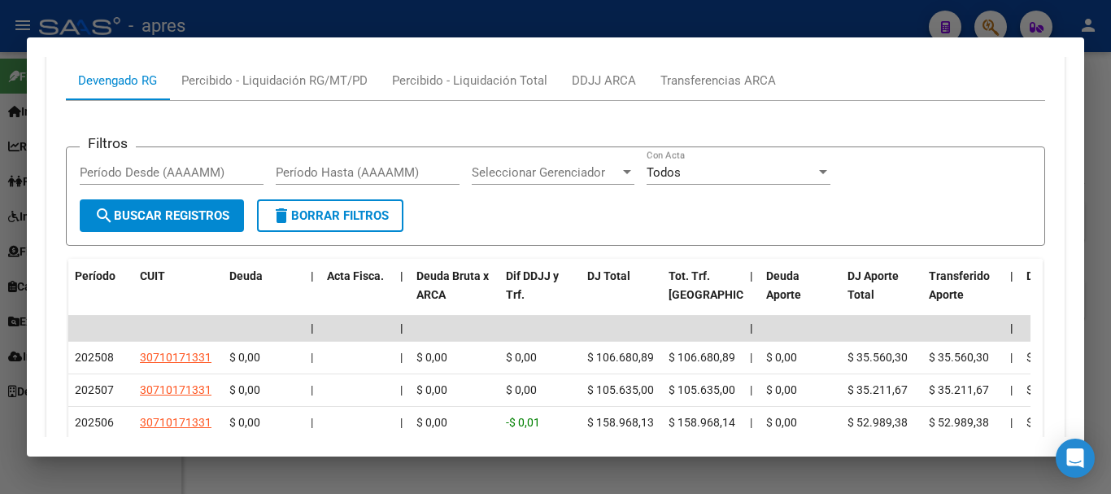
click at [430, 228] on form "Filtros Período Desde (AAAAMM) Período Hasta (AAAAMM) Seleccionar Gerenciador S…" at bounding box center [555, 196] width 979 height 100
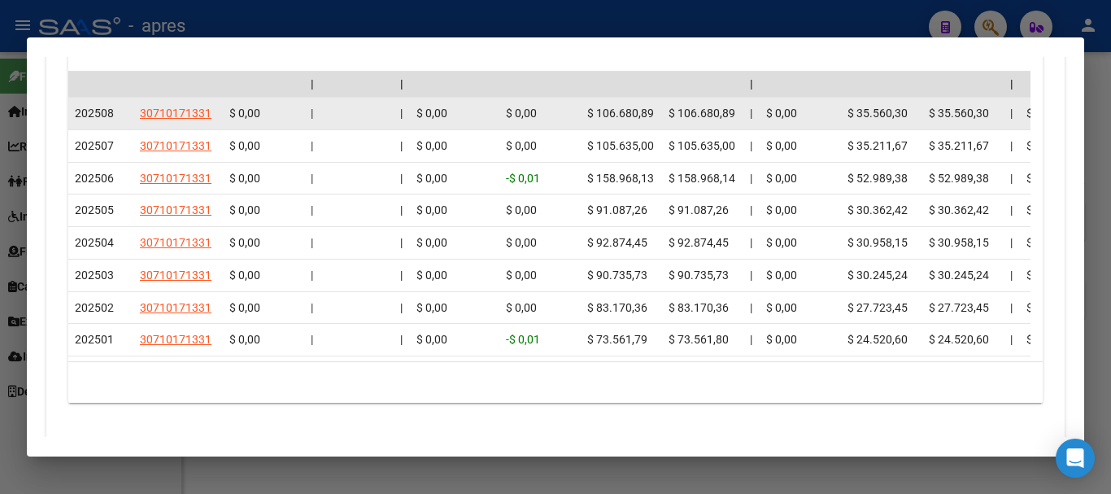
scroll to position [1451, 0]
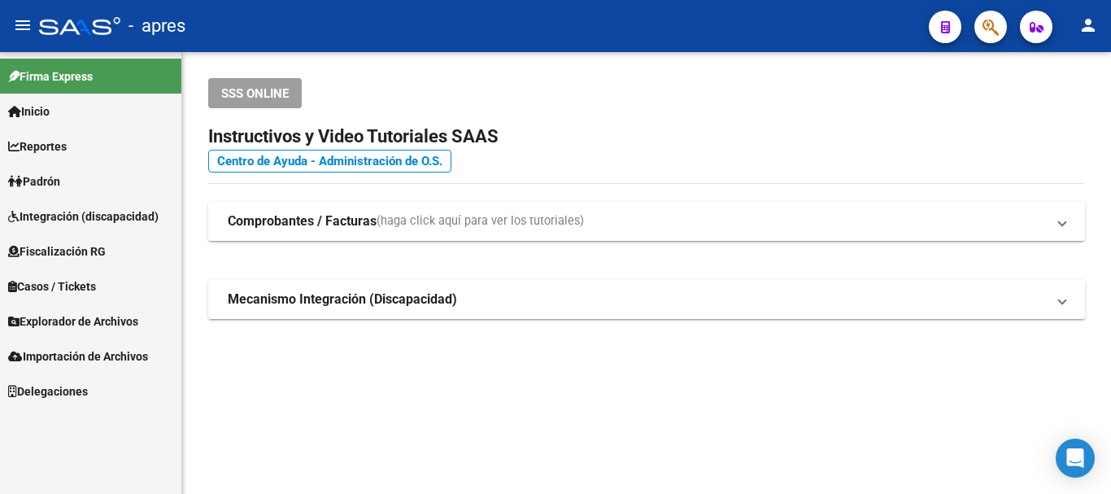
click at [1000, 31] on button "button" at bounding box center [990, 27] width 33 height 33
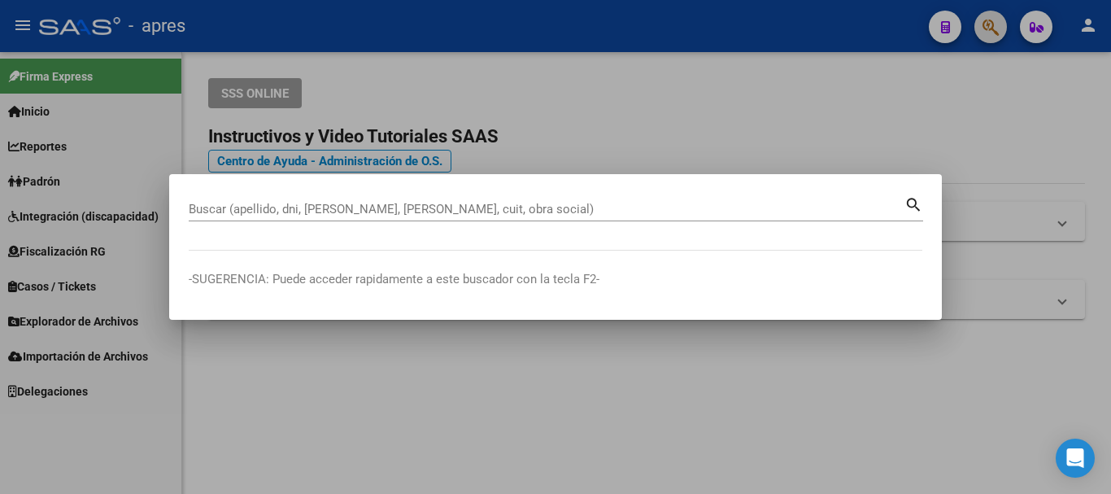
paste input "27430068682"
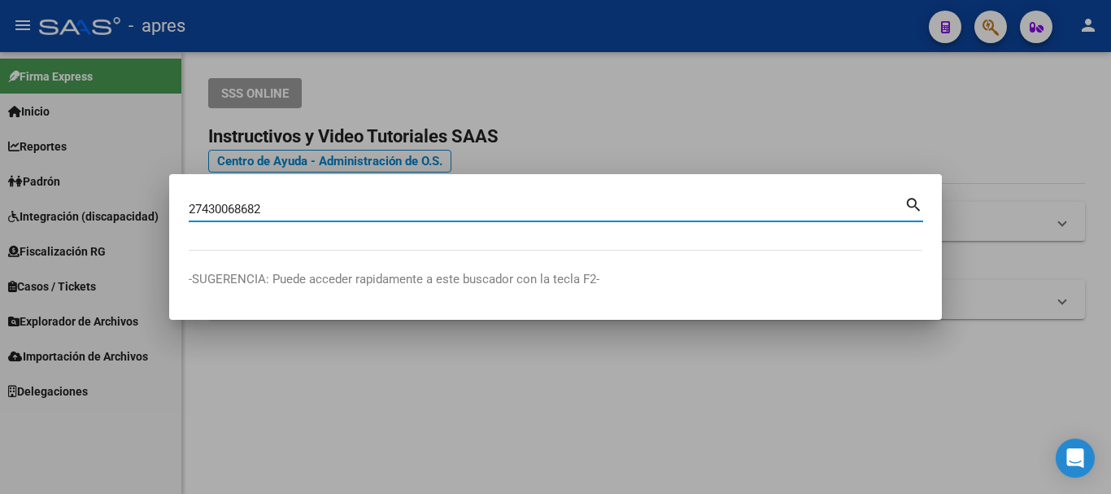
type input "27430068682"
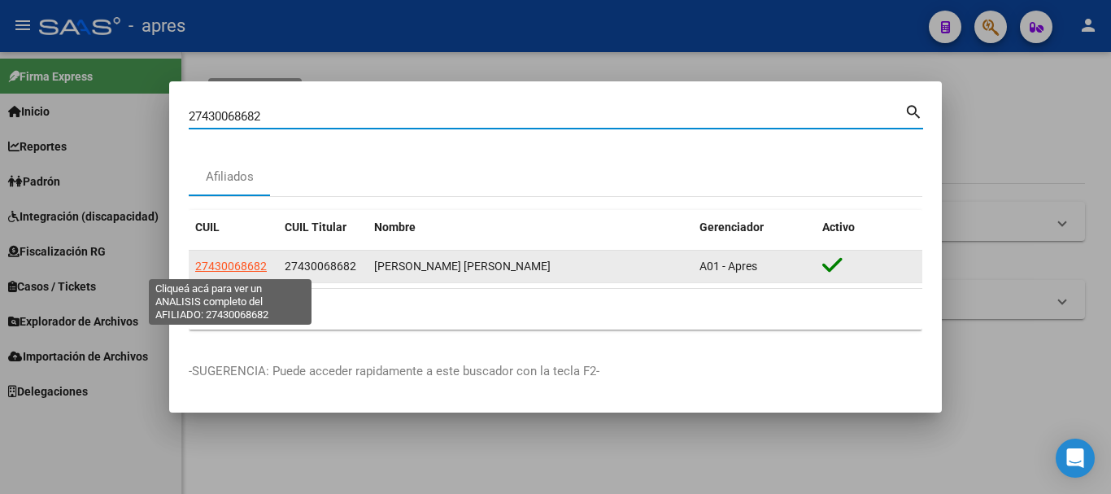
click at [241, 263] on span "27430068682" at bounding box center [231, 265] width 72 height 13
type textarea "27430068682"
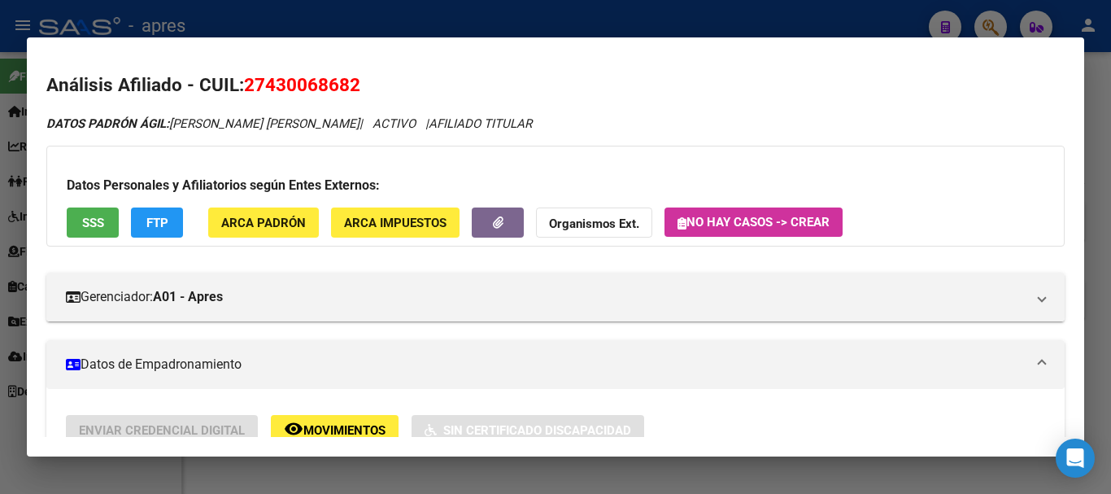
click at [101, 211] on button "SSS" at bounding box center [93, 222] width 52 height 30
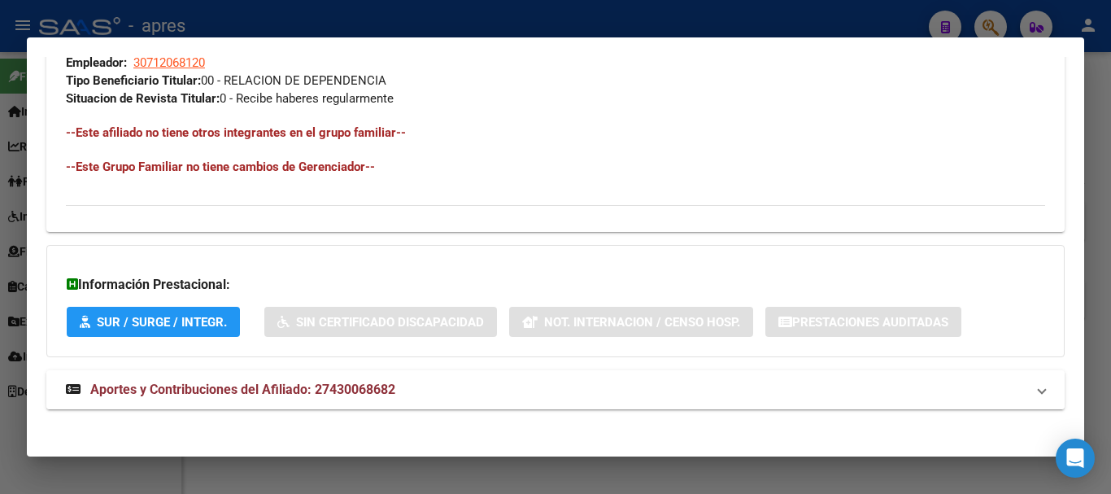
scroll to position [855, 0]
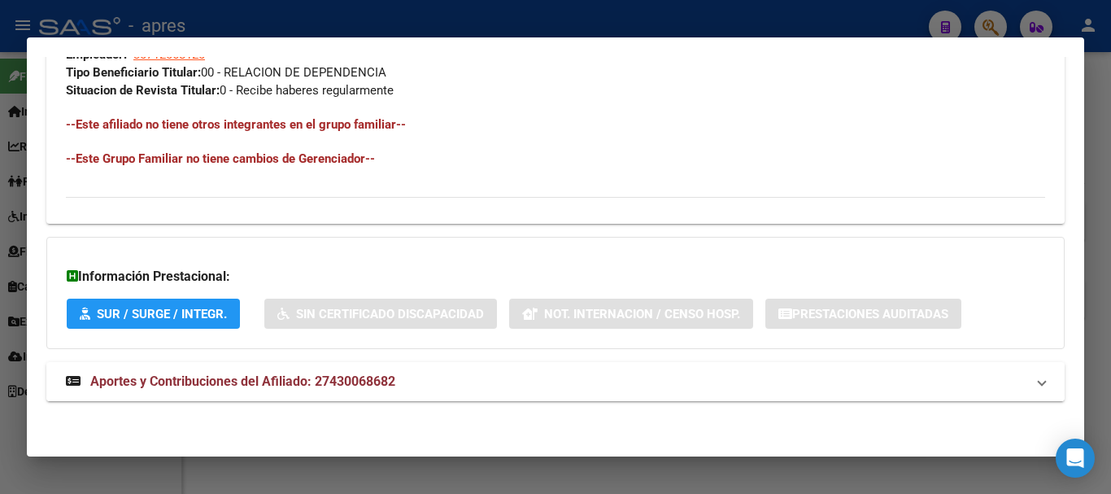
click at [566, 376] on mat-panel-title "Aportes y Contribuciones del Afiliado: 27430068682" at bounding box center [545, 382] width 959 height 20
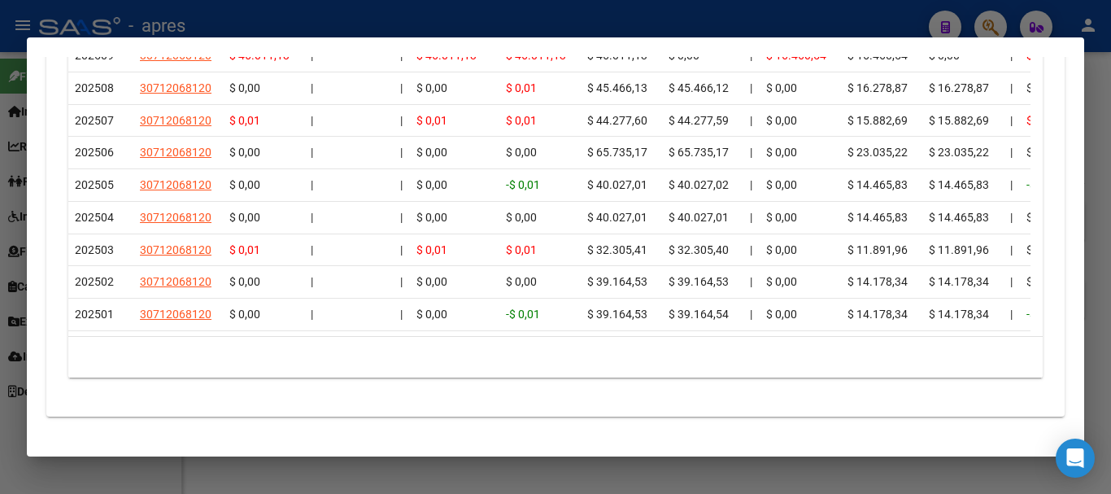
scroll to position [1586, 0]
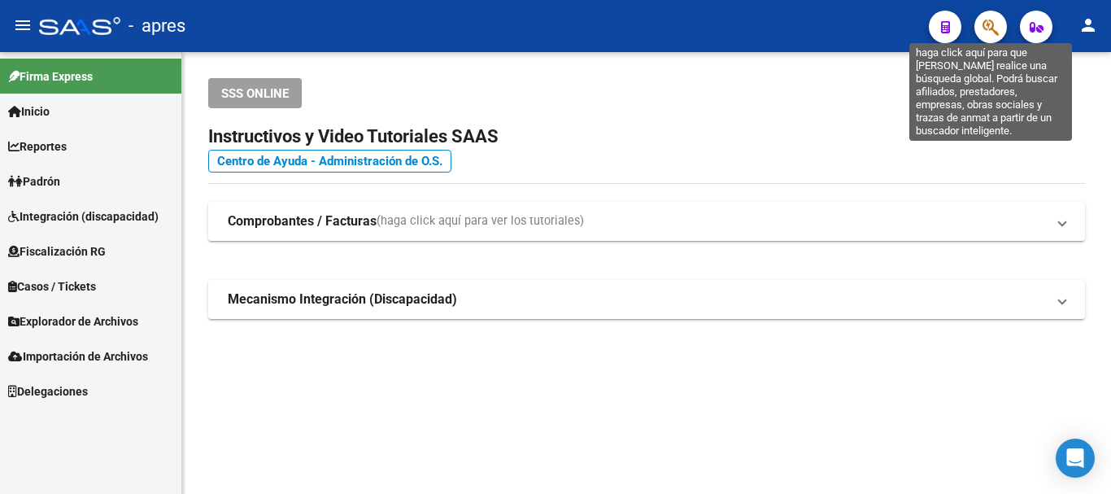
click at [992, 29] on icon "button" at bounding box center [990, 27] width 16 height 19
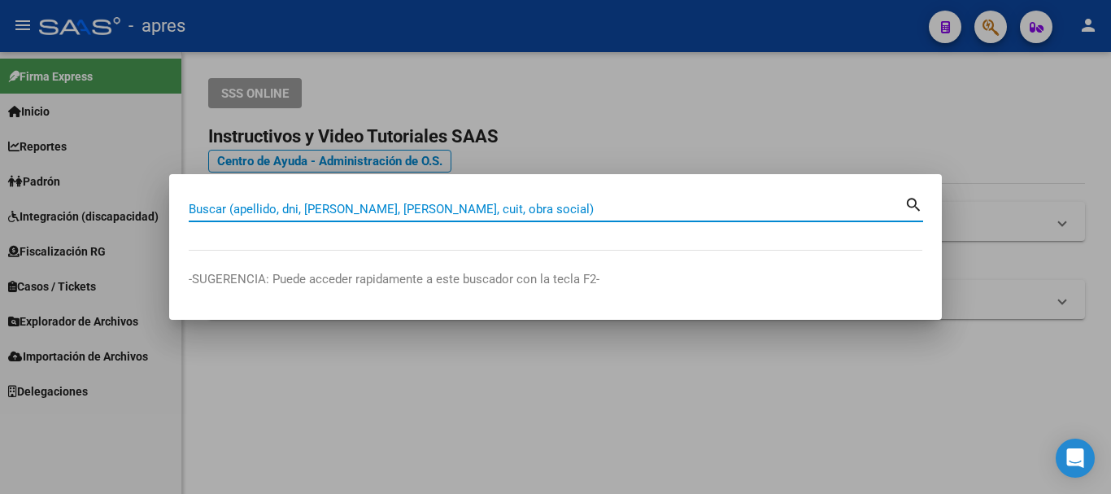
paste input "27386111435"
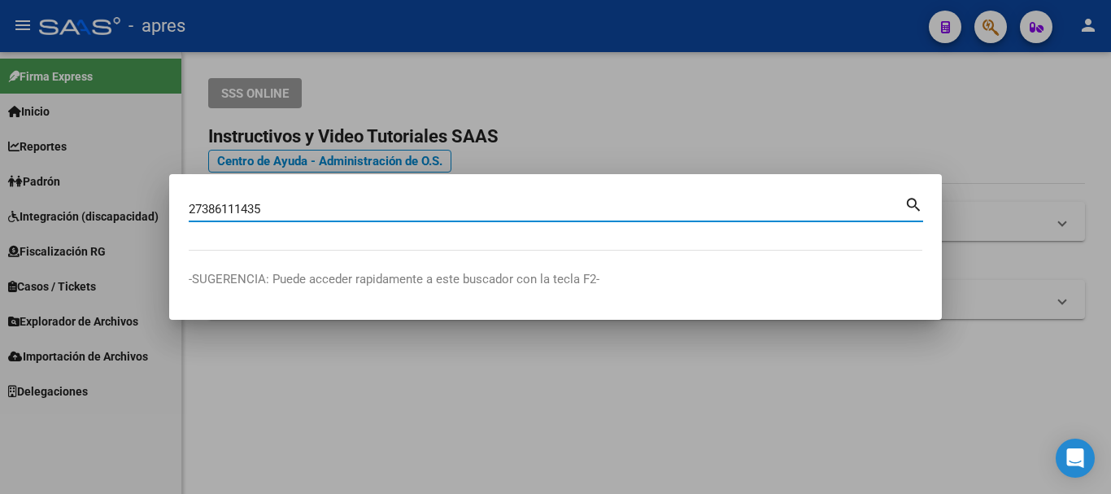
type input "27386111435"
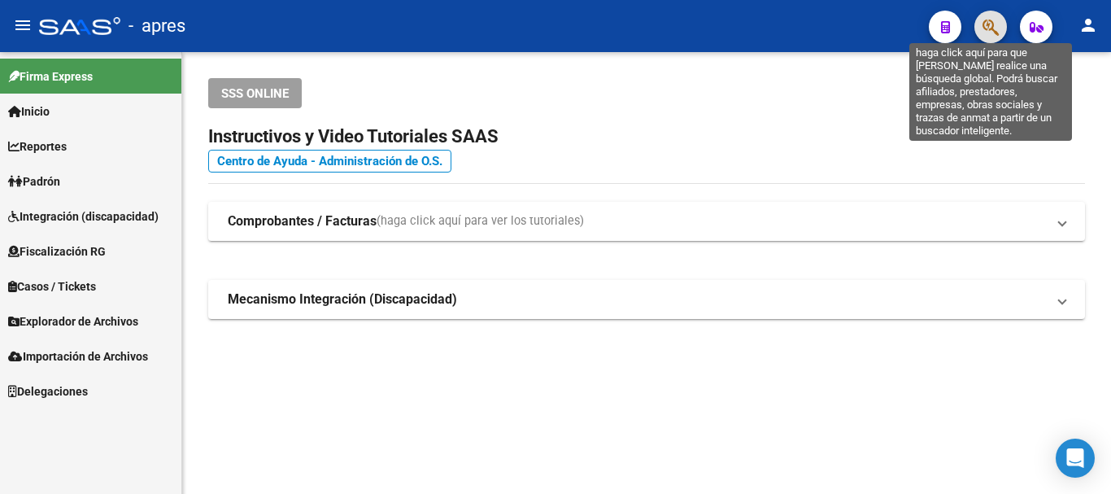
click at [994, 35] on icon "button" at bounding box center [990, 27] width 16 height 19
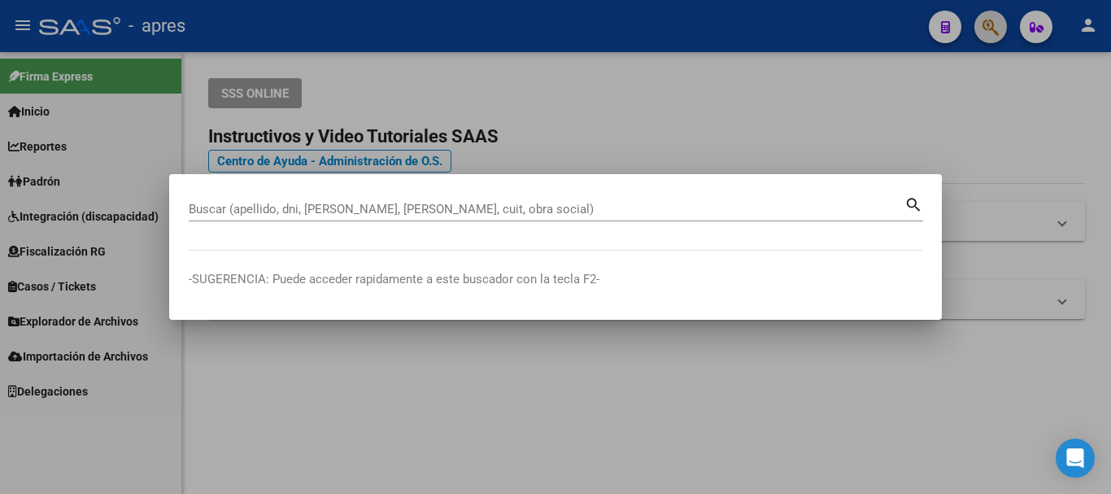
paste input "23452983729"
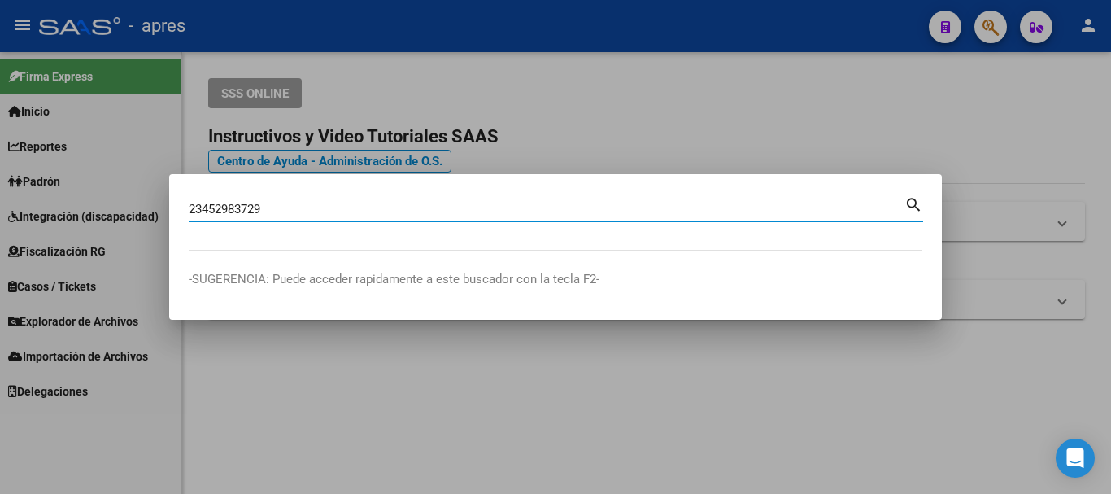
type input "23452983729"
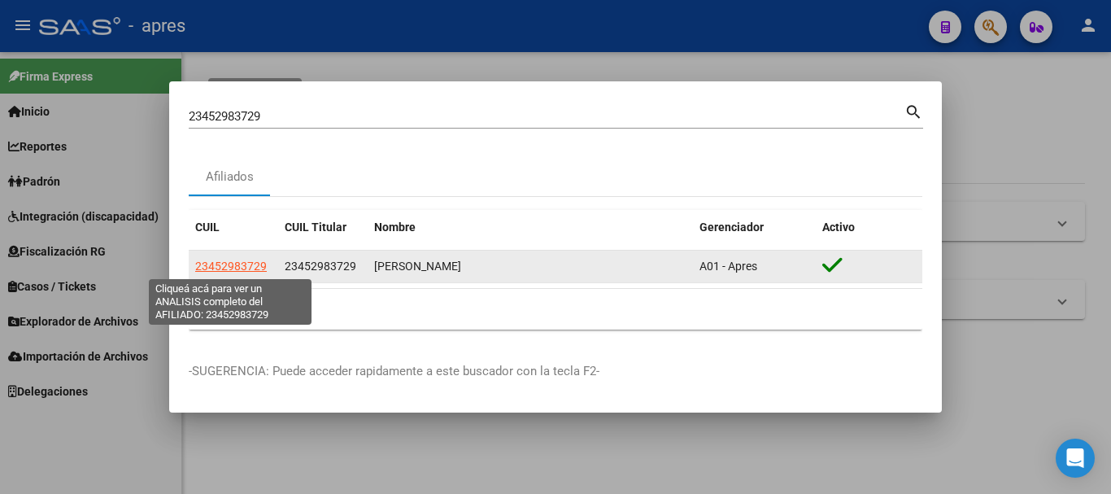
click at [254, 261] on span "23452983729" at bounding box center [231, 265] width 72 height 13
type textarea "23452983729"
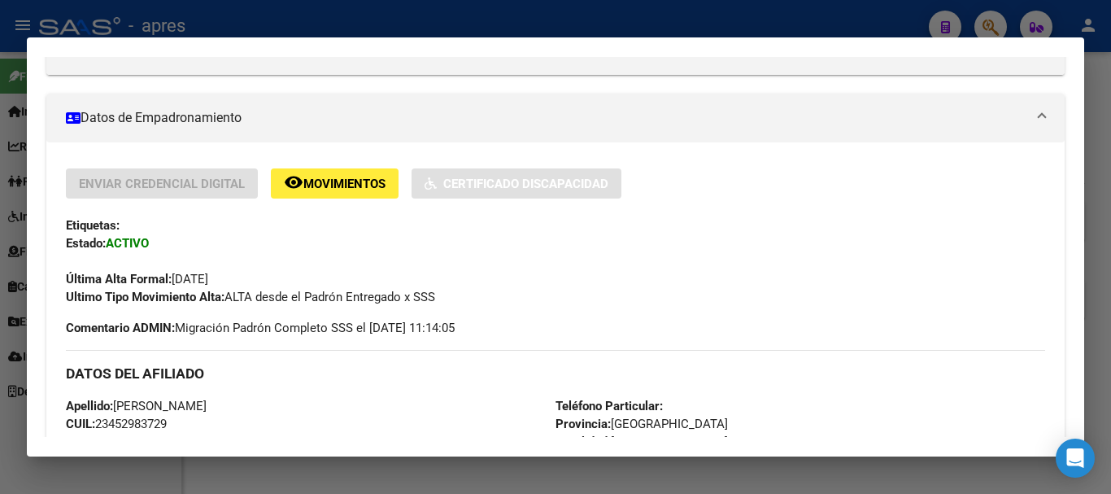
scroll to position [841, 0]
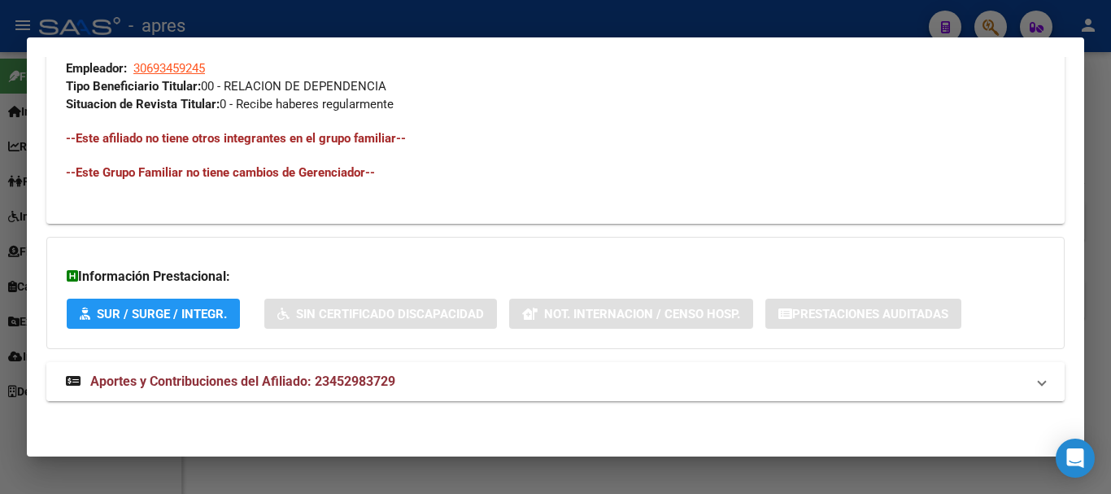
click at [286, 376] on mat-expansion-panel-header "Aportes y Contribuciones del Afiliado: 23452983729" at bounding box center [555, 381] width 1018 height 39
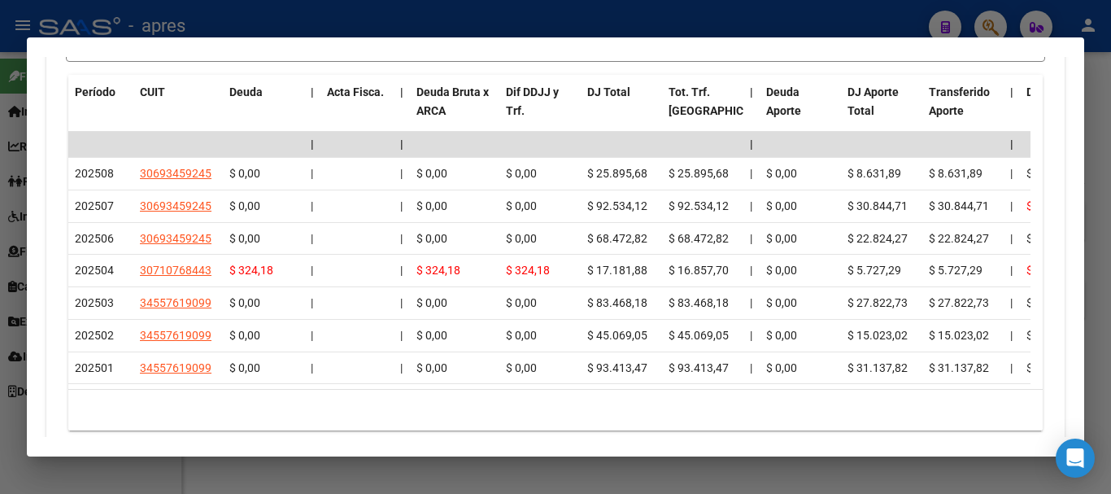
scroll to position [1533, 0]
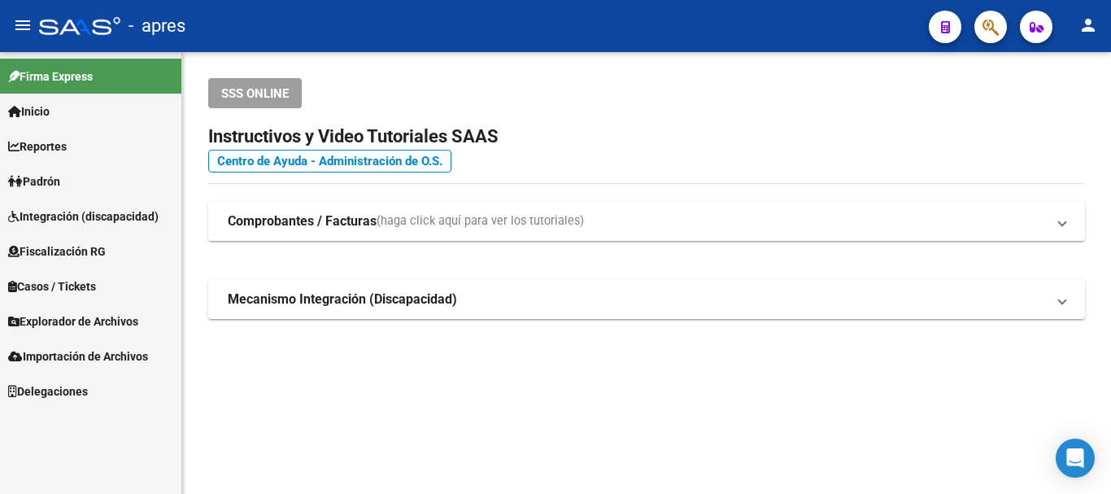
drag, startPoint x: 1009, startPoint y: 28, endPoint x: 989, endPoint y: 35, distance: 20.6
click at [1007, 29] on mat-toolbar "menu - apres person" at bounding box center [555, 26] width 1111 height 52
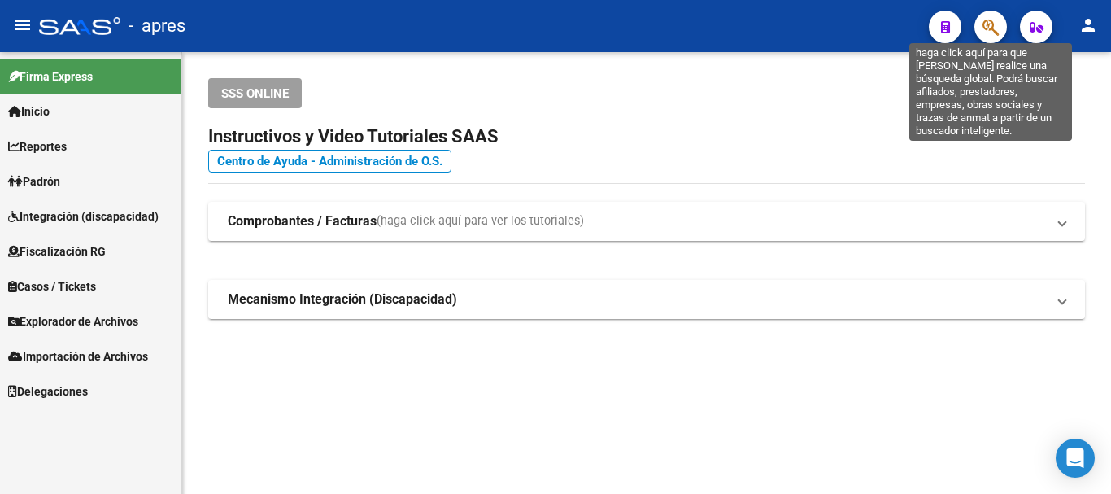
click at [989, 35] on icon "button" at bounding box center [990, 27] width 16 height 19
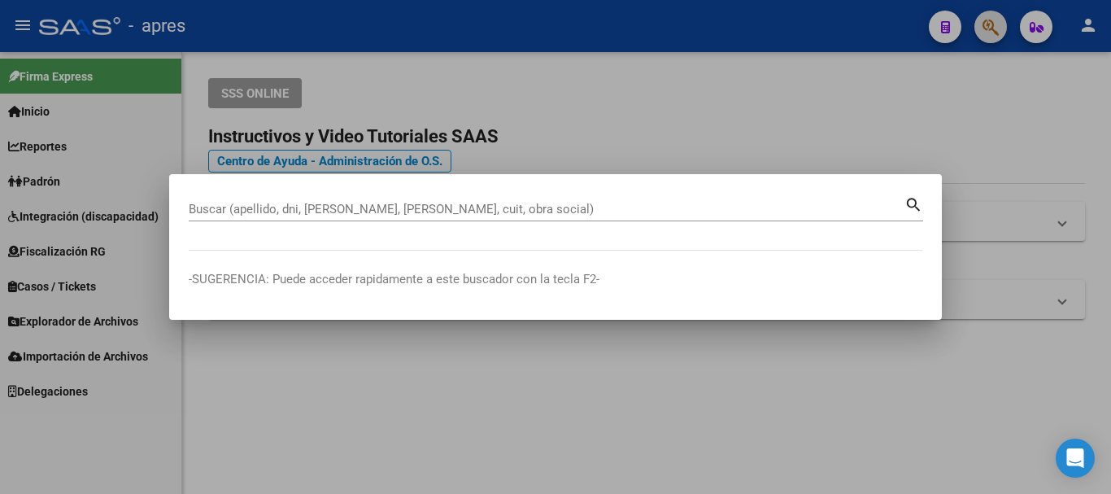
paste input "27952017379"
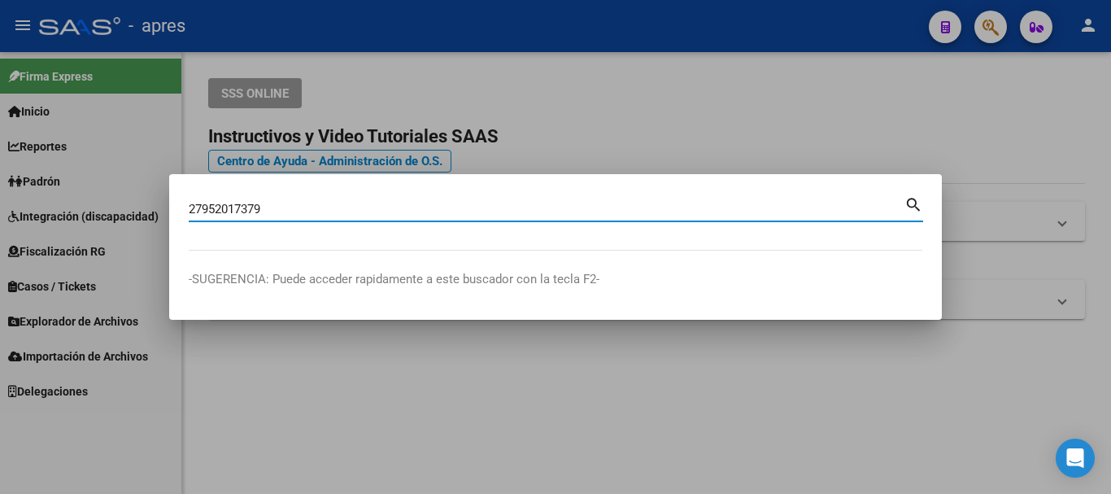
type input "27952017379"
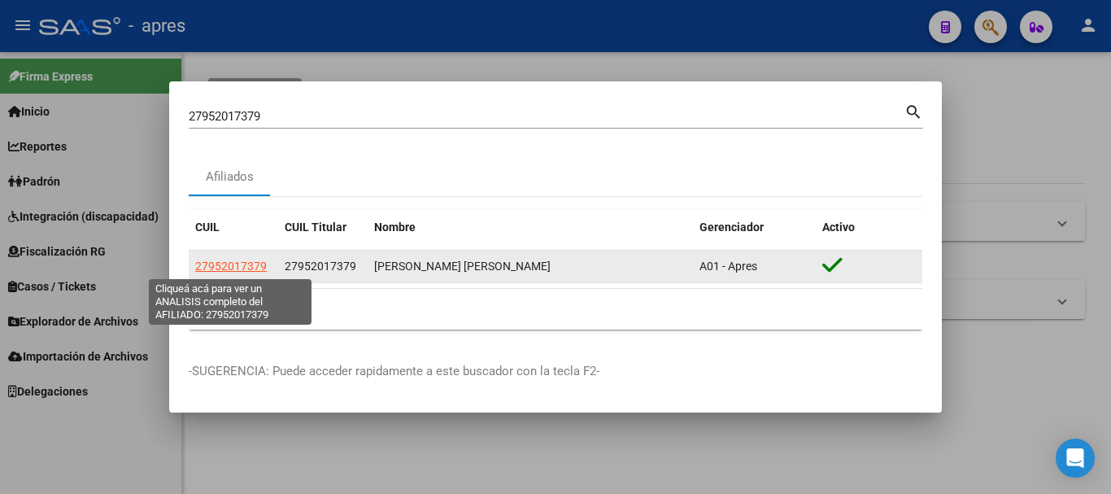
click at [241, 263] on span "27952017379" at bounding box center [231, 265] width 72 height 13
type textarea "27952017379"
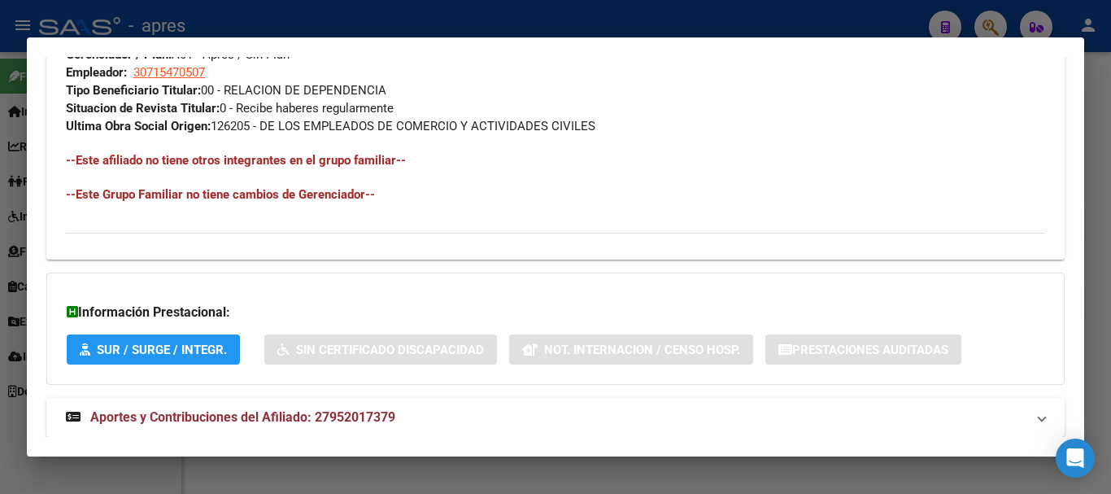
scroll to position [872, 0]
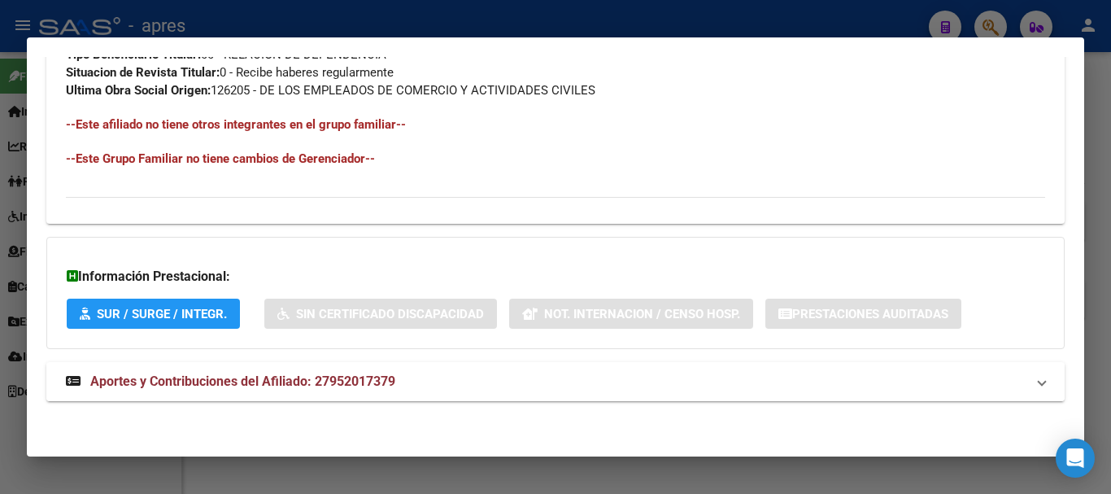
click at [249, 376] on span "Aportes y Contribuciones del Afiliado: 27952017379" at bounding box center [242, 380] width 305 height 15
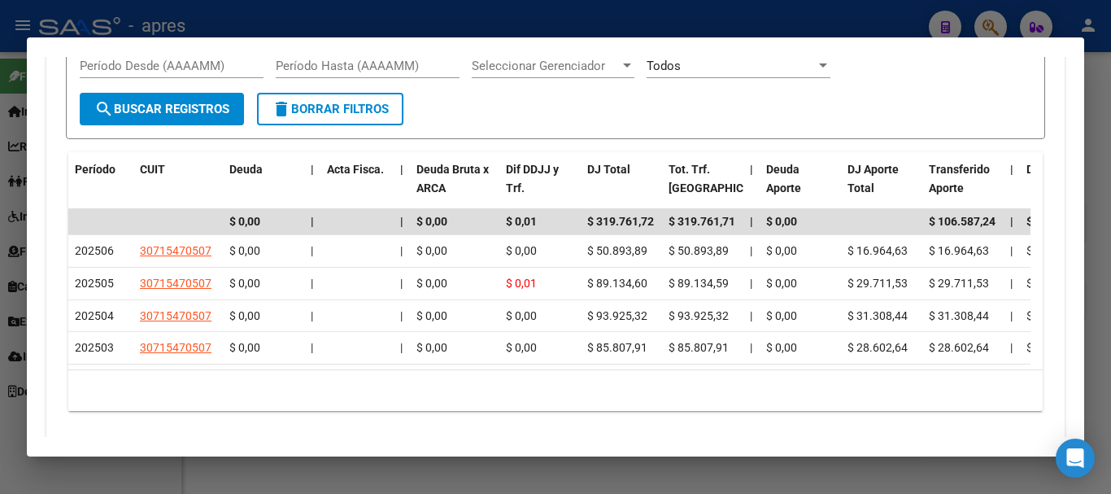
scroll to position [1478, 0]
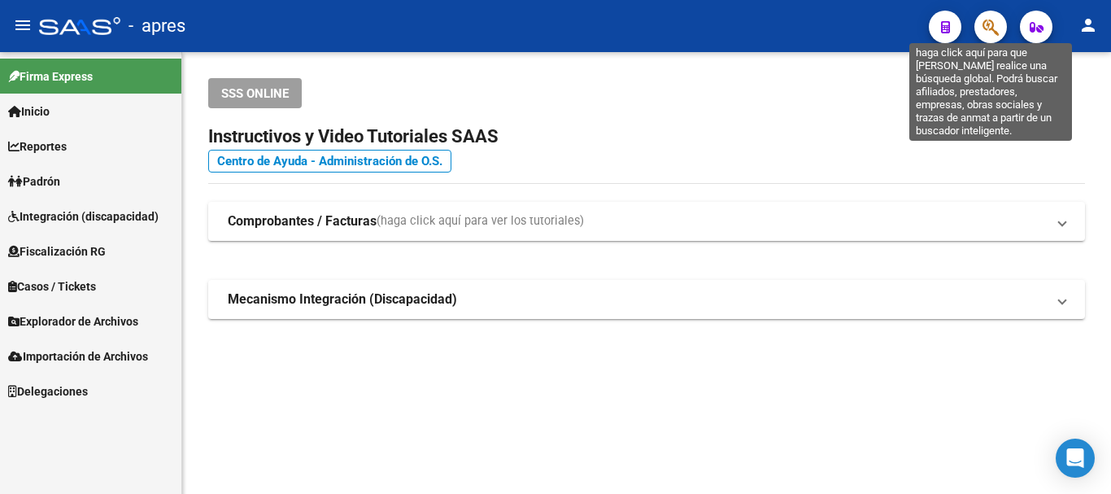
click at [983, 28] on icon "button" at bounding box center [990, 27] width 16 height 19
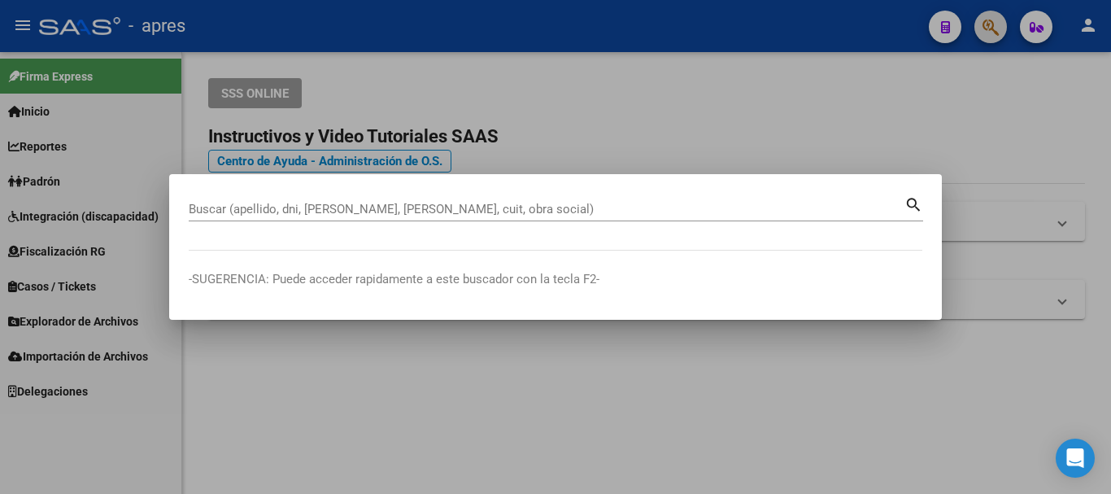
paste input "27417851815"
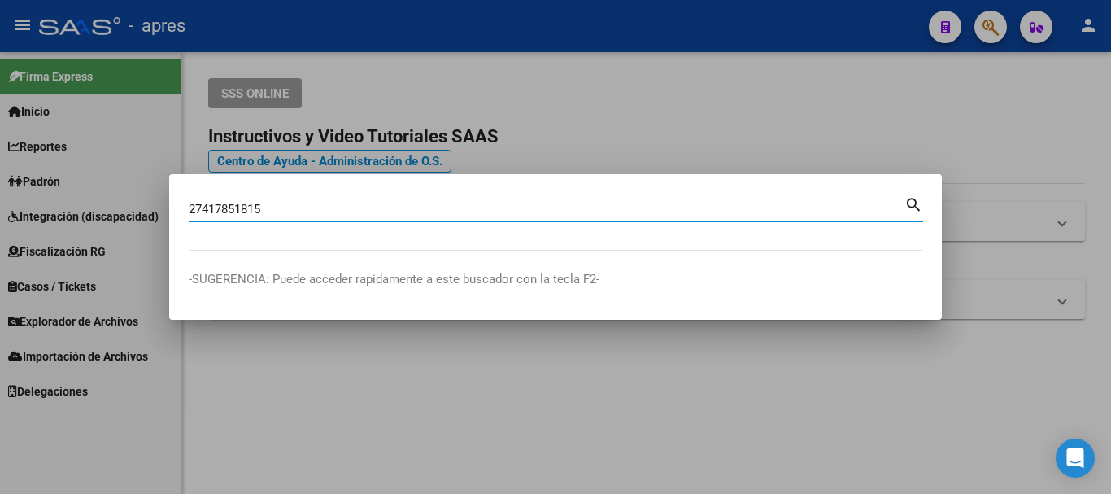
type input "27417851815"
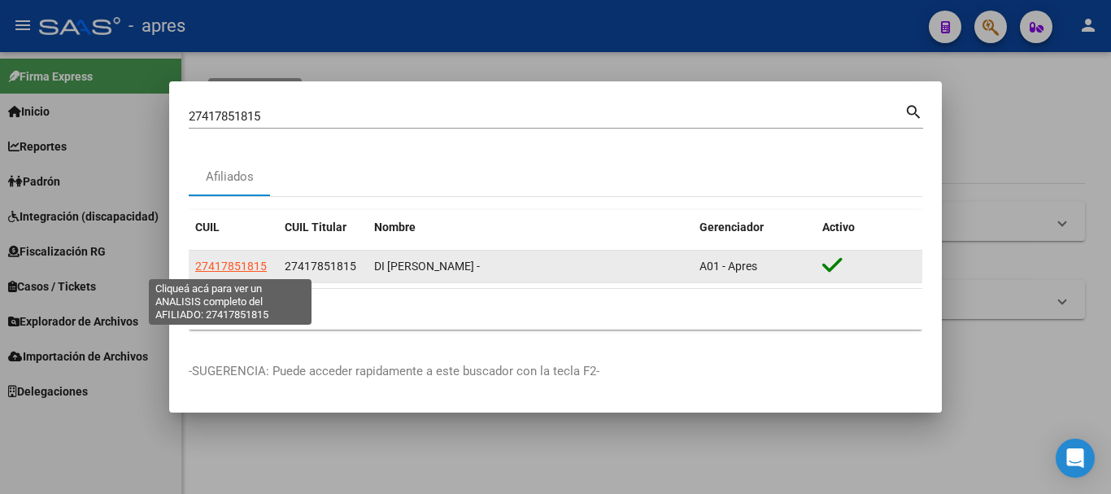
click at [233, 260] on span "27417851815" at bounding box center [231, 265] width 72 height 13
type textarea "27417851815"
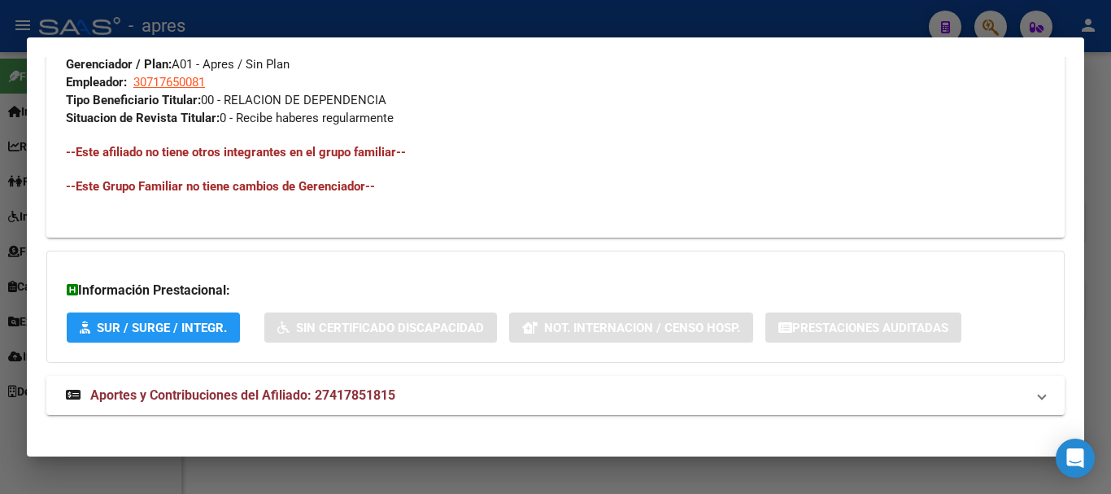
scroll to position [841, 0]
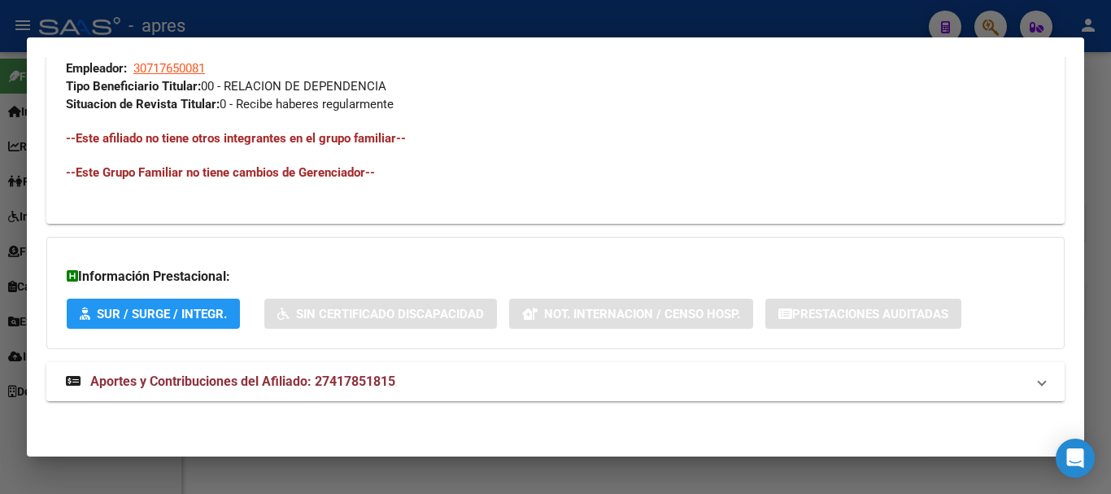
click at [472, 391] on mat-panel-title "Aportes y Contribuciones del Afiliado: 27417851815" at bounding box center [545, 382] width 959 height 20
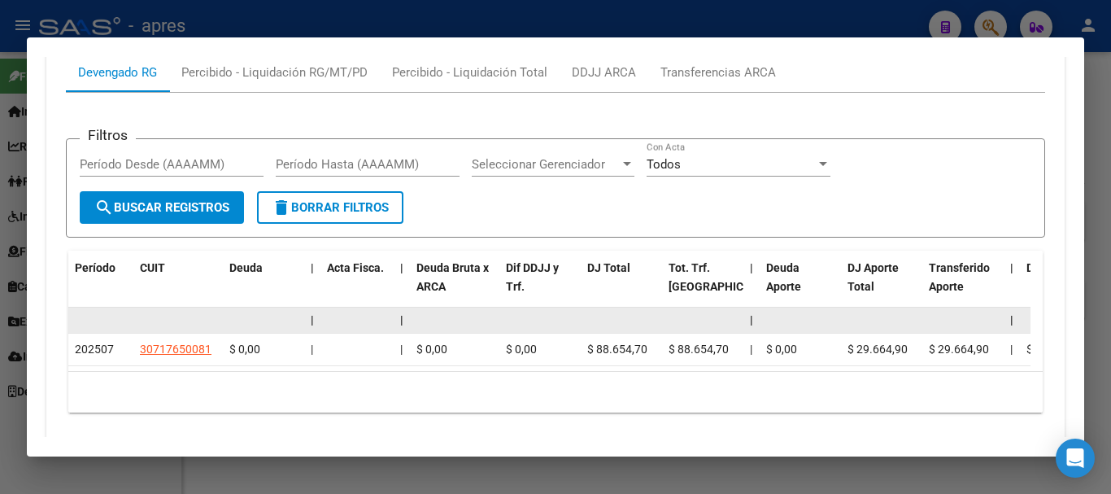
scroll to position [1360, 0]
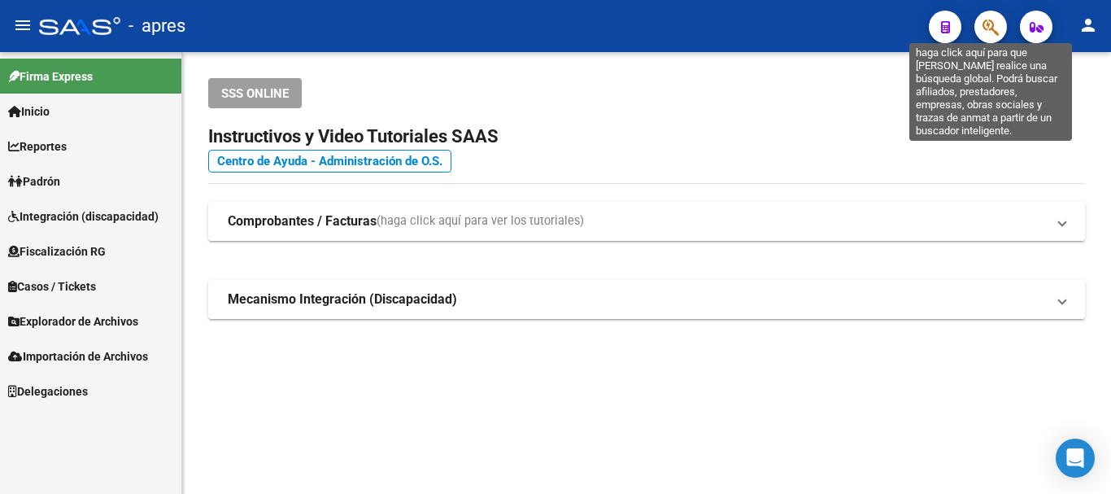
click at [982, 27] on icon "button" at bounding box center [990, 27] width 16 height 19
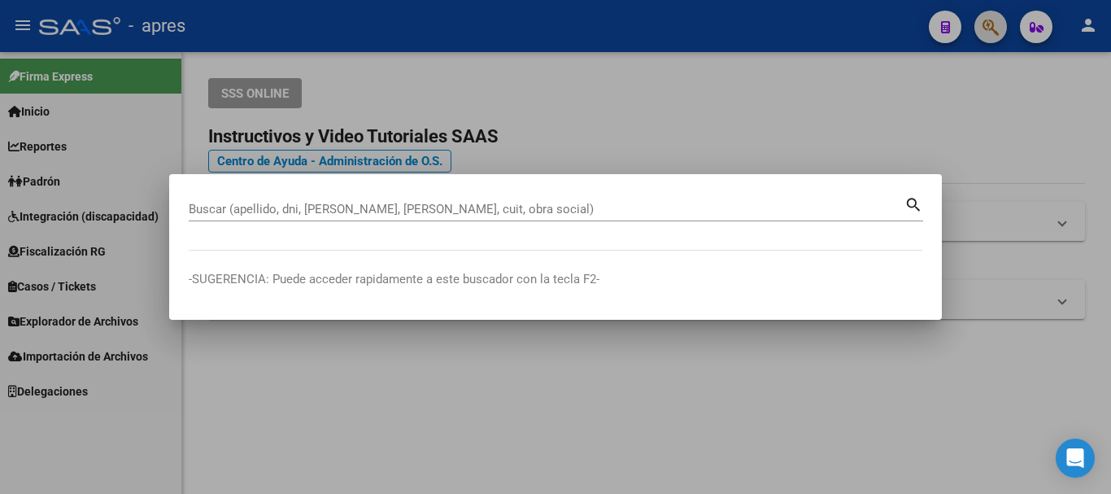
paste input "27962874474"
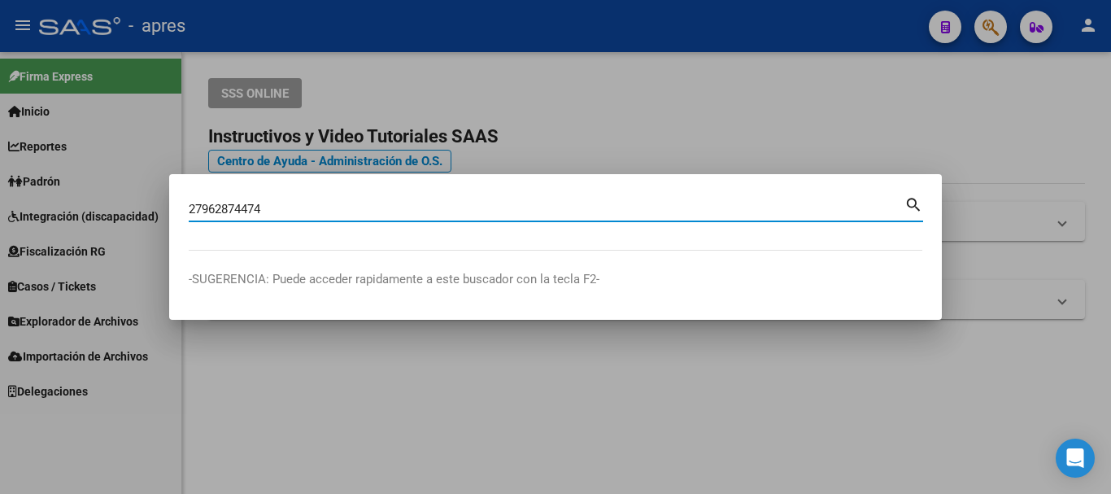
type input "27962874474"
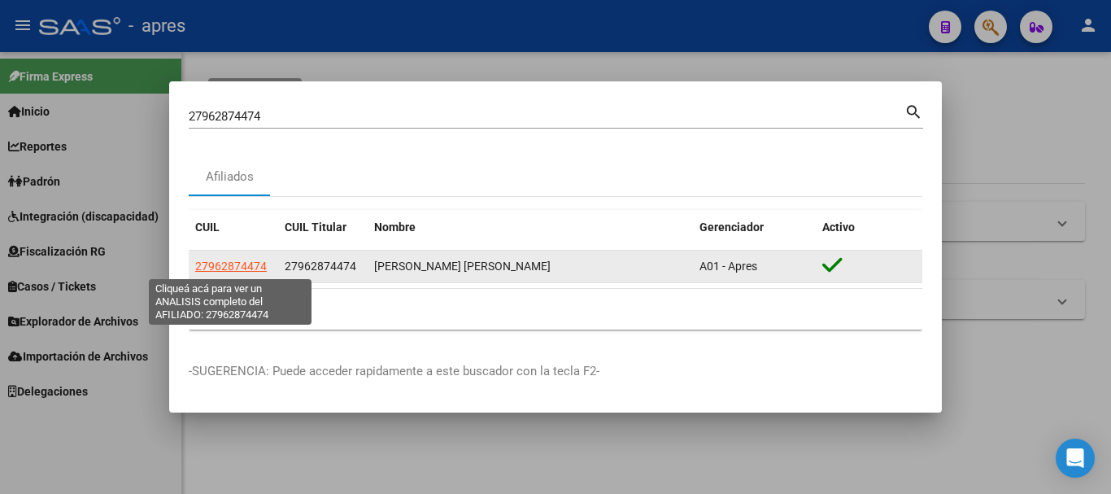
click at [240, 267] on span "27962874474" at bounding box center [231, 265] width 72 height 13
type textarea "27962874474"
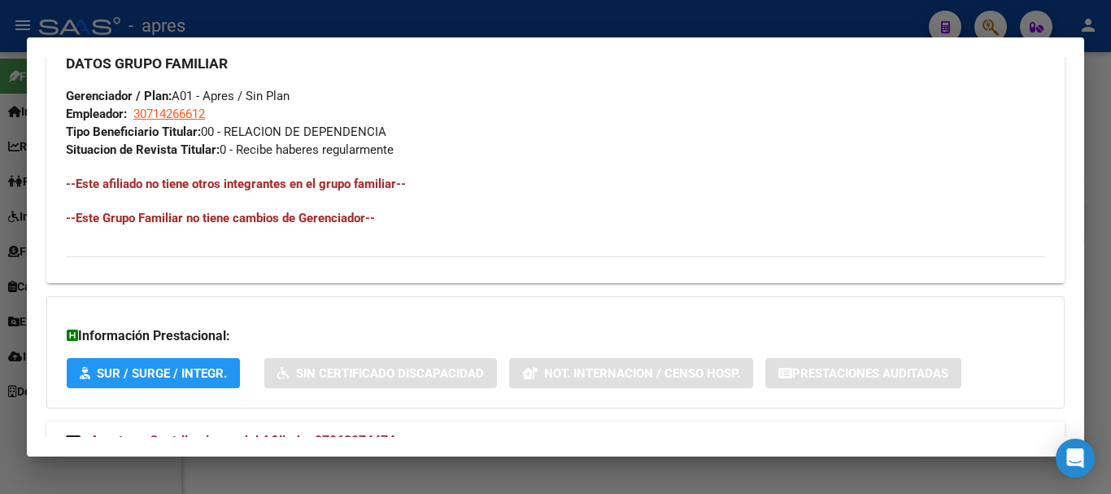
scroll to position [855, 0]
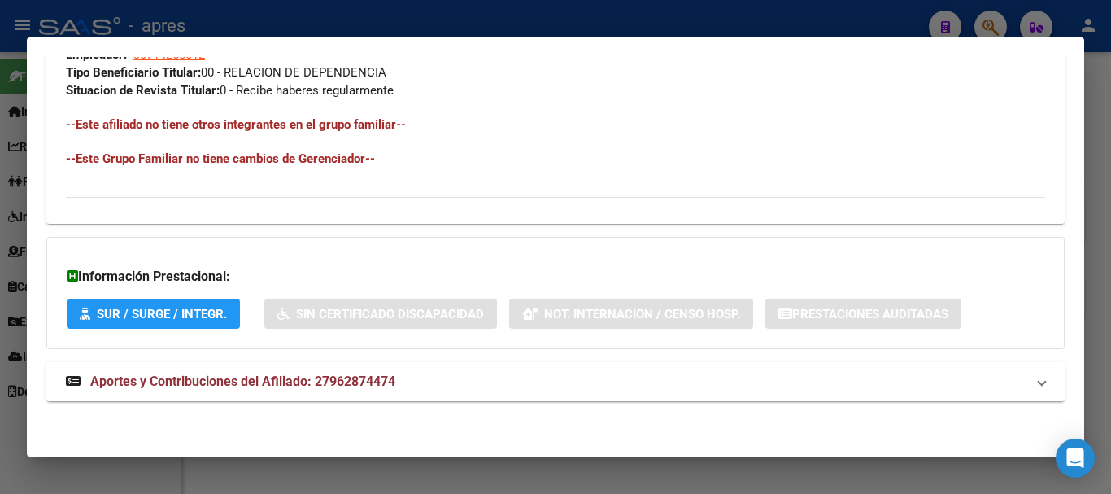
click at [455, 368] on mat-expansion-panel-header "Aportes y Contribuciones del Afiliado: 27962874474" at bounding box center [555, 381] width 1018 height 39
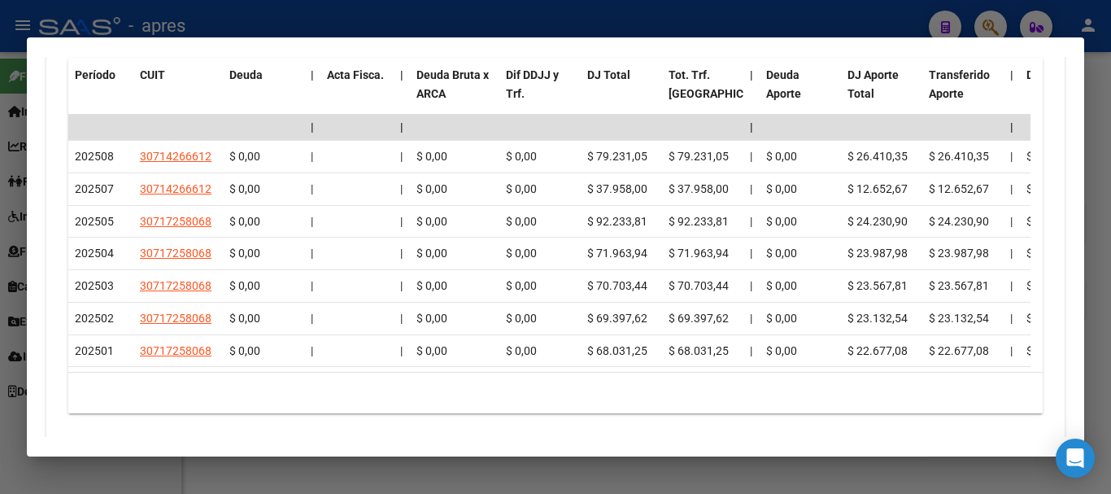
scroll to position [1505, 0]
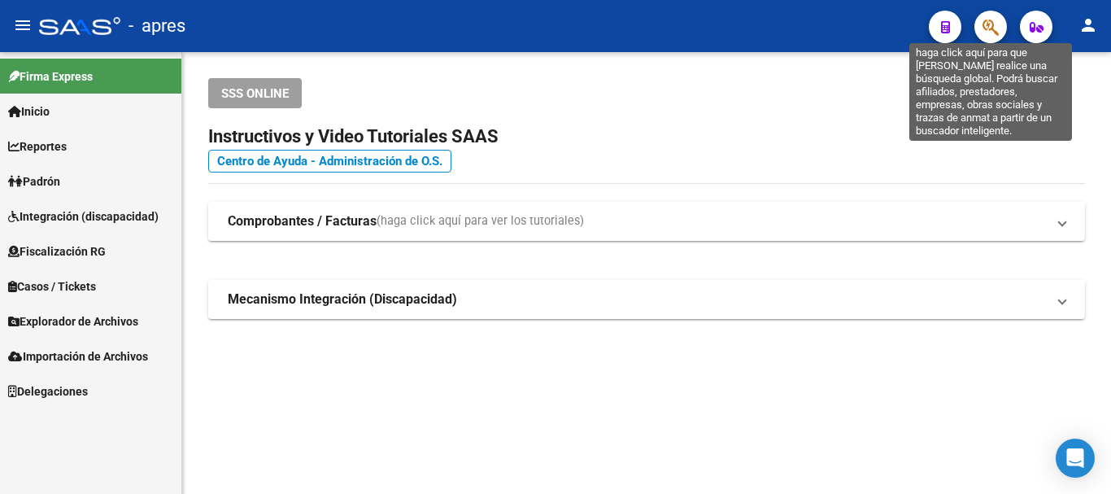
click at [982, 35] on icon "button" at bounding box center [990, 27] width 16 height 19
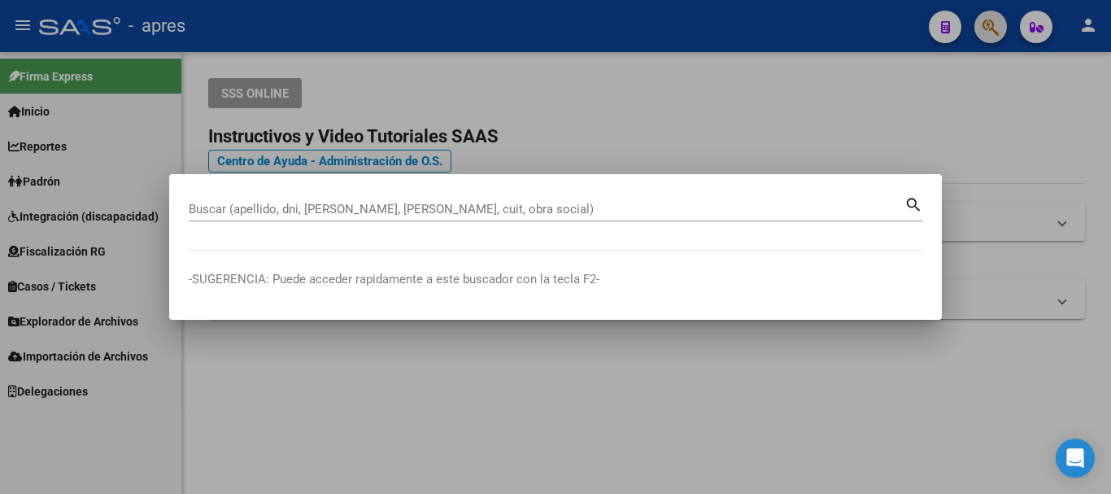
paste input "20407593929"
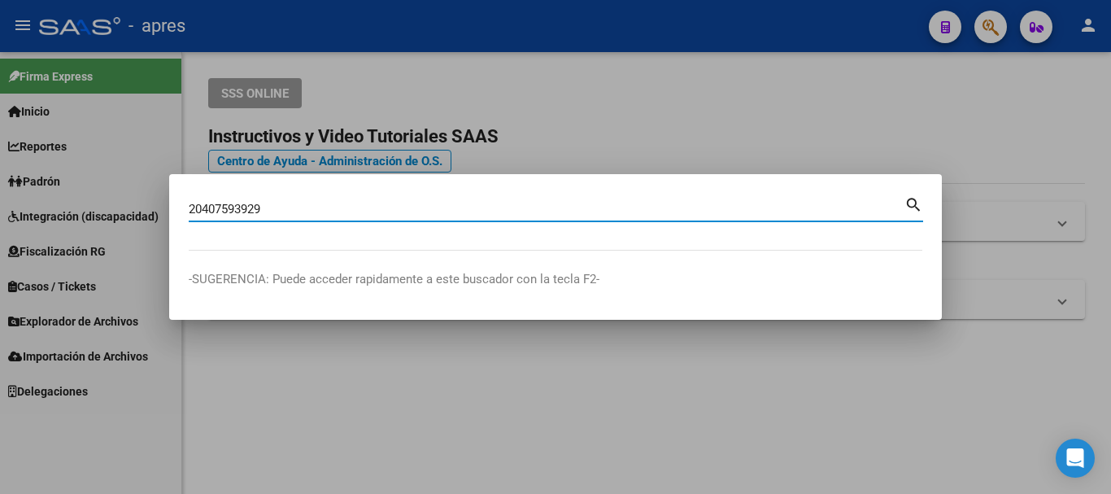
type input "20407593929"
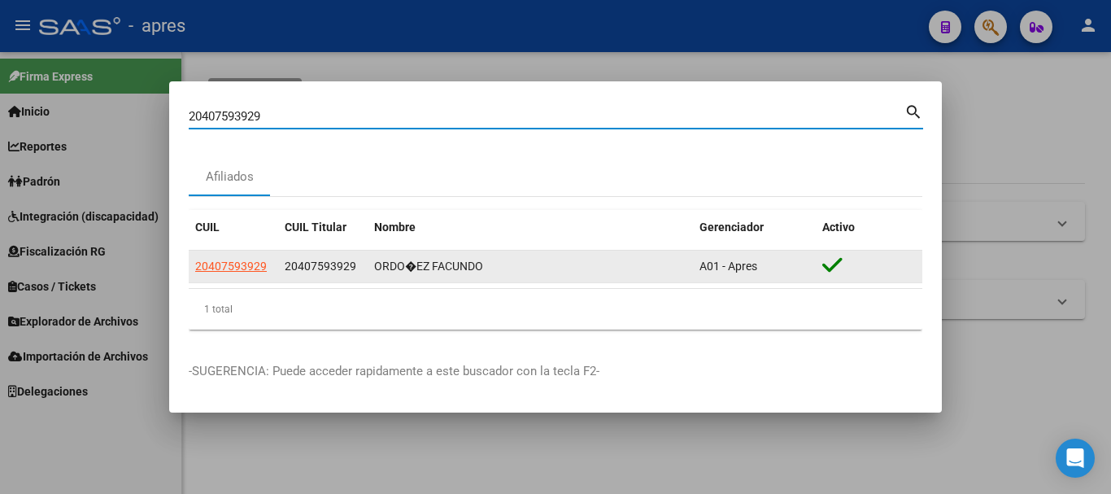
click at [241, 273] on app-link-go-to "20407593929" at bounding box center [231, 266] width 72 height 19
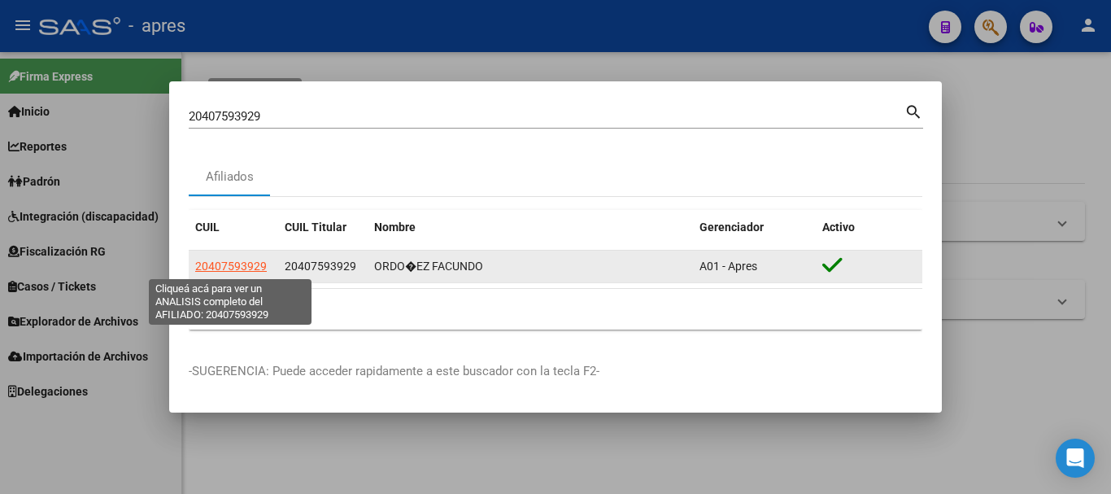
click at [238, 267] on span "20407593929" at bounding box center [231, 265] width 72 height 13
type textarea "20407593929"
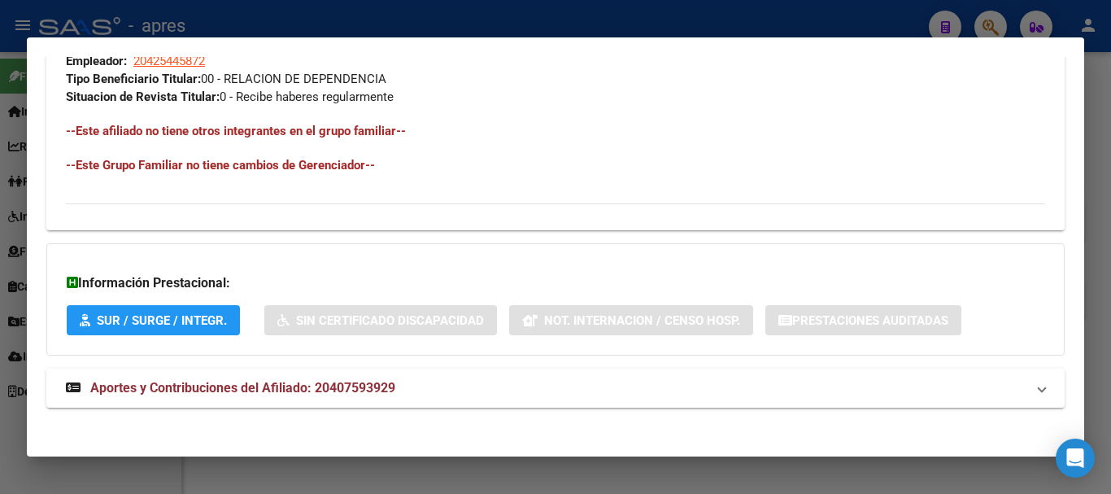
scroll to position [855, 0]
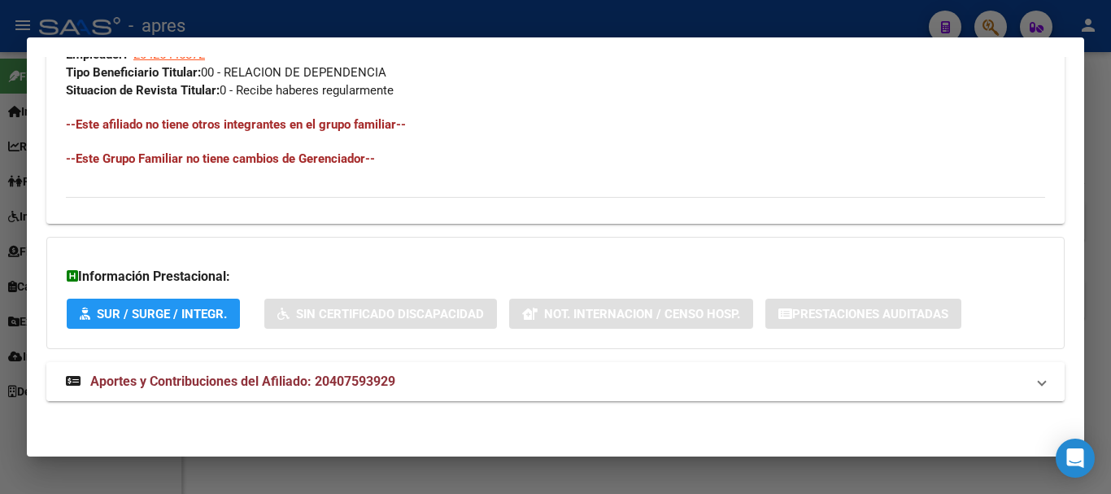
click at [588, 387] on mat-panel-title "Aportes y Contribuciones del Afiliado: 20407593929" at bounding box center [545, 382] width 959 height 20
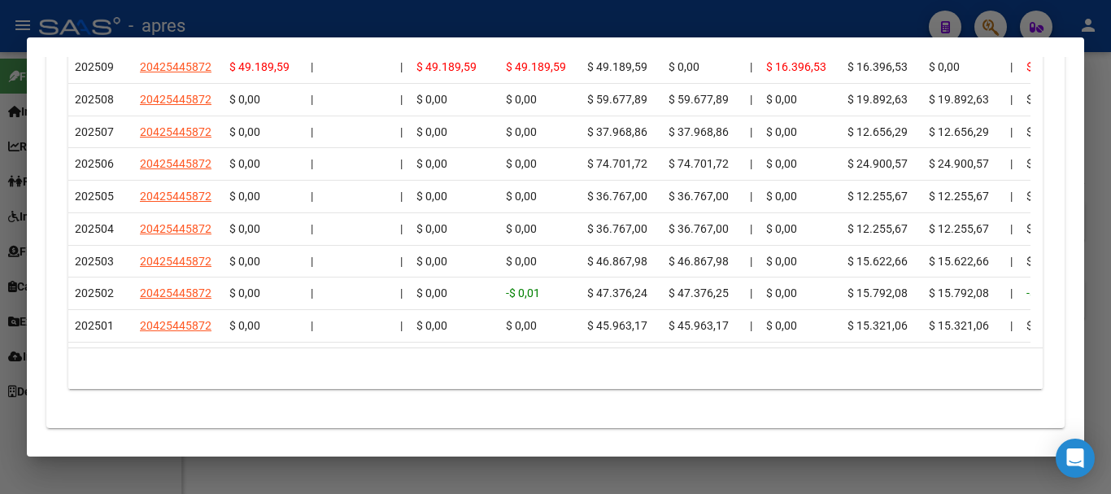
scroll to position [1586, 0]
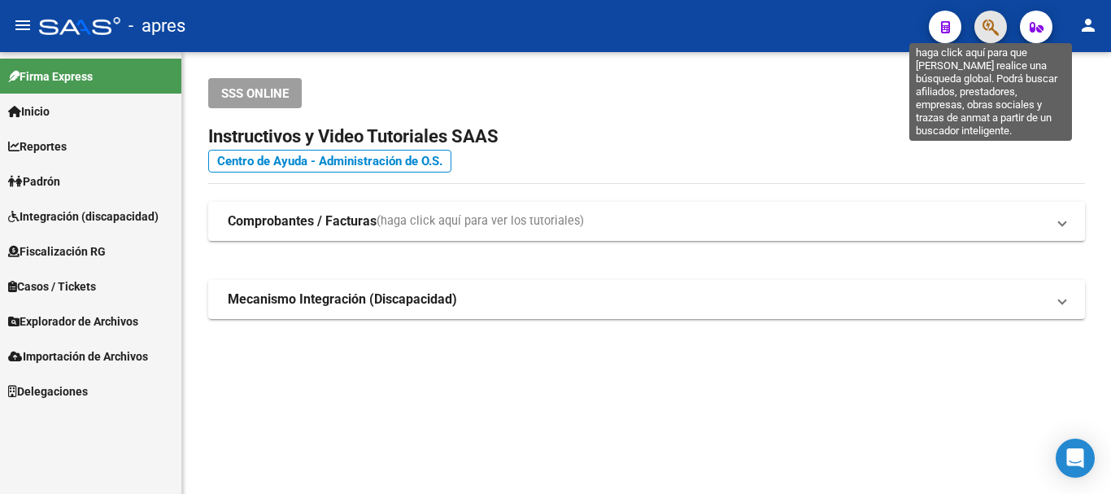
click at [985, 31] on icon "button" at bounding box center [990, 27] width 16 height 19
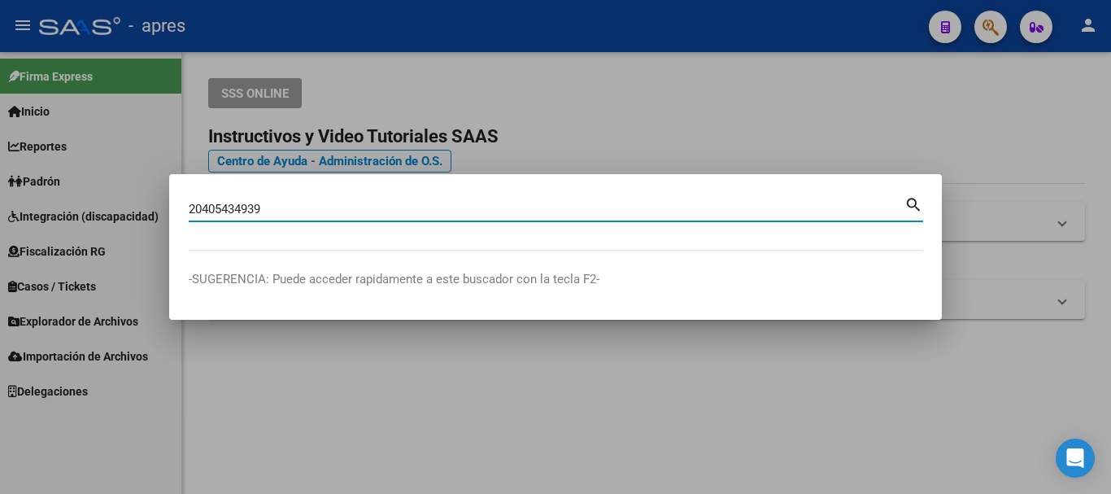
type input "20405434939"
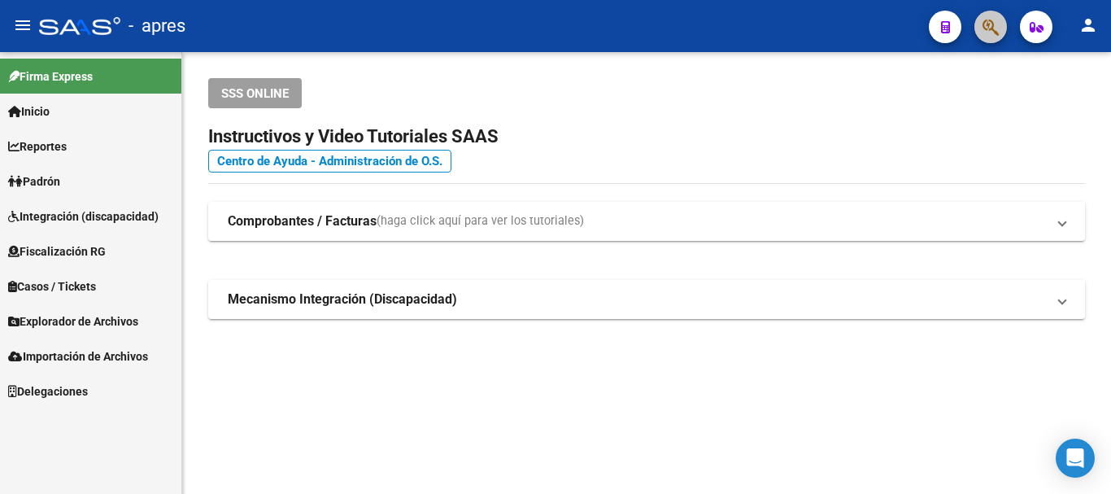
click at [999, 25] on button "button" at bounding box center [990, 27] width 33 height 33
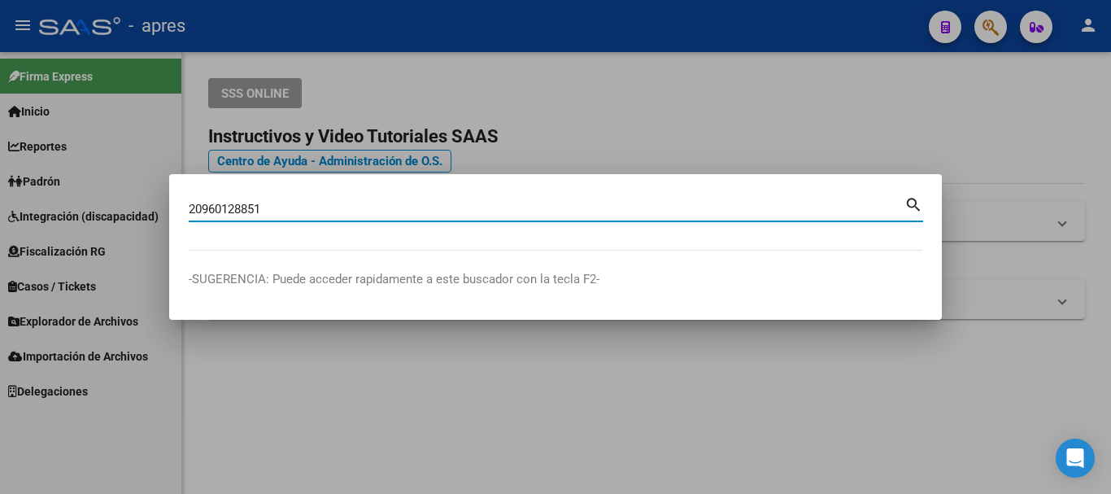
type input "20960128851"
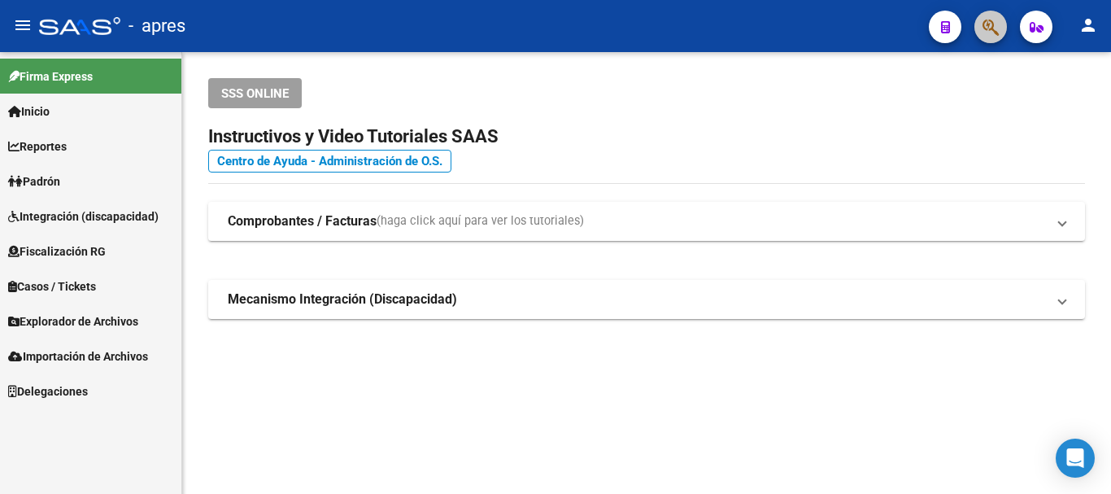
click at [1003, 29] on button "button" at bounding box center [990, 27] width 33 height 33
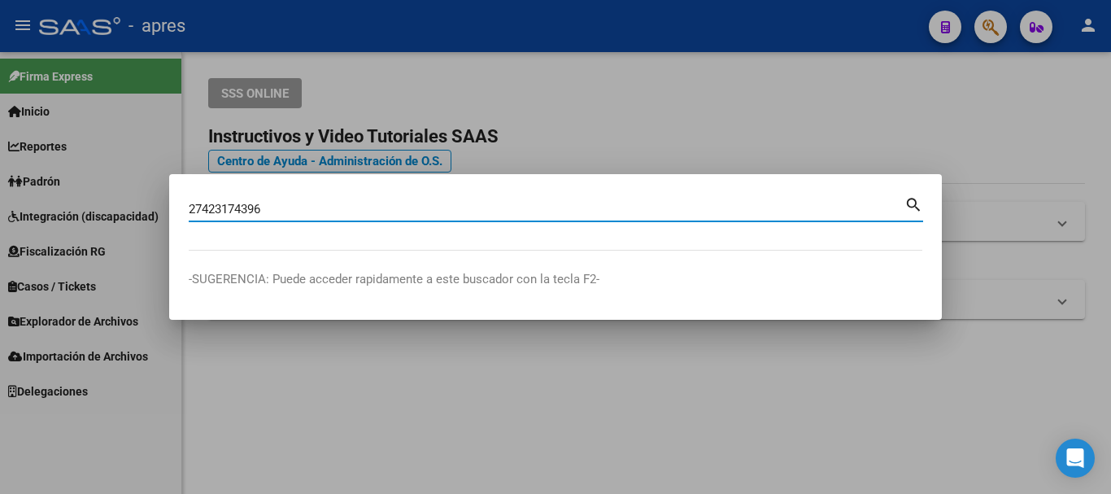
type input "27423174396"
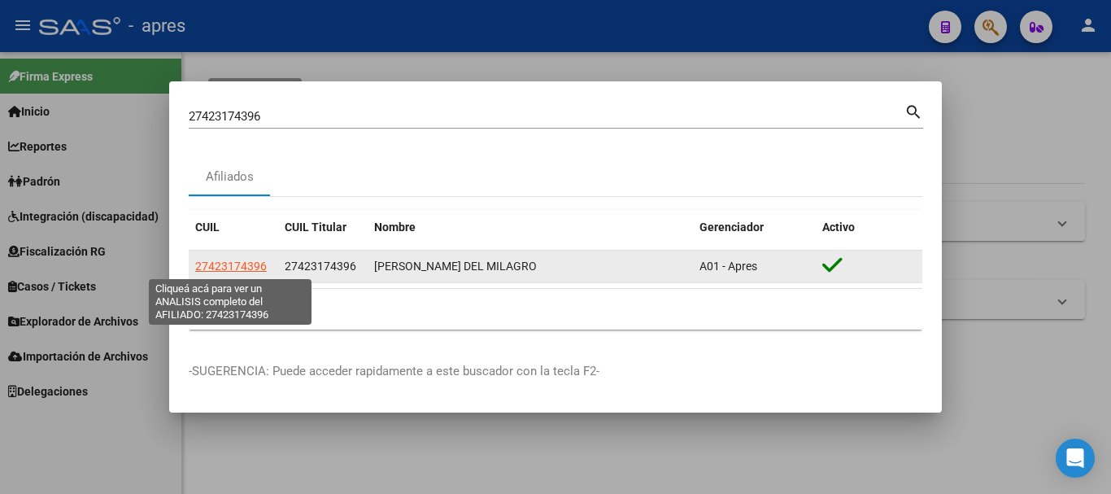
click at [234, 272] on span "27423174396" at bounding box center [231, 265] width 72 height 13
type textarea "27423174396"
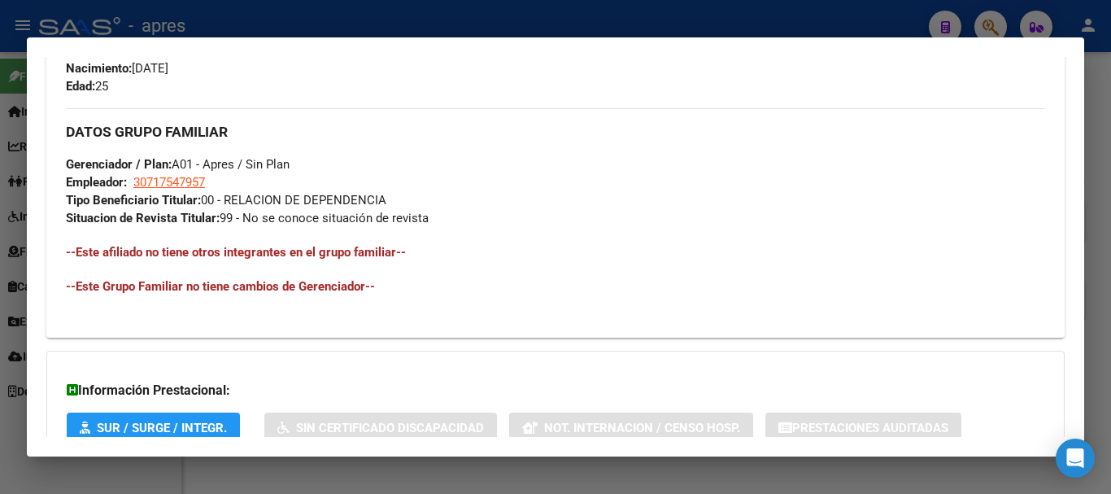
scroll to position [841, 0]
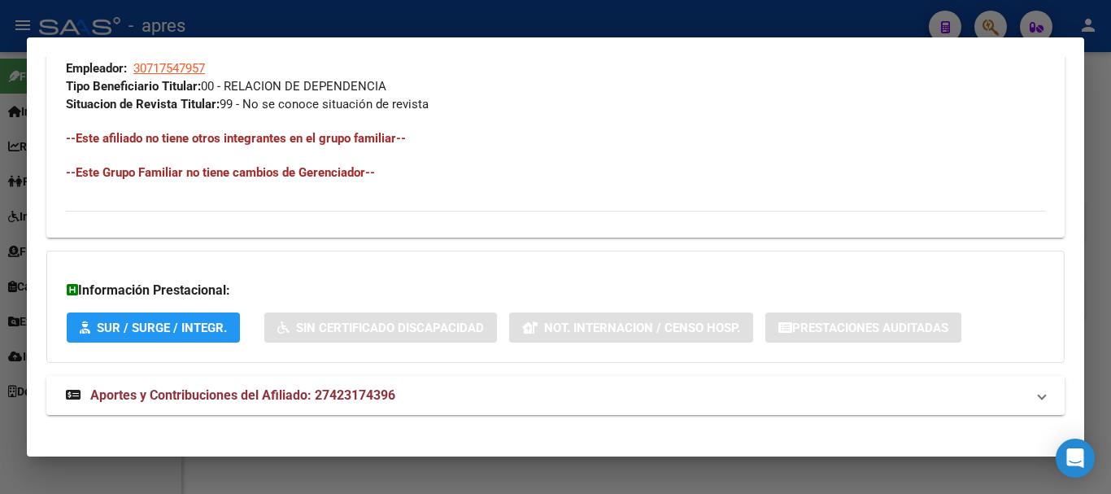
click at [628, 403] on mat-panel-title "Aportes y Contribuciones del Afiliado: 27423174396" at bounding box center [545, 395] width 959 height 20
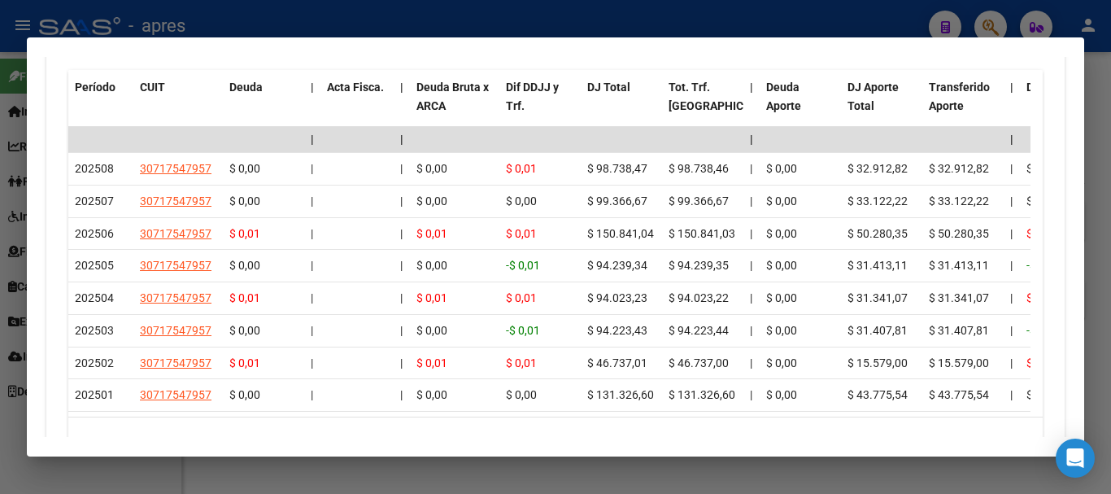
scroll to position [1491, 0]
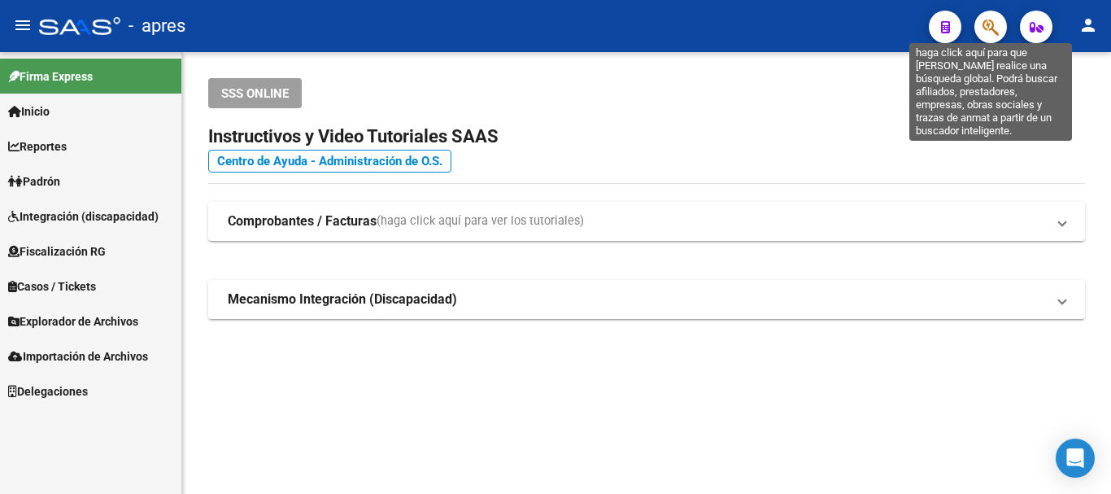
click at [992, 25] on icon "button" at bounding box center [990, 27] width 16 height 19
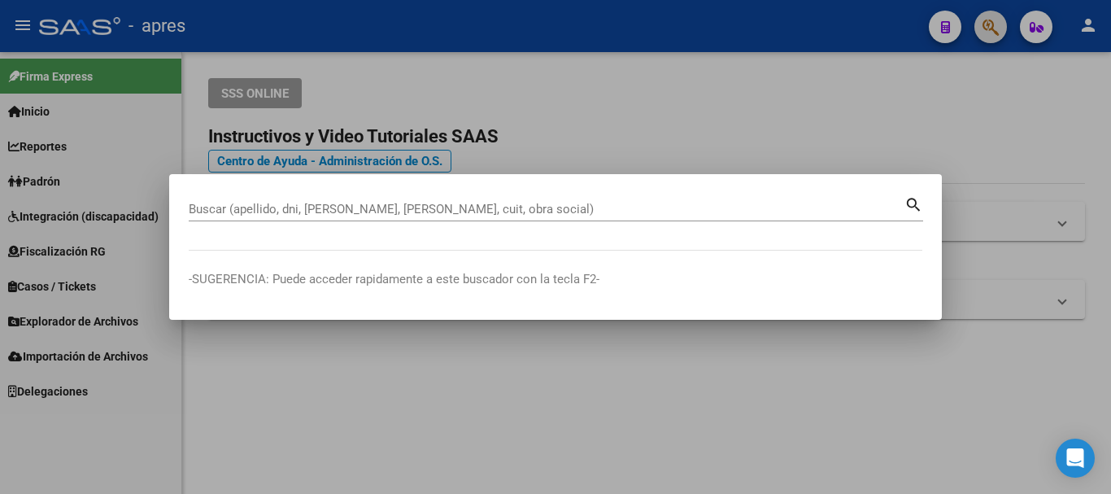
paste input "20435185410"
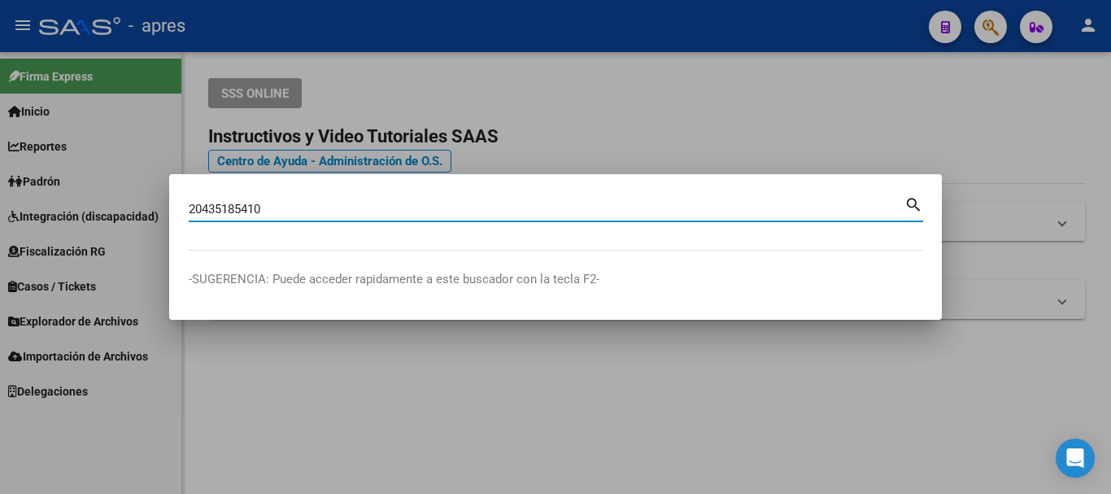
type input "20435185410"
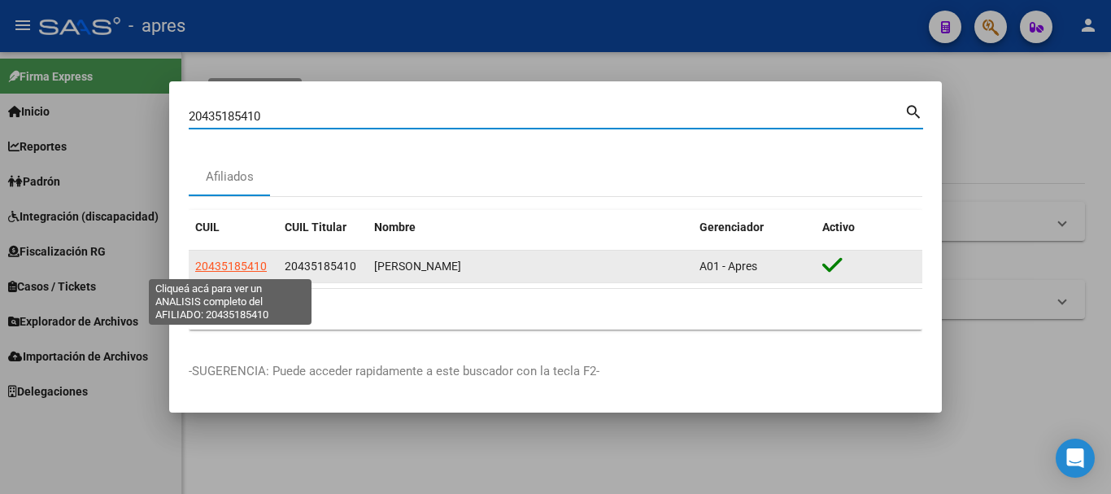
click at [247, 267] on span "20435185410" at bounding box center [231, 265] width 72 height 13
type textarea "20435185410"
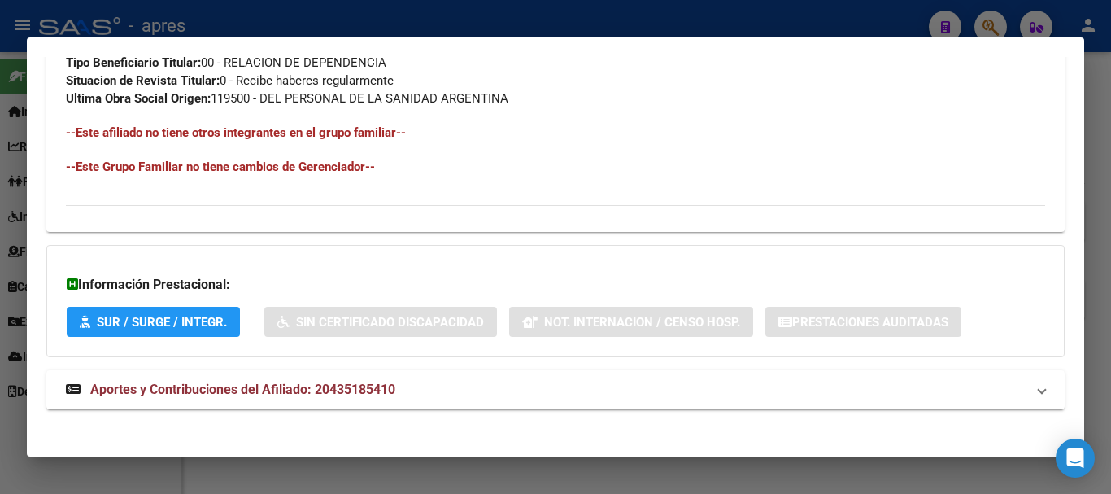
scroll to position [872, 0]
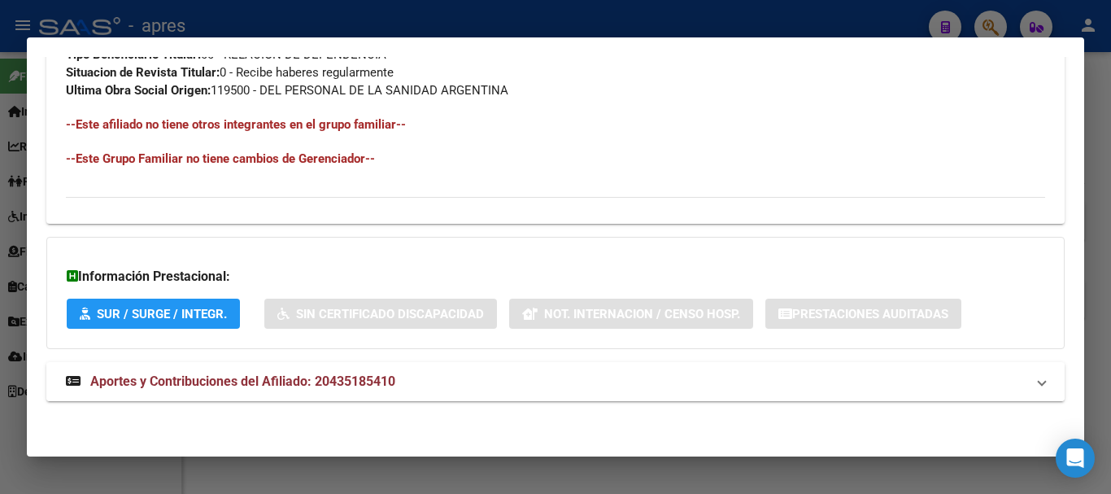
click at [563, 378] on mat-panel-title "Aportes y Contribuciones del Afiliado: 20435185410" at bounding box center [545, 382] width 959 height 20
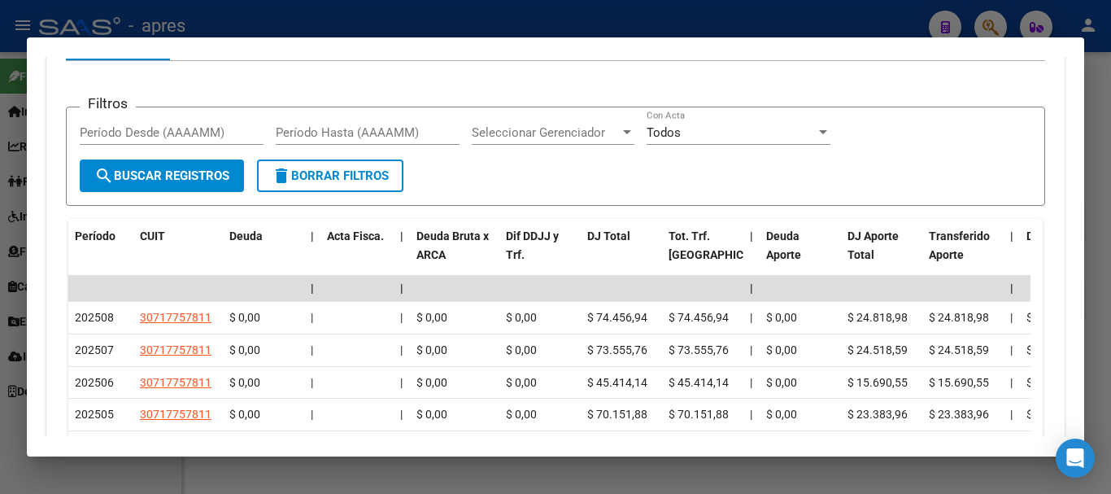
scroll to position [1511, 0]
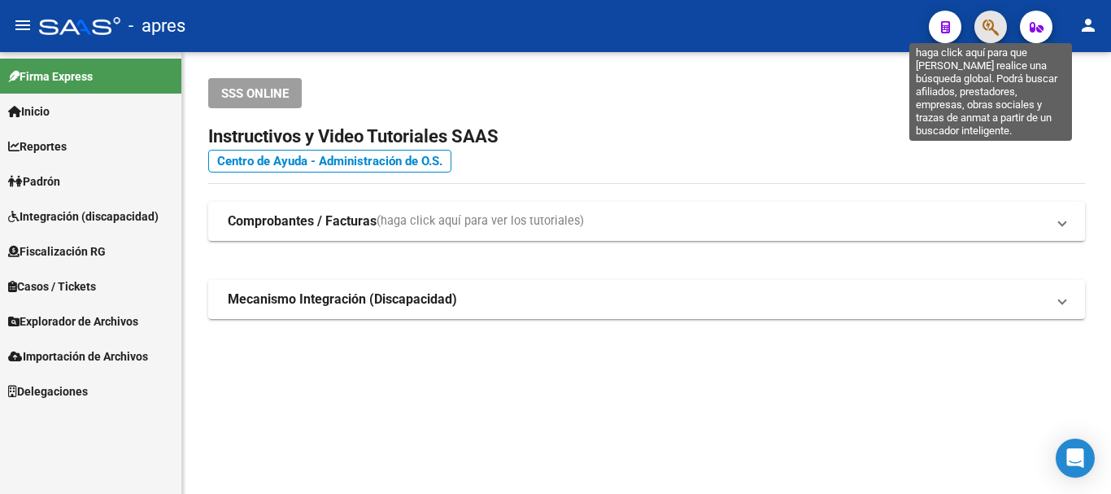
click at [991, 30] on icon "button" at bounding box center [990, 27] width 16 height 19
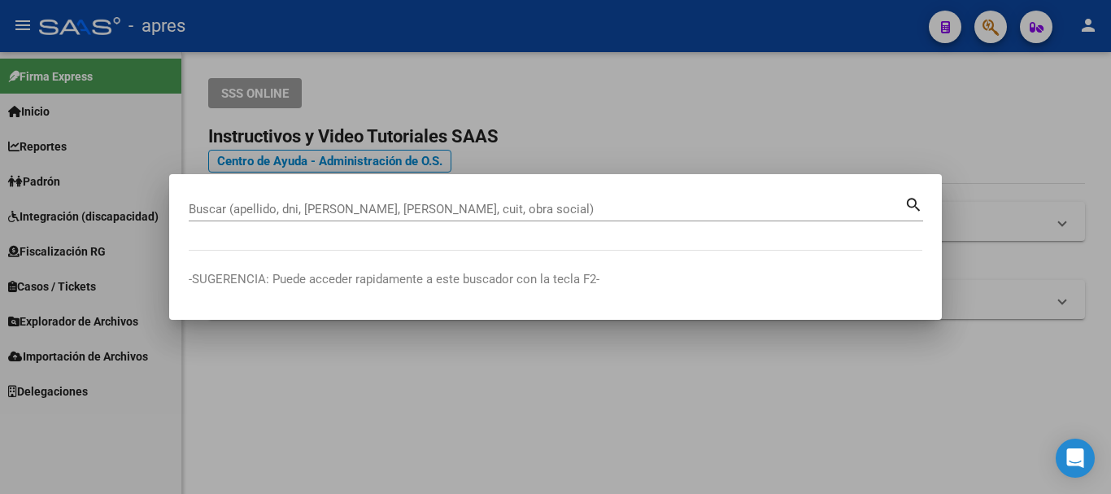
paste input "20430467035"
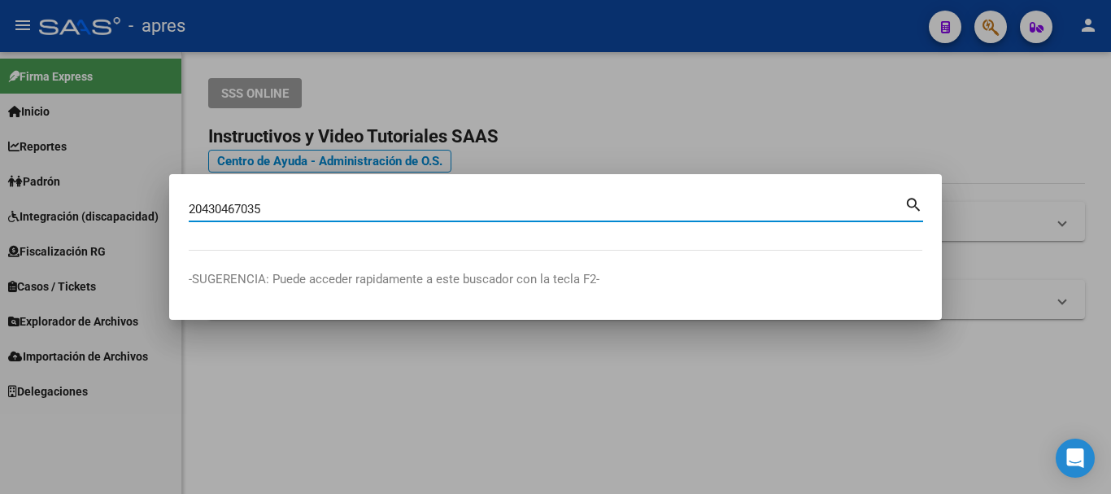
type input "20430467035"
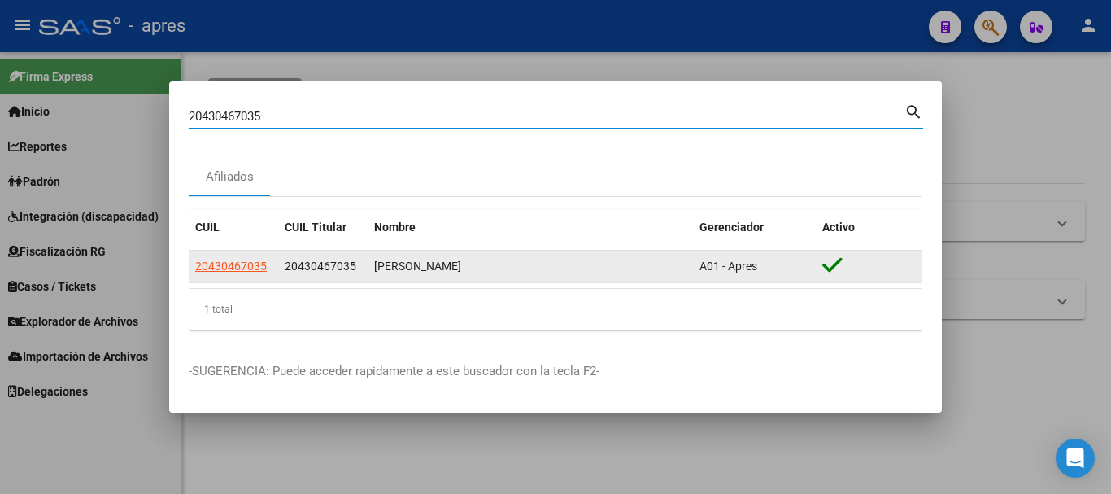
click at [251, 257] on app-link-go-to "20430467035" at bounding box center [231, 266] width 72 height 19
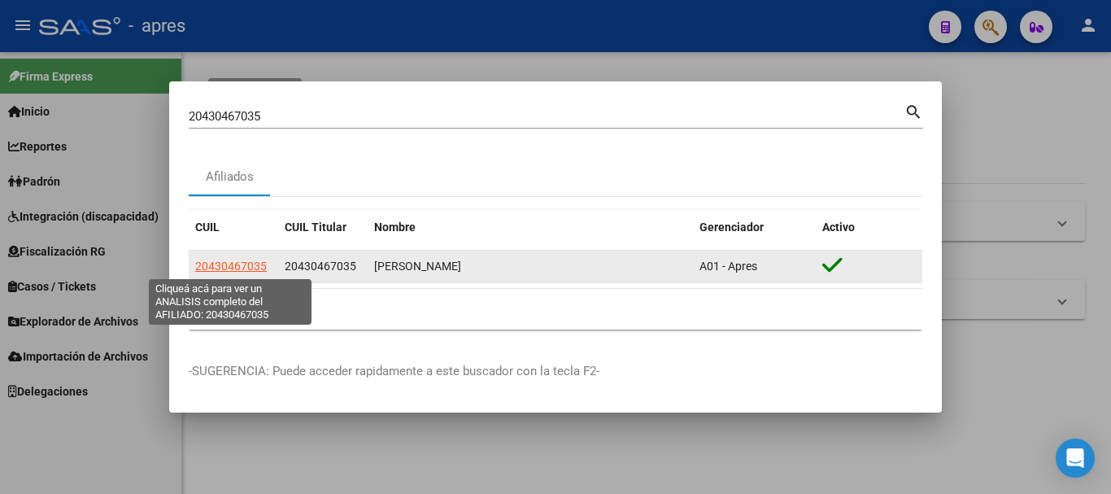
click at [252, 261] on span "20430467035" at bounding box center [231, 265] width 72 height 13
type textarea "20430467035"
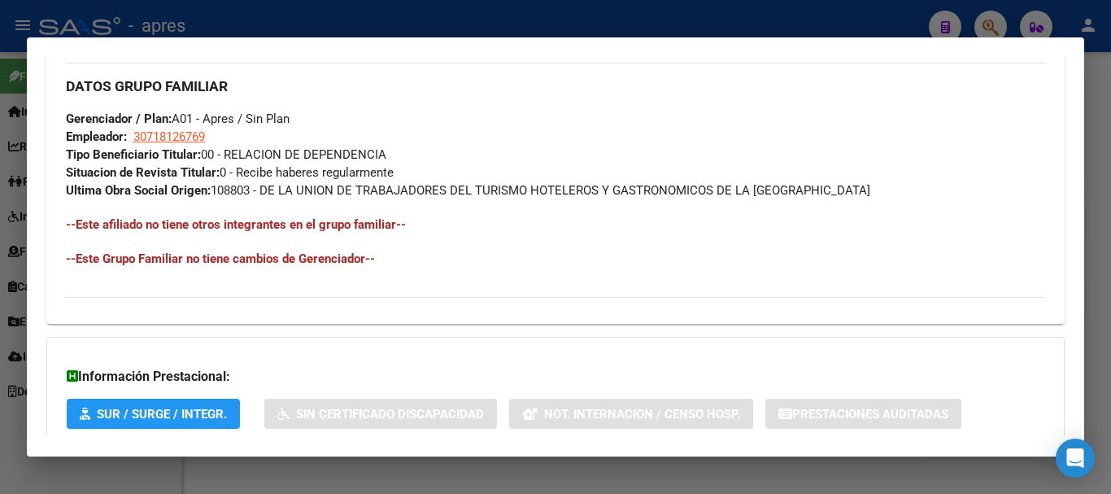
scroll to position [872, 0]
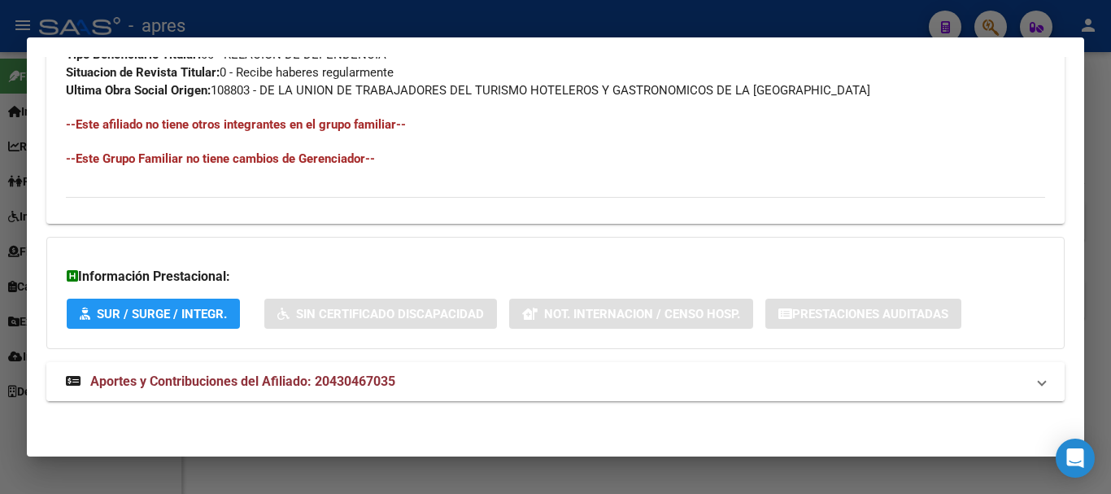
click at [426, 374] on mat-panel-title "Aportes y Contribuciones del Afiliado: 20430467035" at bounding box center [545, 382] width 959 height 20
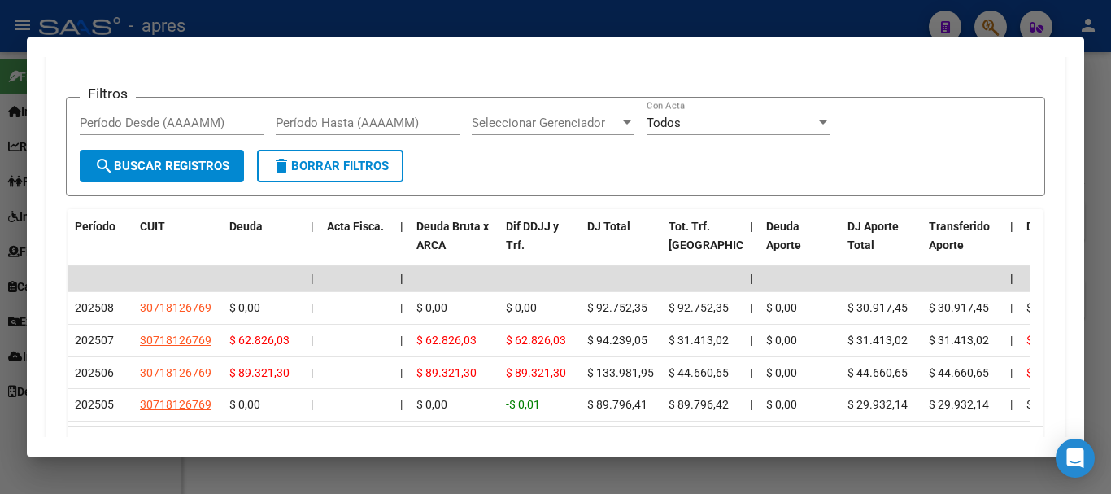
scroll to position [1478, 0]
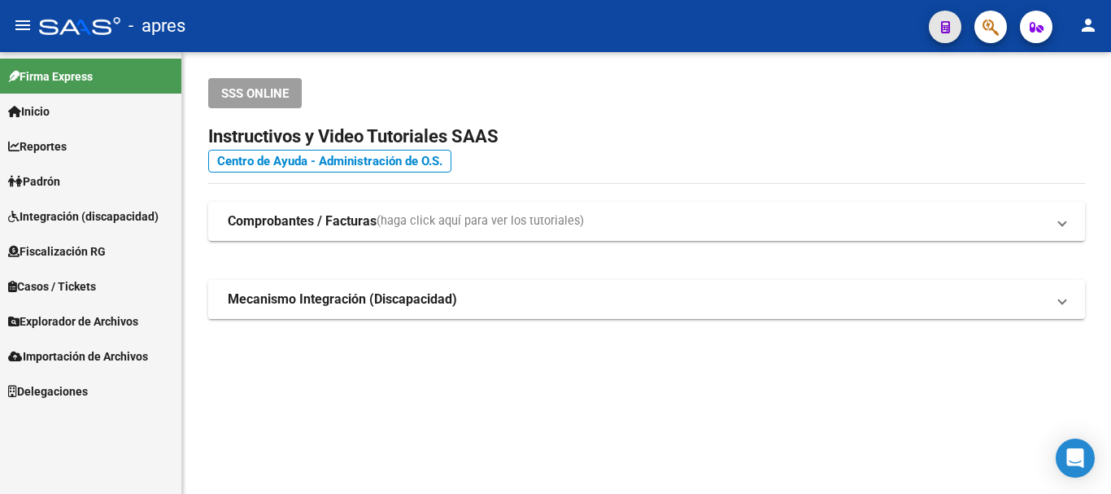
drag, startPoint x: 957, startPoint y: 26, endPoint x: 973, endPoint y: 29, distance: 16.6
click at [963, 26] on mat-toolbar "menu - apres person" at bounding box center [555, 26] width 1111 height 52
click at [981, 29] on button "button" at bounding box center [990, 27] width 33 height 33
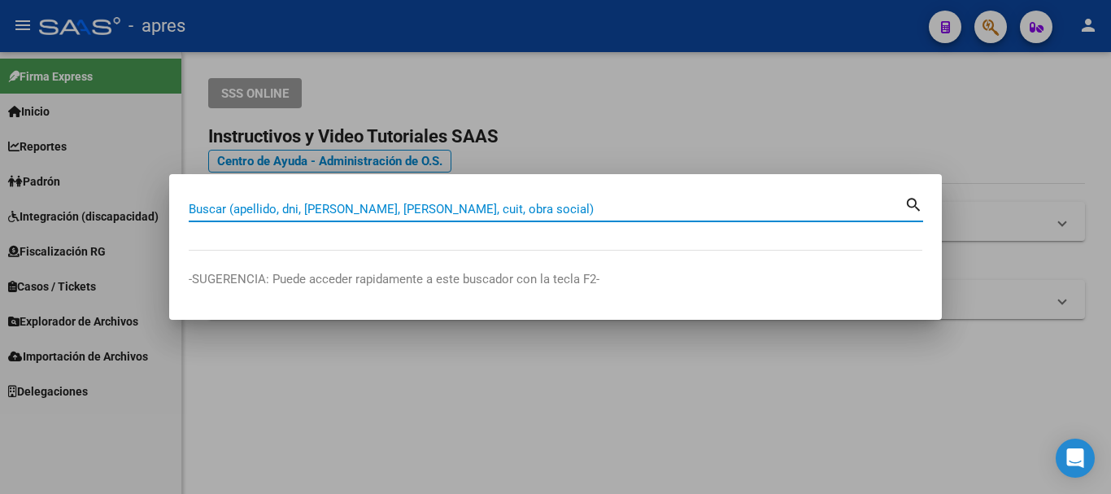
paste input "20472317505"
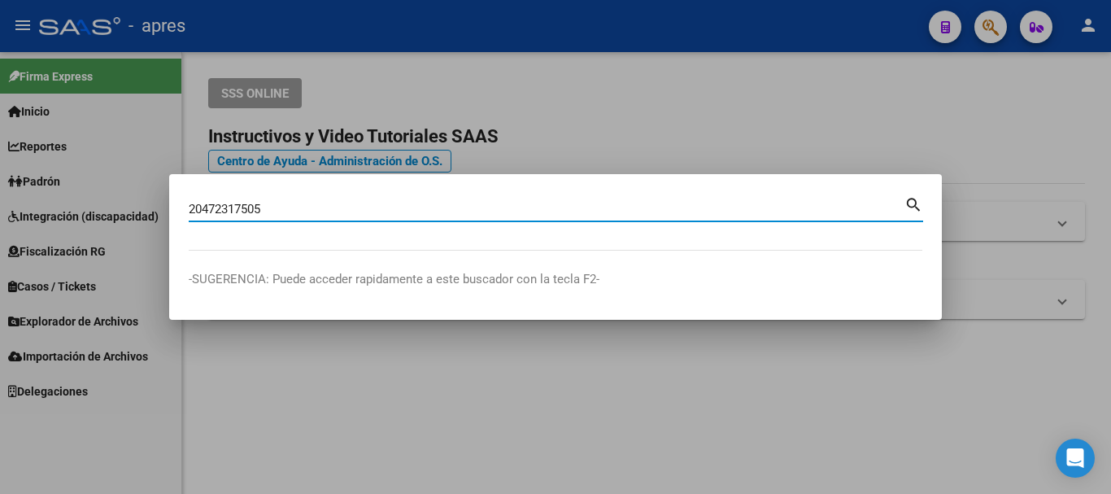
type input "20472317505"
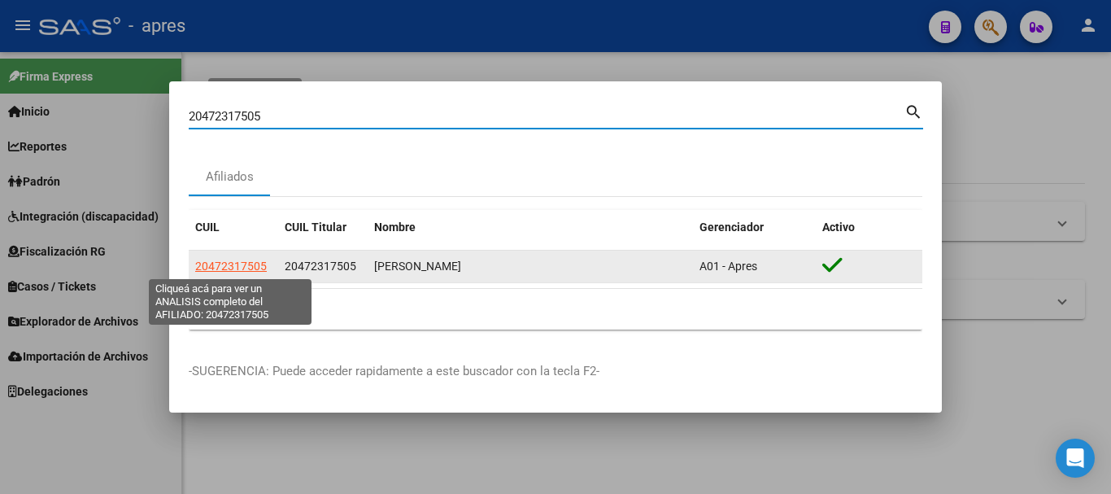
click at [250, 271] on span "20472317505" at bounding box center [231, 265] width 72 height 13
type textarea "20472317505"
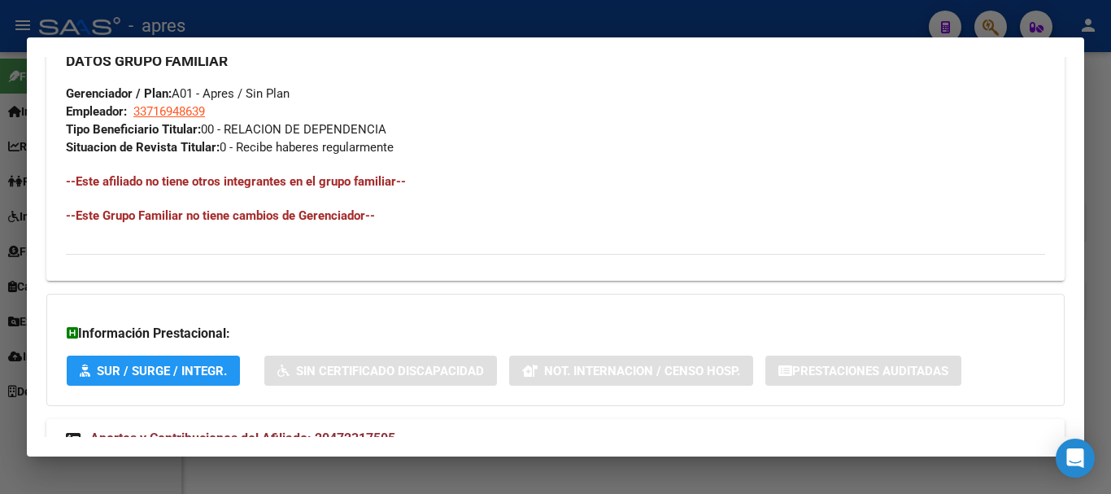
scroll to position [855, 0]
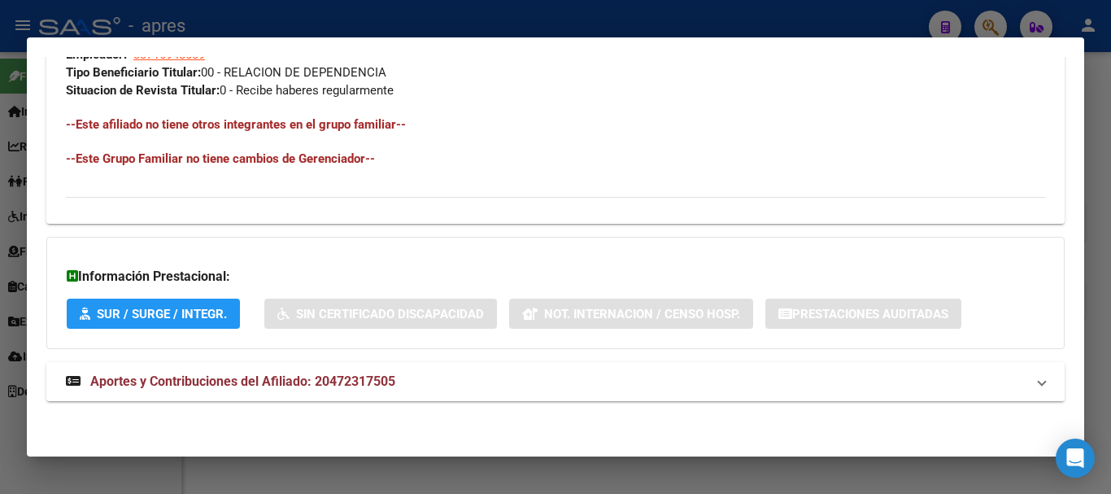
click at [465, 379] on mat-panel-title "Aportes y Contribuciones del Afiliado: 20472317505" at bounding box center [545, 382] width 959 height 20
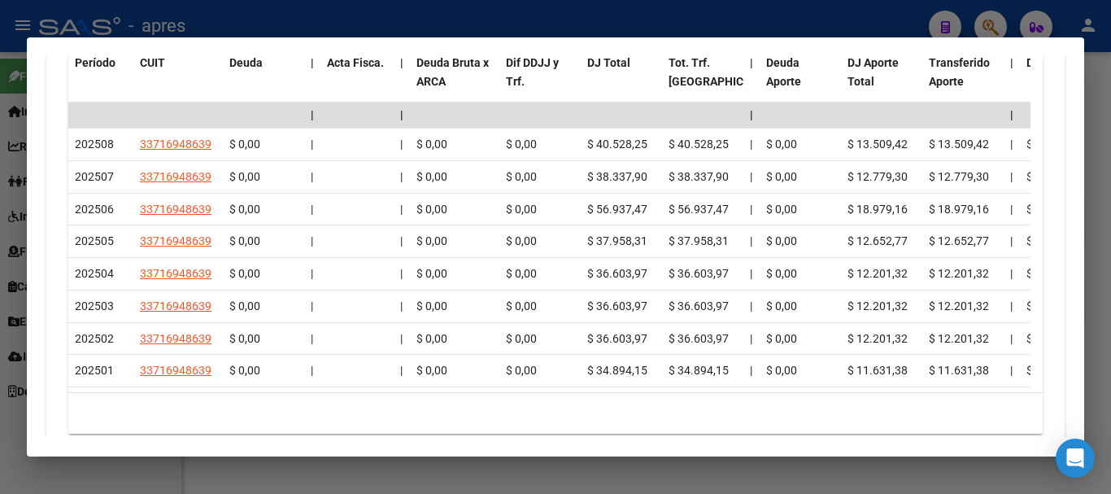
scroll to position [1507, 0]
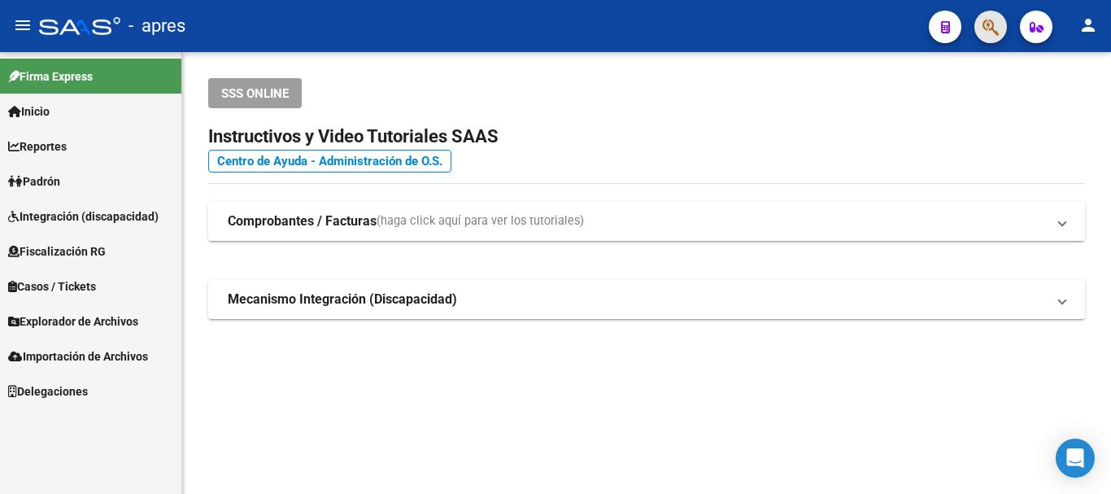
click at [976, 29] on button "button" at bounding box center [990, 27] width 33 height 33
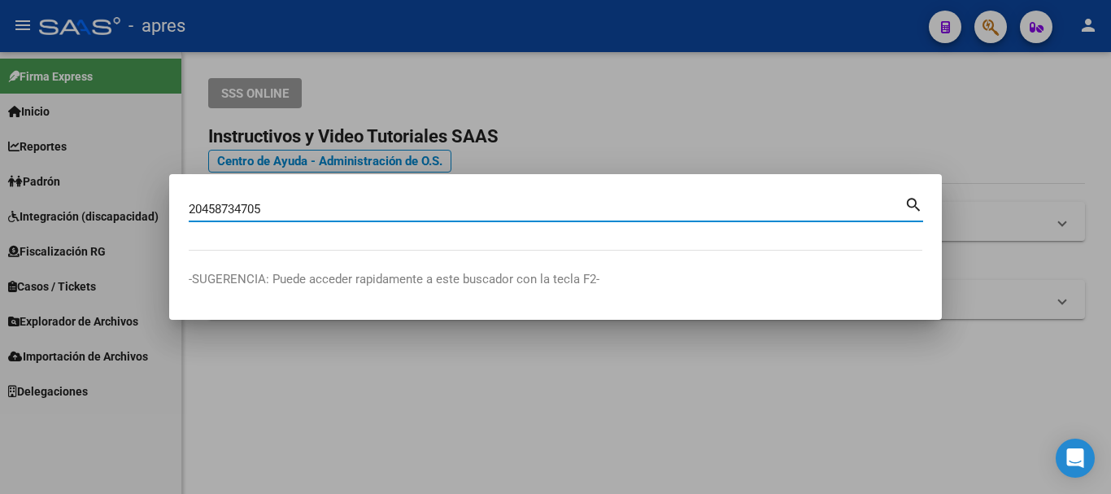
type input "20458734705"
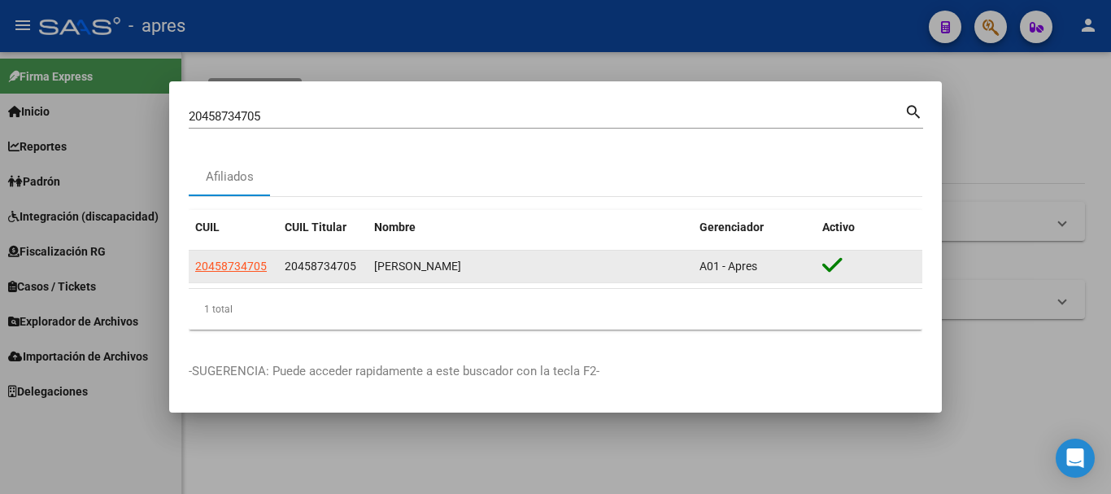
click at [251, 257] on app-link-go-to "20458734705" at bounding box center [231, 266] width 72 height 19
click at [259, 257] on app-link-go-to "20458734705" at bounding box center [231, 266] width 72 height 19
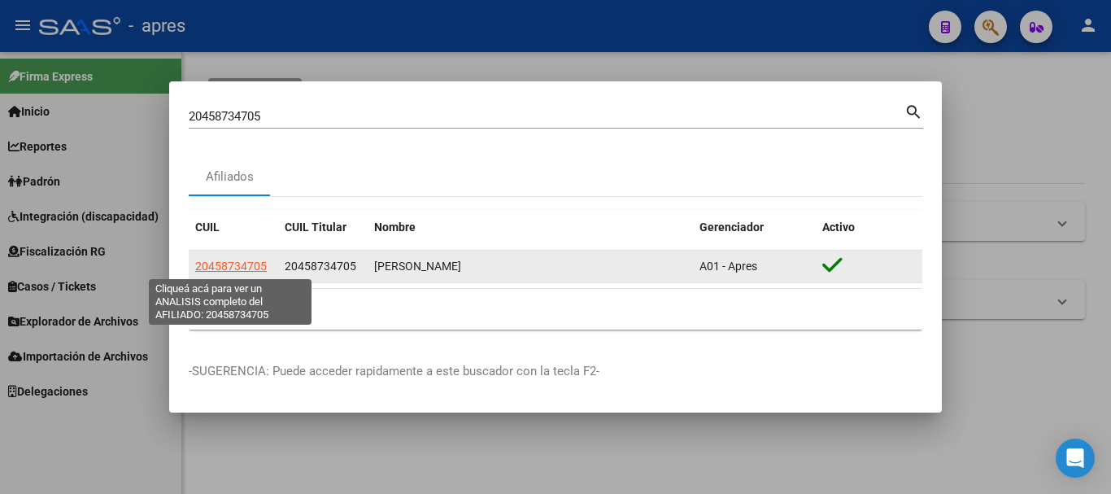
click at [261, 266] on span "20458734705" at bounding box center [231, 265] width 72 height 13
type textarea "20458734705"
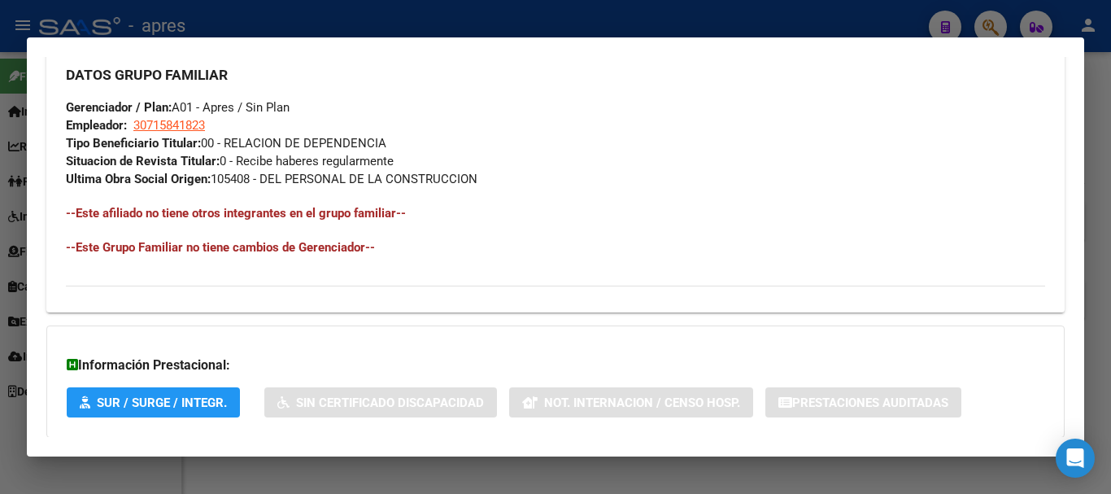
scroll to position [872, 0]
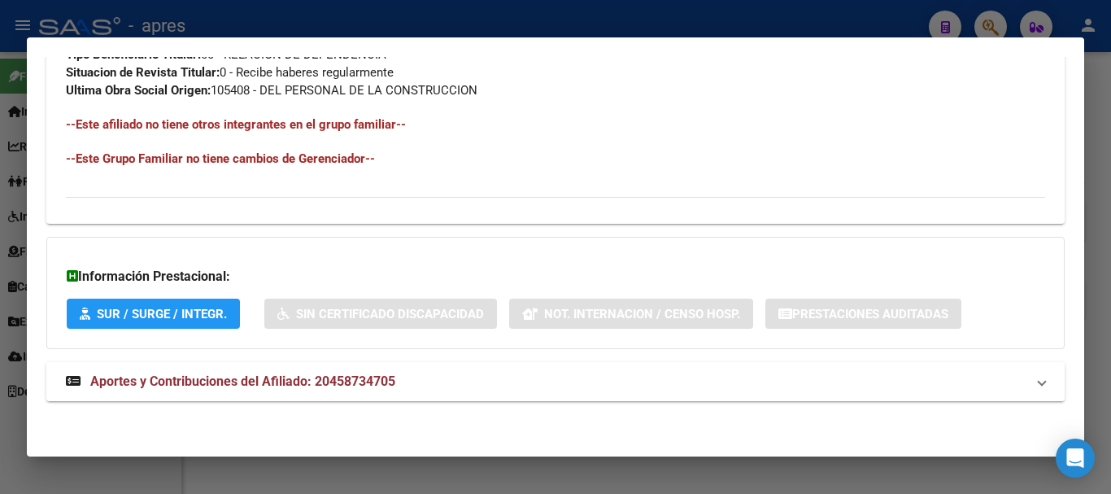
click at [512, 382] on mat-panel-title "Aportes y Contribuciones del Afiliado: 20458734705" at bounding box center [545, 382] width 959 height 20
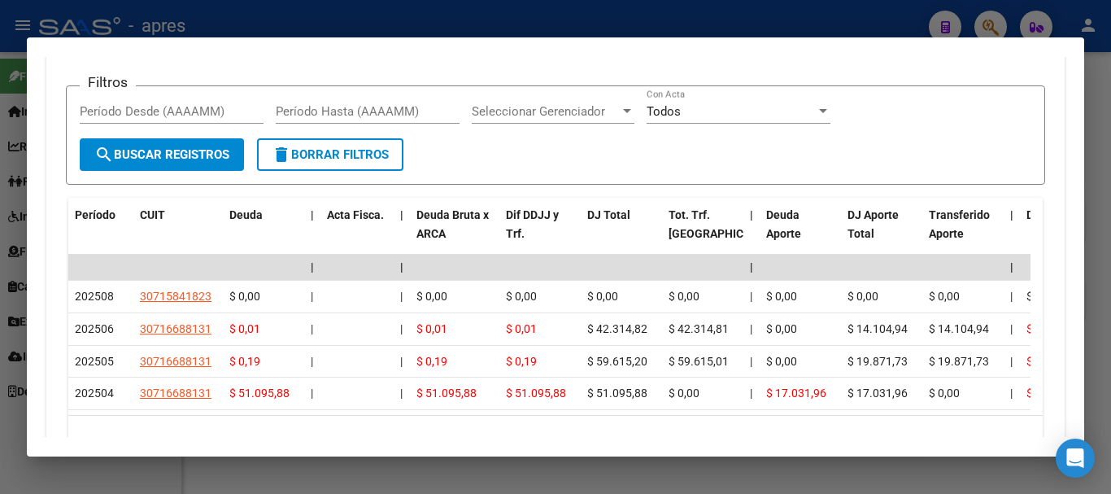
scroll to position [1388, 0]
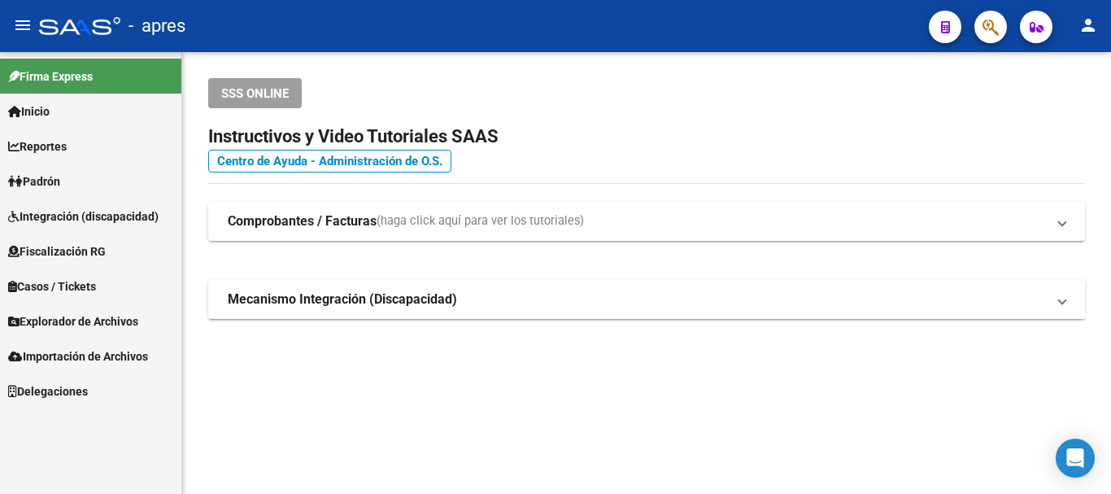
click at [1004, 19] on button "button" at bounding box center [990, 27] width 33 height 33
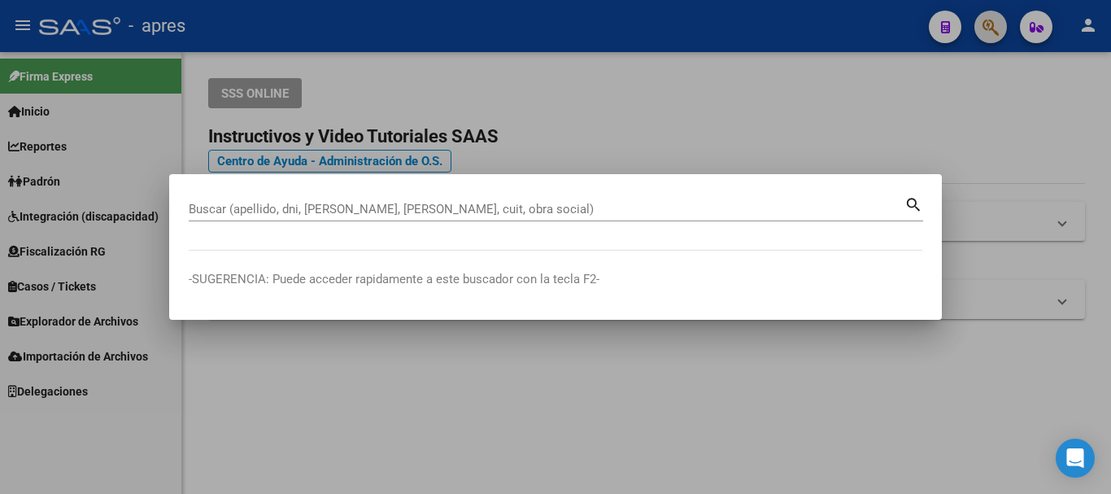
paste input "20393218356"
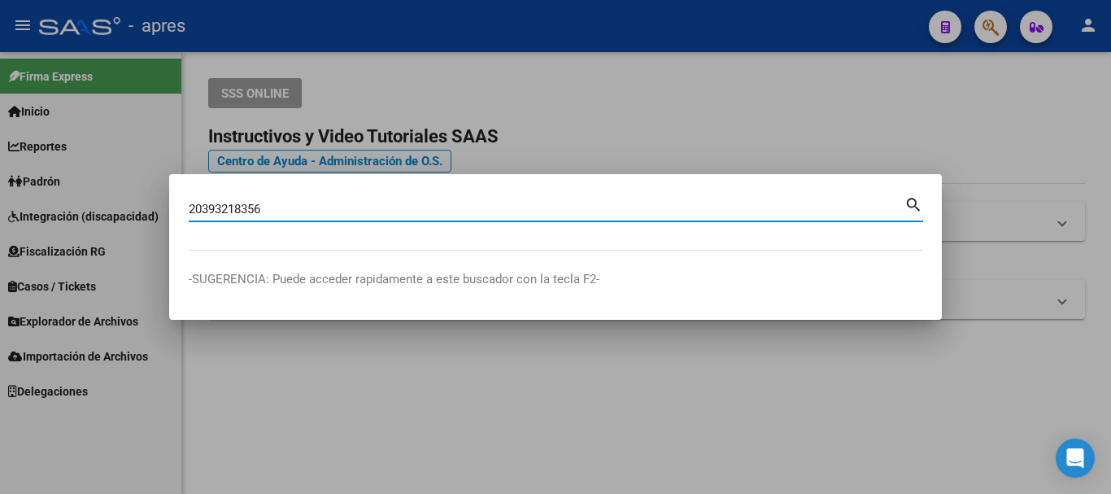
type input "20393218356"
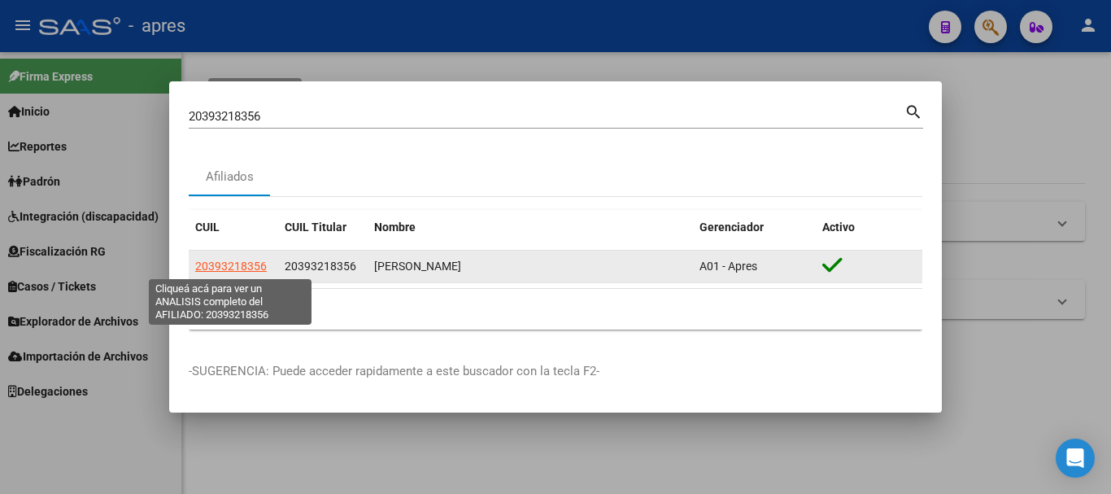
click at [233, 264] on span "20393218356" at bounding box center [231, 265] width 72 height 13
type textarea "20393218356"
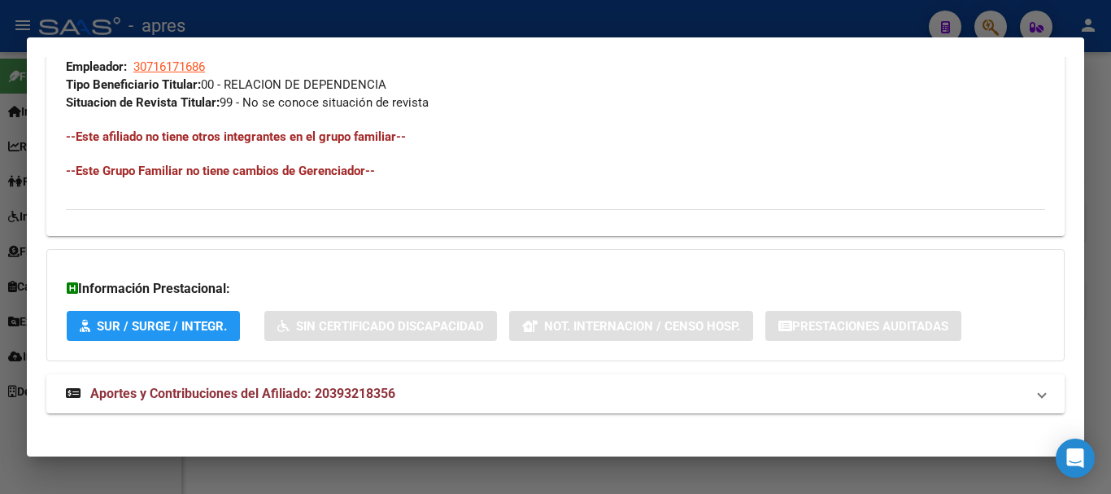
scroll to position [855, 0]
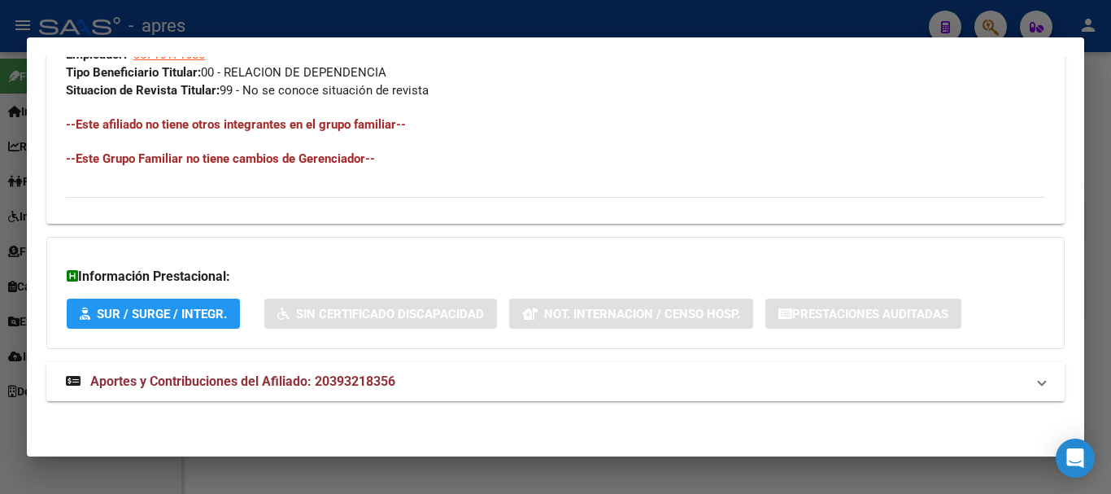
click at [395, 378] on span "Aportes y Contribuciones del Afiliado: 20393218356" at bounding box center [242, 380] width 305 height 15
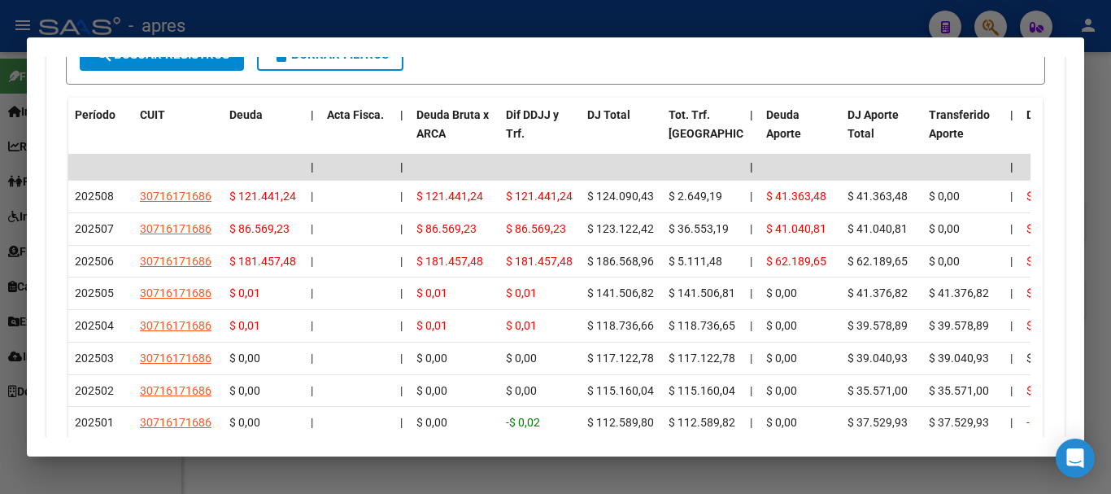
scroll to position [1451, 0]
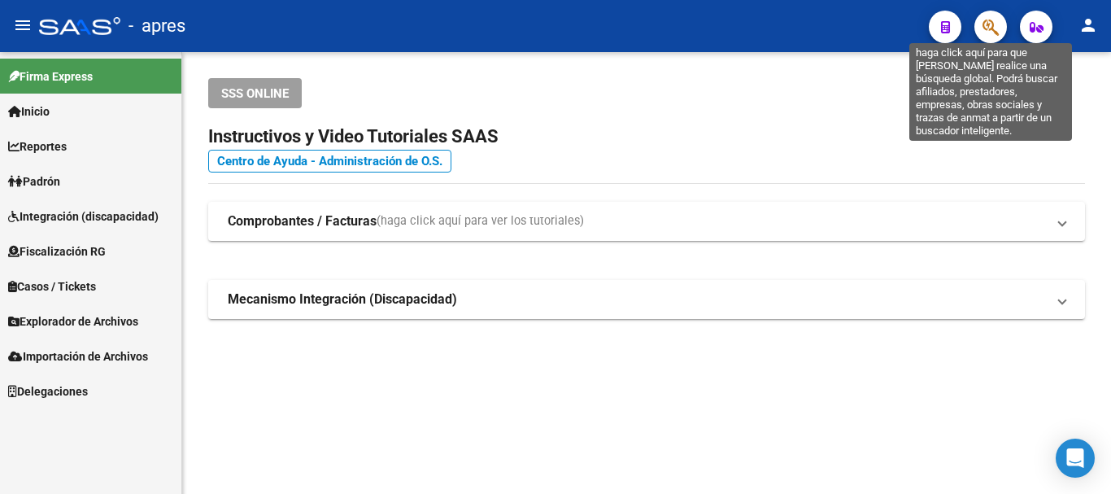
click at [992, 24] on icon "button" at bounding box center [990, 27] width 16 height 19
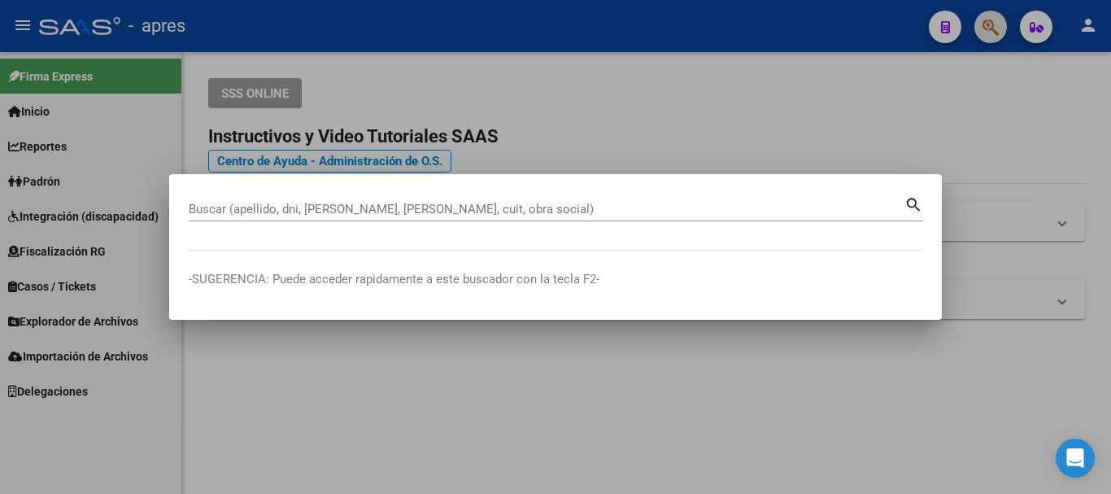
paste input "27958910105"
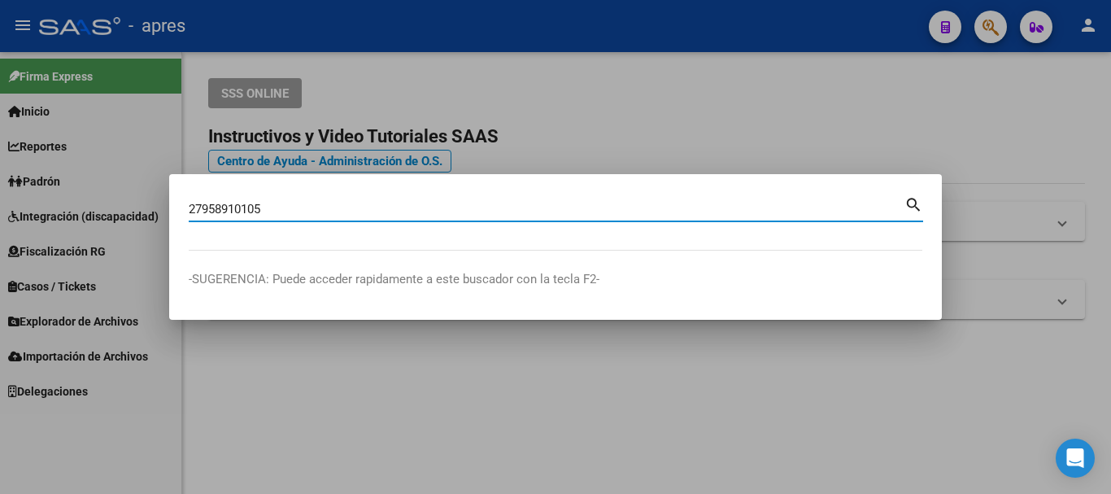
type input "27958910105"
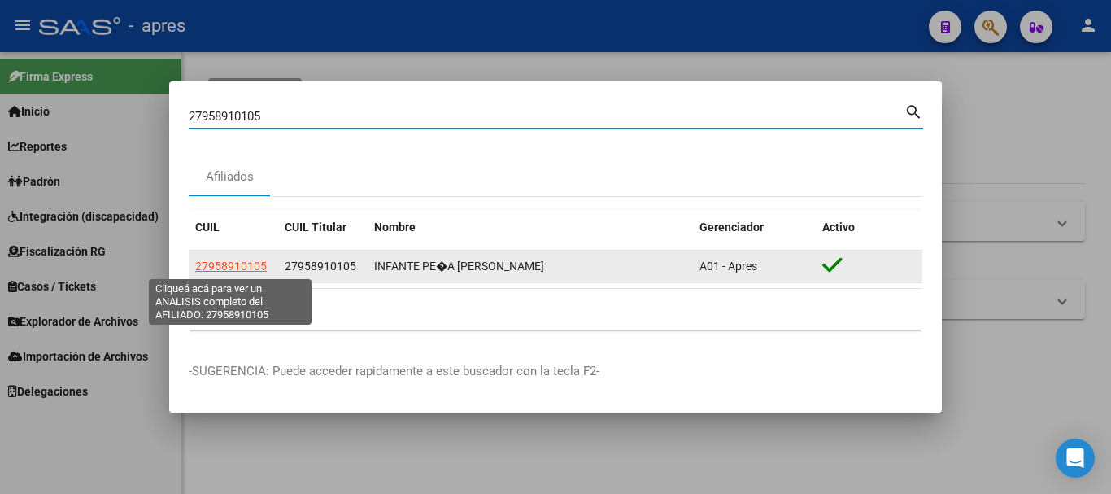
click at [252, 263] on span "27958910105" at bounding box center [231, 265] width 72 height 13
type textarea "27958910105"
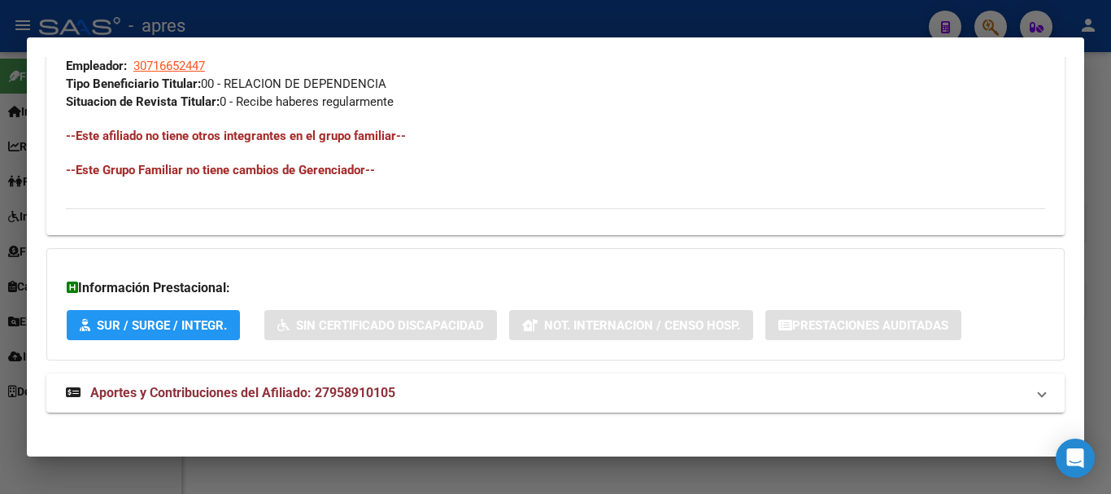
scroll to position [855, 0]
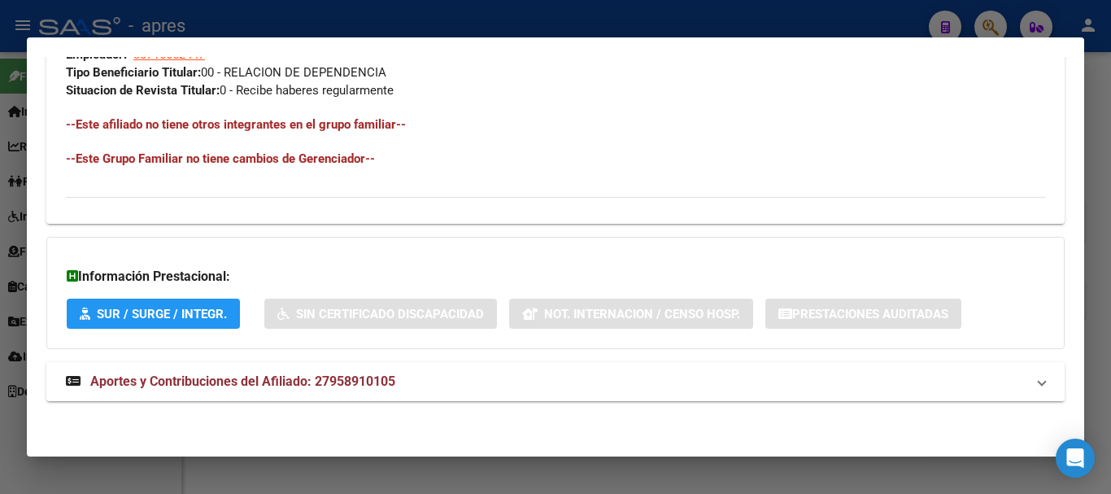
click at [393, 382] on span "Aportes y Contribuciones del Afiliado: 27958910105" at bounding box center [242, 380] width 305 height 15
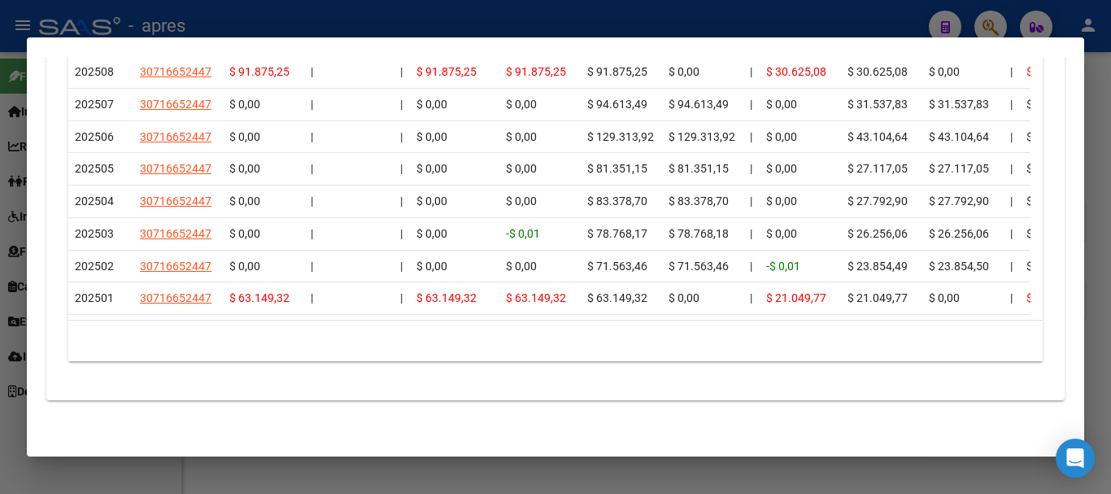
scroll to position [1505, 0]
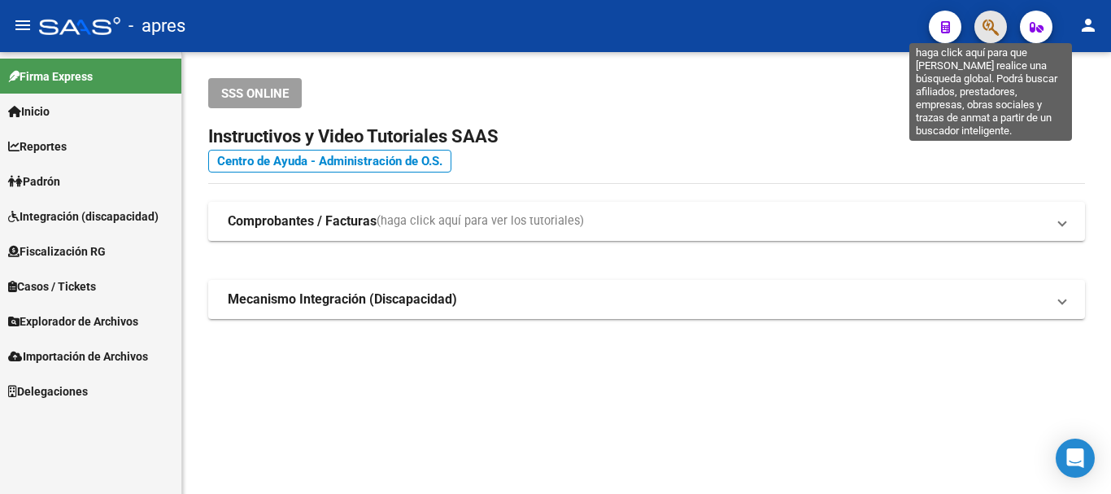
click at [985, 33] on icon "button" at bounding box center [990, 27] width 16 height 19
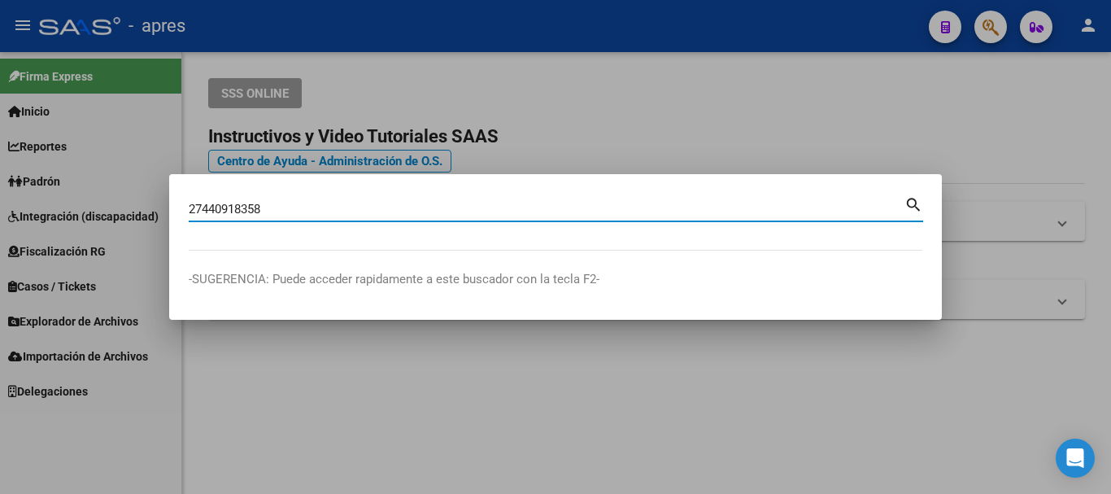
type input "27440918358"
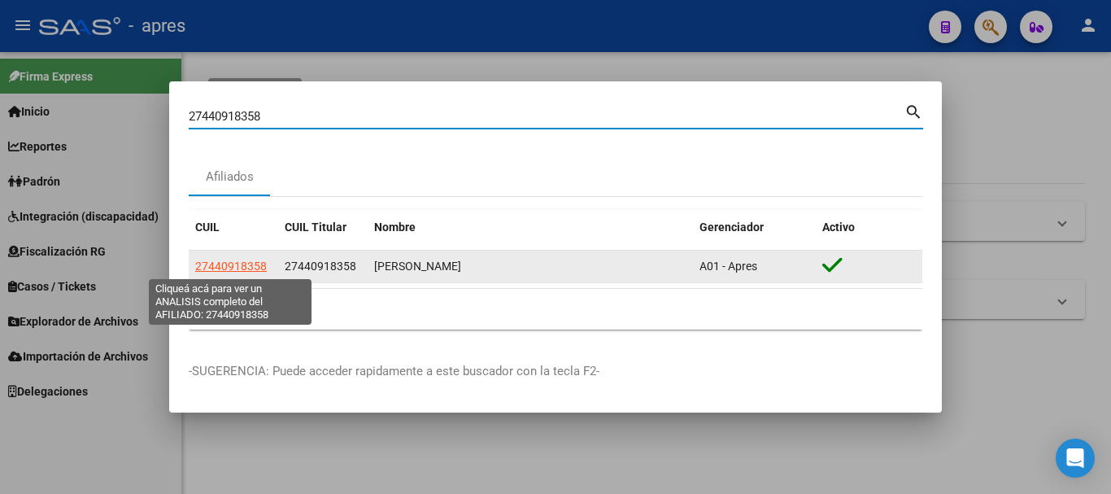
click at [233, 263] on span "27440918358" at bounding box center [231, 265] width 72 height 13
type textarea "27440918358"
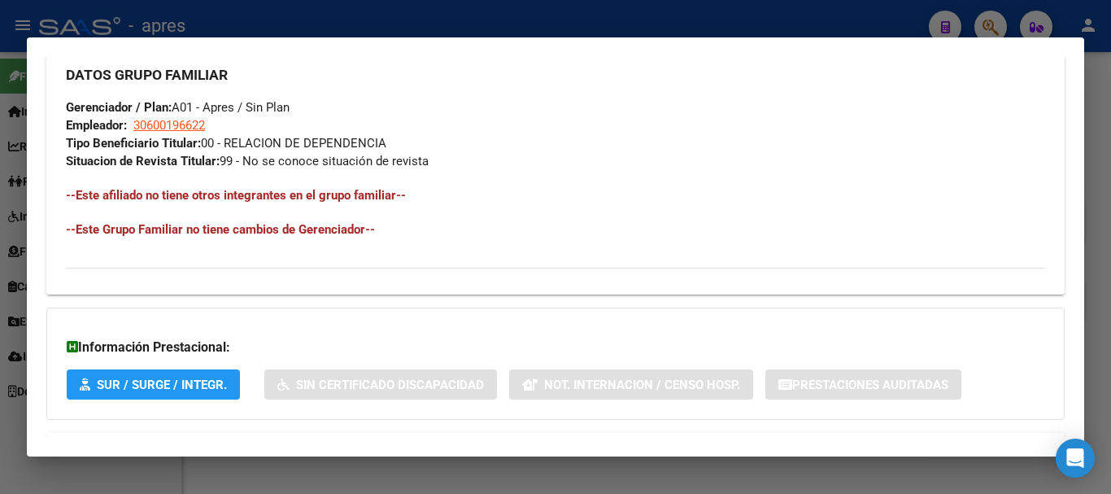
scroll to position [855, 0]
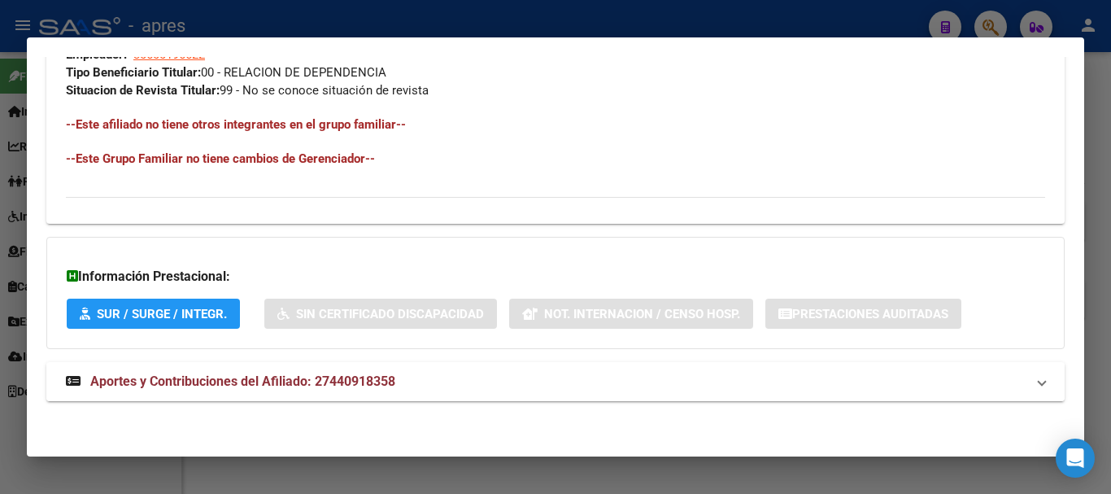
click at [446, 383] on mat-panel-title "Aportes y Contribuciones del Afiliado: 27440918358" at bounding box center [545, 382] width 959 height 20
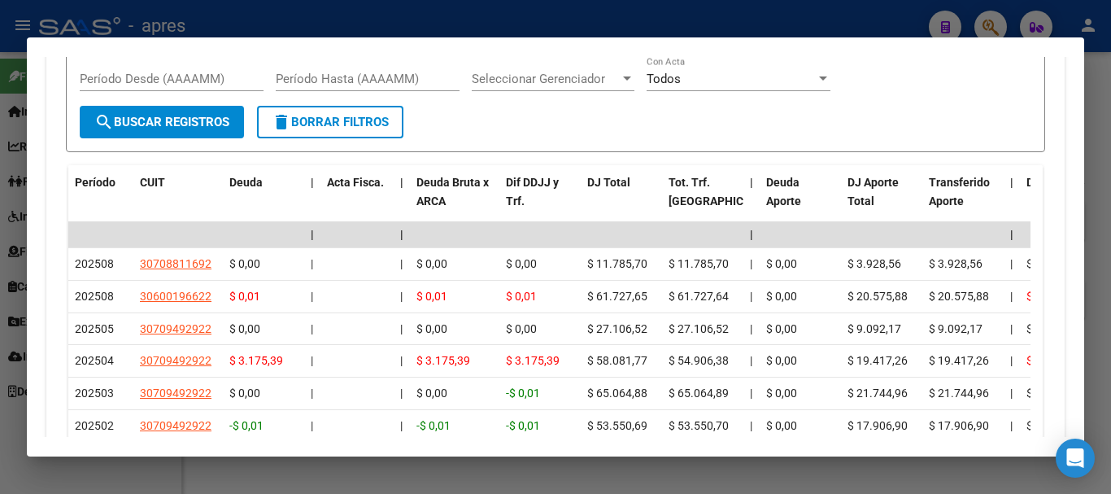
scroll to position [1424, 0]
